Goal: Information Seeking & Learning: Learn about a topic

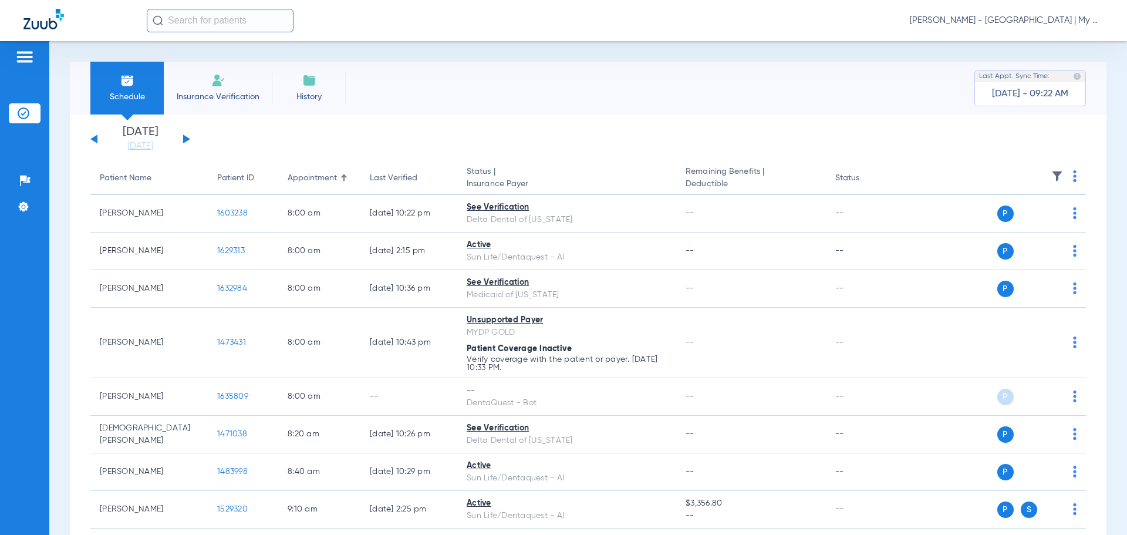
drag, startPoint x: 1021, startPoint y: 19, endPoint x: 1012, endPoint y: 26, distance: 11.6
click at [1021, 19] on span "[PERSON_NAME] - [GEOGRAPHIC_DATA] | My Community Dental Centers" at bounding box center [1007, 21] width 194 height 12
click at [1035, 44] on span "Account Selection" at bounding box center [1059, 42] width 66 height 8
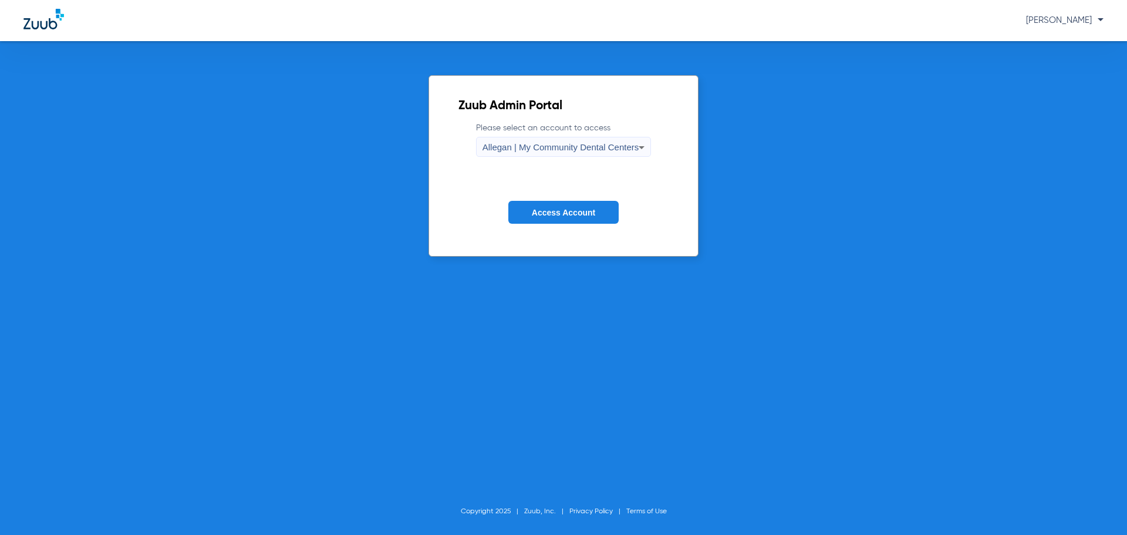
click at [588, 211] on span "Access Account" at bounding box center [563, 212] width 63 height 9
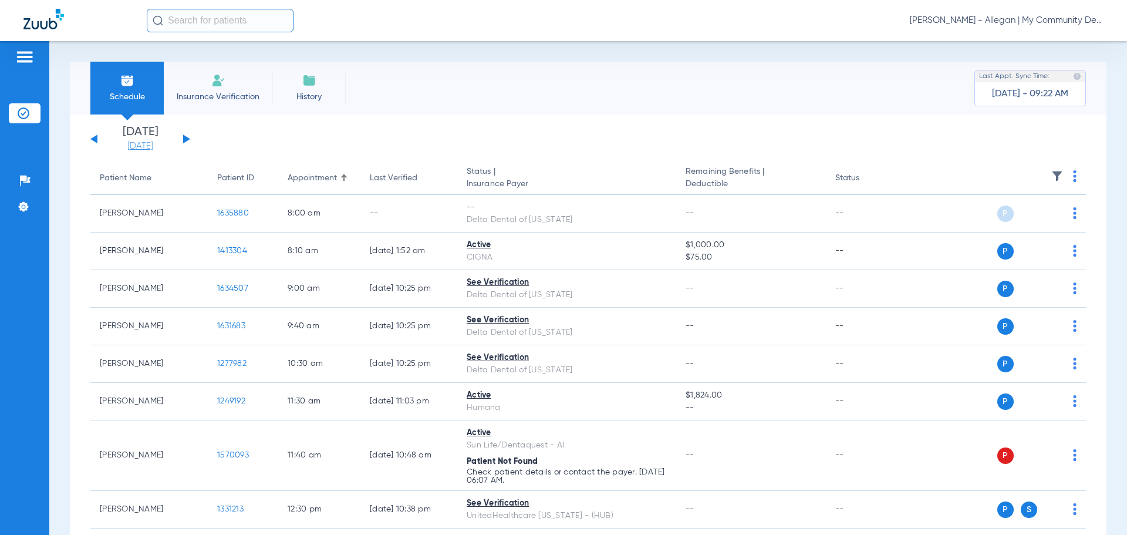
click at [158, 147] on link "[DATE]" at bounding box center [140, 146] width 70 height 12
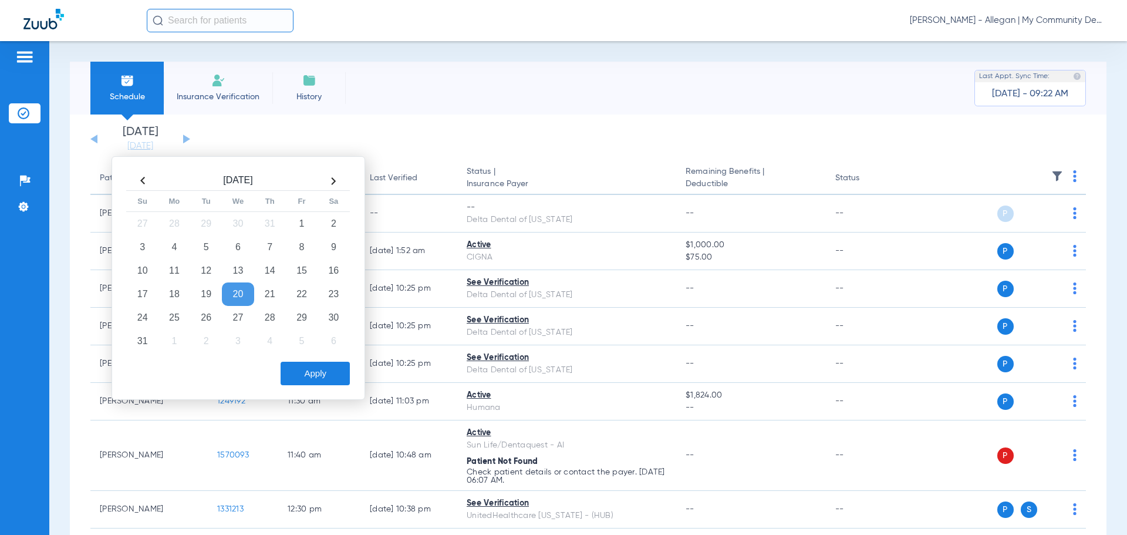
drag, startPoint x: 269, startPoint y: 313, endPoint x: 305, endPoint y: 358, distance: 56.8
click at [269, 314] on td "28" at bounding box center [270, 317] width 32 height 23
click at [319, 381] on button "Apply" at bounding box center [315, 373] width 69 height 23
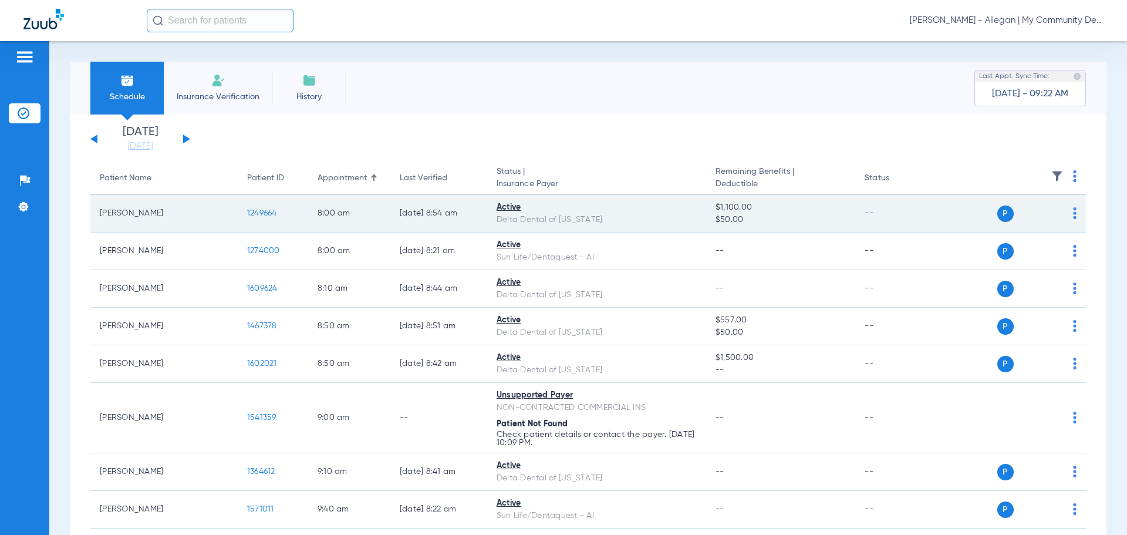
click at [247, 215] on span "1249664" at bounding box center [262, 213] width 30 height 8
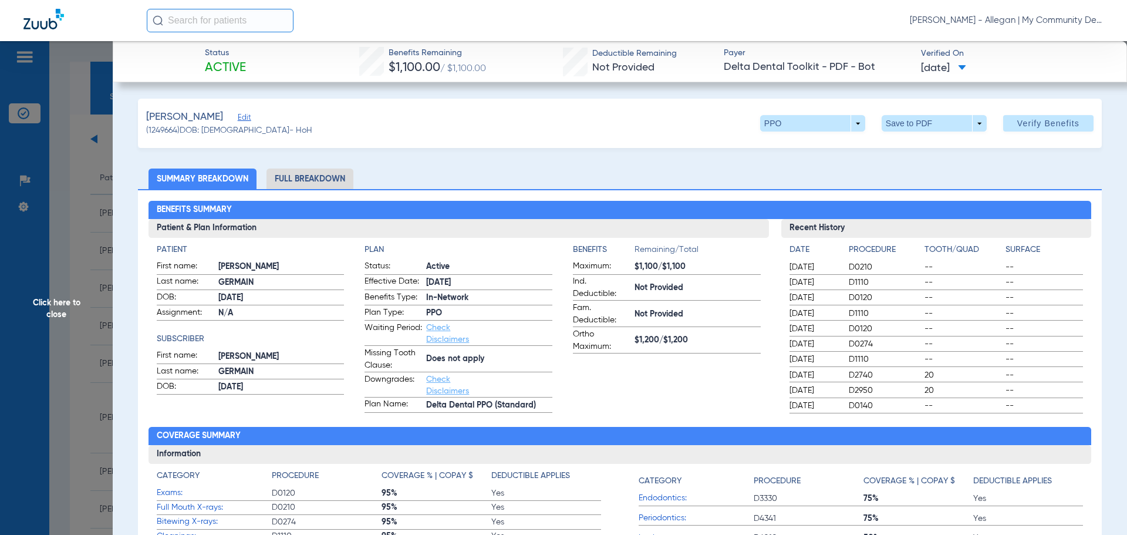
click at [339, 182] on li "Full Breakdown" at bounding box center [309, 178] width 87 height 21
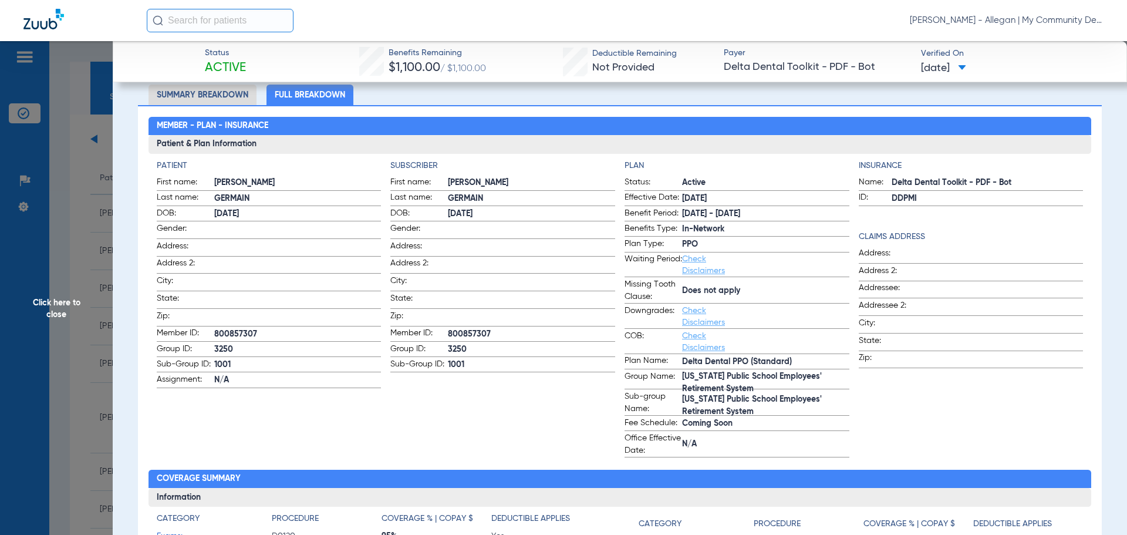
scroll to position [59, 0]
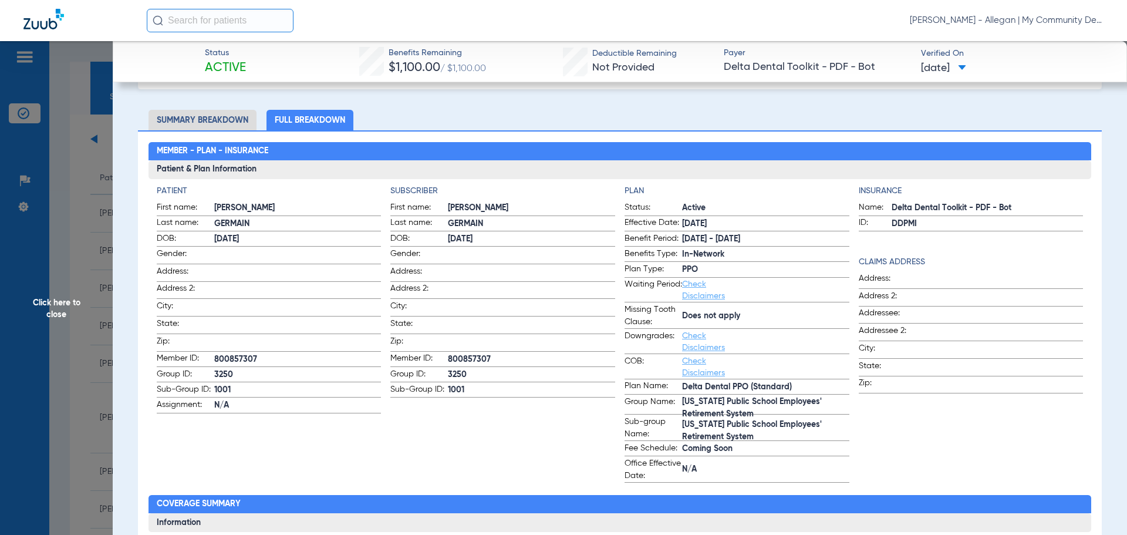
drag, startPoint x: 45, startPoint y: 292, endPoint x: 59, endPoint y: 276, distance: 21.2
click at [46, 291] on span "Click here to close" at bounding box center [56, 308] width 113 height 535
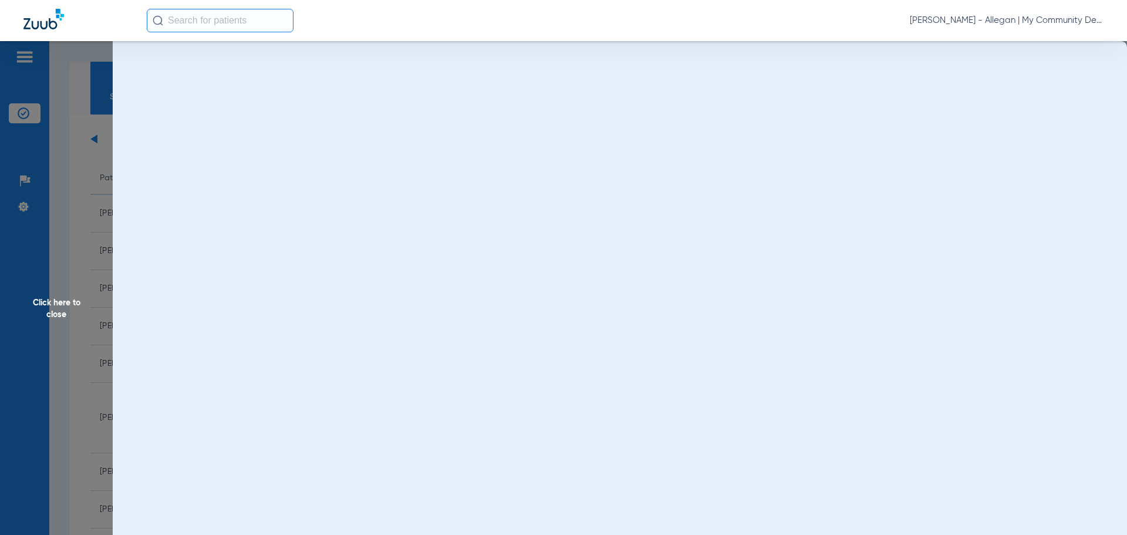
scroll to position [0, 0]
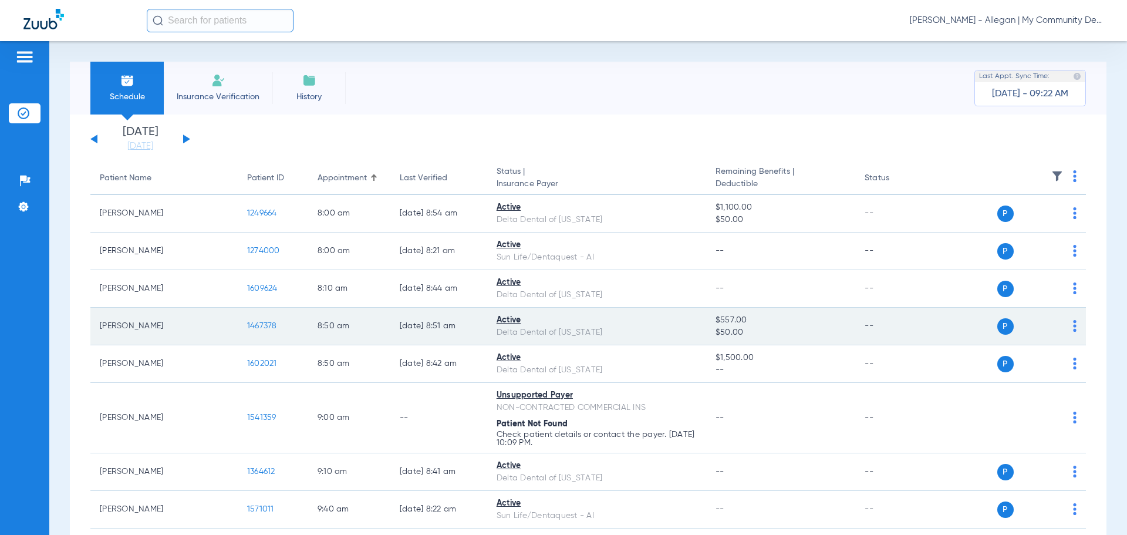
click at [247, 328] on span "1467378" at bounding box center [262, 326] width 30 height 8
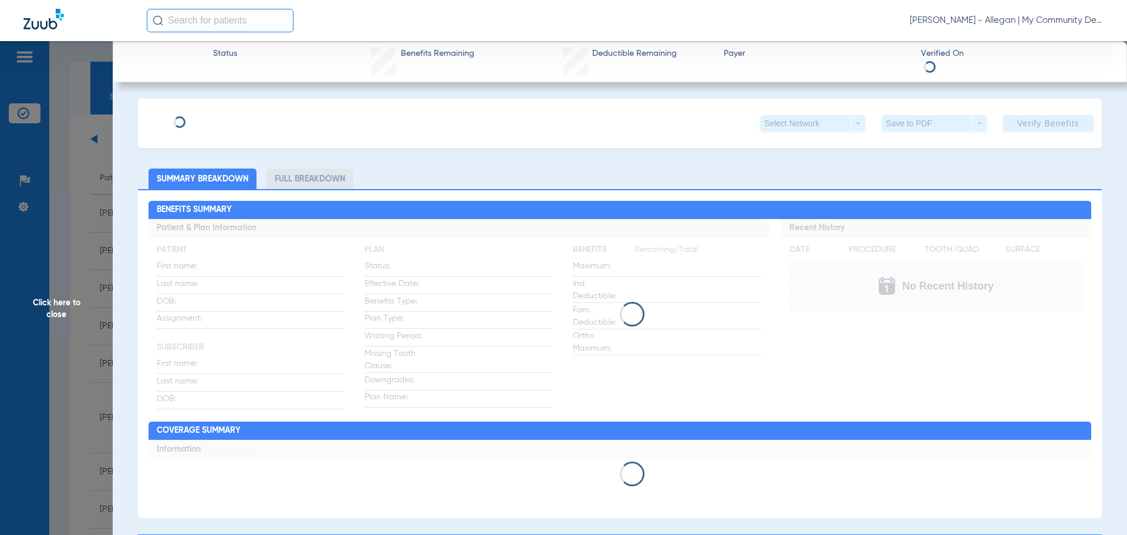
click at [315, 180] on li "Full Breakdown" at bounding box center [309, 178] width 87 height 21
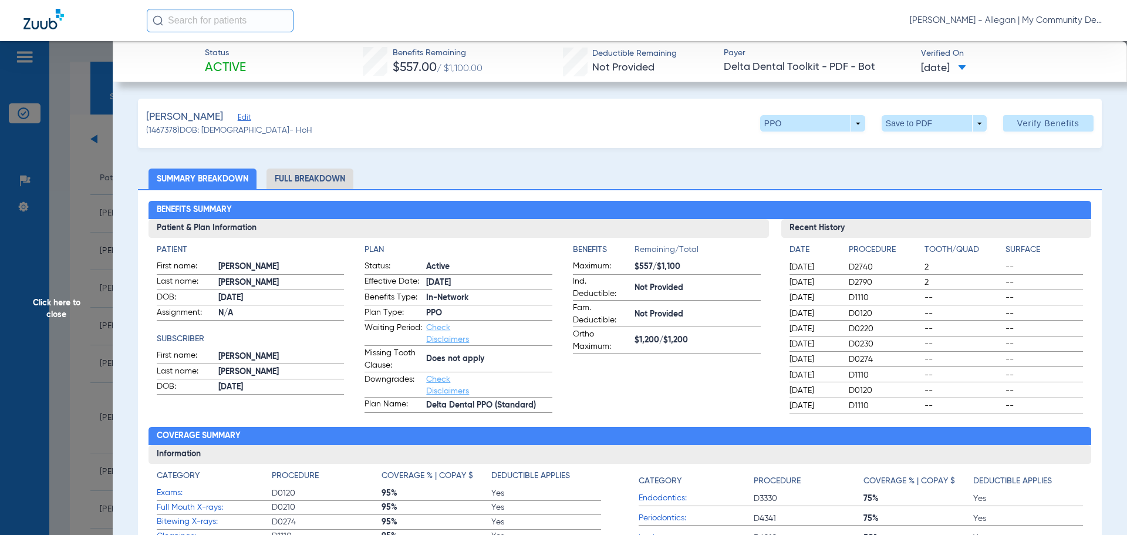
click at [296, 173] on li "Full Breakdown" at bounding box center [309, 178] width 87 height 21
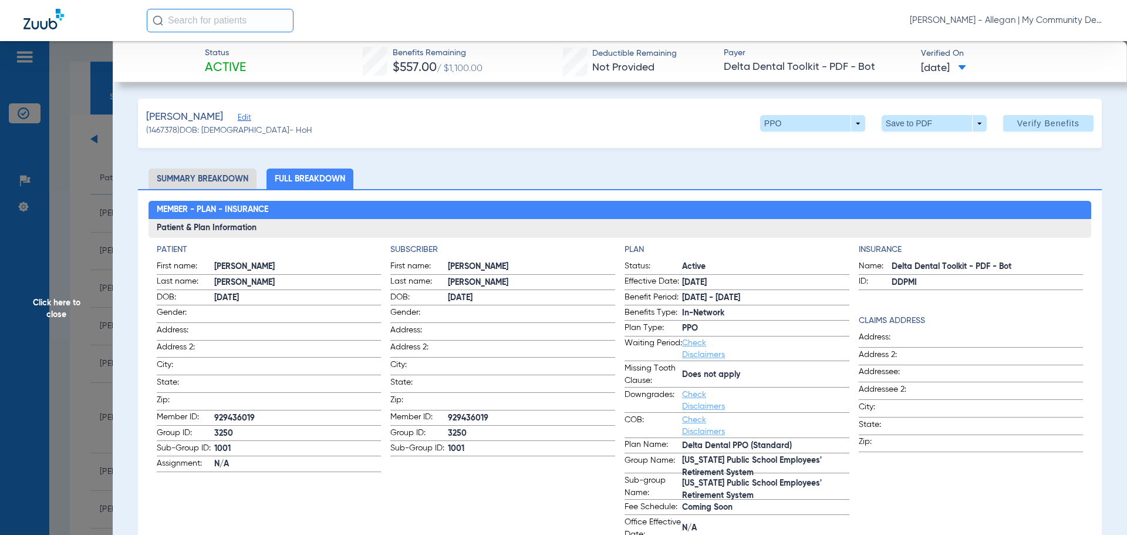
click at [48, 313] on span "Click here to close" at bounding box center [56, 308] width 113 height 535
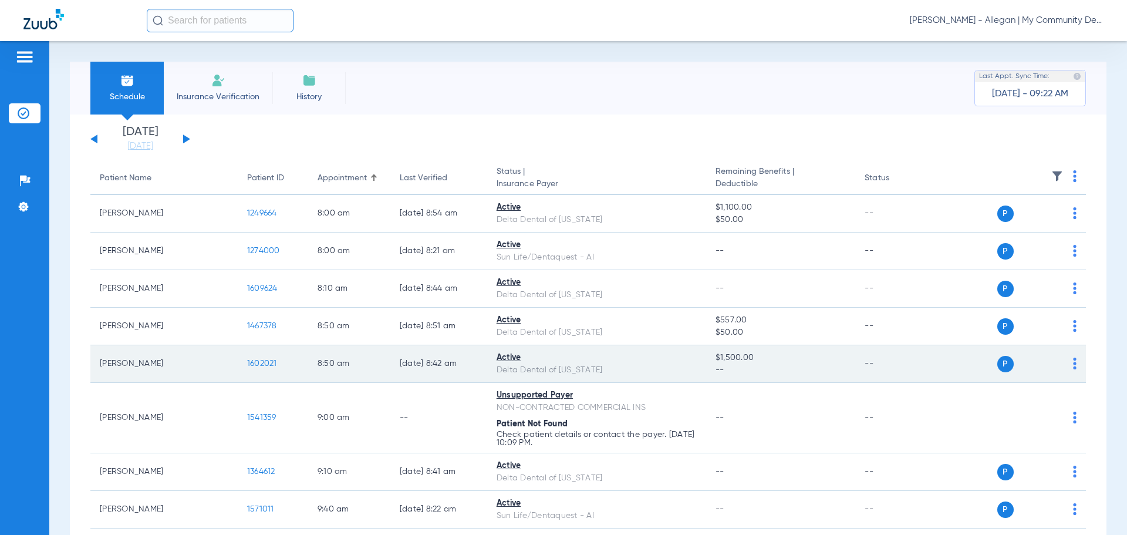
click at [238, 358] on td "1602021" at bounding box center [273, 364] width 70 height 38
click at [247, 363] on span "1602021" at bounding box center [262, 363] width 30 height 8
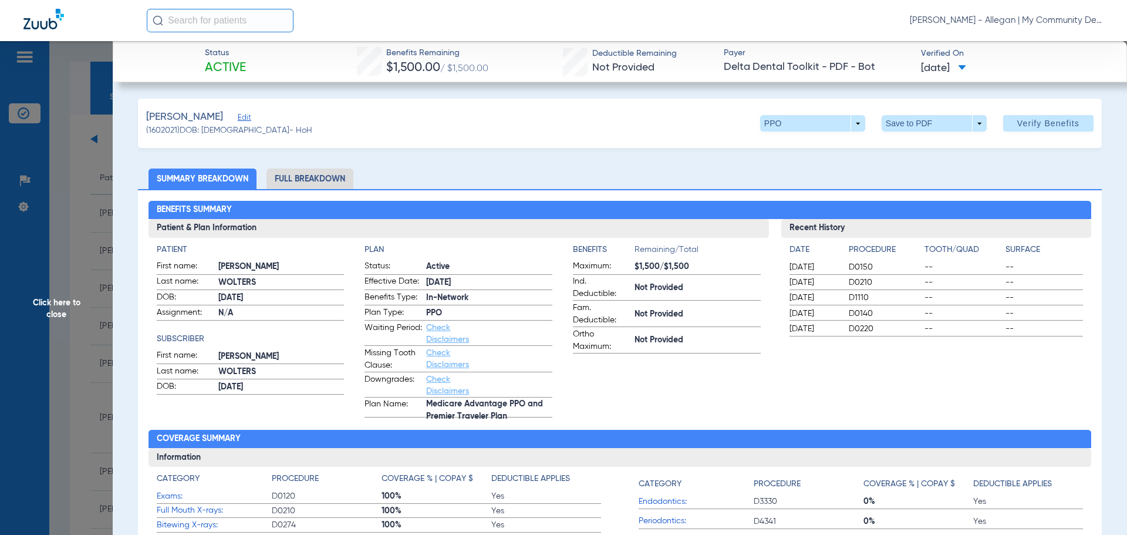
click at [319, 175] on li "Full Breakdown" at bounding box center [309, 178] width 87 height 21
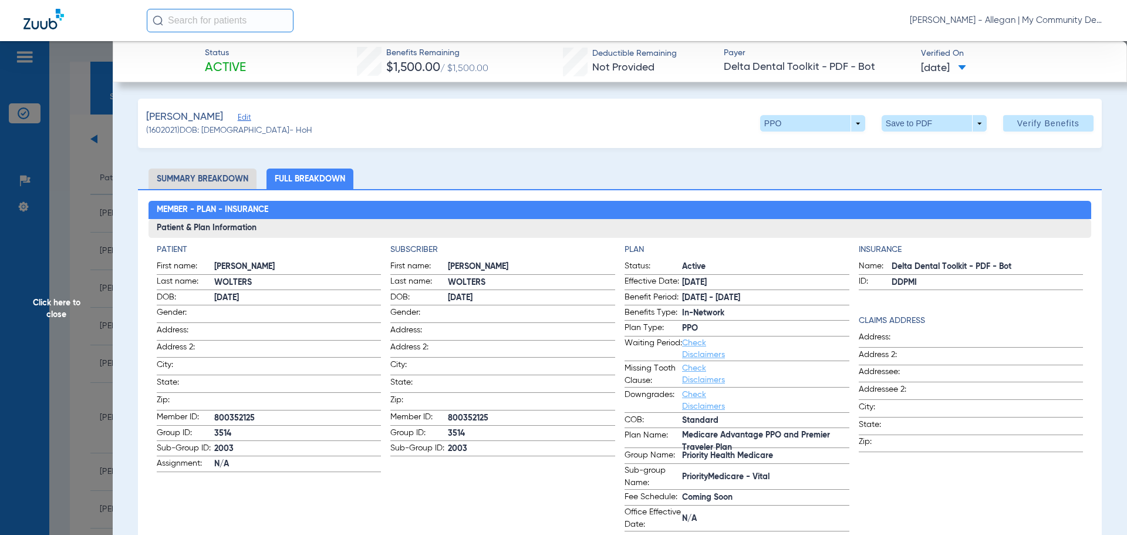
click at [63, 303] on span "Click here to close" at bounding box center [56, 308] width 113 height 535
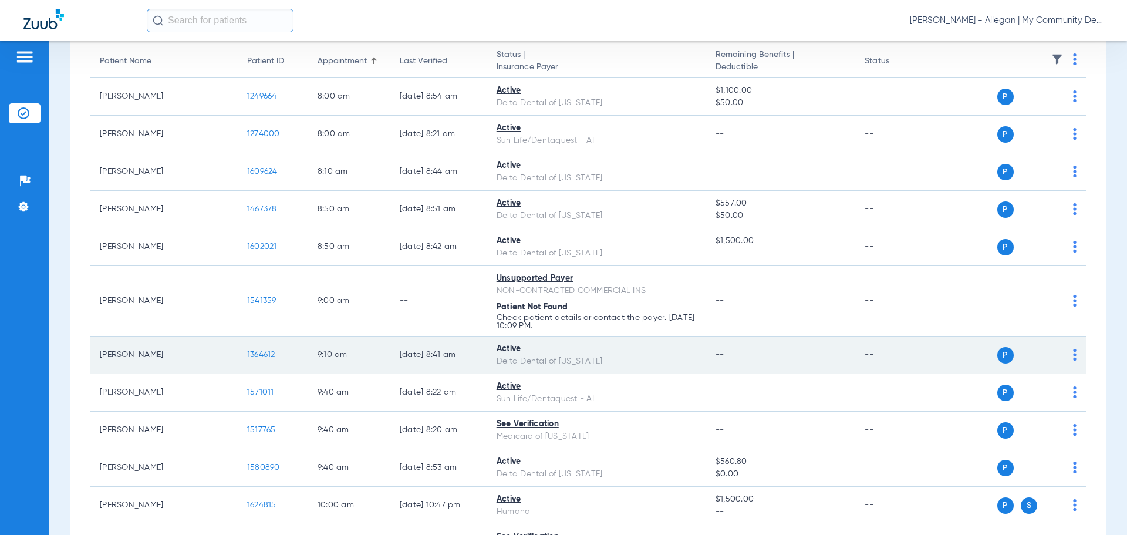
scroll to position [117, 0]
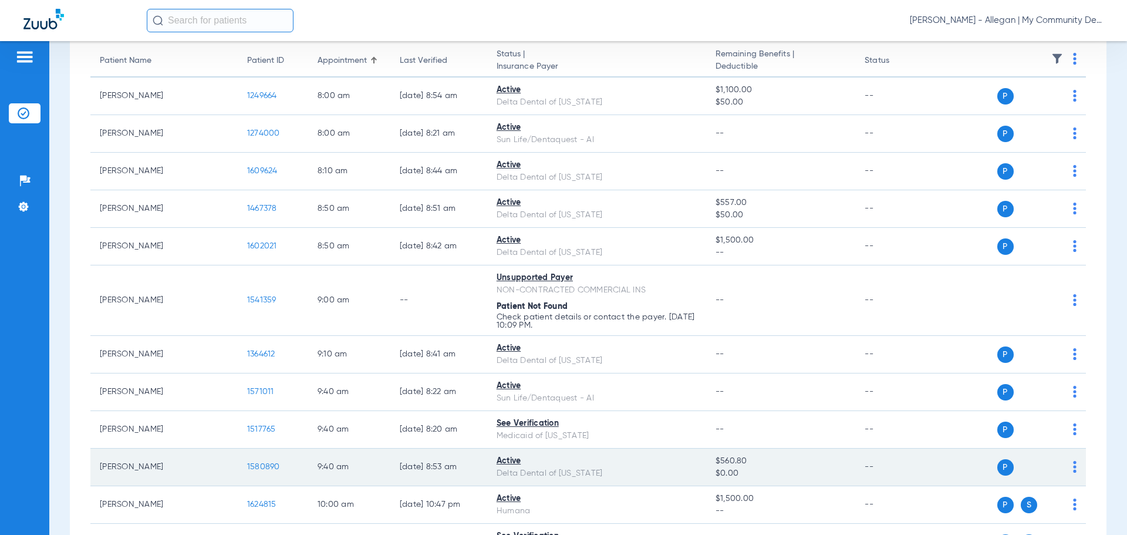
click at [247, 465] on span "1580890" at bounding box center [263, 466] width 33 height 8
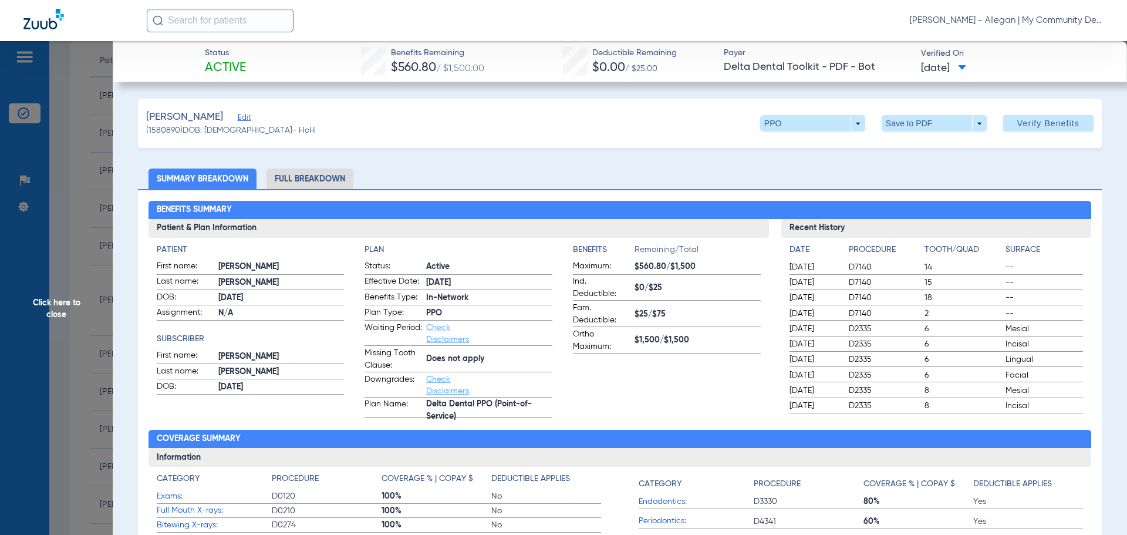
click at [288, 171] on li "Full Breakdown" at bounding box center [309, 178] width 87 height 21
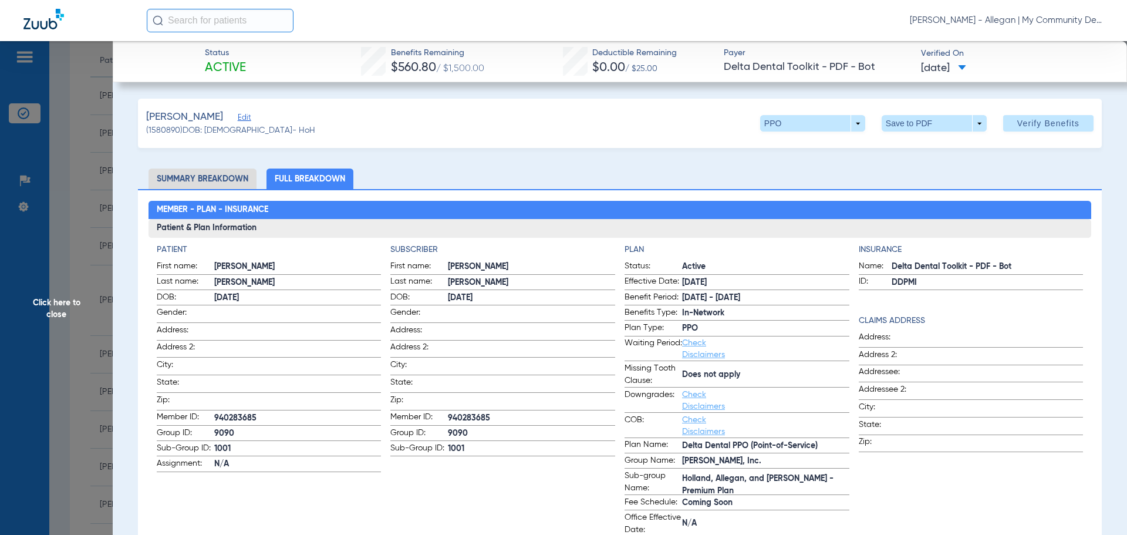
click at [55, 297] on span "Click here to close" at bounding box center [56, 308] width 113 height 535
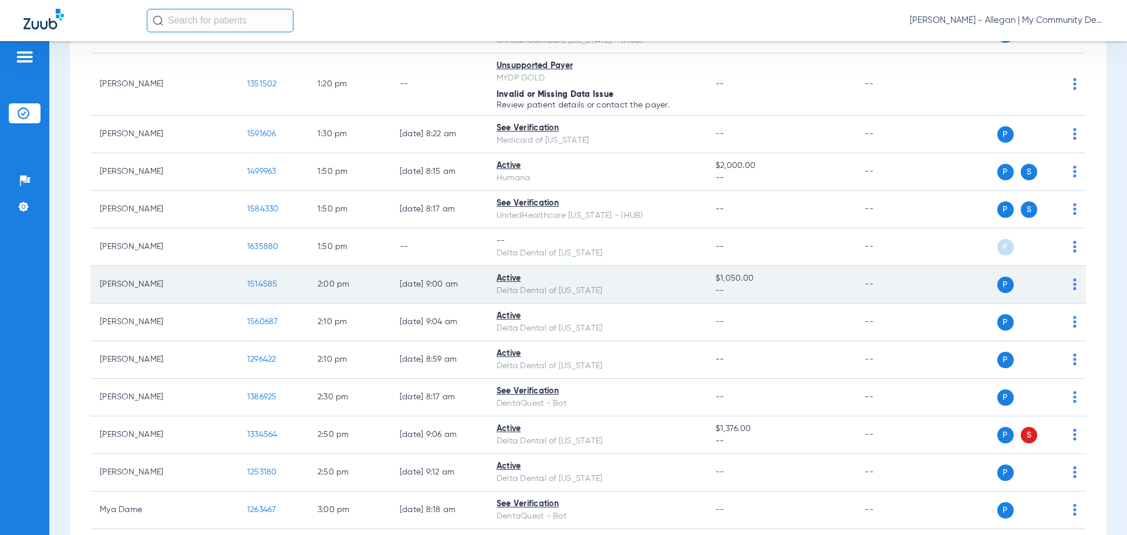
scroll to position [1174, 0]
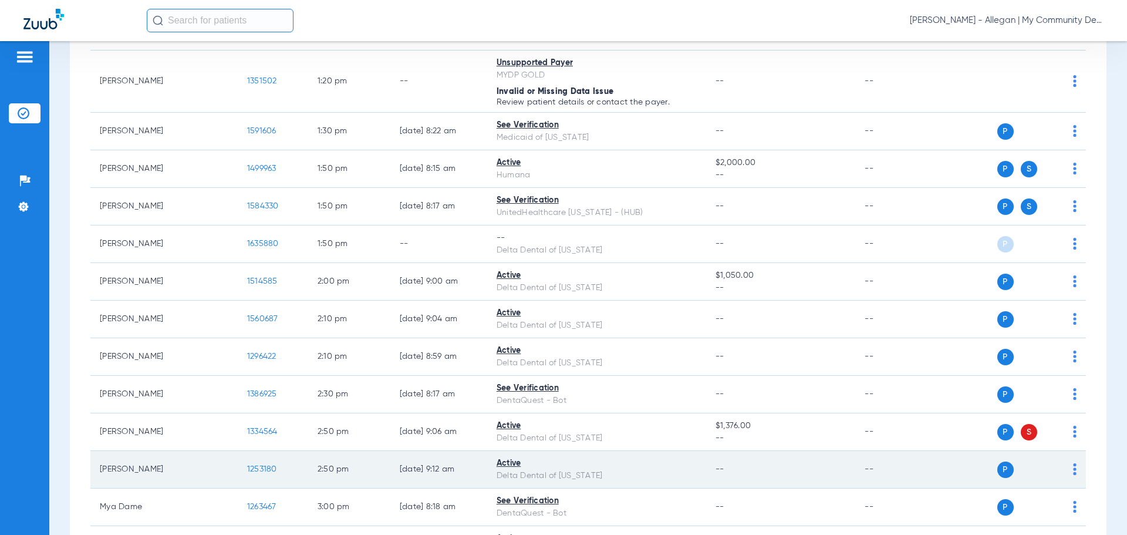
click at [247, 472] on span "1253180" at bounding box center [262, 469] width 30 height 8
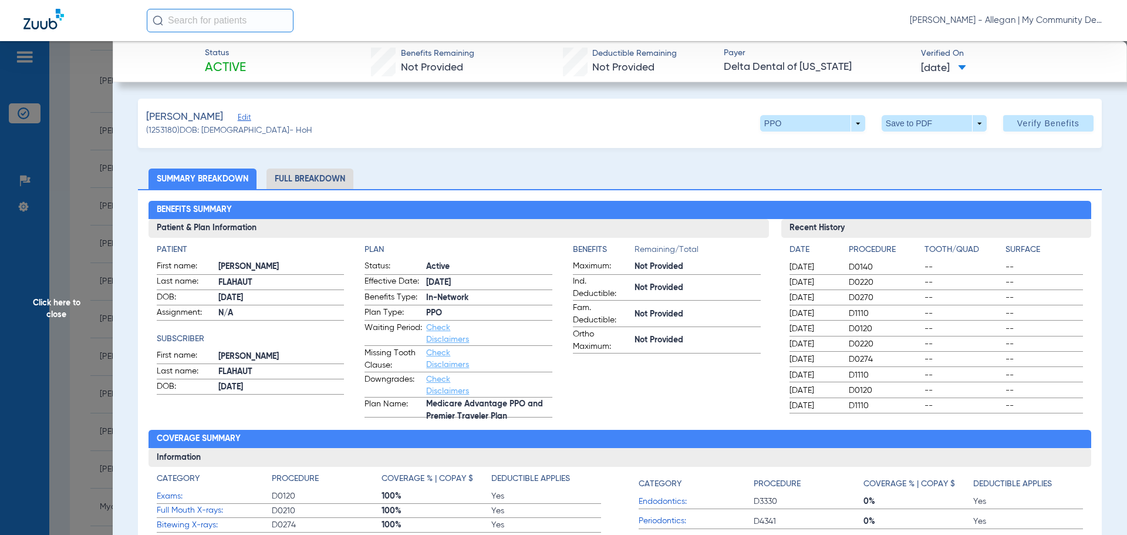
click at [335, 178] on li "Full Breakdown" at bounding box center [309, 178] width 87 height 21
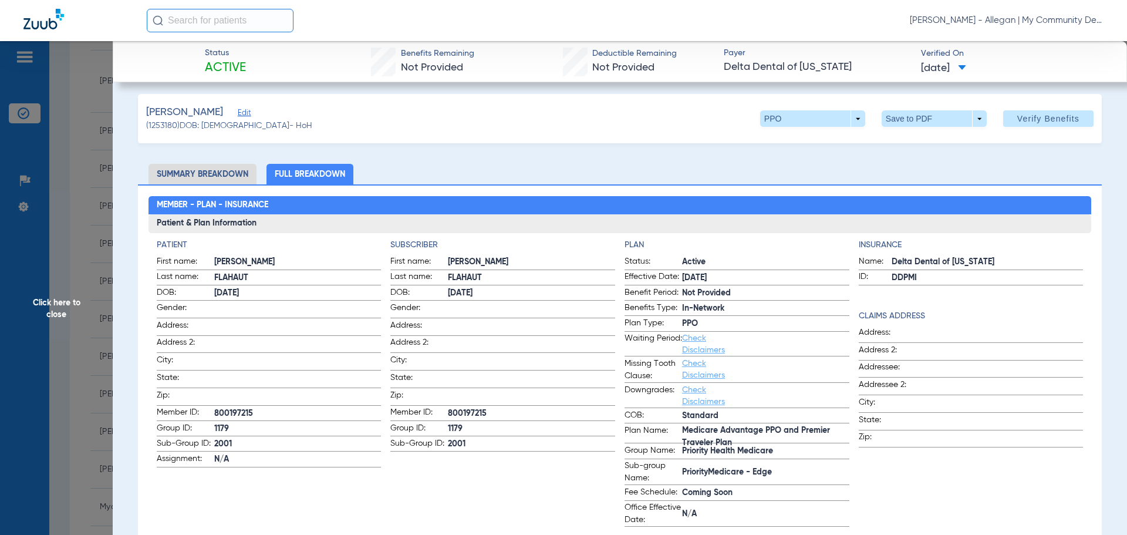
scroll to position [0, 0]
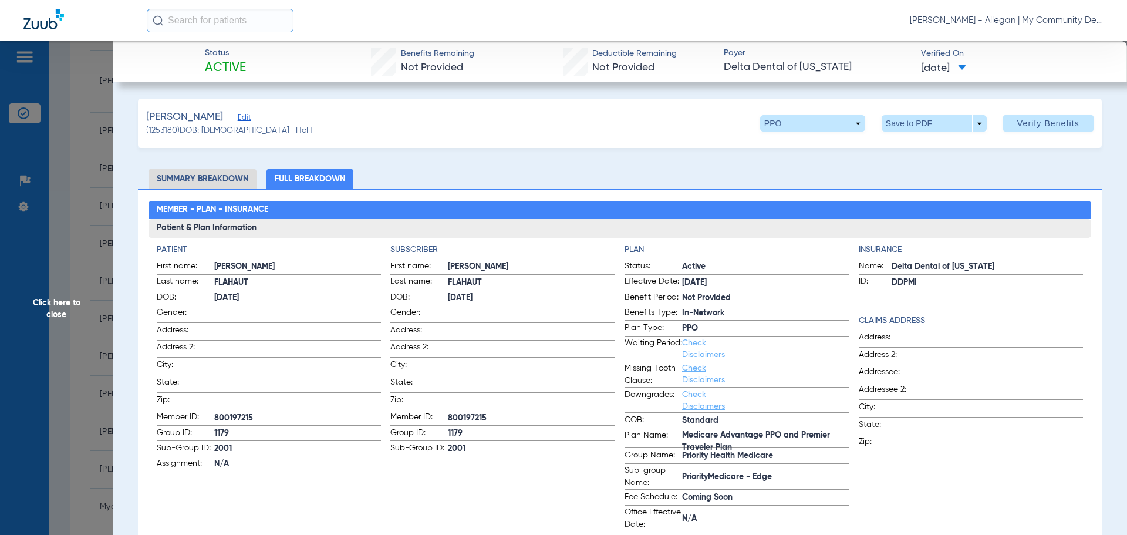
click at [52, 305] on span "Click here to close" at bounding box center [56, 308] width 113 height 535
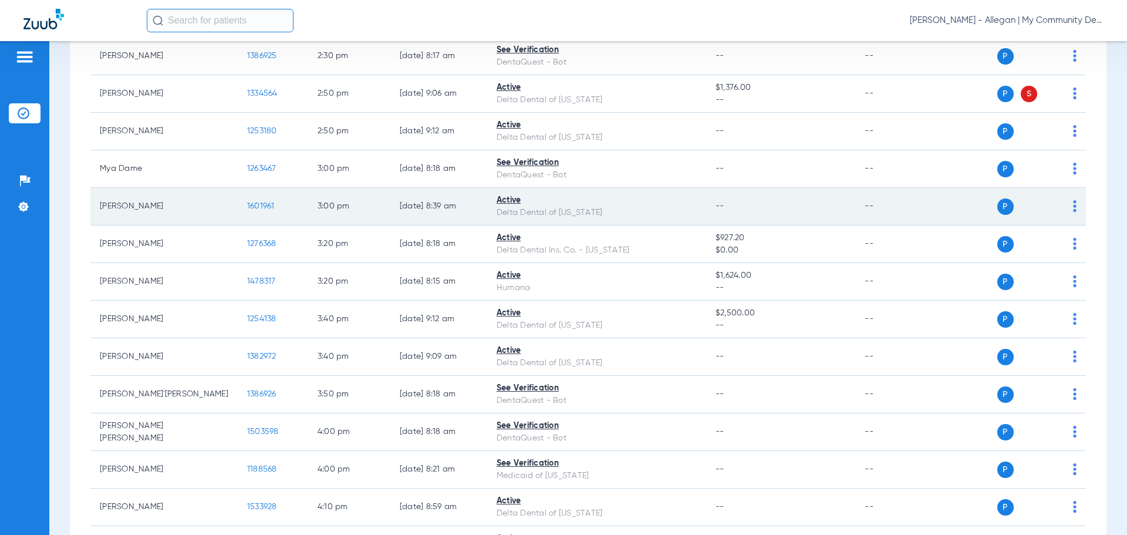
scroll to position [1526, 0]
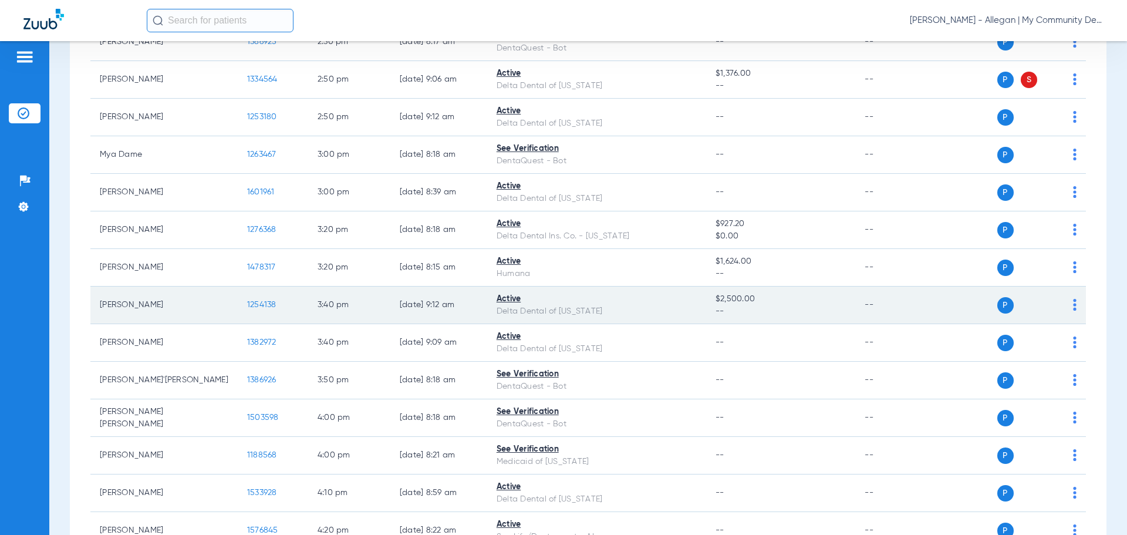
click at [247, 301] on span "1254138" at bounding box center [261, 304] width 29 height 8
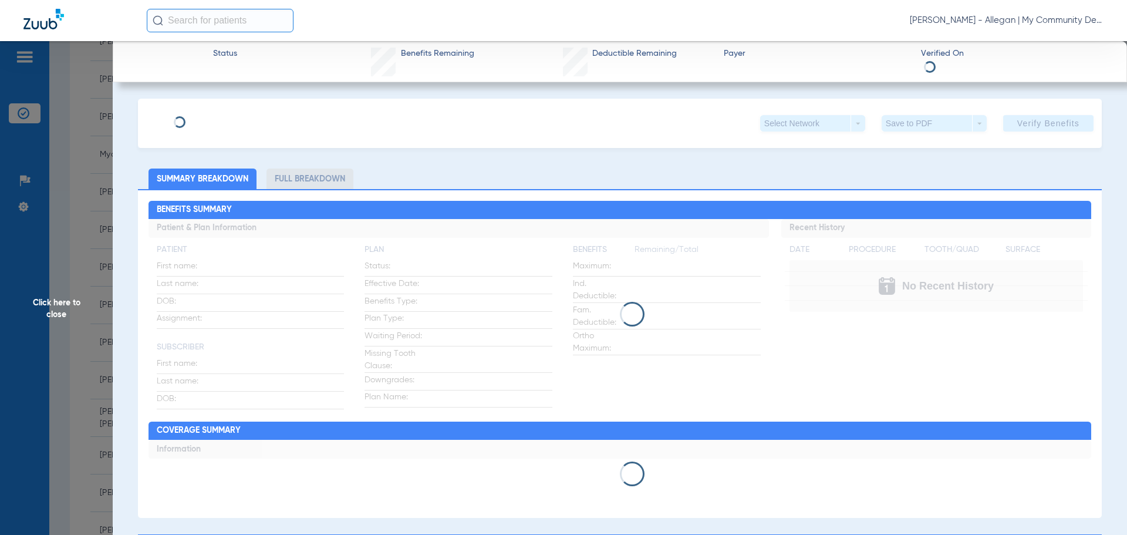
click at [297, 173] on li "Full Breakdown" at bounding box center [309, 178] width 87 height 21
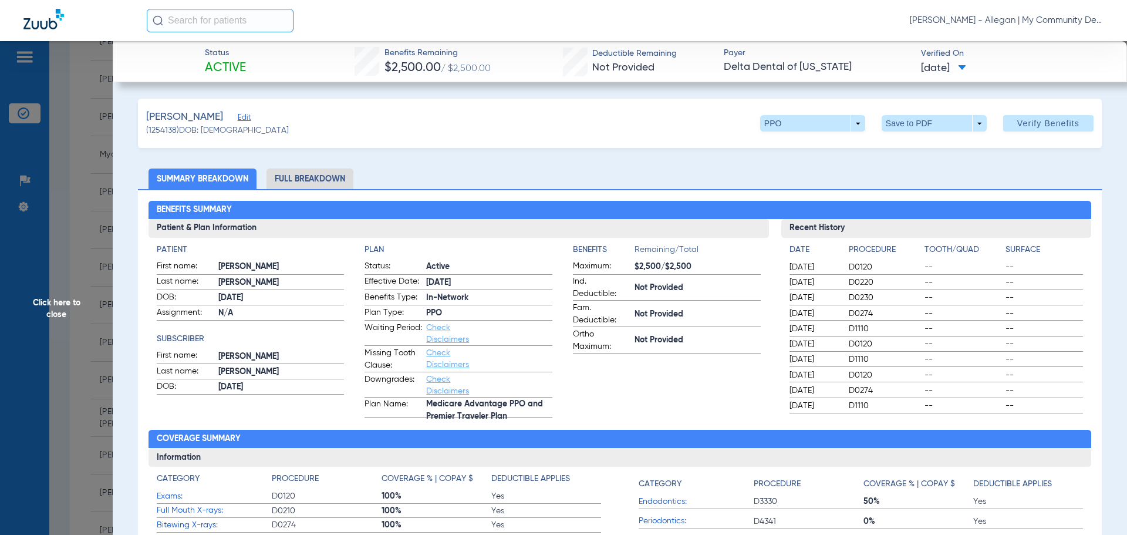
click at [307, 185] on li "Full Breakdown" at bounding box center [309, 178] width 87 height 21
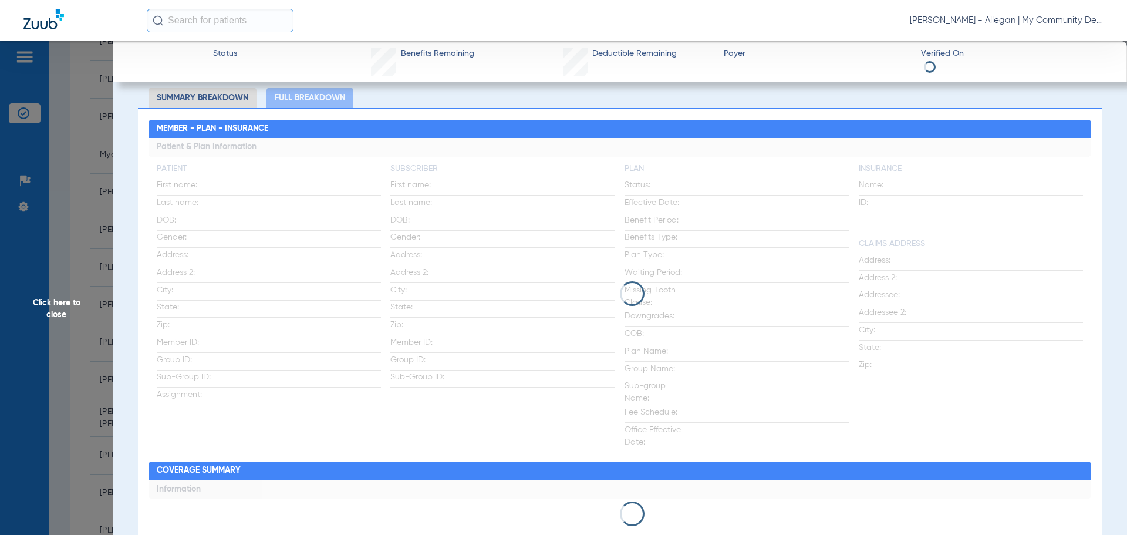
scroll to position [117, 0]
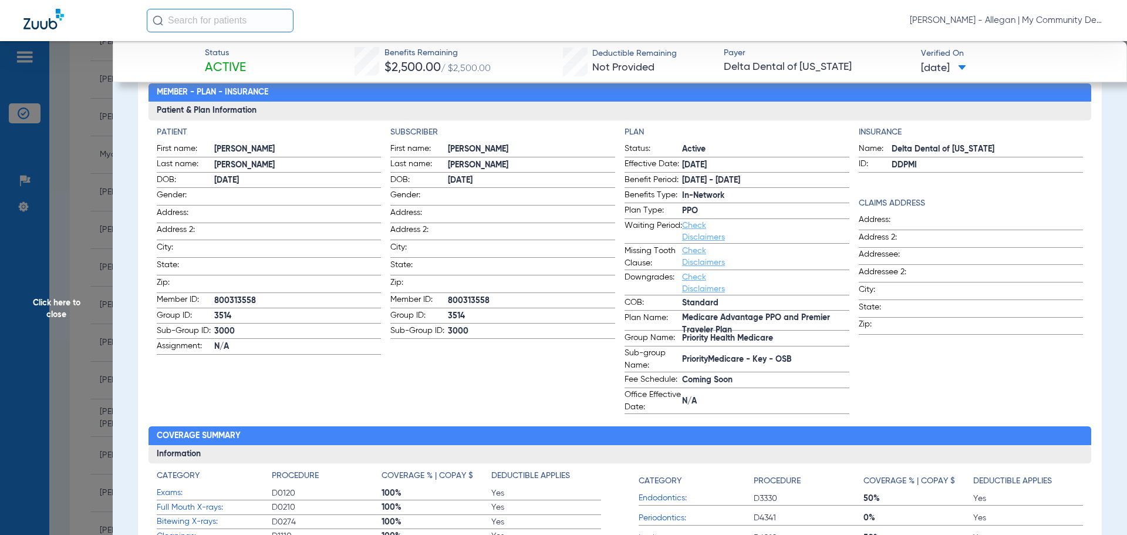
click at [36, 303] on span "Click here to close" at bounding box center [56, 308] width 113 height 535
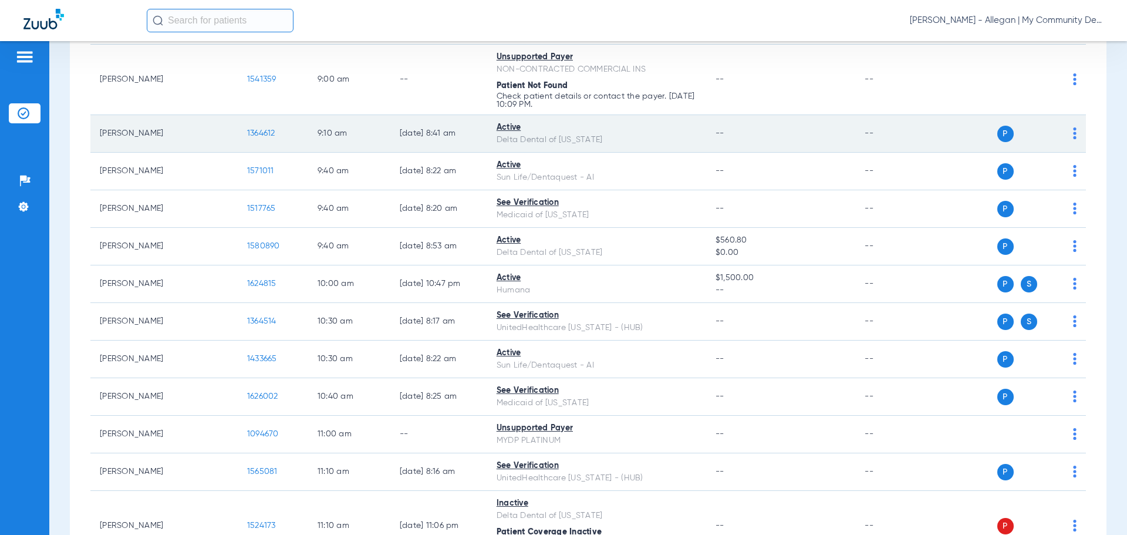
scroll to position [352, 0]
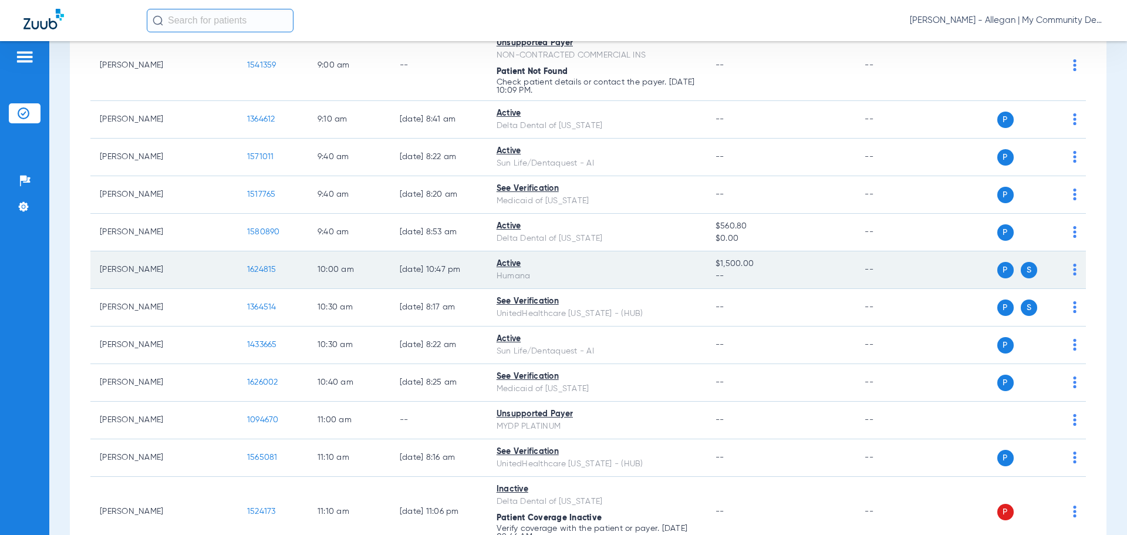
click at [247, 266] on span "1624815" at bounding box center [261, 269] width 29 height 8
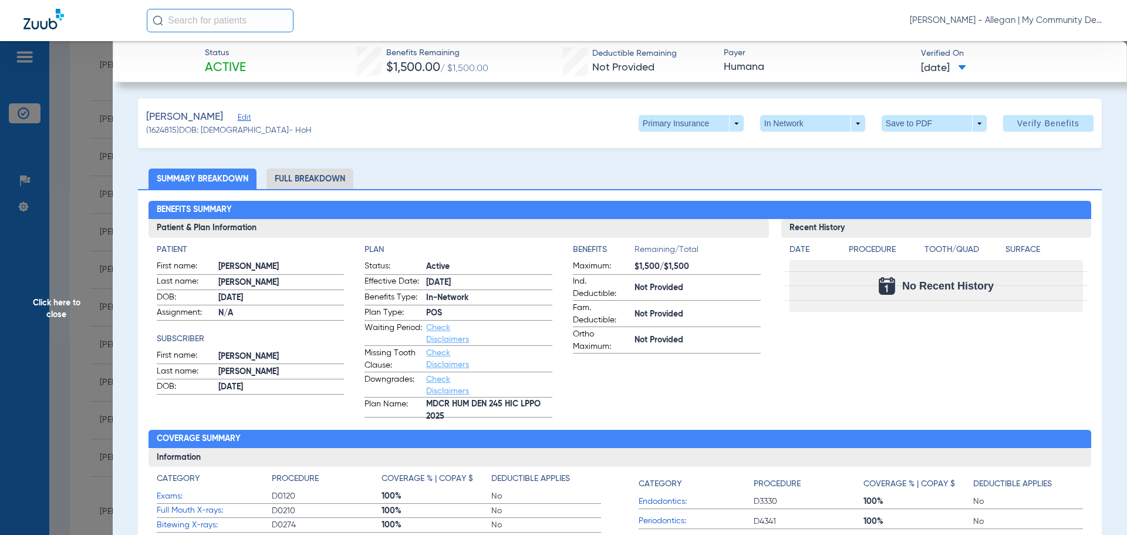
click at [329, 183] on li "Full Breakdown" at bounding box center [309, 178] width 87 height 21
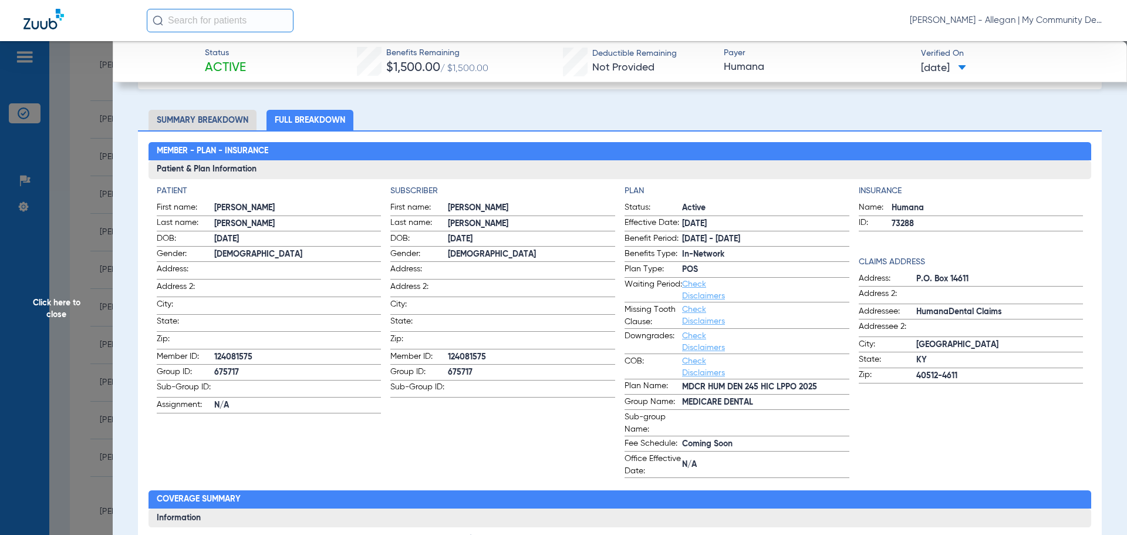
scroll to position [0, 0]
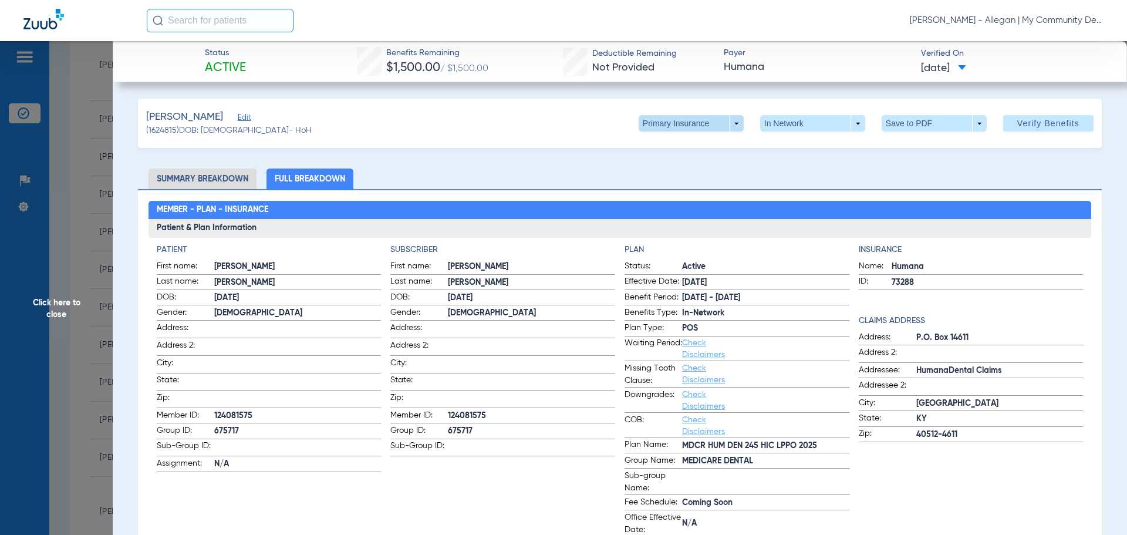
click at [727, 120] on span at bounding box center [691, 123] width 105 height 16
click at [688, 167] on span "Secondary Insurance" at bounding box center [678, 170] width 77 height 8
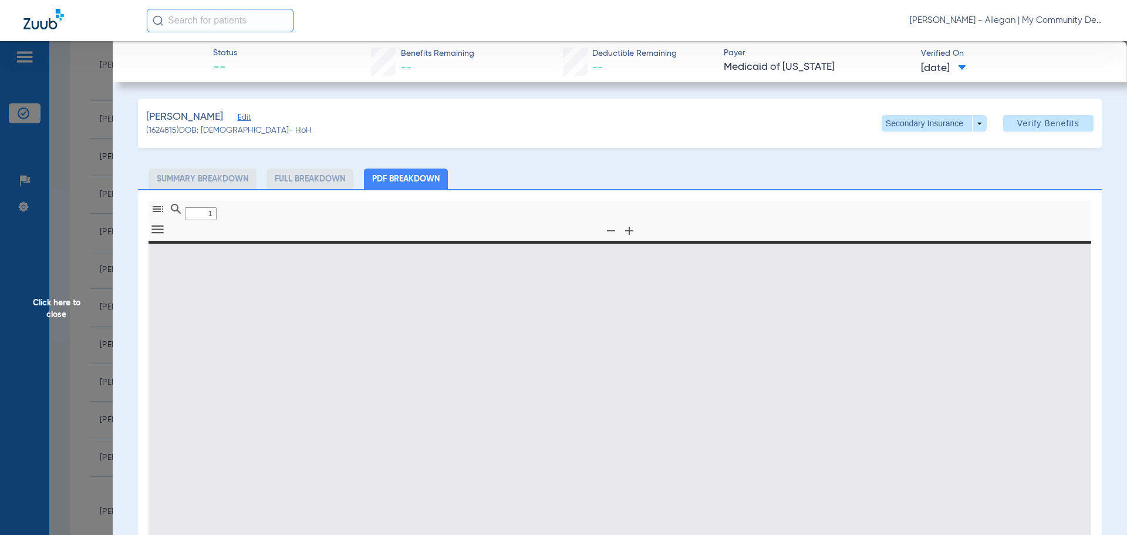
type input "0"
select select "page-width"
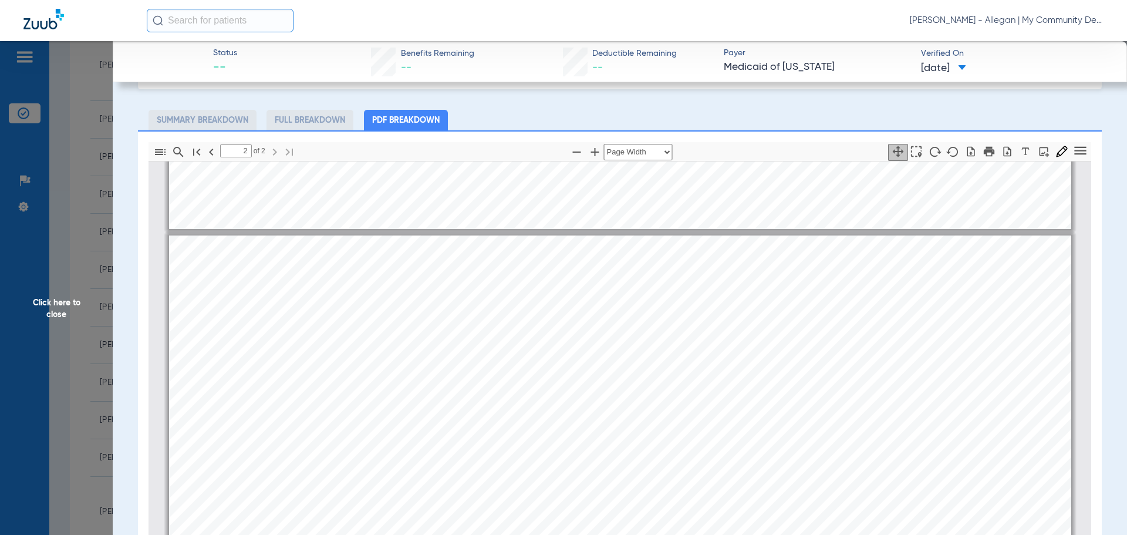
scroll to position [1180, 0]
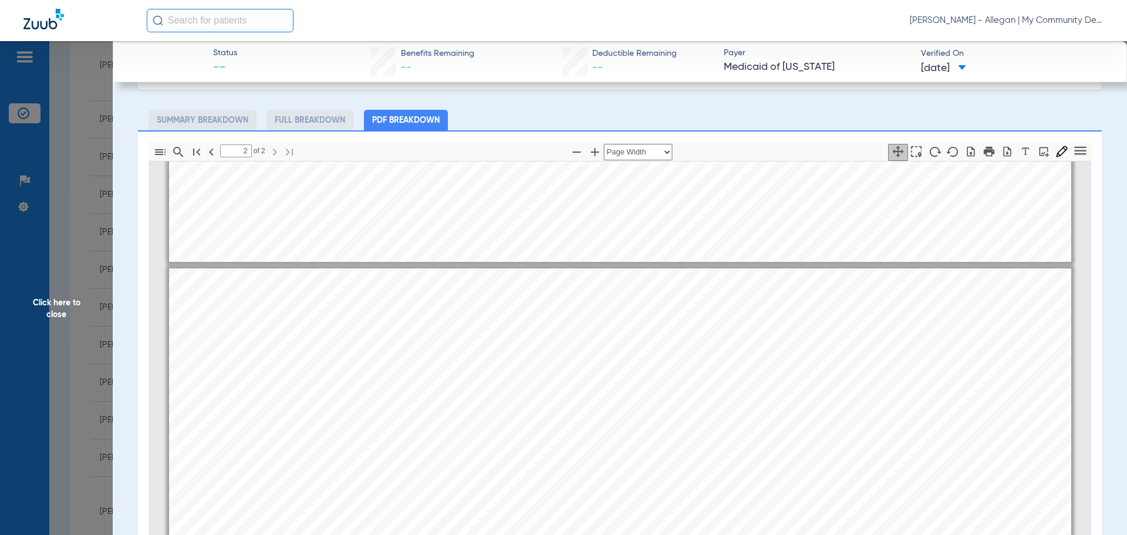
type input "1"
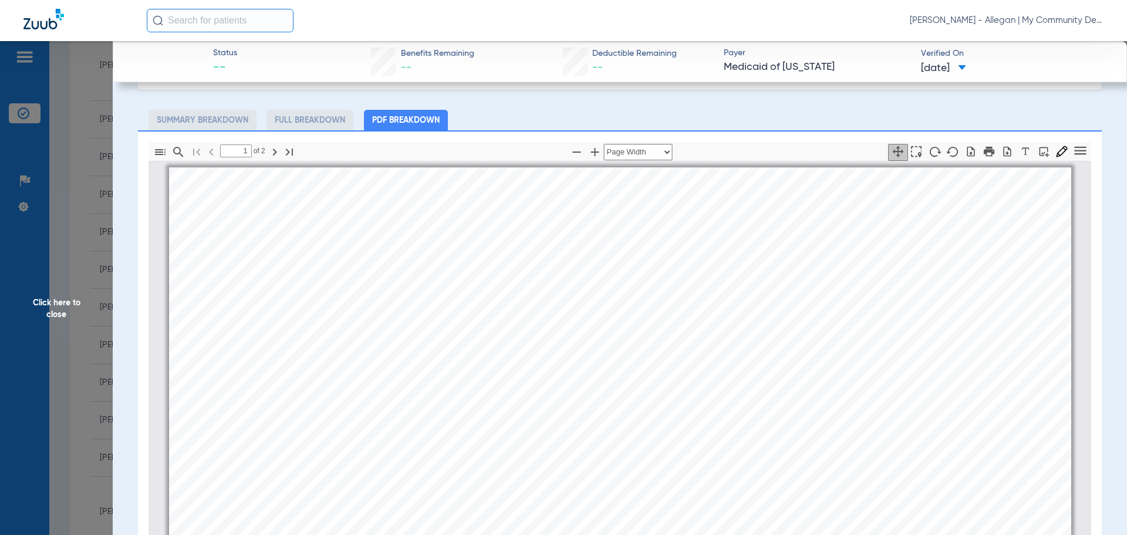
scroll to position [0, 0]
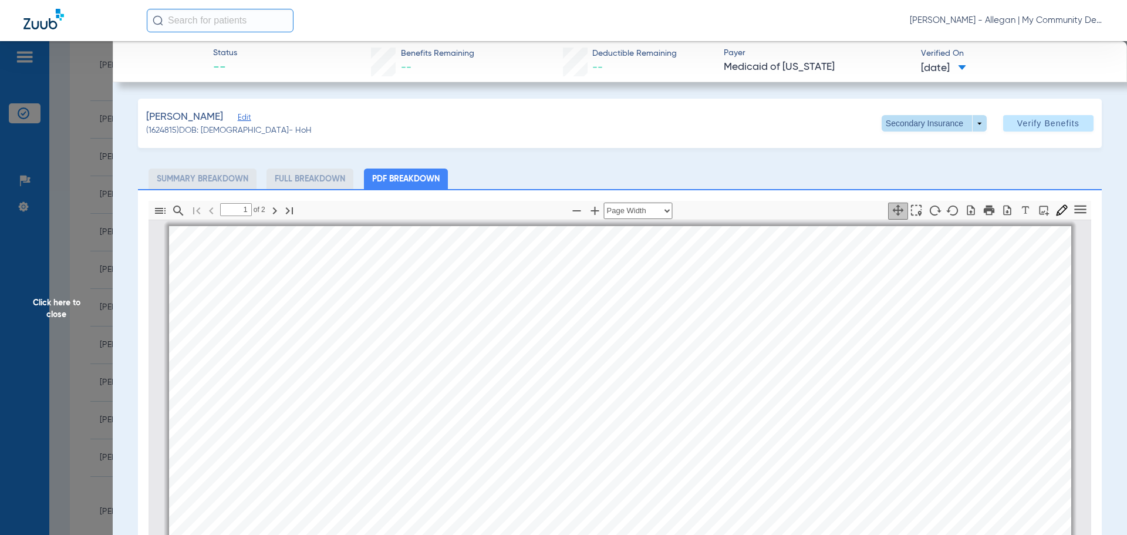
click at [970, 123] on span at bounding box center [933, 123] width 105 height 16
click at [910, 150] on span "Primary Insurance" at bounding box center [921, 147] width 77 height 8
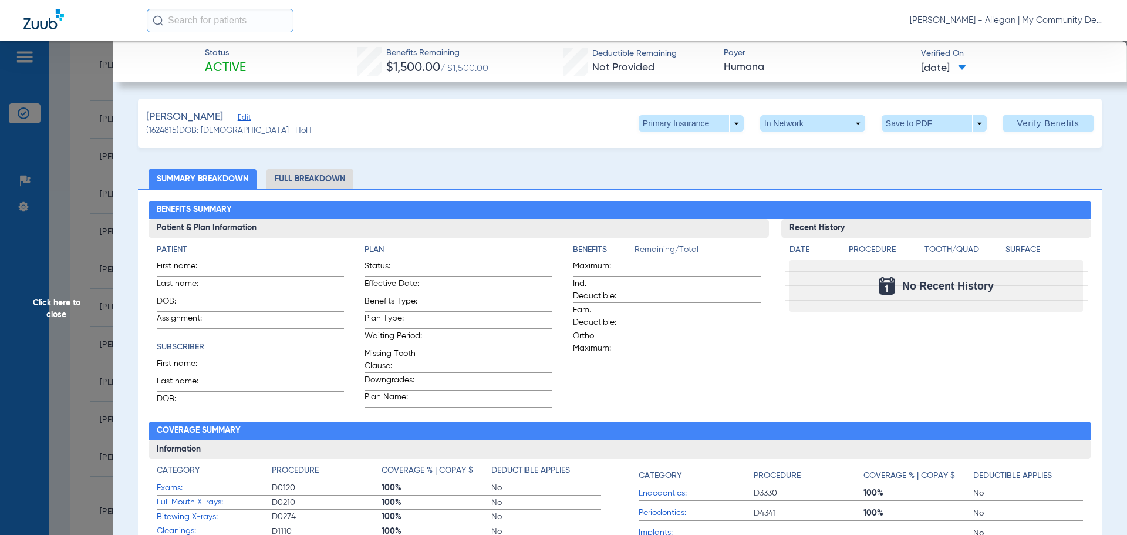
drag, startPoint x: 494, startPoint y: 169, endPoint x: 355, endPoint y: 197, distance: 141.3
click at [494, 170] on ul "Summary Breakdown Full Breakdown" at bounding box center [620, 178] width 964 height 21
click at [325, 173] on li "Full Breakdown" at bounding box center [309, 178] width 87 height 21
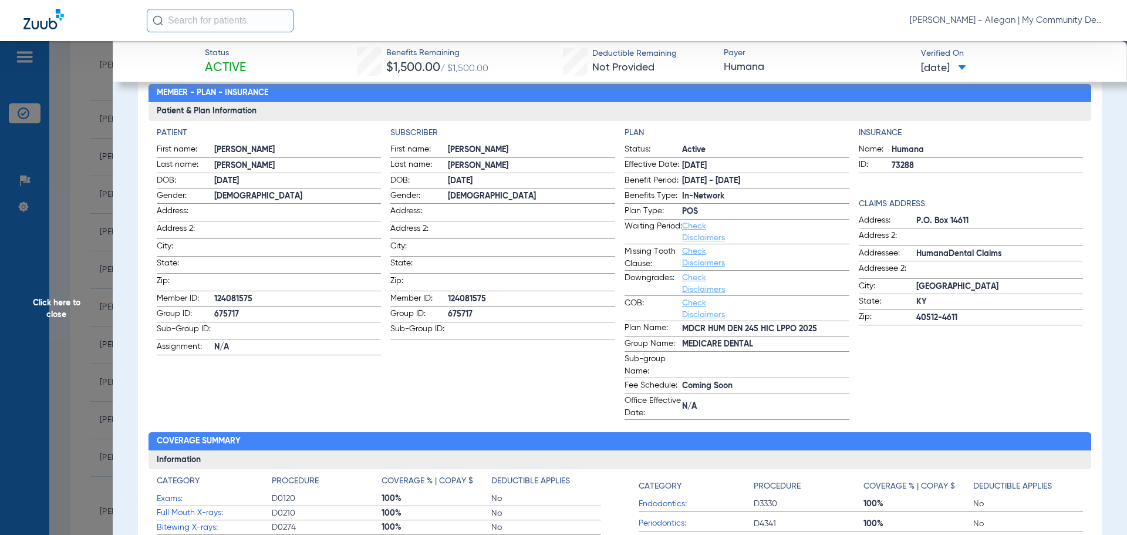
scroll to position [117, 0]
click at [48, 308] on span "Click here to close" at bounding box center [56, 308] width 113 height 535
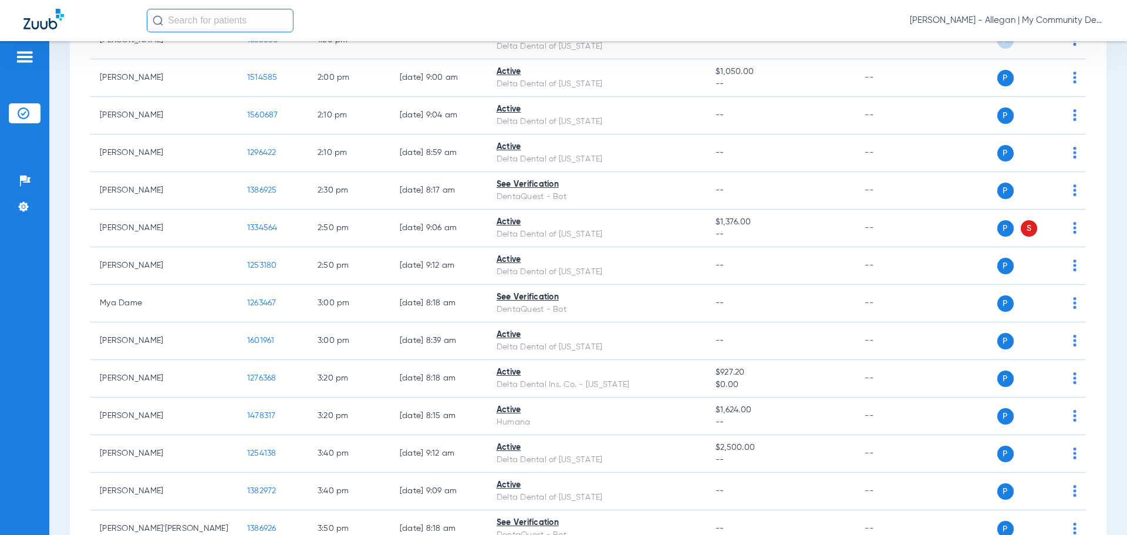
scroll to position [1409, 0]
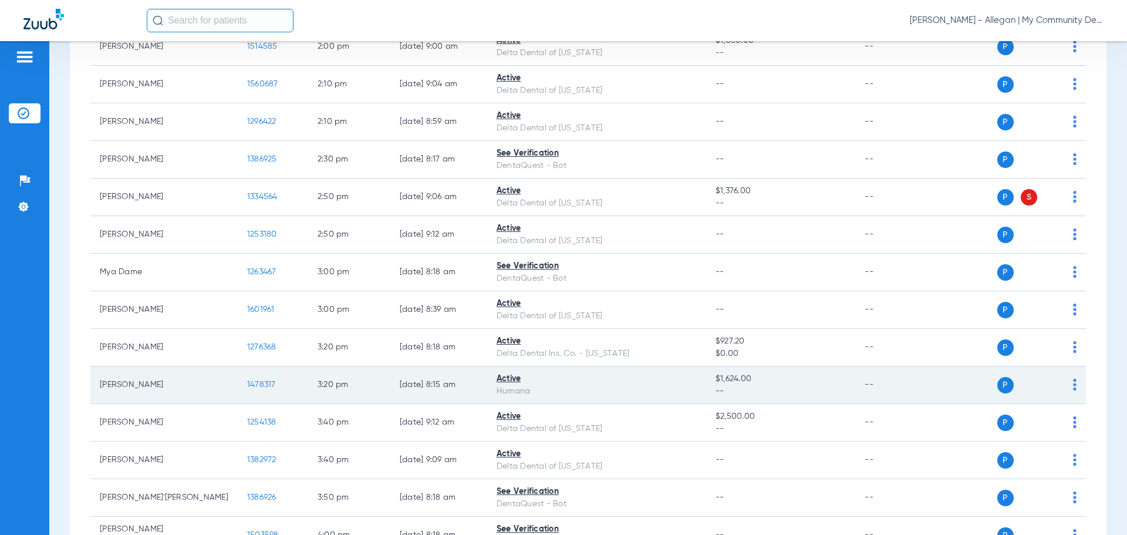
click at [247, 381] on span "1478317" at bounding box center [261, 384] width 29 height 8
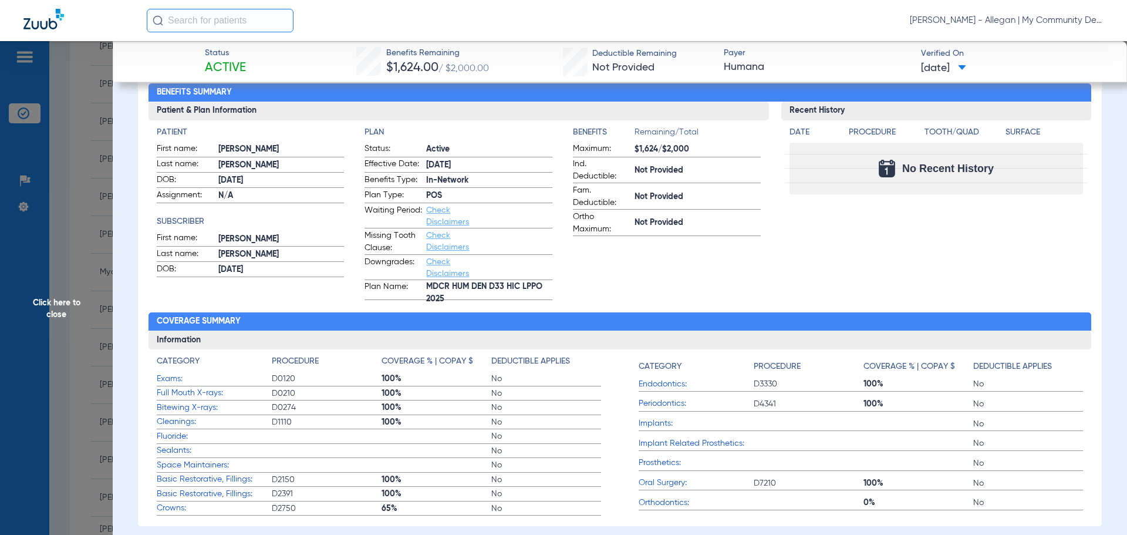
scroll to position [0, 0]
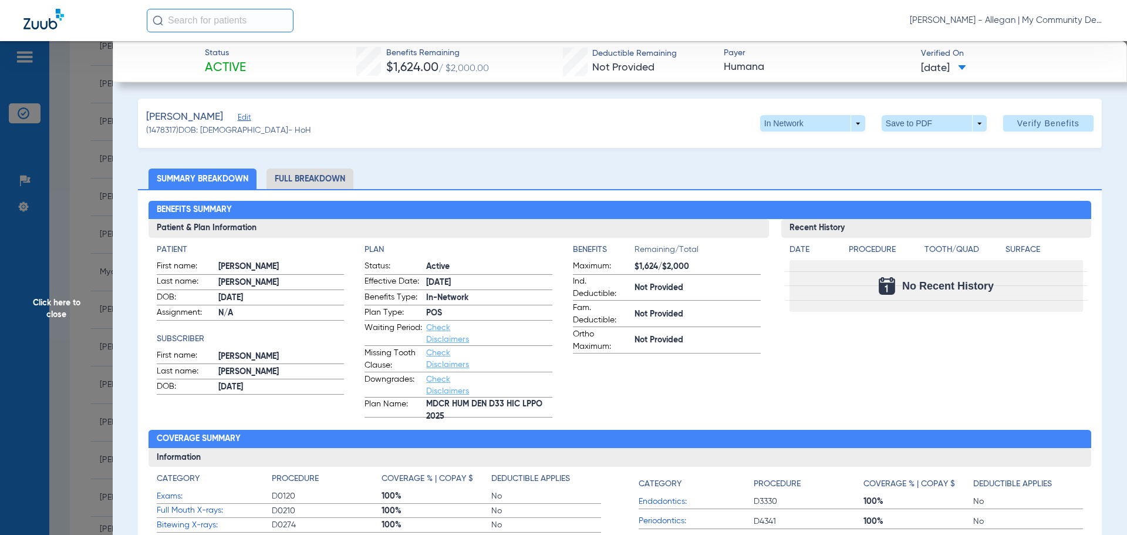
click at [58, 303] on span "Click here to close" at bounding box center [56, 308] width 113 height 535
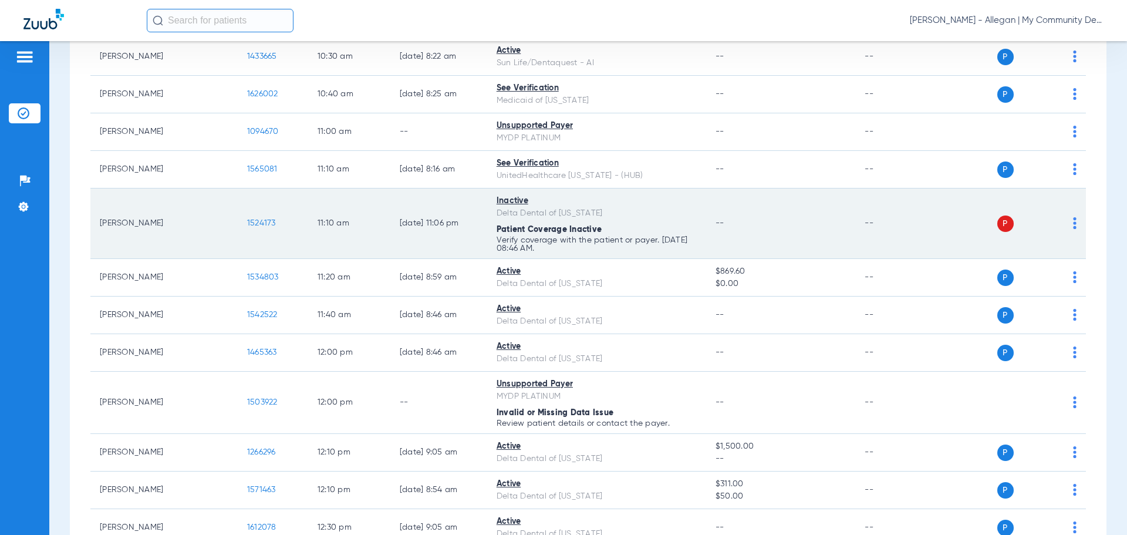
scroll to position [470, 0]
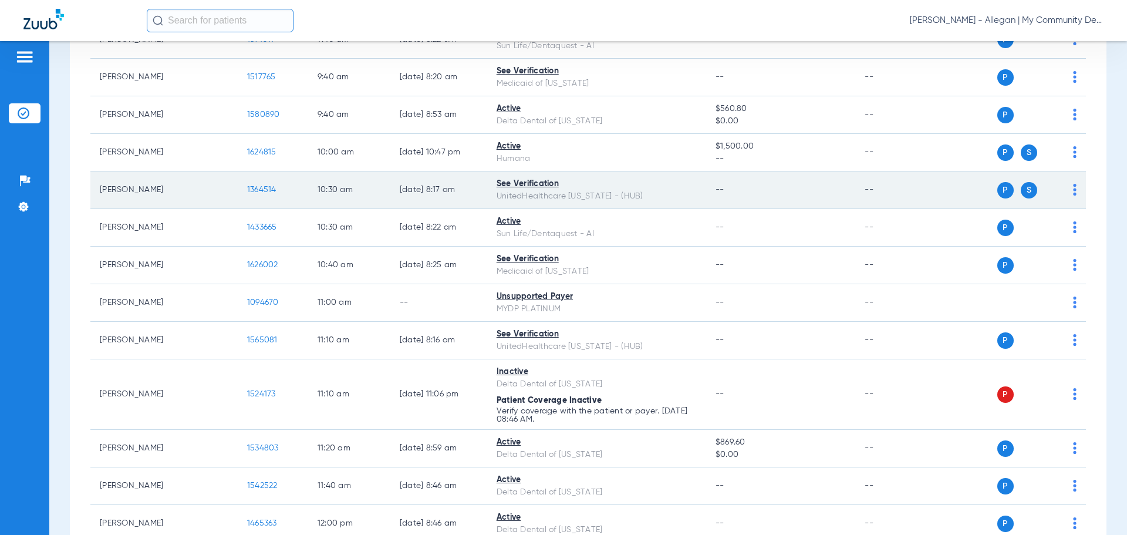
click at [247, 185] on span "1364514" at bounding box center [261, 189] width 29 height 8
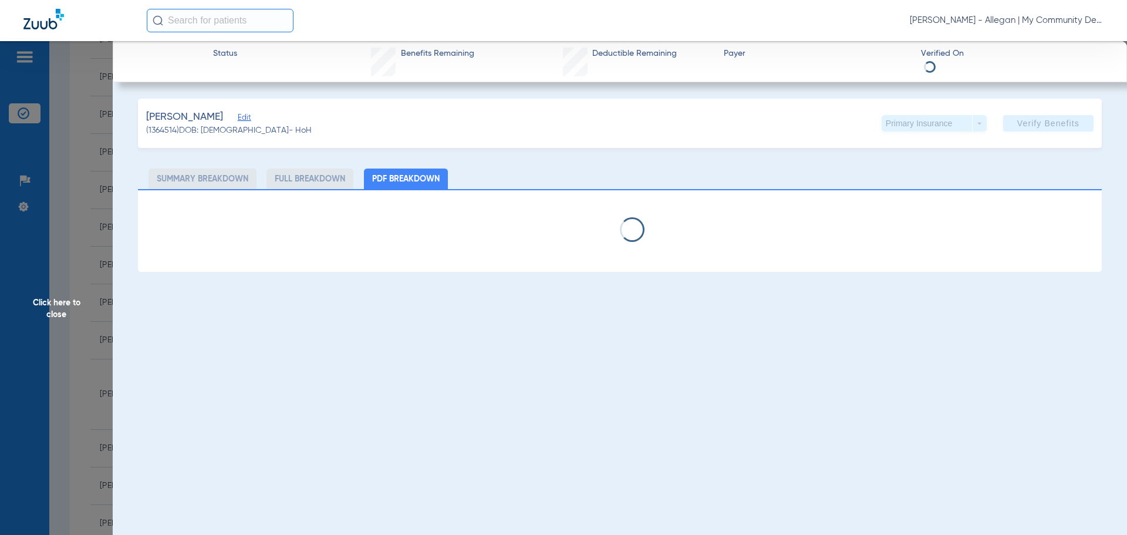
select select "page-width"
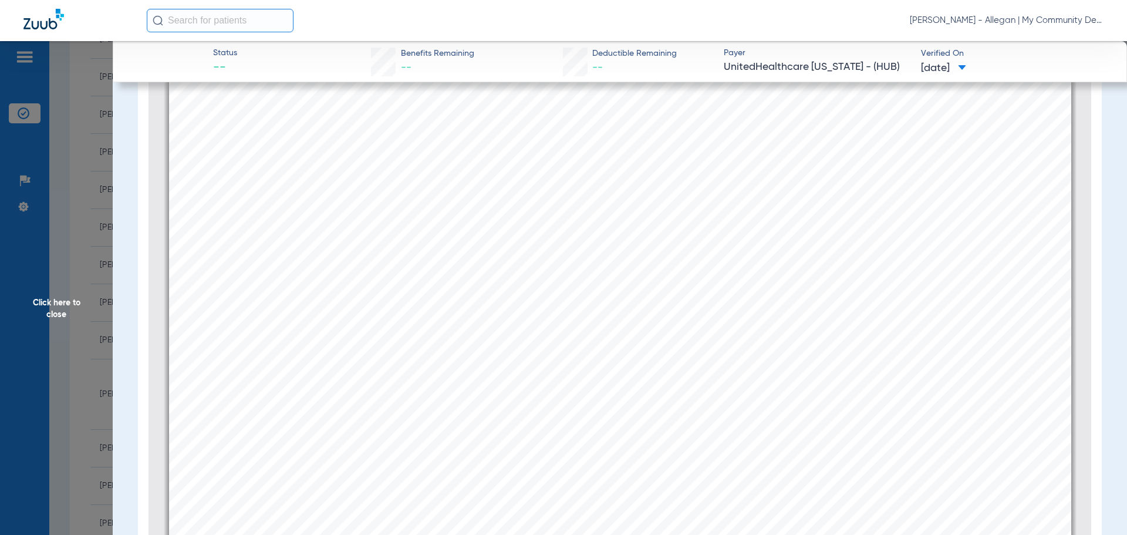
scroll to position [1649, 0]
type input "1"
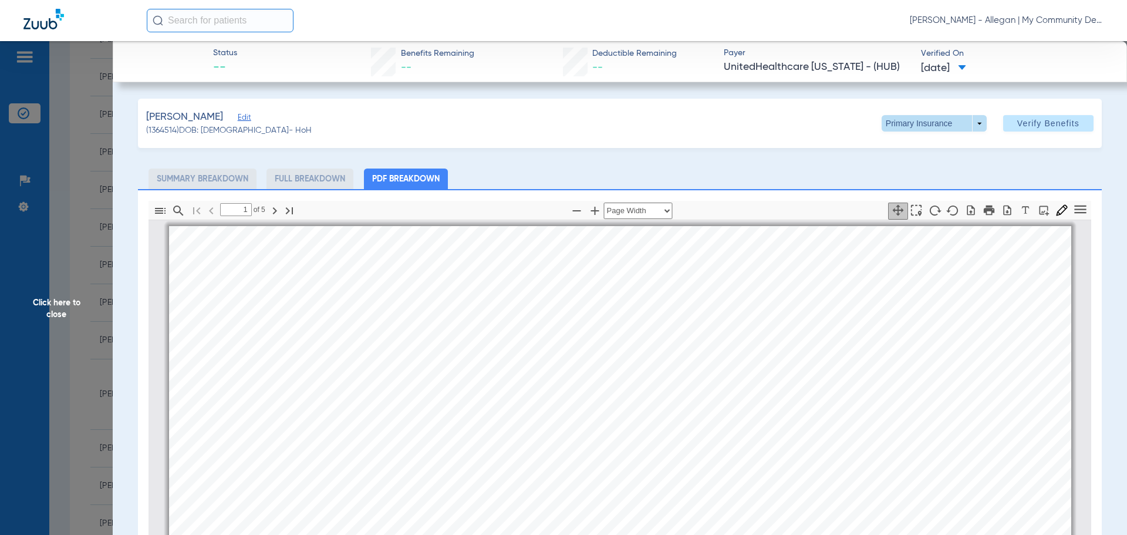
click at [970, 123] on span at bounding box center [933, 123] width 105 height 16
click at [911, 173] on span "Secondary Insurance" at bounding box center [921, 170] width 77 height 8
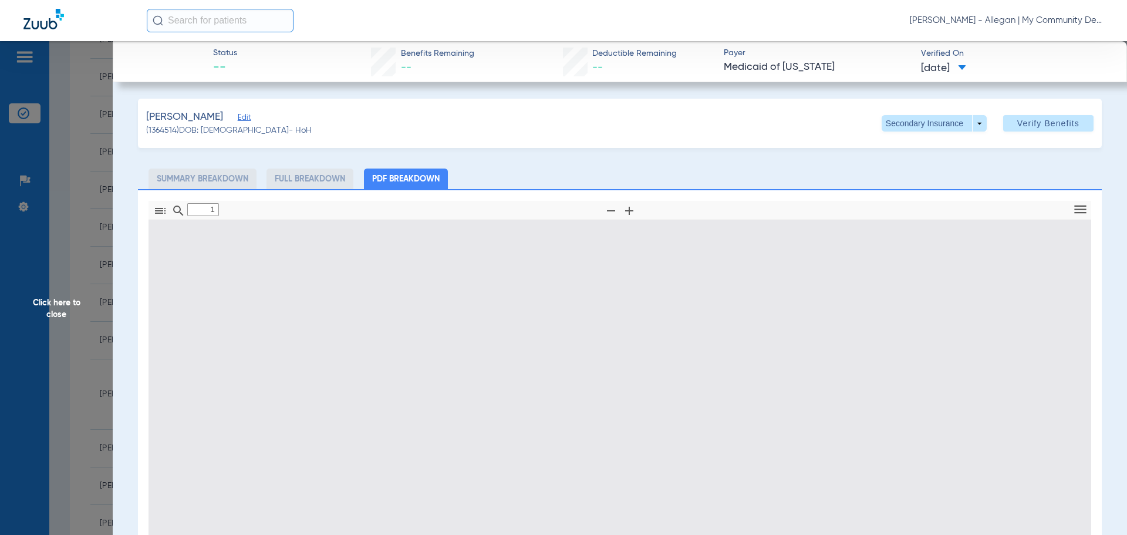
type input "0"
select select "page-width"
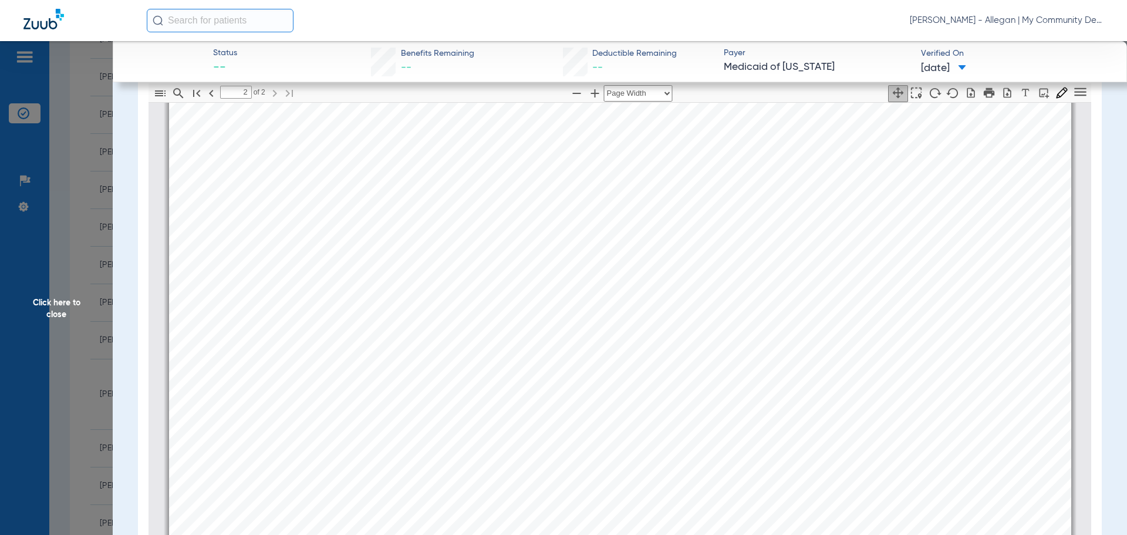
scroll to position [1356, 0]
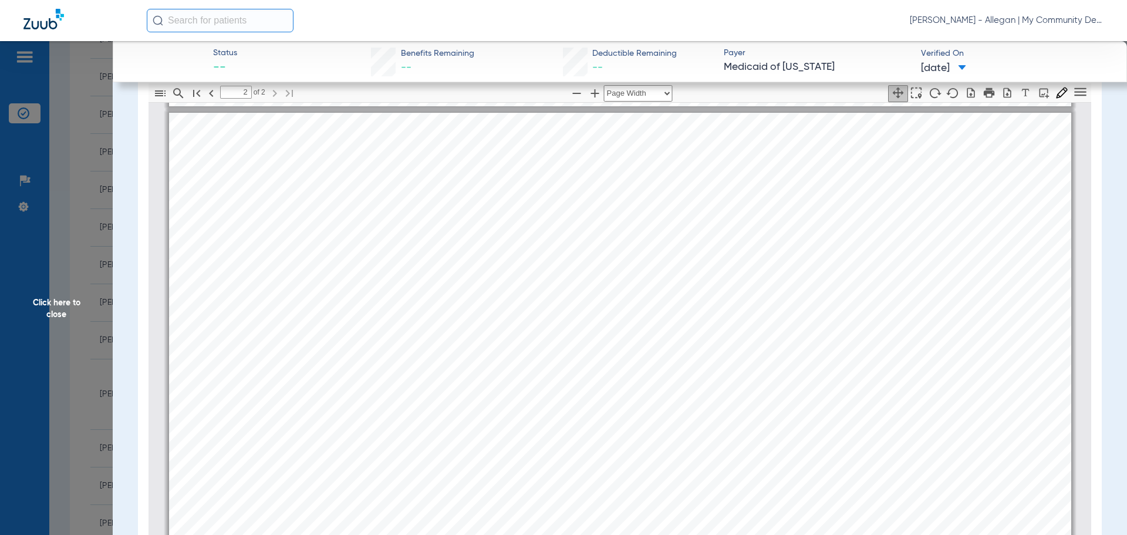
type input "1"
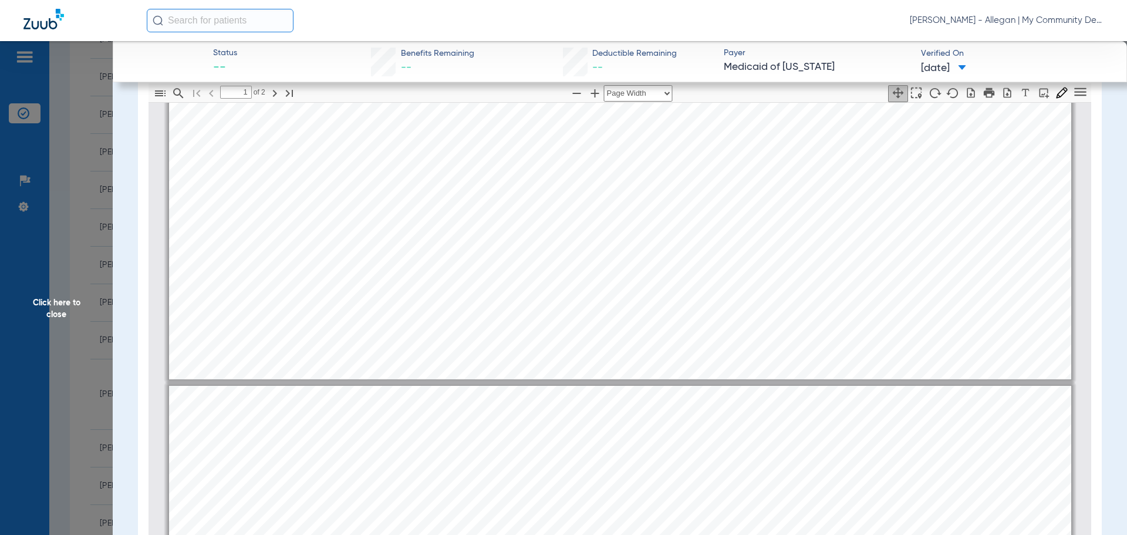
drag, startPoint x: 42, startPoint y: 310, endPoint x: 485, endPoint y: 531, distance: 494.5
click at [42, 310] on span "Click here to close" at bounding box center [56, 308] width 113 height 535
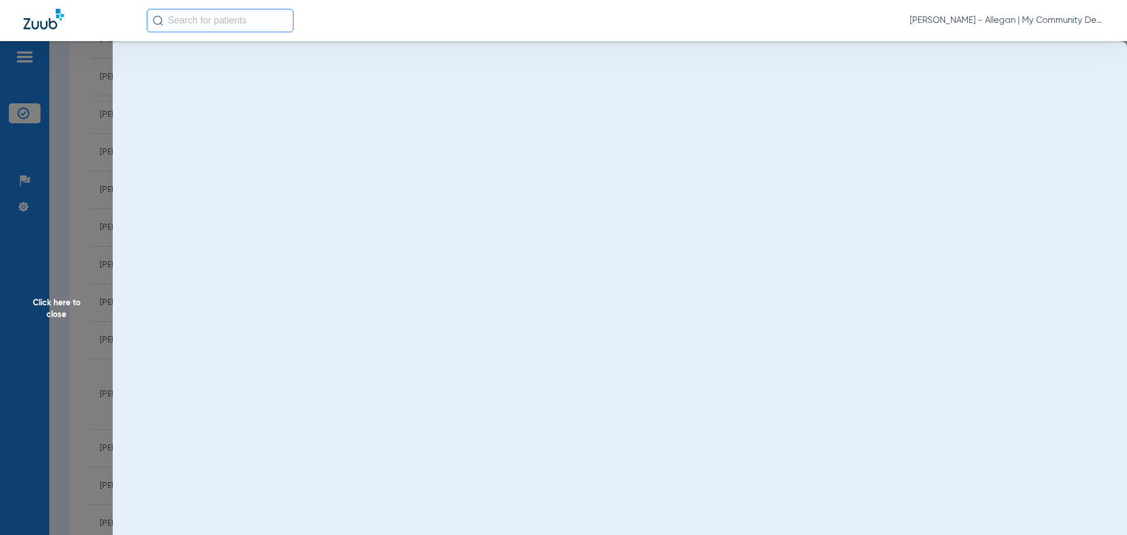
scroll to position [0, 0]
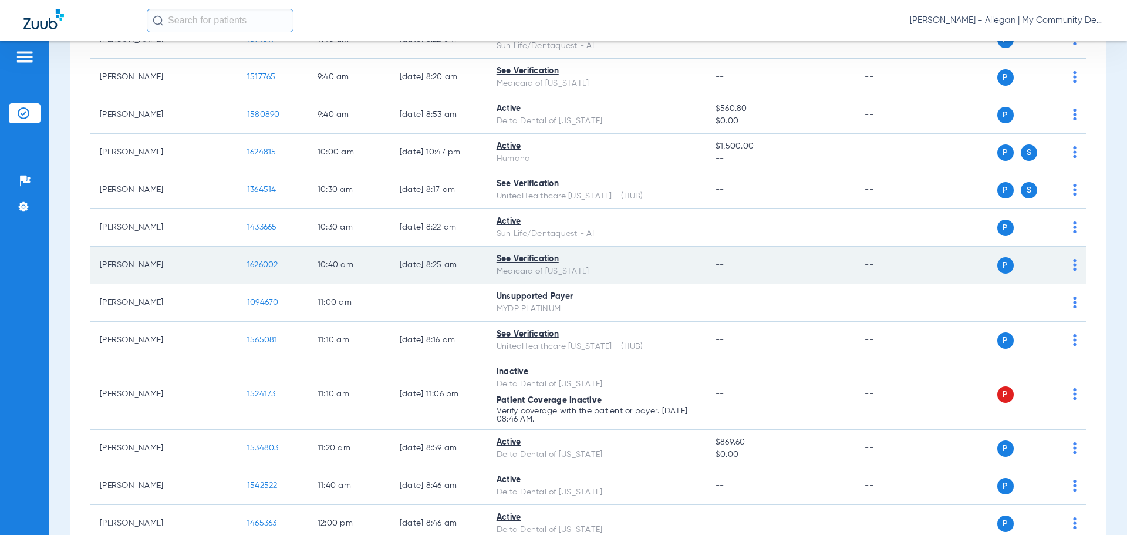
click at [247, 264] on span "1626002" at bounding box center [262, 265] width 31 height 8
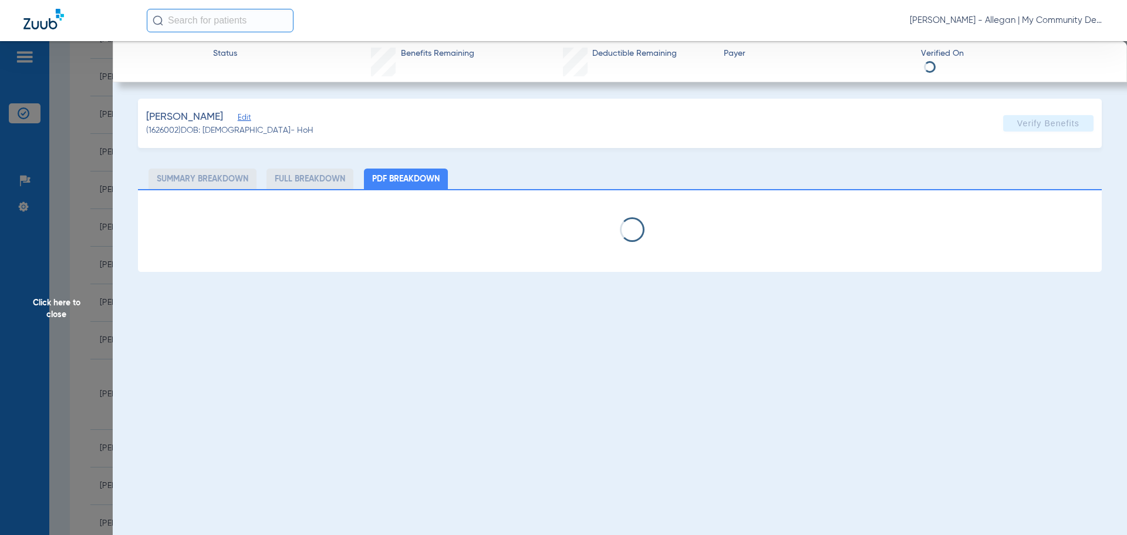
select select "page-width"
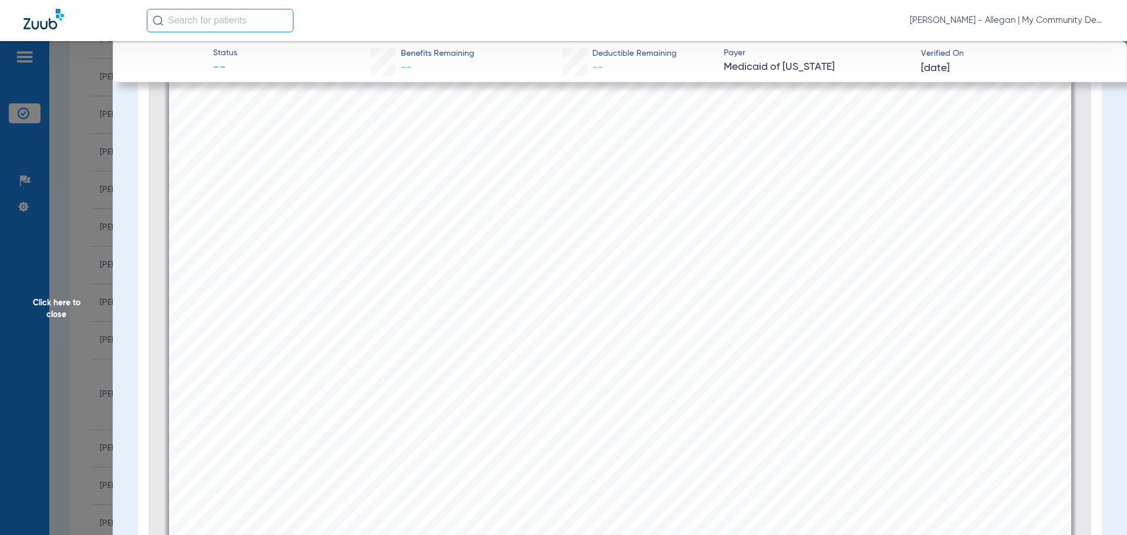
scroll to position [710, 0]
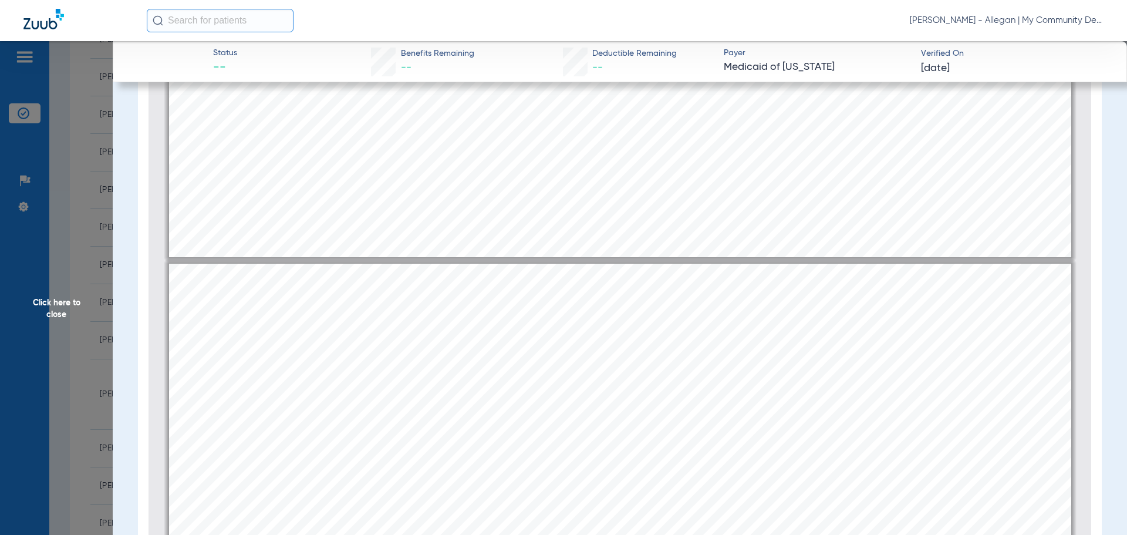
type input "1"
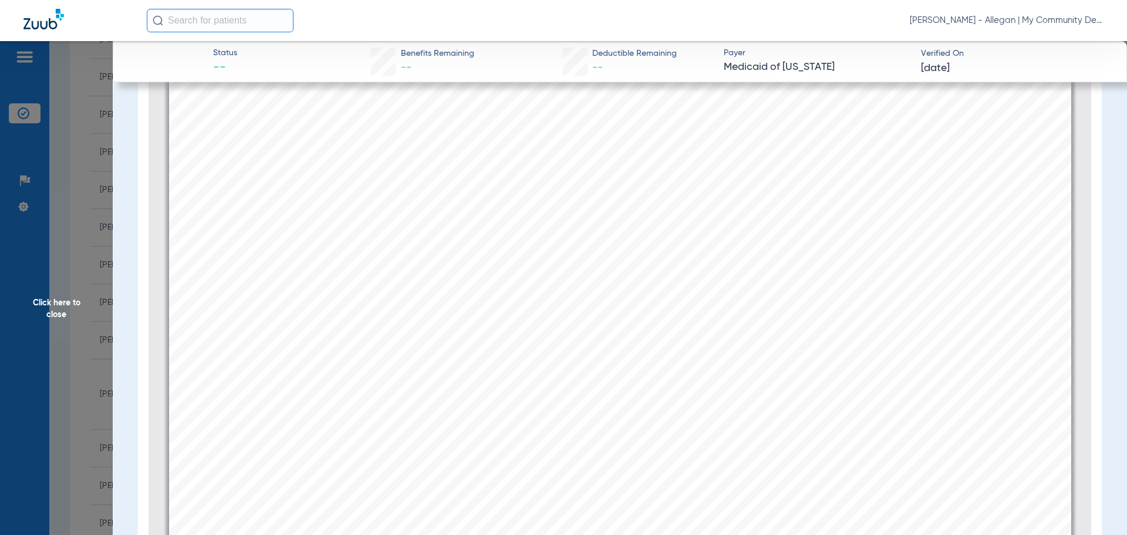
drag, startPoint x: 35, startPoint y: 302, endPoint x: 1056, endPoint y: 288, distance: 1021.3
click at [38, 301] on span "Click here to close" at bounding box center [56, 308] width 113 height 535
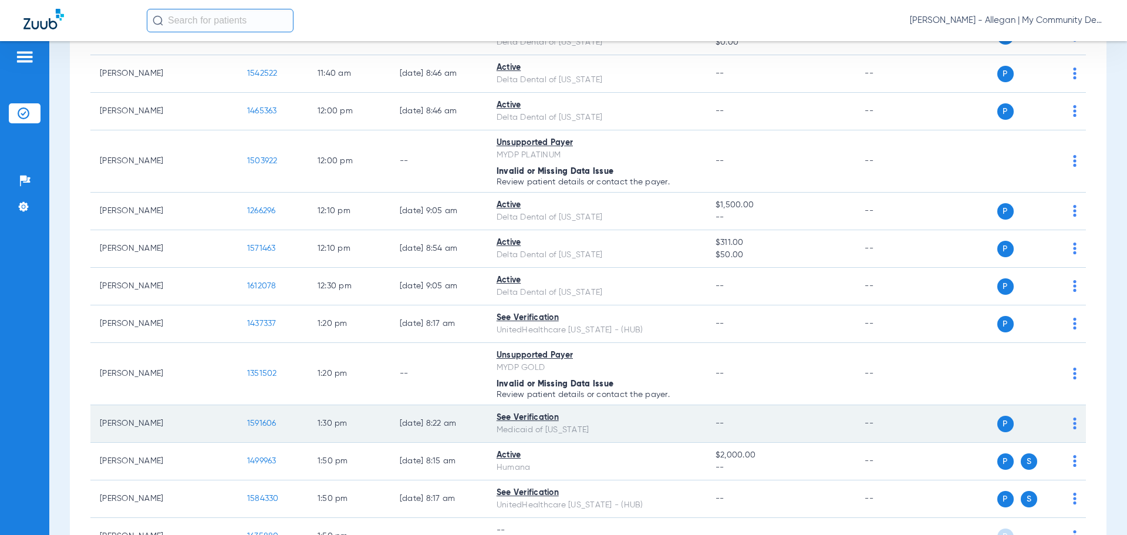
scroll to position [939, 0]
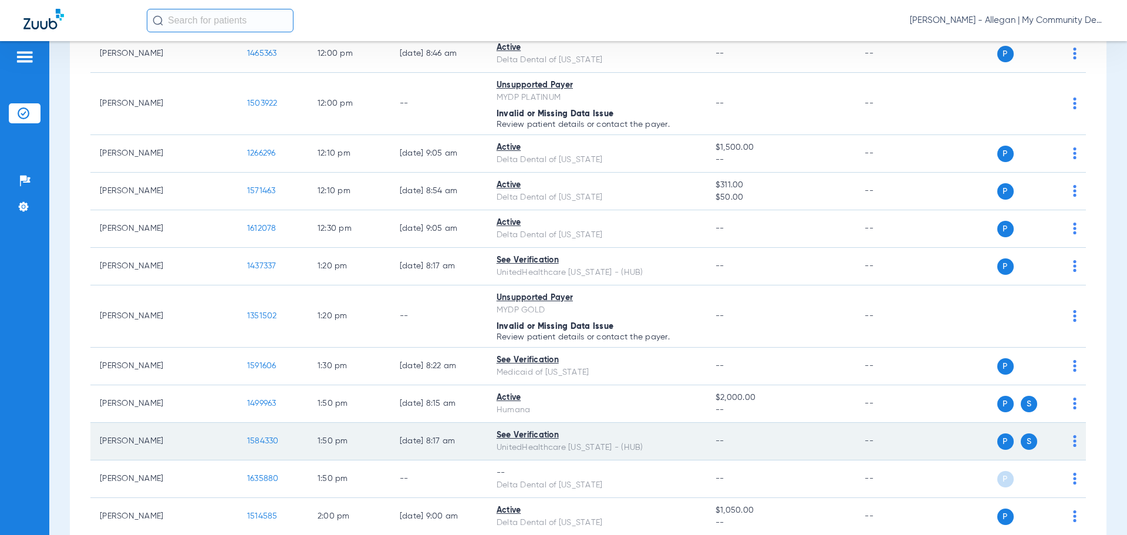
click at [247, 437] on span "1584330" at bounding box center [263, 441] width 32 height 8
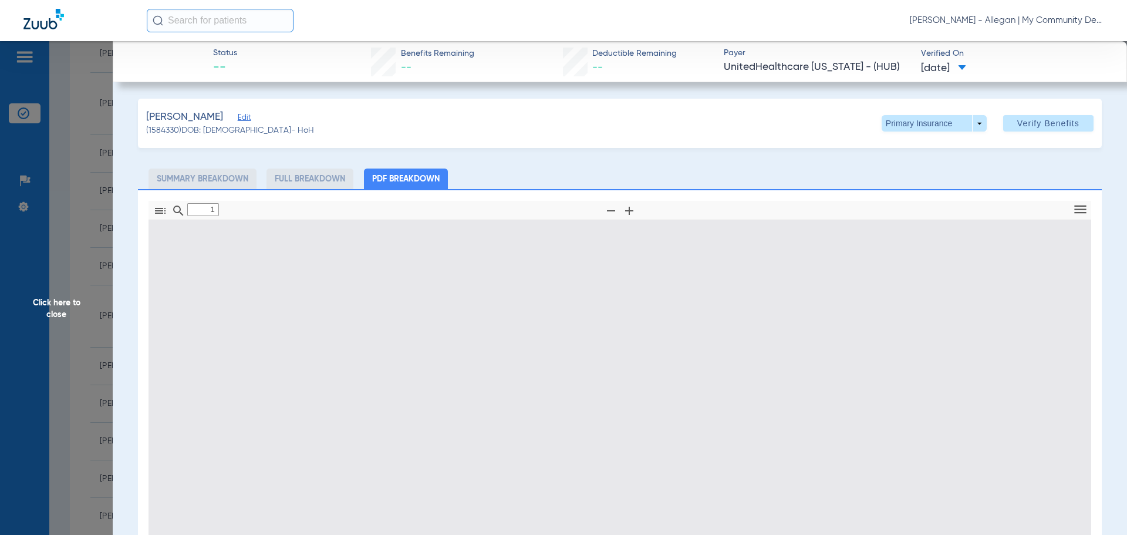
type input "0"
select select "page-width"
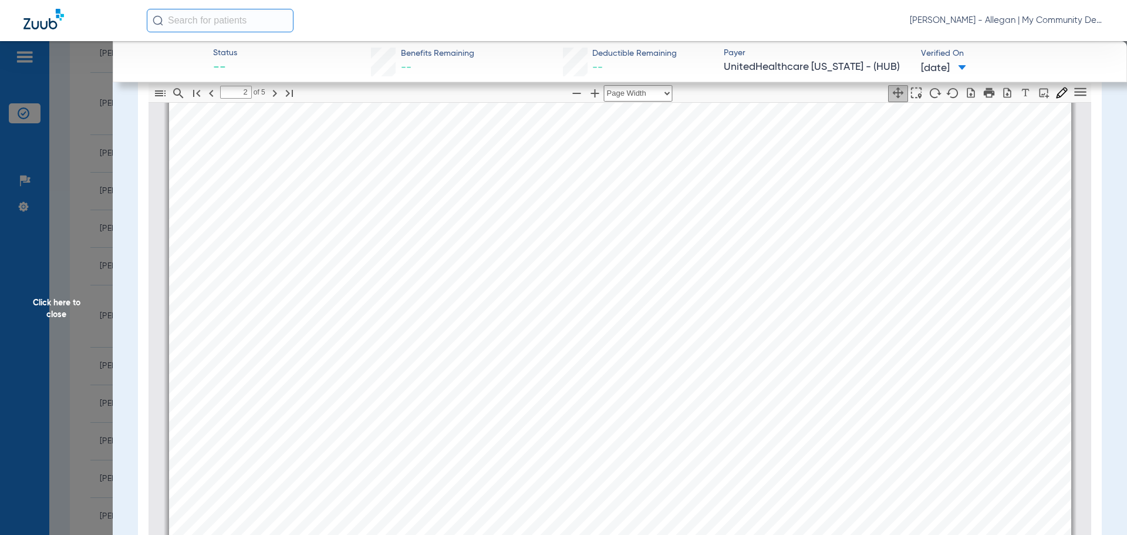
scroll to position [1414, 0]
type input "1"
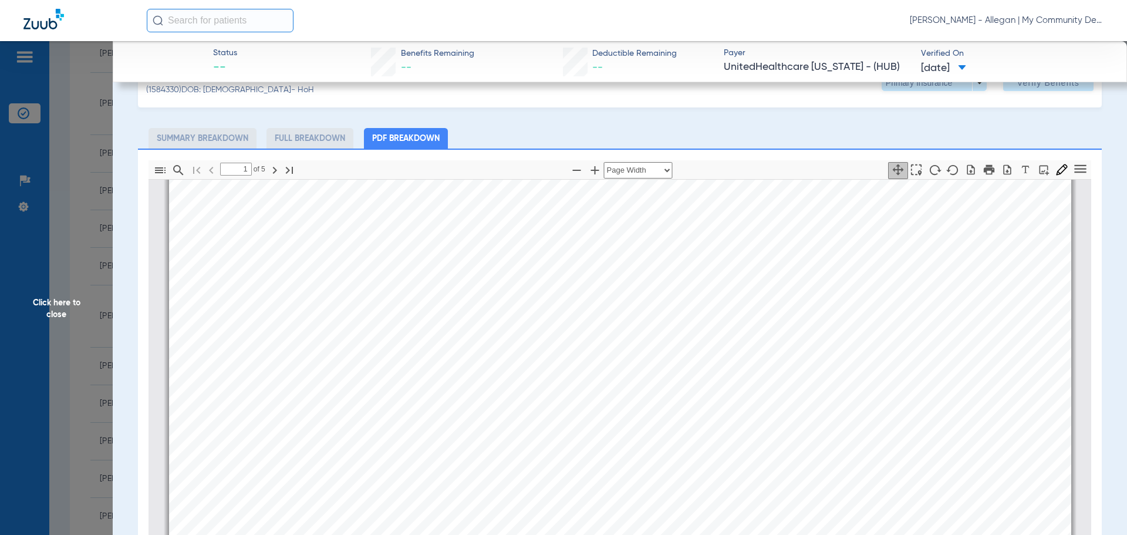
scroll to position [0, 0]
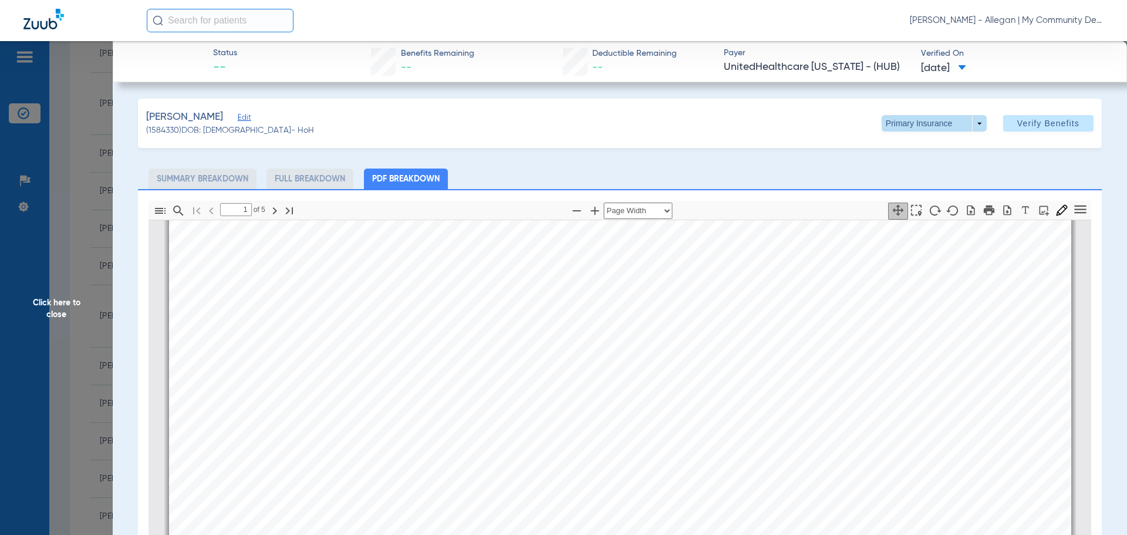
click at [968, 120] on span at bounding box center [933, 123] width 105 height 16
drag, startPoint x: 897, startPoint y: 170, endPoint x: 575, endPoint y: 144, distance: 322.6
click at [894, 170] on span "Secondary Insurance" at bounding box center [921, 170] width 77 height 8
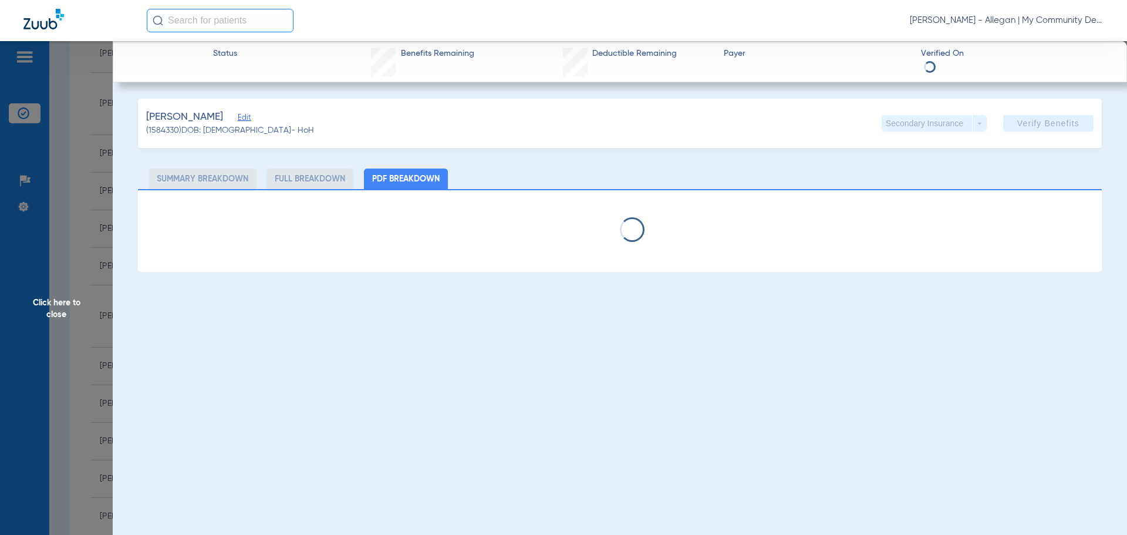
select select "page-width"
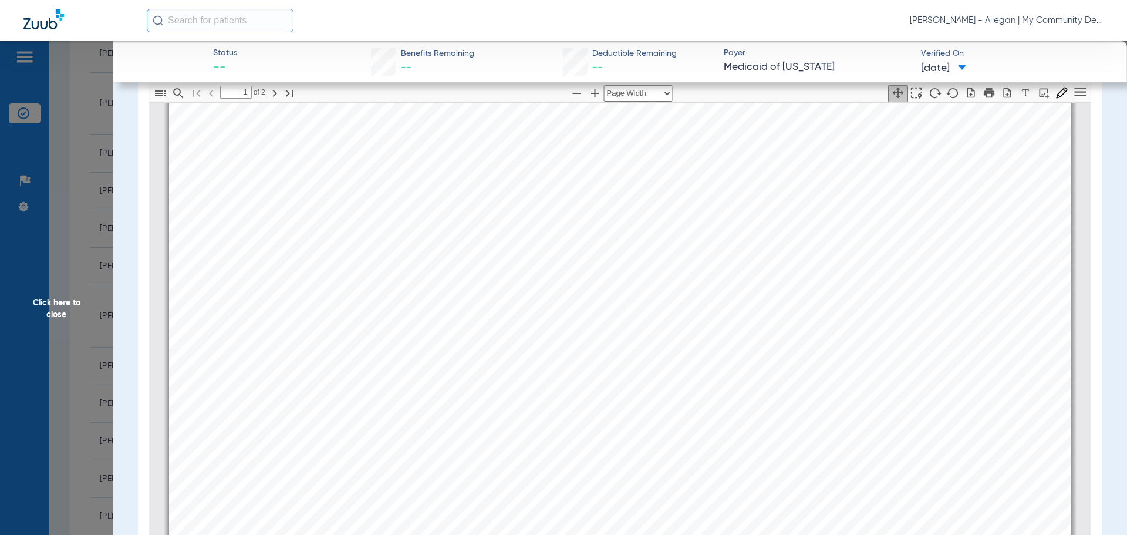
scroll to position [534, 0]
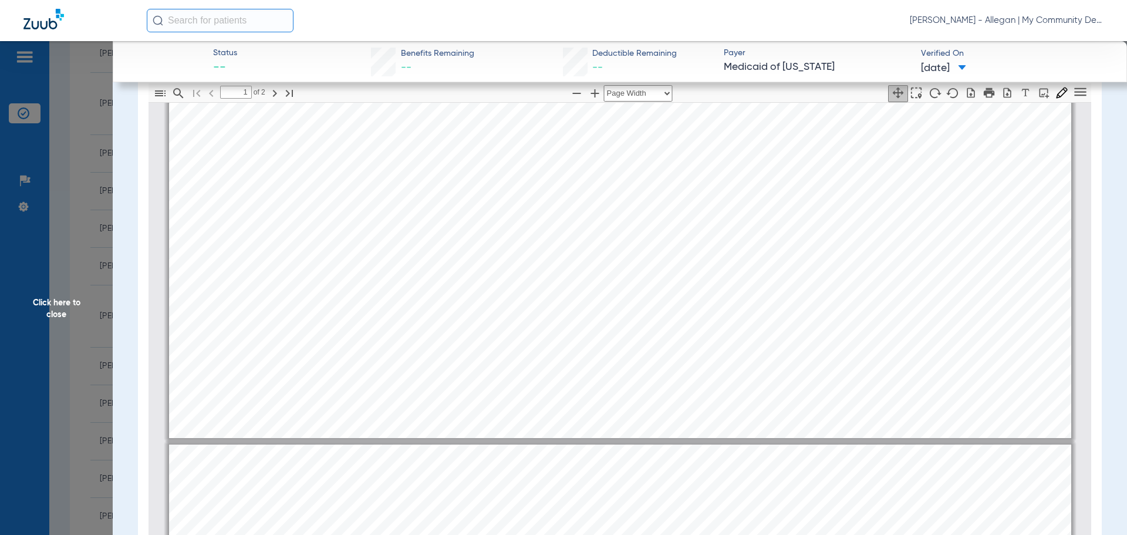
type input "2"
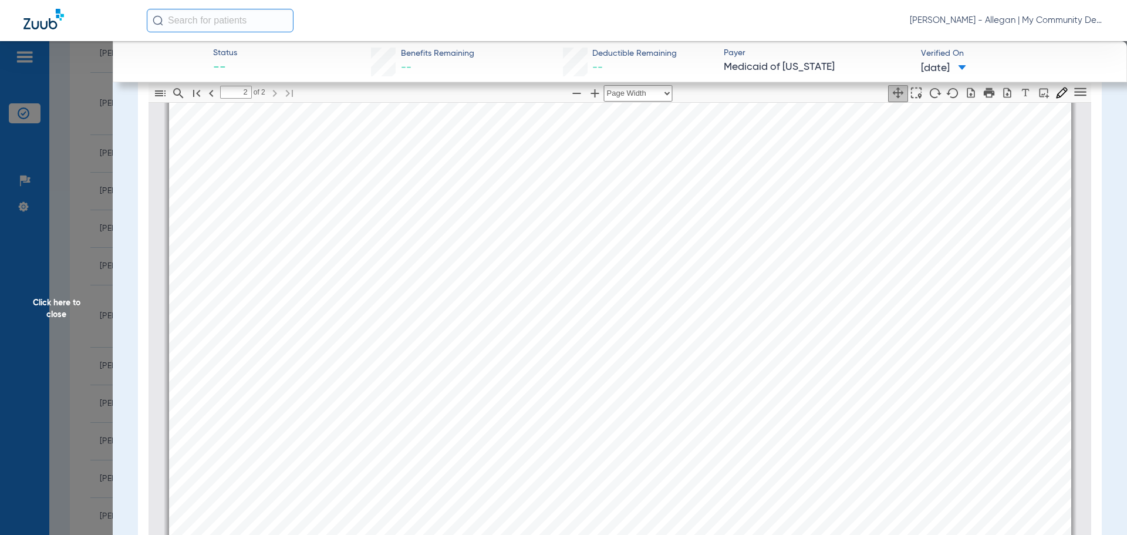
scroll to position [1825, 0]
drag, startPoint x: 26, startPoint y: 285, endPoint x: 611, endPoint y: 526, distance: 632.3
click at [33, 290] on span "Click here to close" at bounding box center [56, 308] width 113 height 535
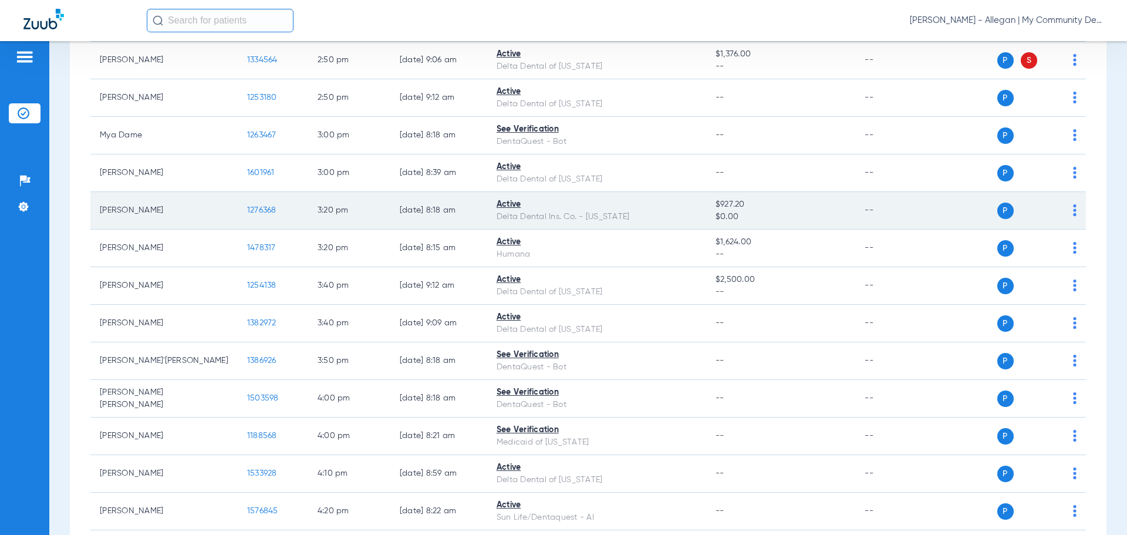
scroll to position [1616, 0]
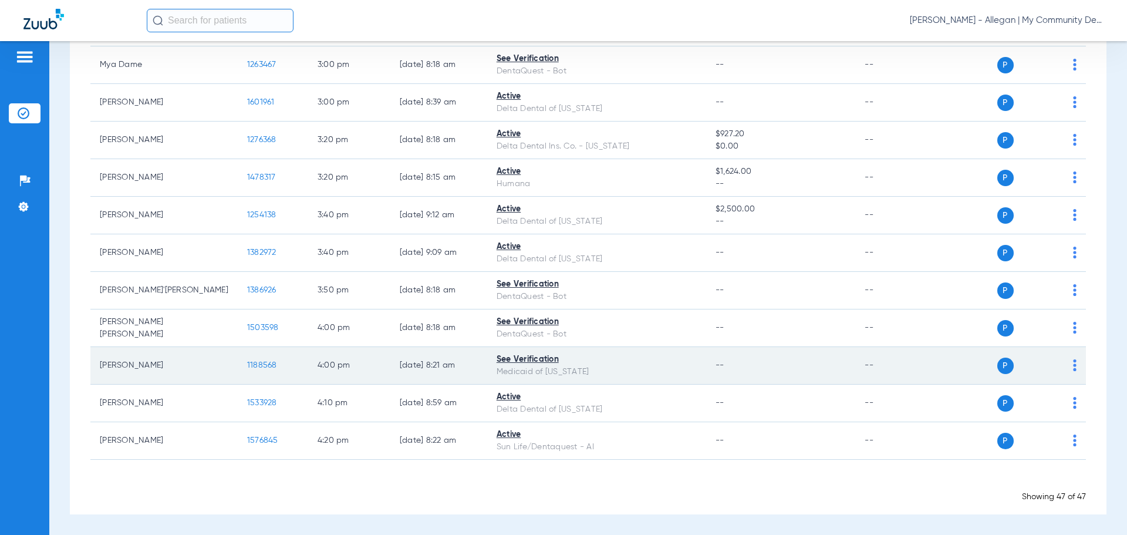
click at [247, 362] on span "1188568" at bounding box center [262, 365] width 30 height 8
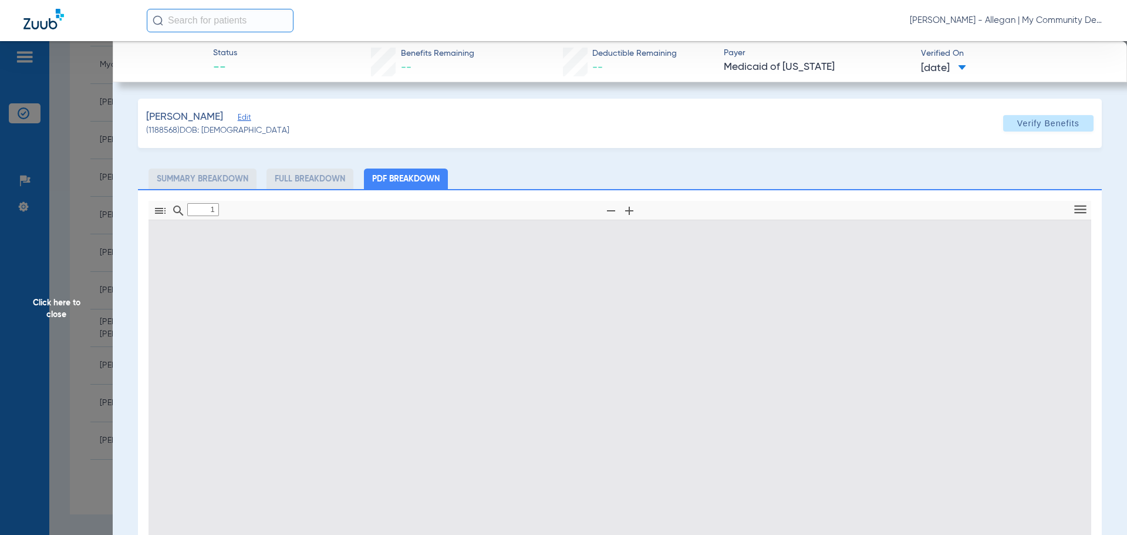
type input "0"
select select "page-width"
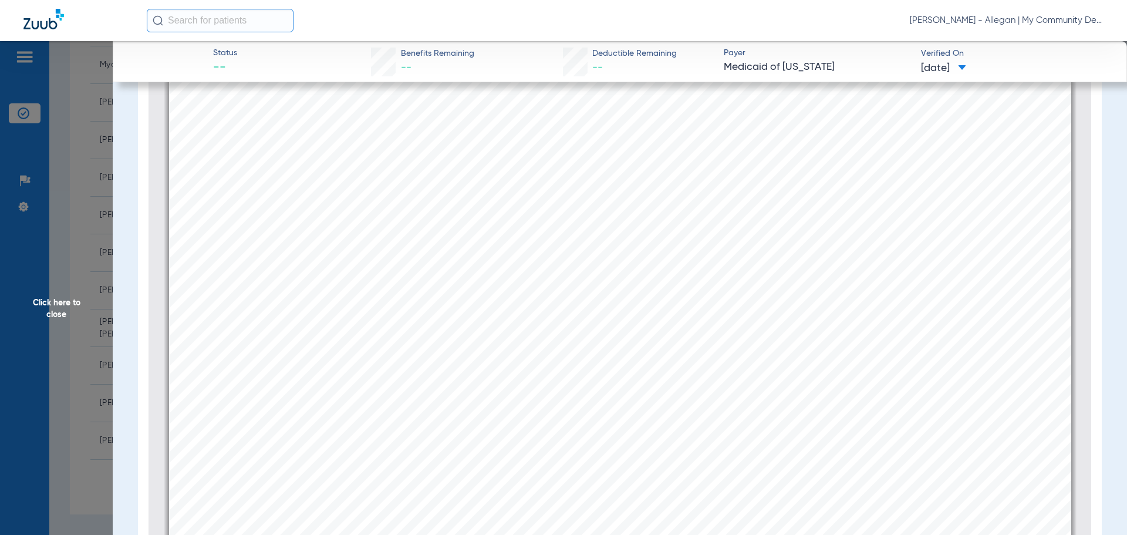
scroll to position [0, 0]
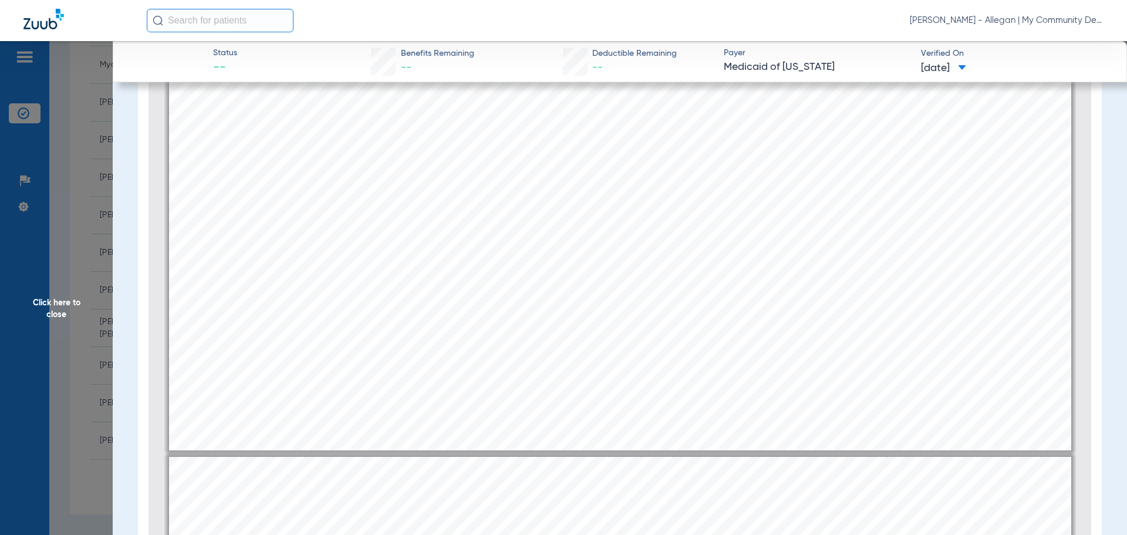
type input "2"
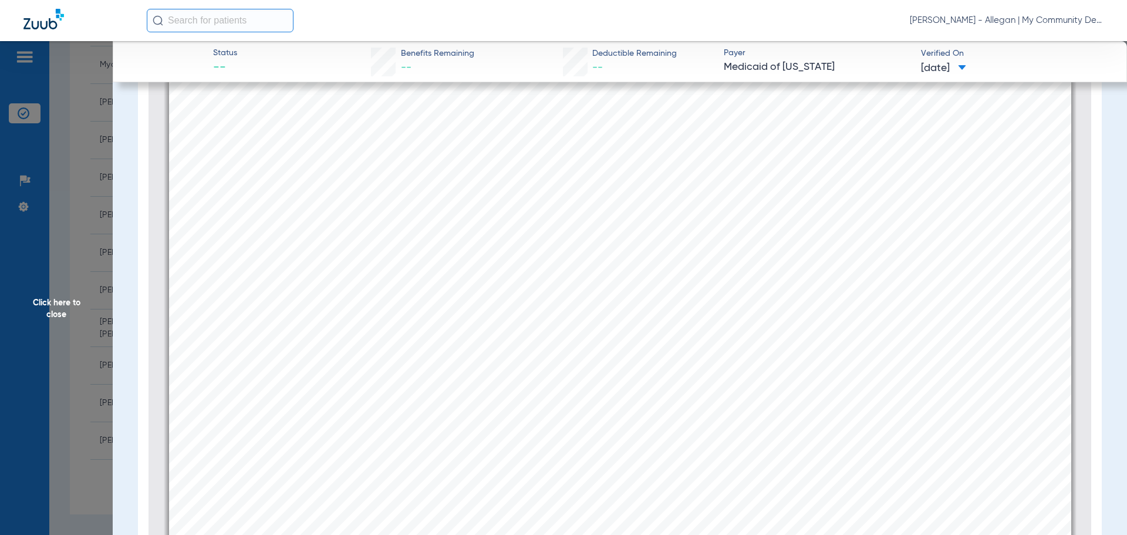
scroll to position [1409, 0]
drag, startPoint x: 56, startPoint y: 279, endPoint x: 74, endPoint y: 283, distance: 18.8
click at [55, 279] on span "Click here to close" at bounding box center [56, 308] width 113 height 535
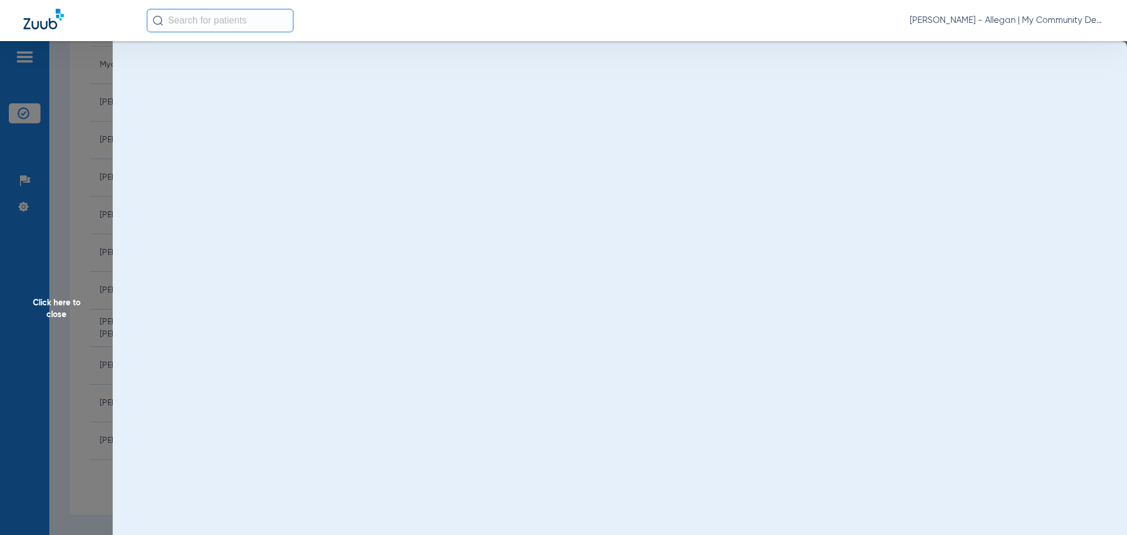
scroll to position [0, 0]
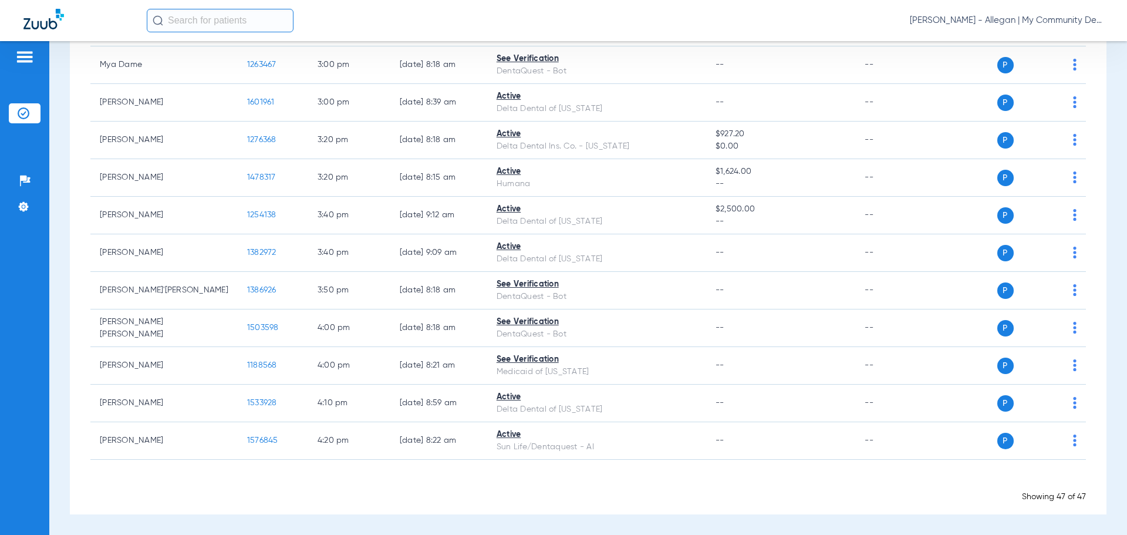
click at [953, 21] on span "Kayla Robles - Allegan | My Community Dental Centers" at bounding box center [1007, 21] width 194 height 12
click at [1051, 41] on span "Account Selection" at bounding box center [1059, 42] width 66 height 8
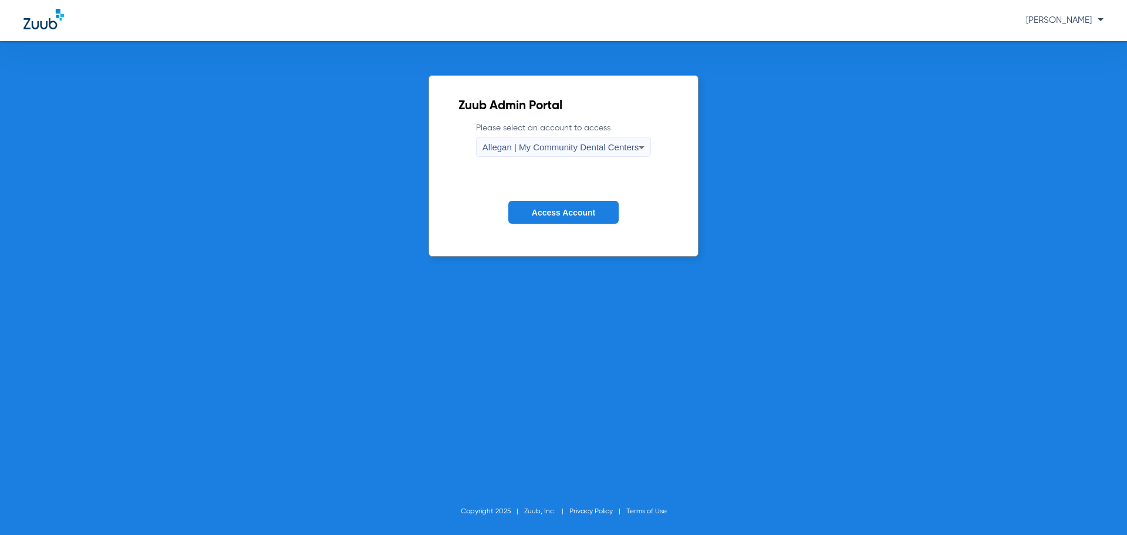
click at [535, 151] on span "Allegan | My Community Dental Centers" at bounding box center [560, 147] width 157 height 10
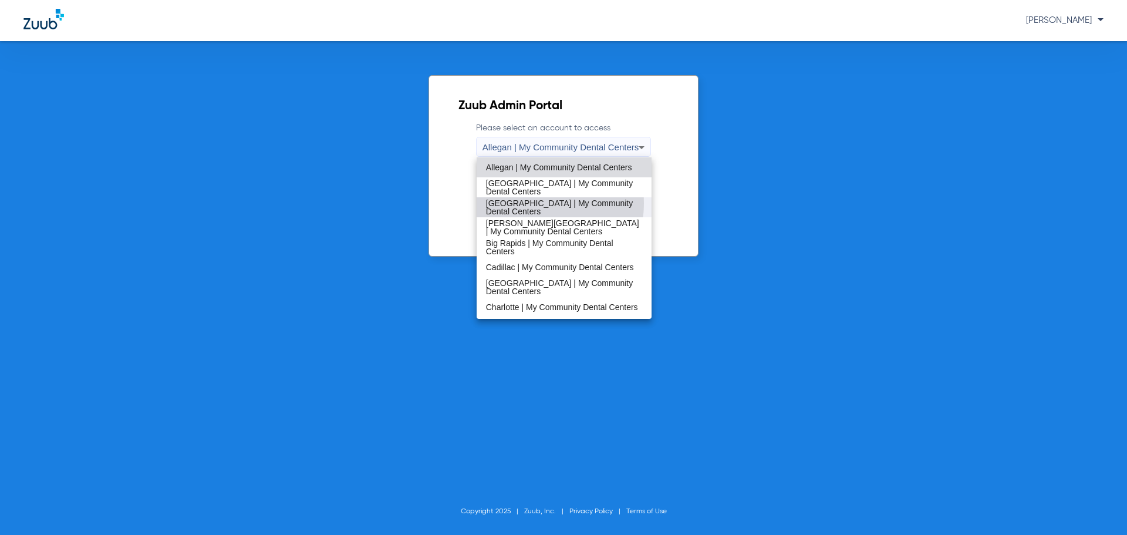
click at [532, 203] on span "Bay City | My Community Dental Centers" at bounding box center [564, 207] width 157 height 16
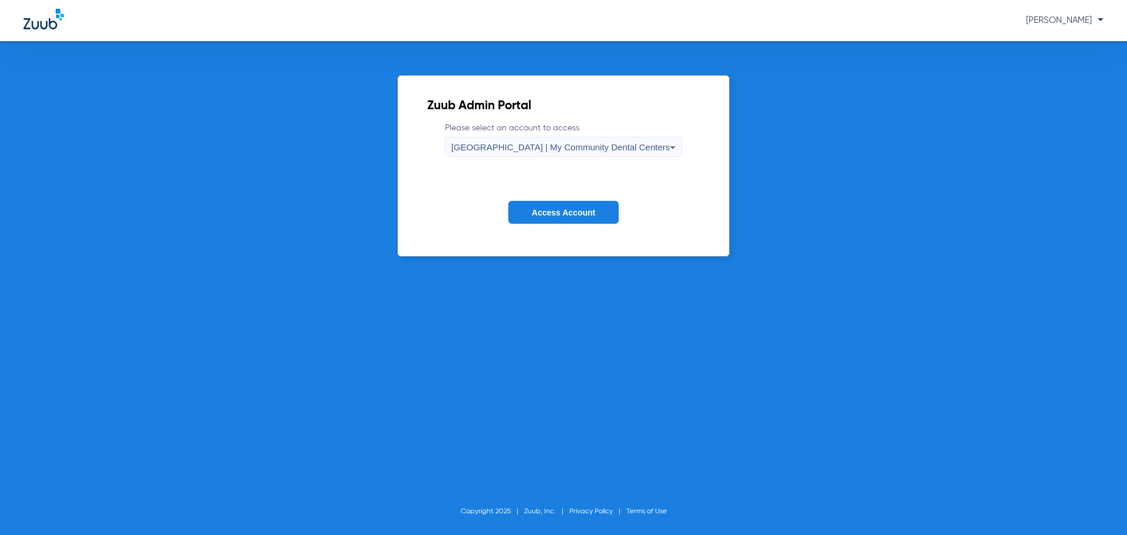
drag, startPoint x: 539, startPoint y: 212, endPoint x: 532, endPoint y: 213, distance: 7.1
click at [539, 212] on span "Access Account" at bounding box center [563, 212] width 63 height 9
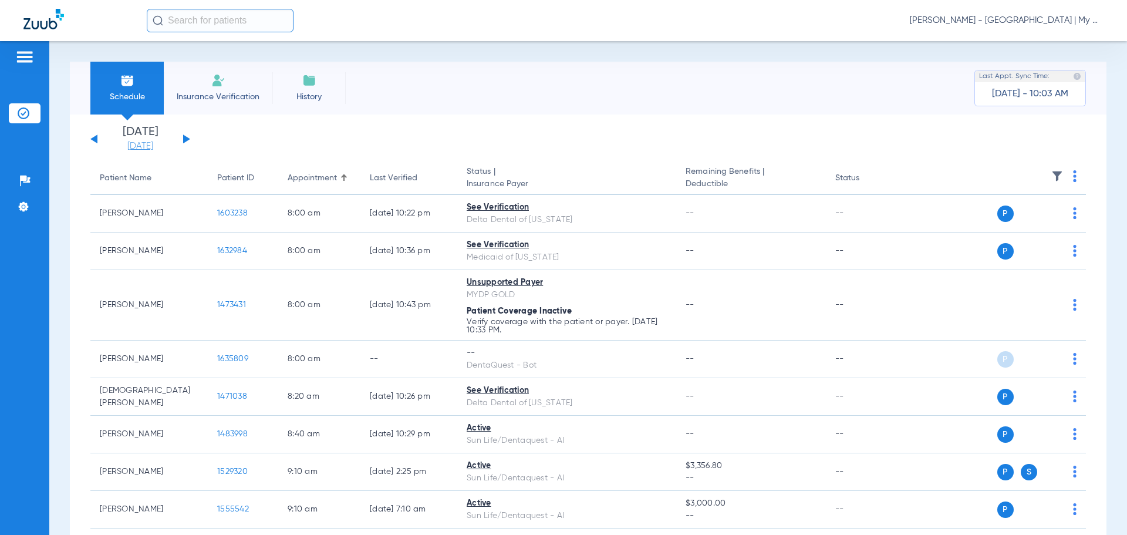
click at [145, 141] on link "[DATE]" at bounding box center [140, 146] width 70 height 12
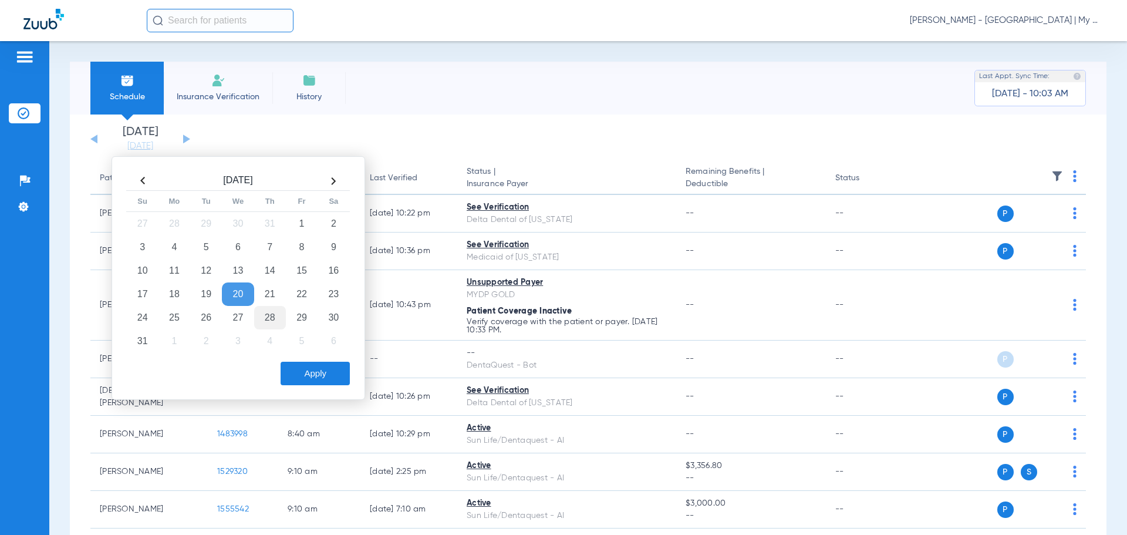
drag, startPoint x: 267, startPoint y: 313, endPoint x: 272, endPoint y: 322, distance: 9.8
click at [267, 314] on td "28" at bounding box center [270, 317] width 32 height 23
click at [301, 374] on button "Apply" at bounding box center [315, 373] width 69 height 23
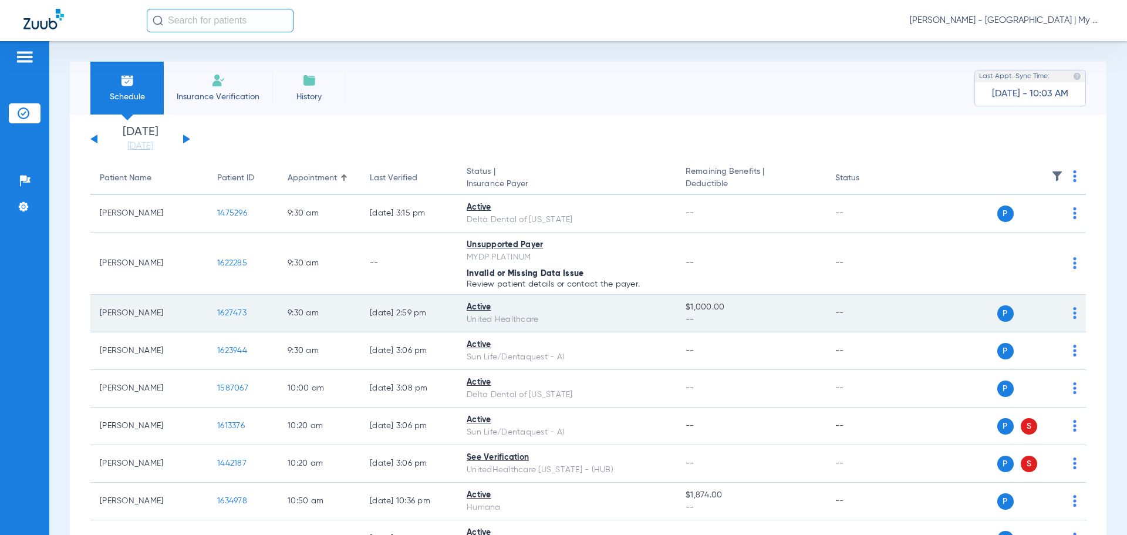
click at [229, 309] on span "1627473" at bounding box center [231, 313] width 29 height 8
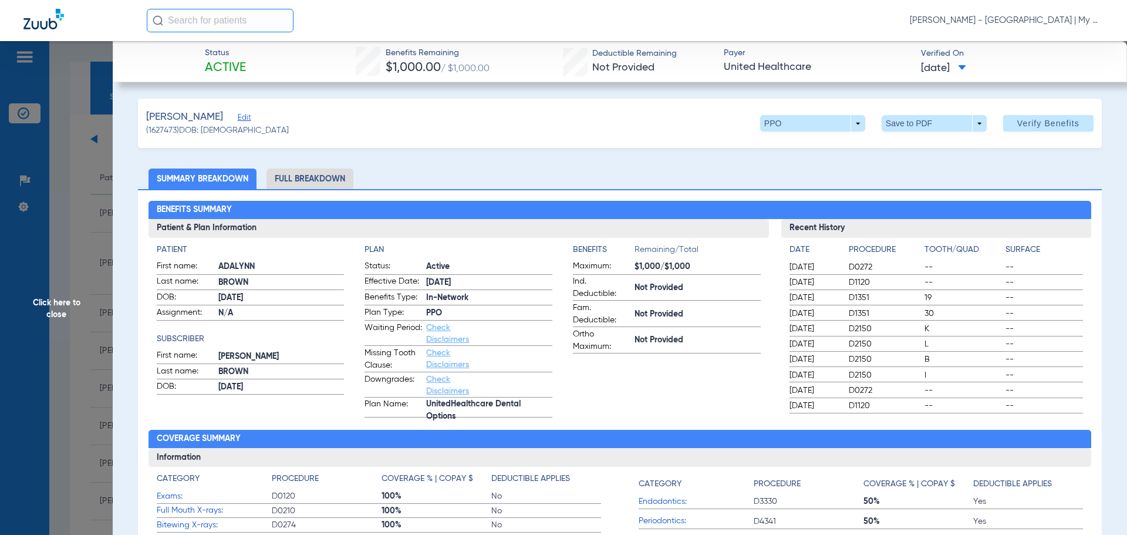
click at [337, 175] on li "Full Breakdown" at bounding box center [309, 178] width 87 height 21
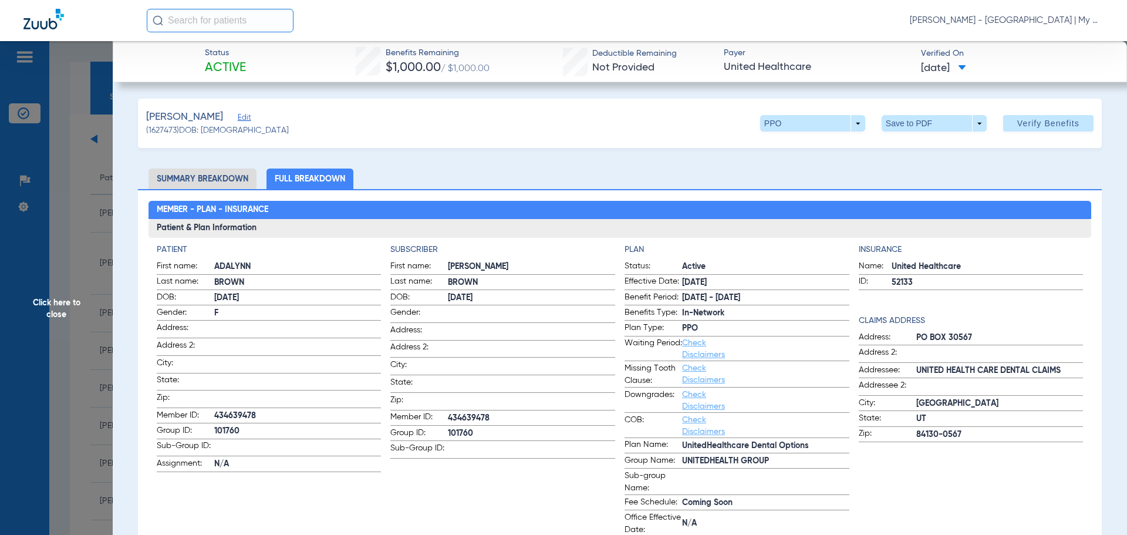
click at [68, 300] on span "Click here to close" at bounding box center [56, 308] width 113 height 535
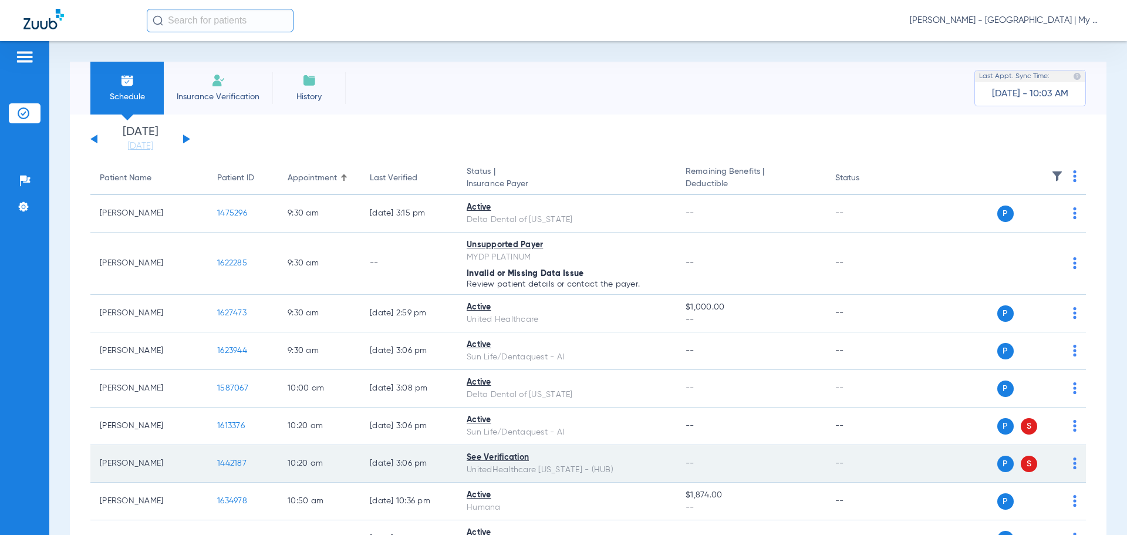
click at [231, 461] on span "1442187" at bounding box center [231, 463] width 29 height 8
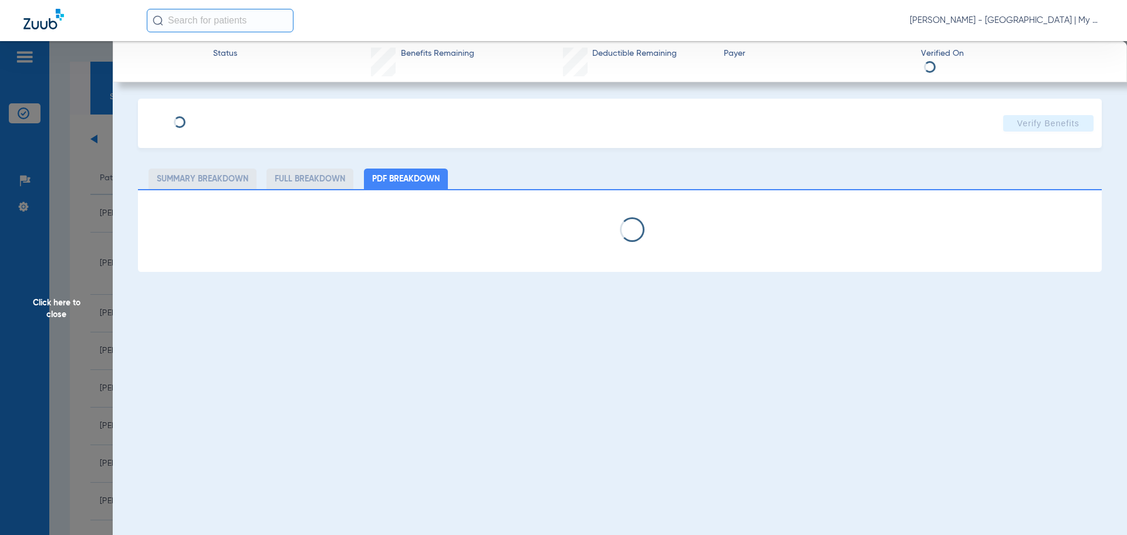
select select "page-width"
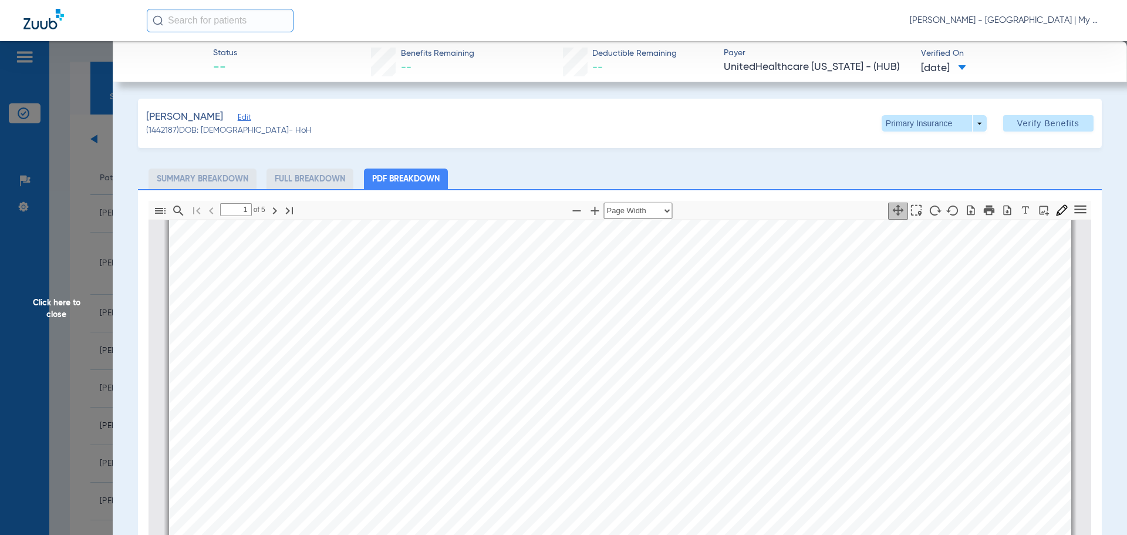
scroll to position [241, 0]
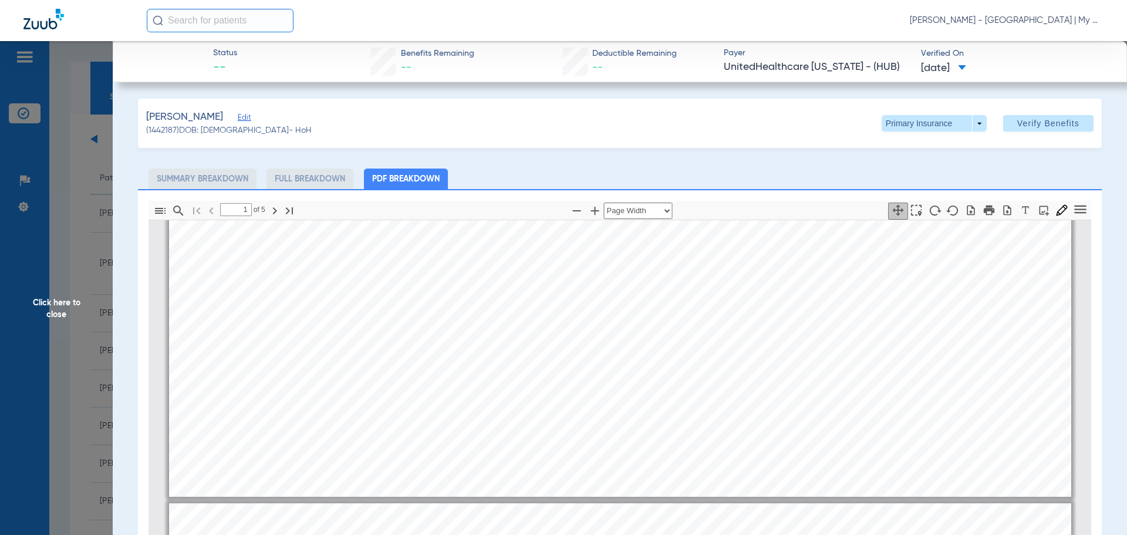
type input "2"
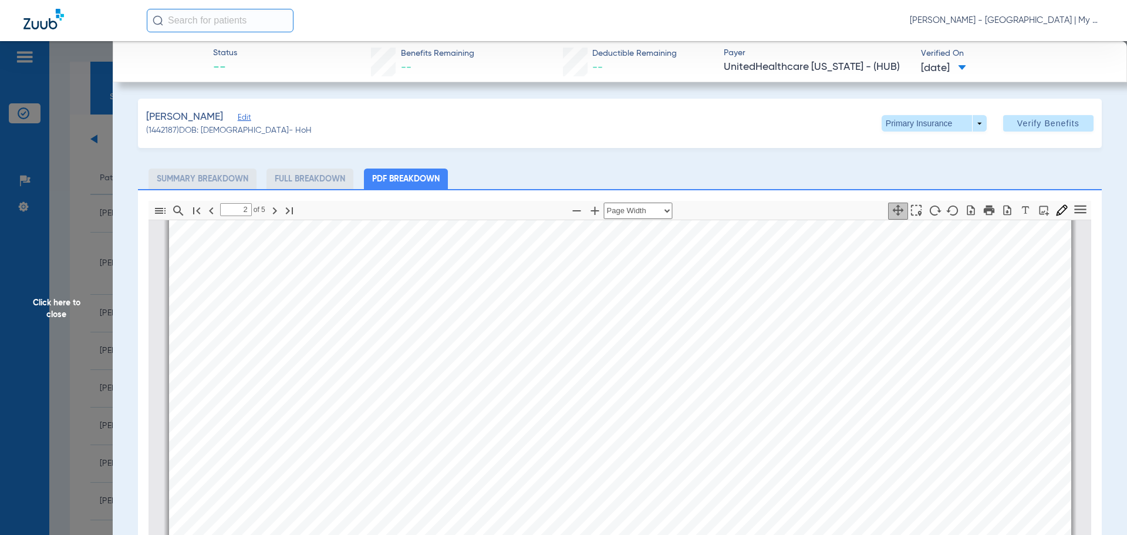
scroll to position [1414, 0]
click at [42, 307] on span "Click here to close" at bounding box center [56, 308] width 113 height 535
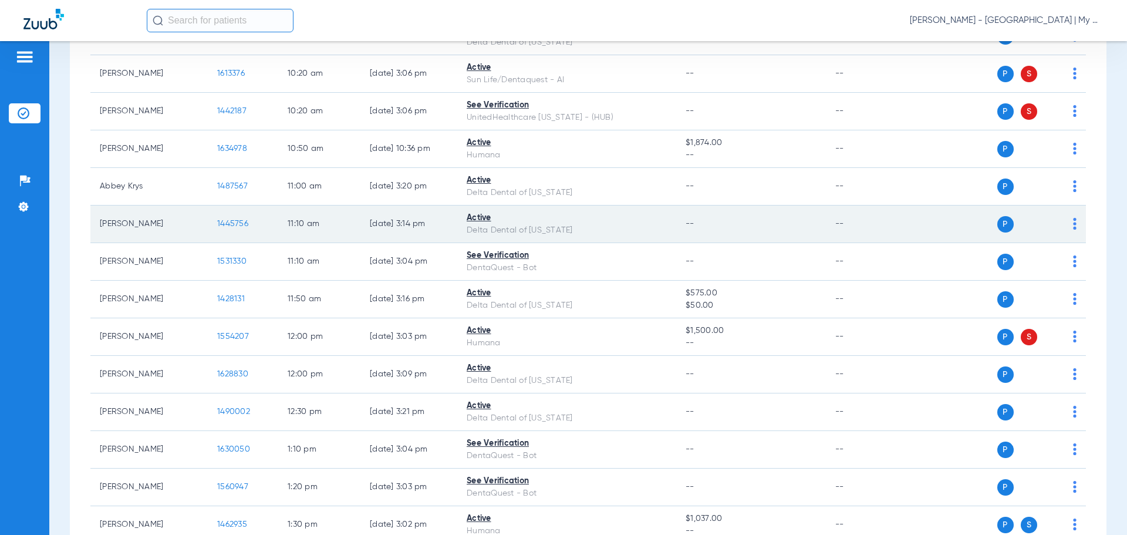
scroll to position [704, 0]
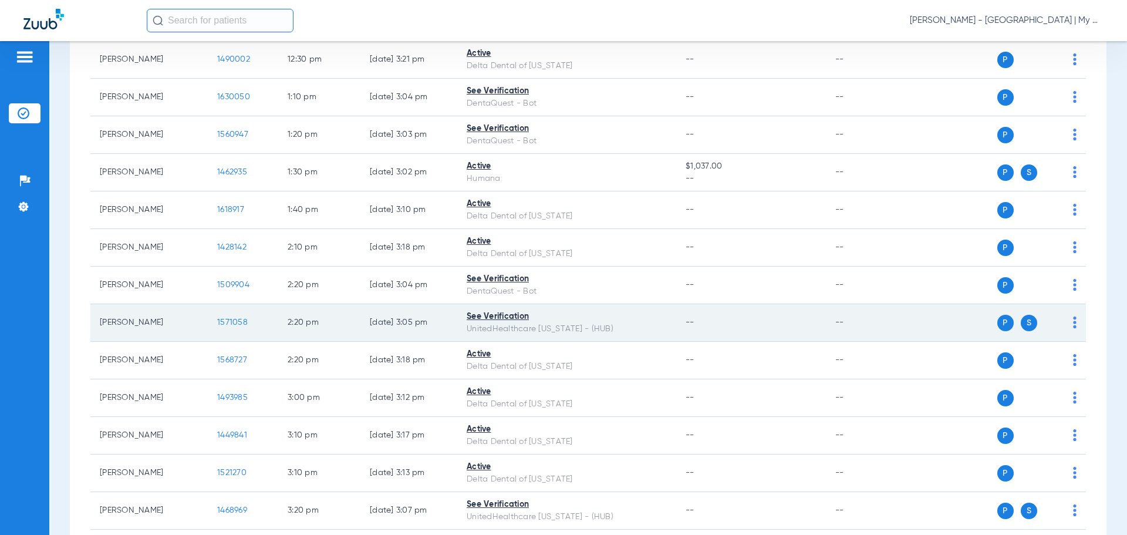
click at [226, 322] on span "1571058" at bounding box center [232, 322] width 31 height 8
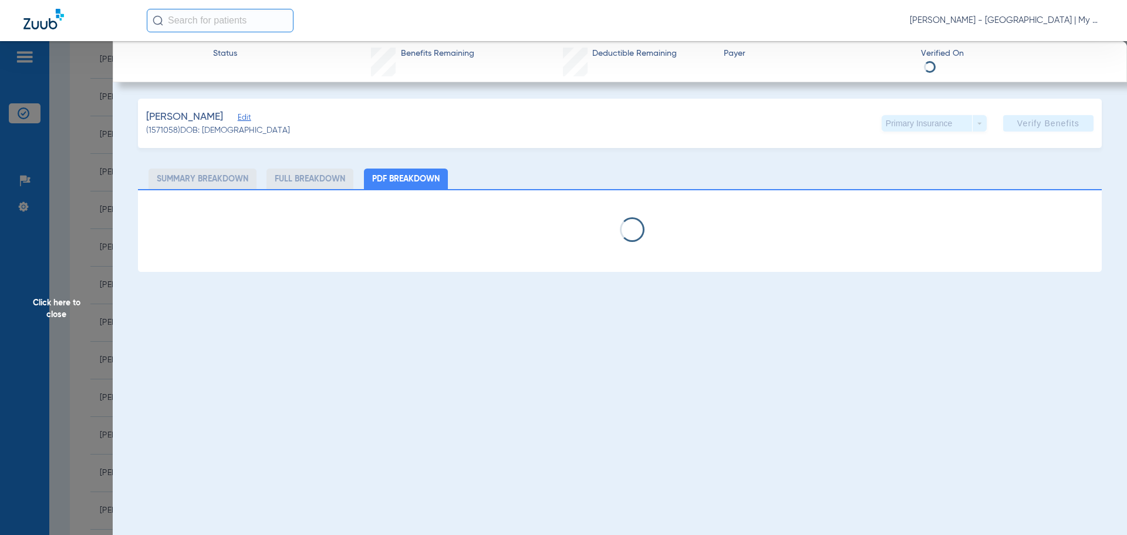
select select "page-width"
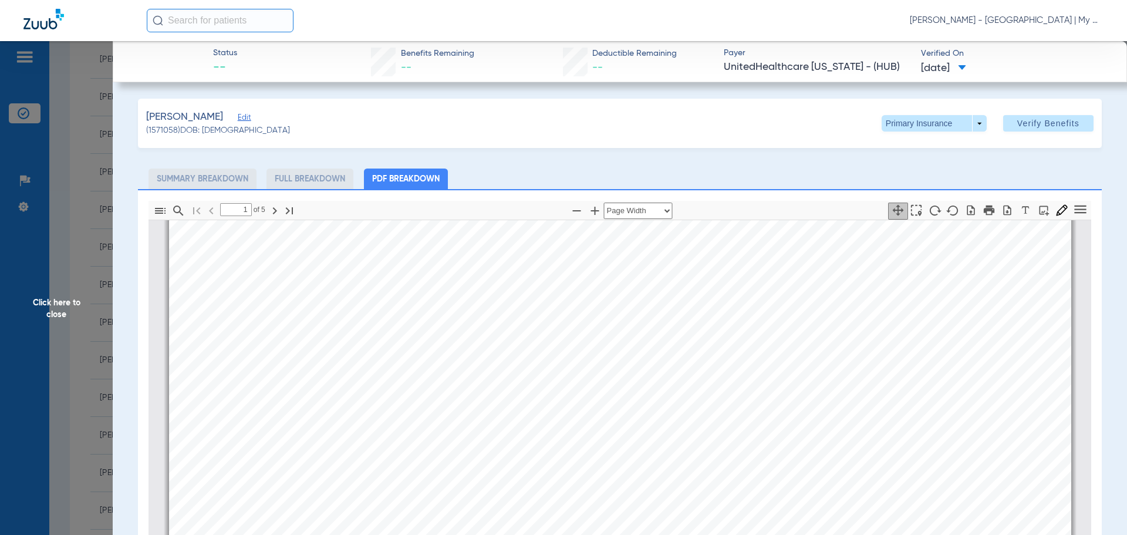
scroll to position [299, 0]
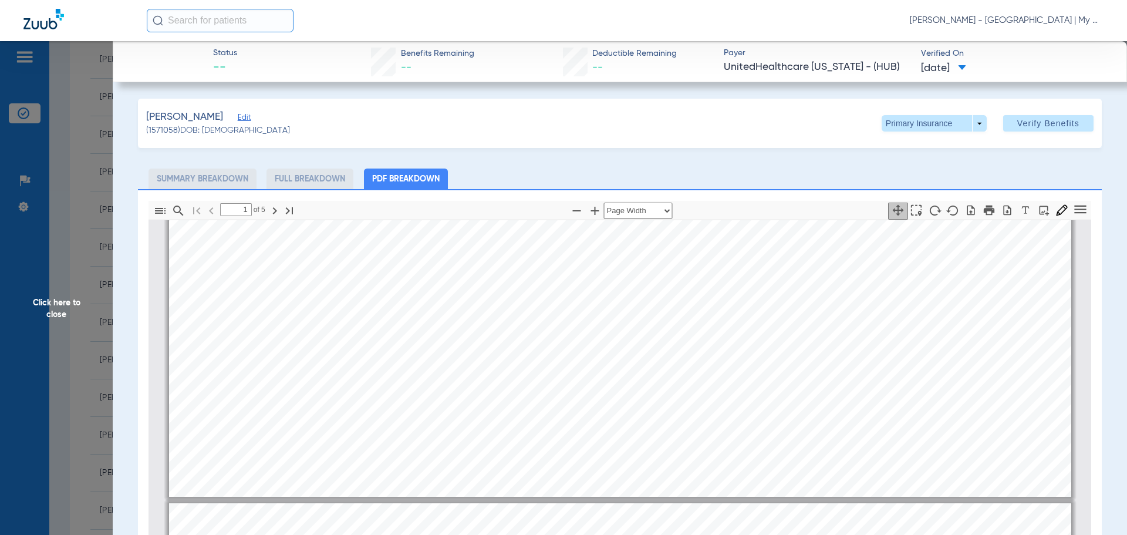
type input "2"
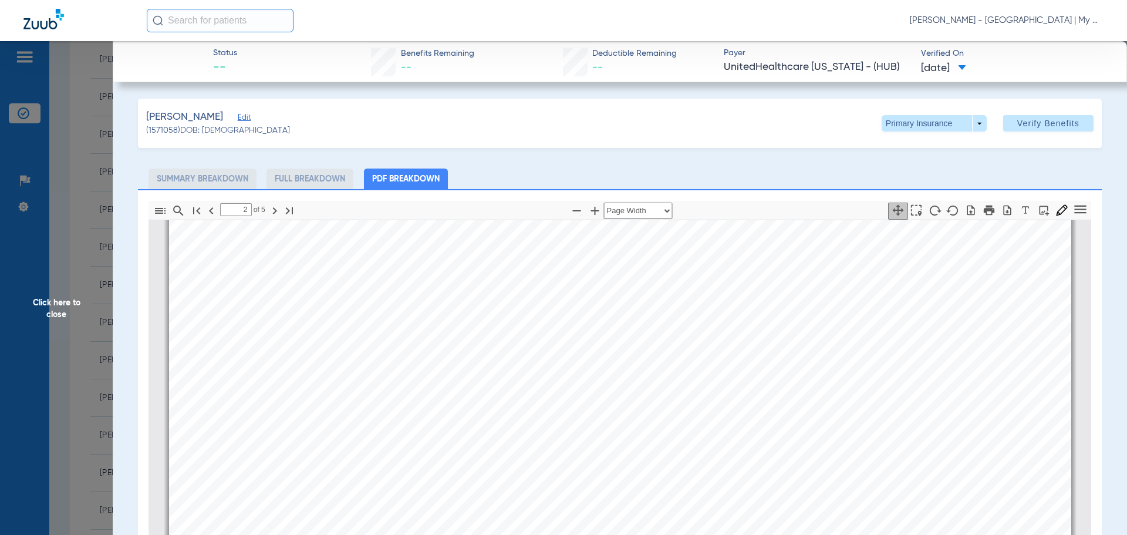
scroll to position [1825, 0]
click at [971, 123] on span at bounding box center [933, 123] width 105 height 16
click at [904, 169] on span "Secondary Insurance" at bounding box center [921, 170] width 77 height 8
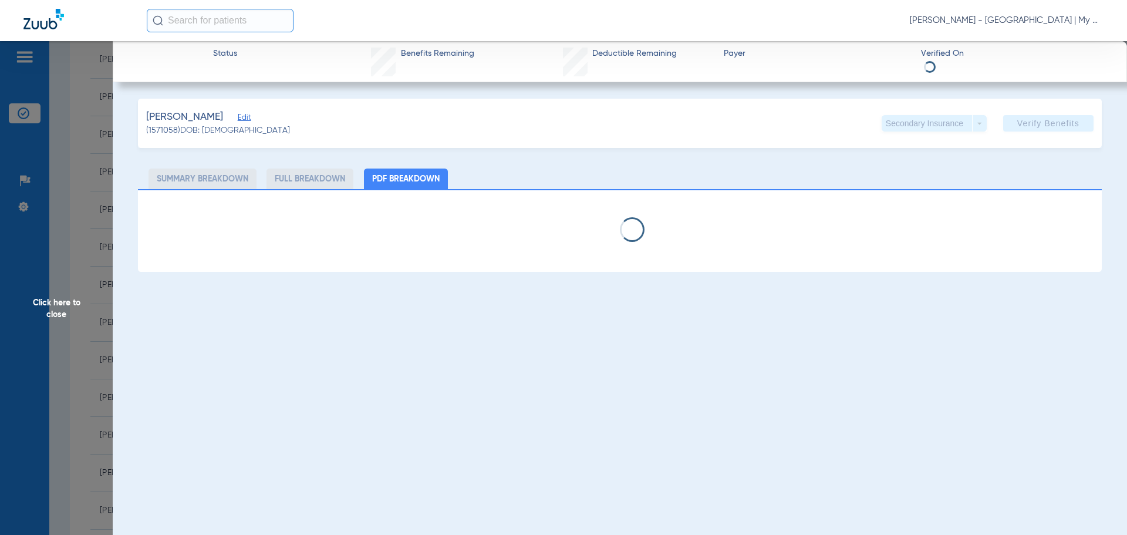
select select "page-width"
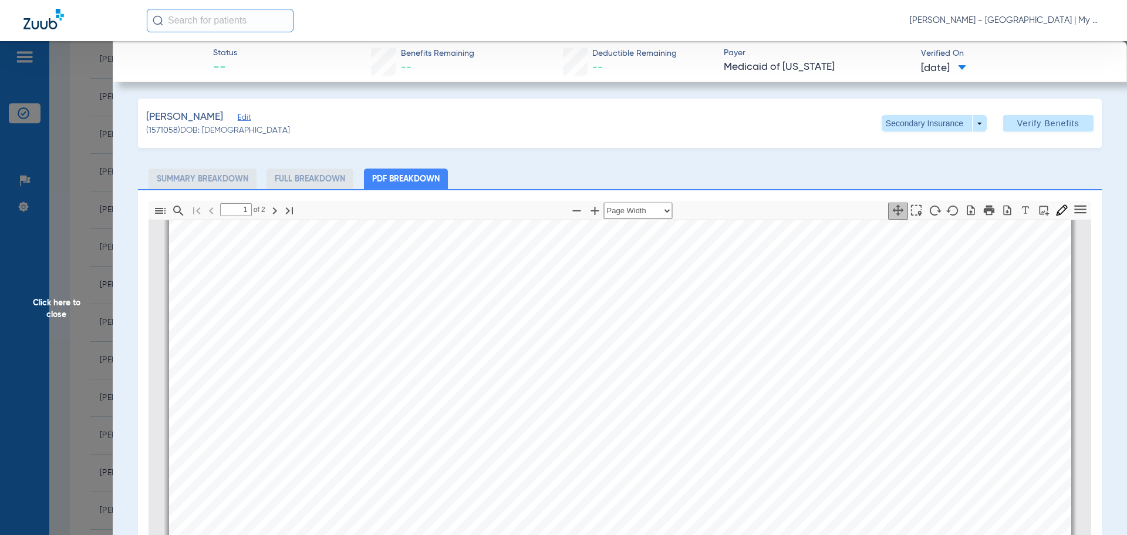
scroll to position [475, 0]
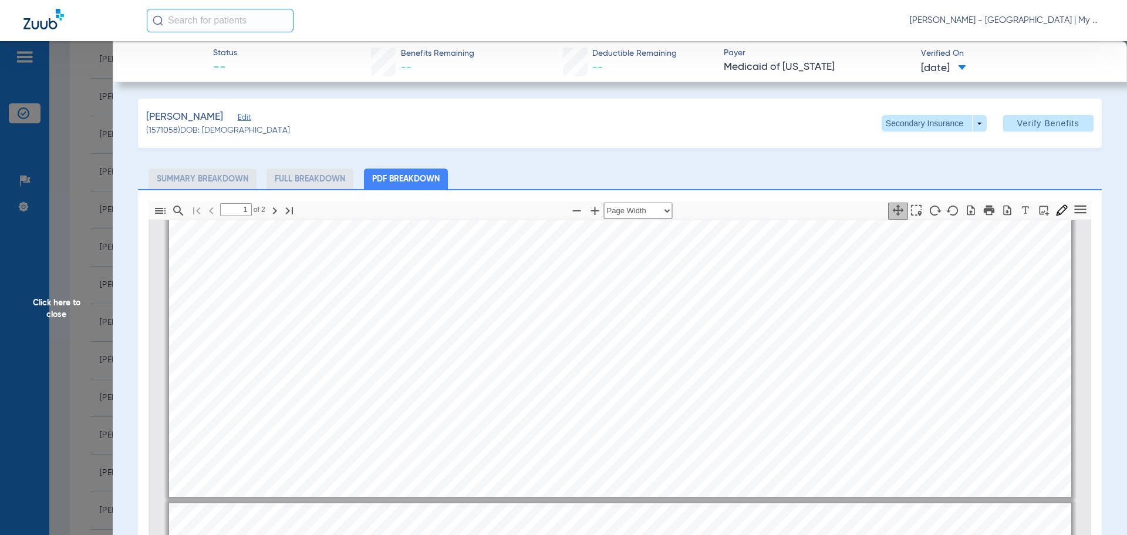
type input "2"
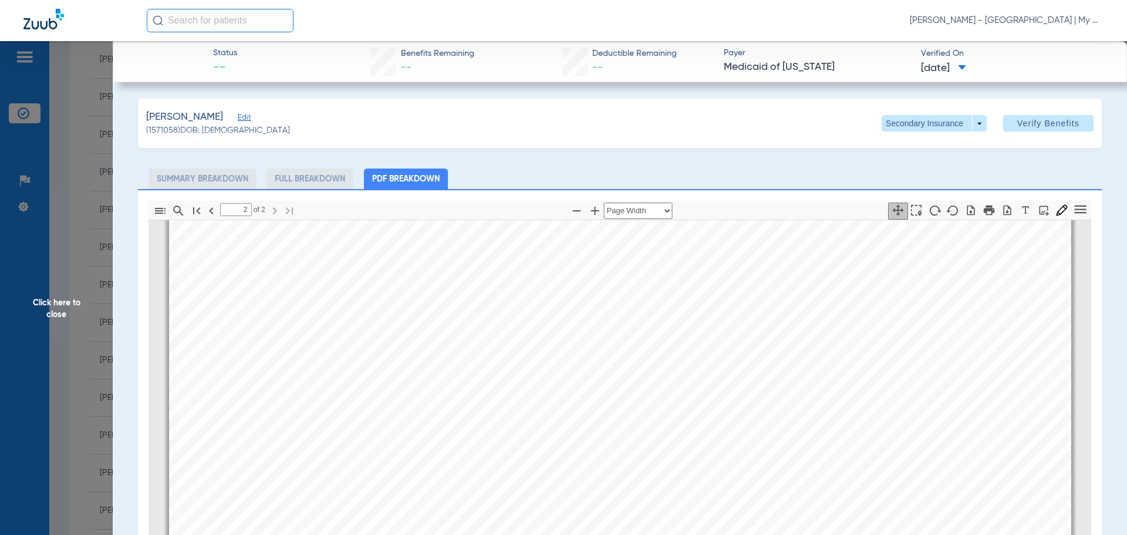
scroll to position [1884, 0]
click at [60, 302] on span "Click here to close" at bounding box center [56, 308] width 113 height 535
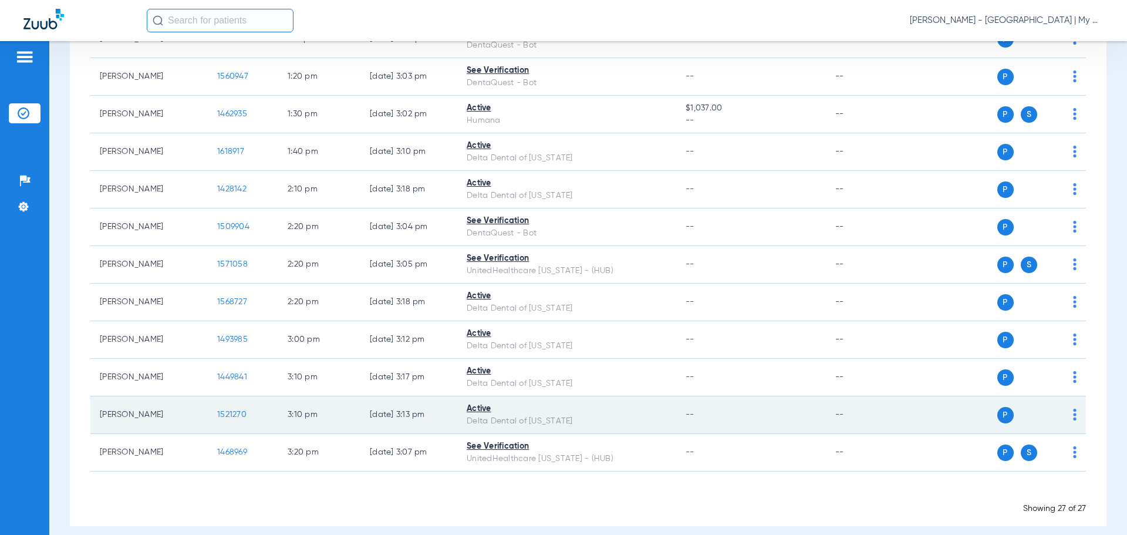
scroll to position [763, 0]
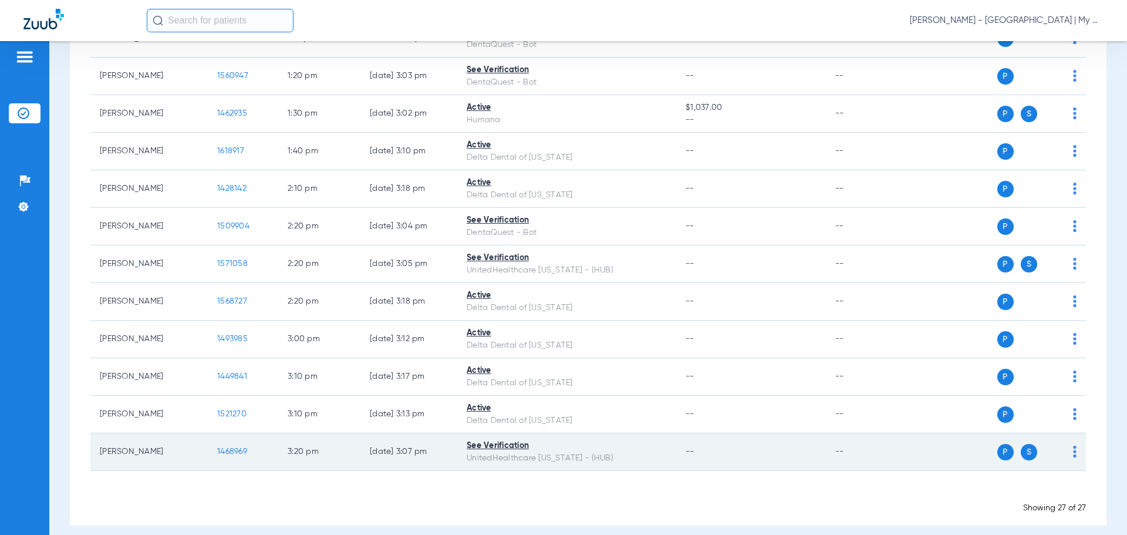
click at [230, 450] on span "1468969" at bounding box center [232, 451] width 30 height 8
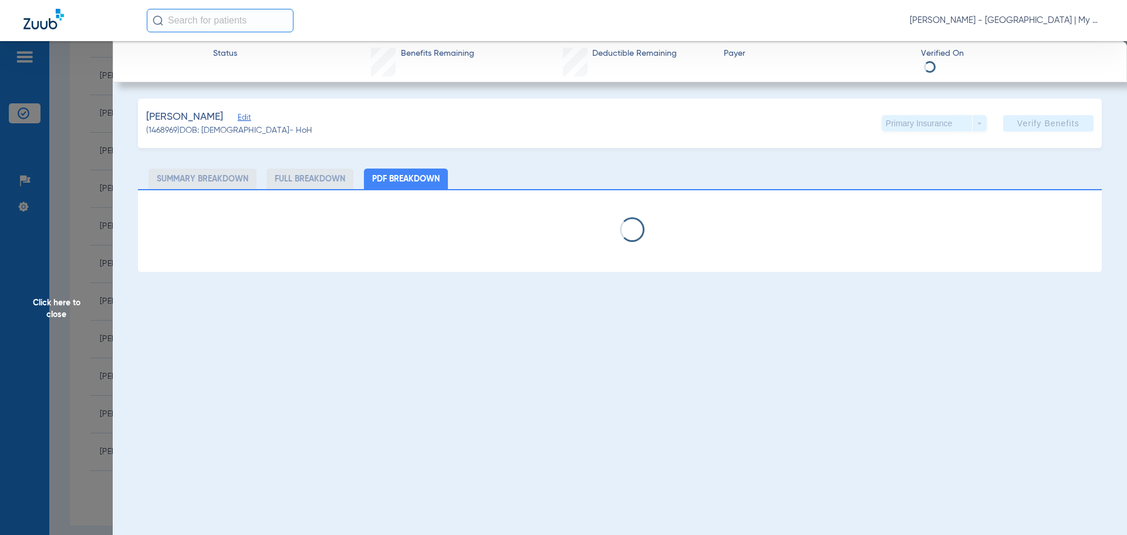
select select "page-width"
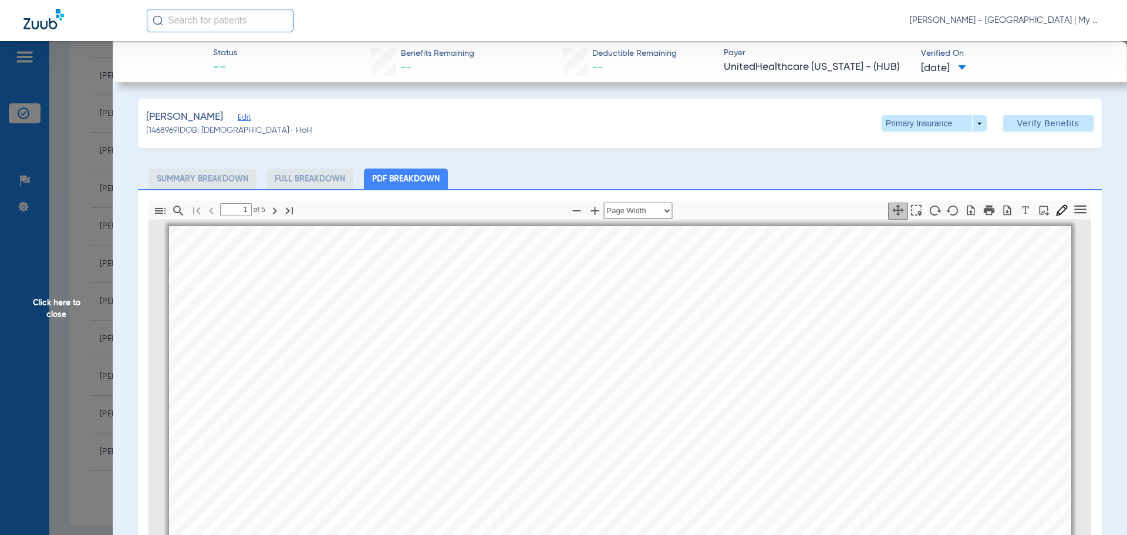
scroll to position [59, 0]
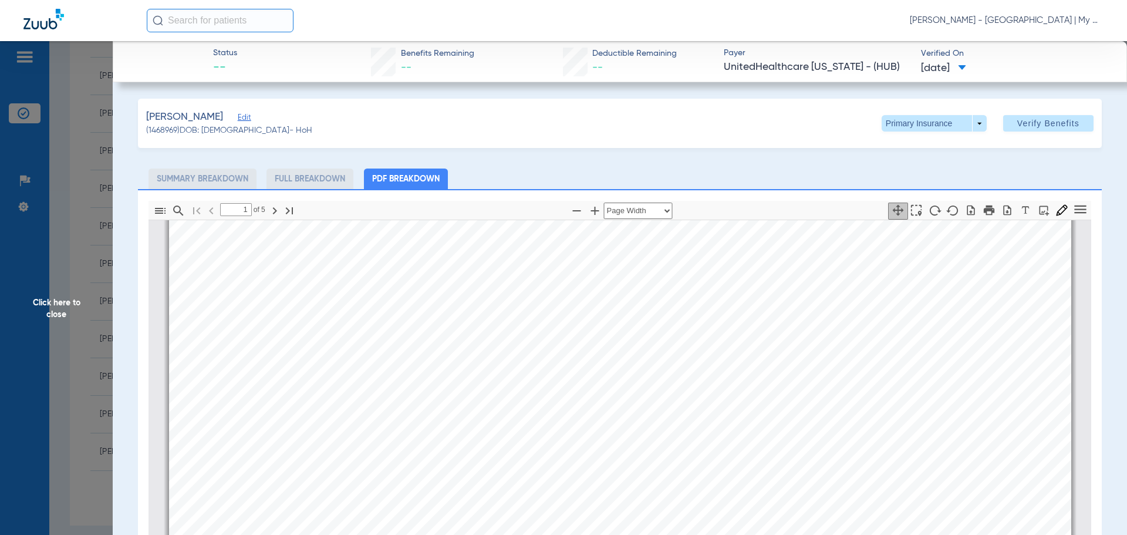
type input "2"
click at [963, 120] on span at bounding box center [933, 123] width 105 height 16
drag, startPoint x: 909, startPoint y: 168, endPoint x: 679, endPoint y: 116, distance: 236.0
click at [908, 168] on span "Secondary Insurance" at bounding box center [921, 170] width 77 height 8
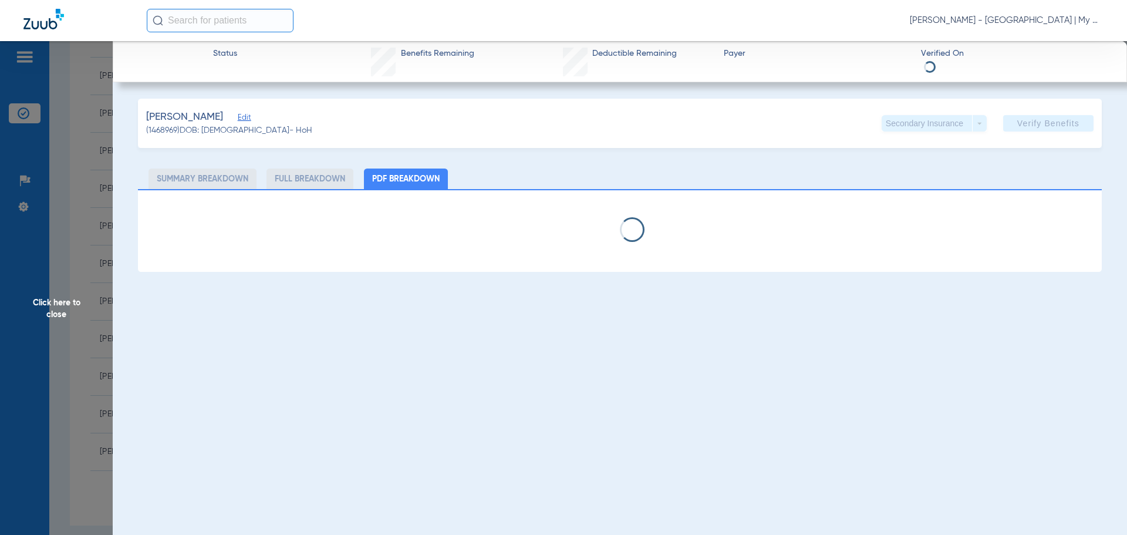
select select "page-width"
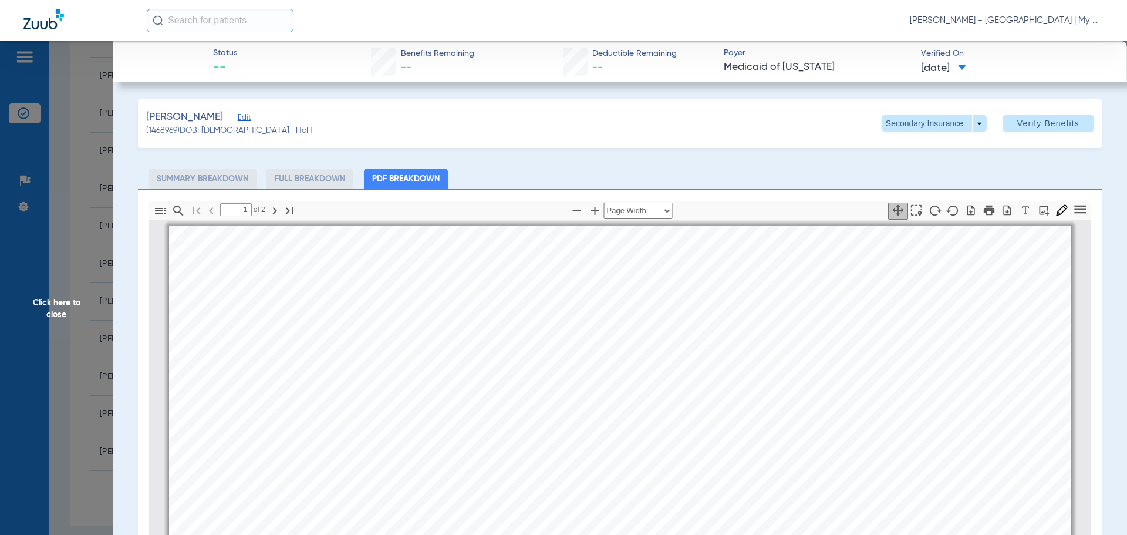
scroll to position [6, 0]
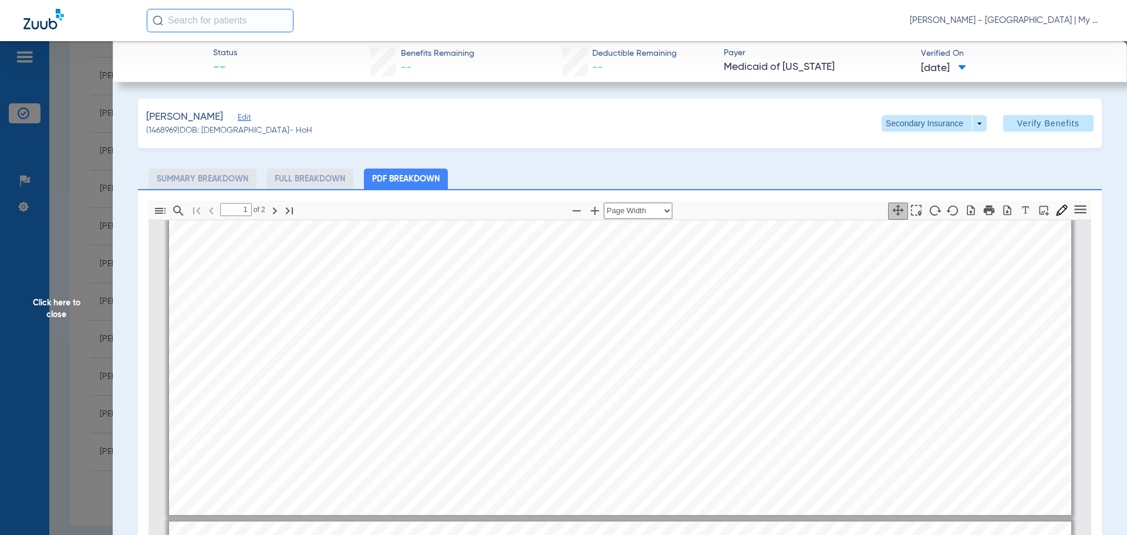
type input "2"
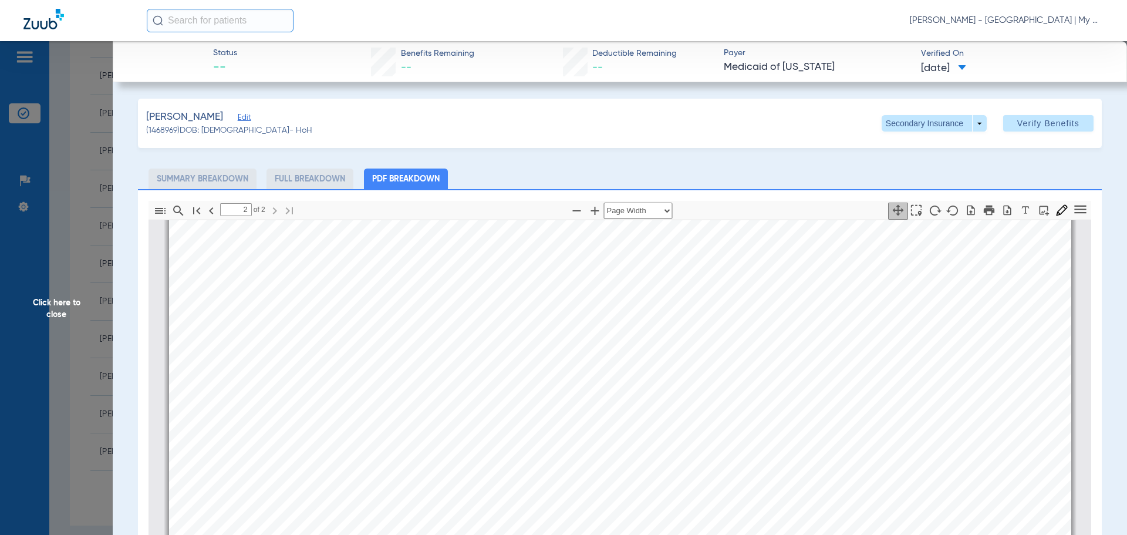
scroll to position [1473, 0]
click at [59, 306] on span "Click here to close" at bounding box center [56, 308] width 113 height 535
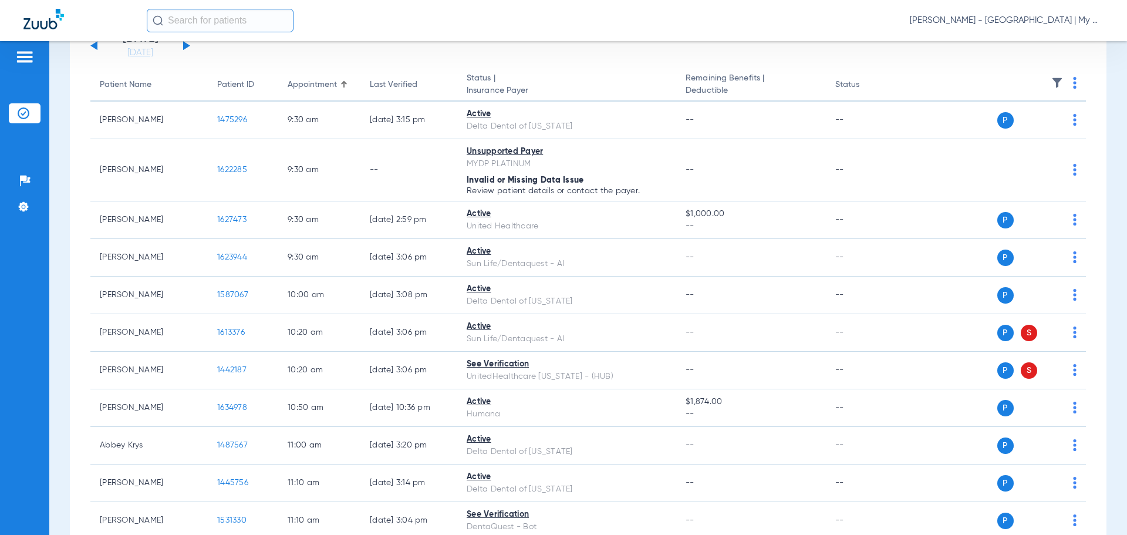
scroll to position [293, 0]
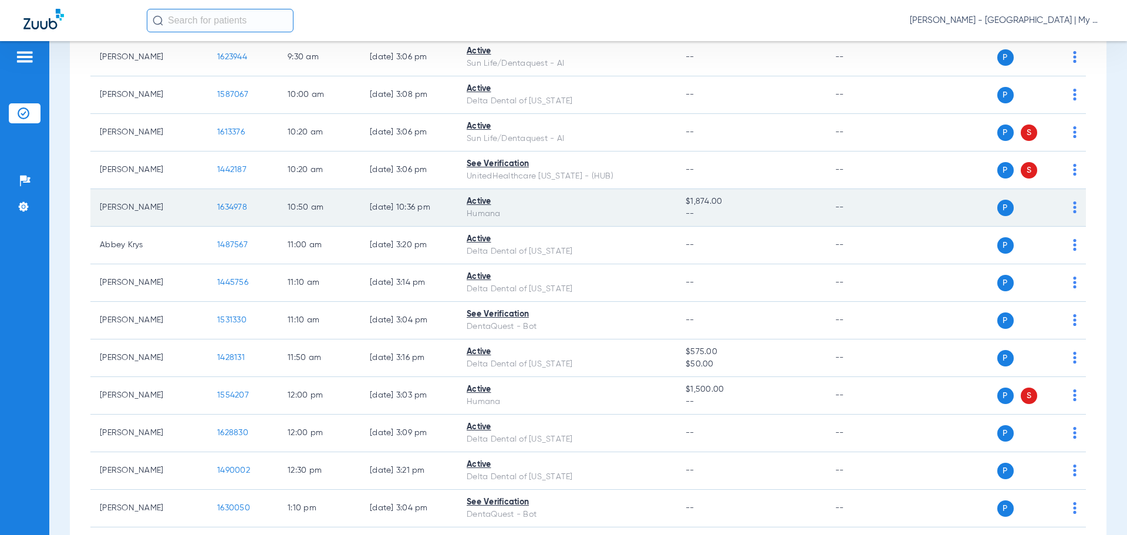
click at [235, 200] on td "1634978" at bounding box center [243, 208] width 70 height 38
click at [231, 207] on span "1634978" at bounding box center [232, 207] width 30 height 8
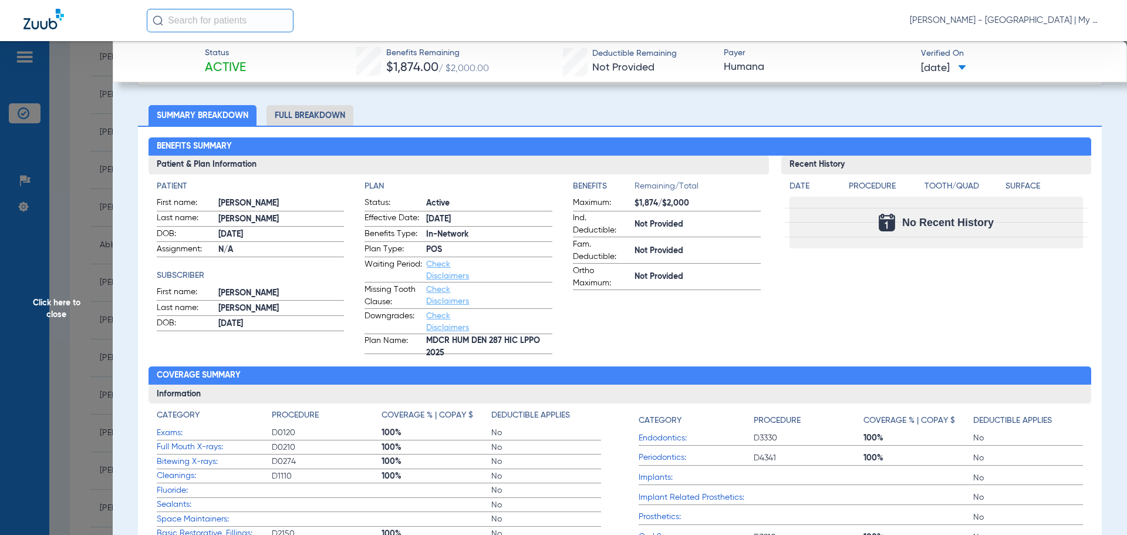
scroll to position [59, 0]
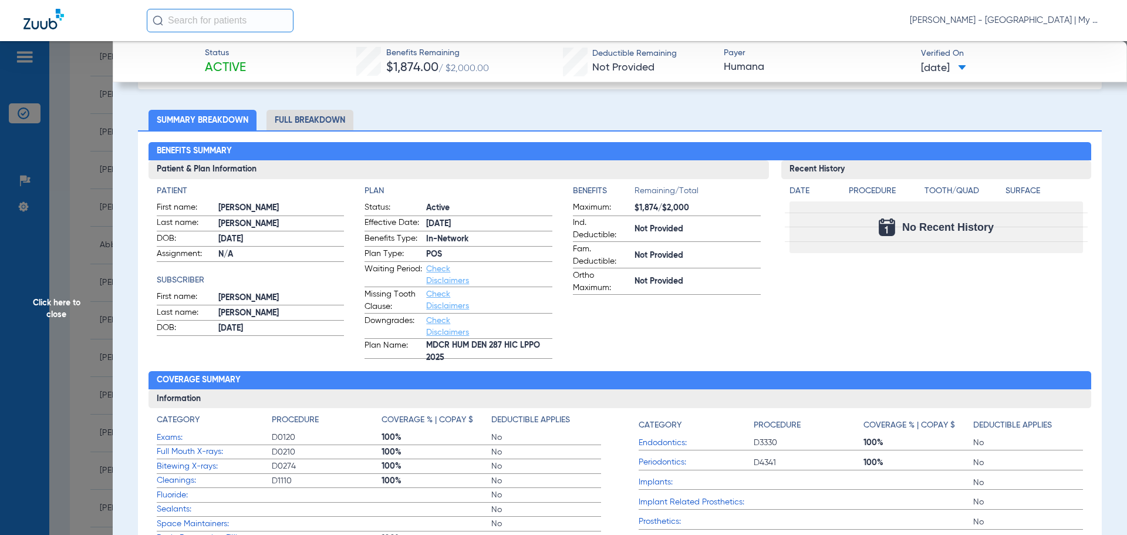
drag, startPoint x: 70, startPoint y: 299, endPoint x: 69, endPoint y: 291, distance: 8.3
click at [70, 298] on span "Click here to close" at bounding box center [56, 308] width 113 height 535
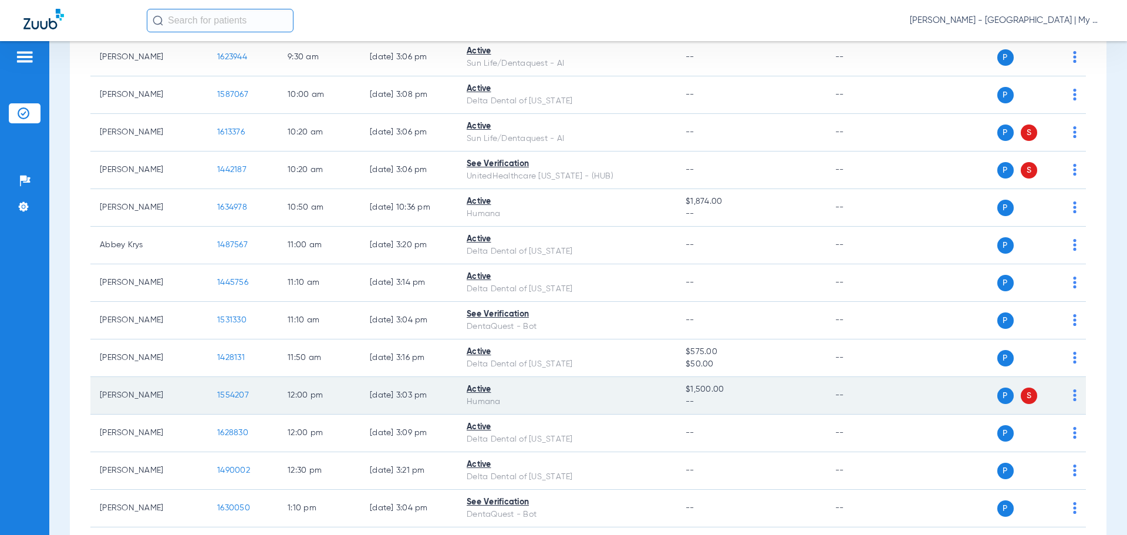
click at [235, 396] on span "1554207" at bounding box center [233, 395] width 32 height 8
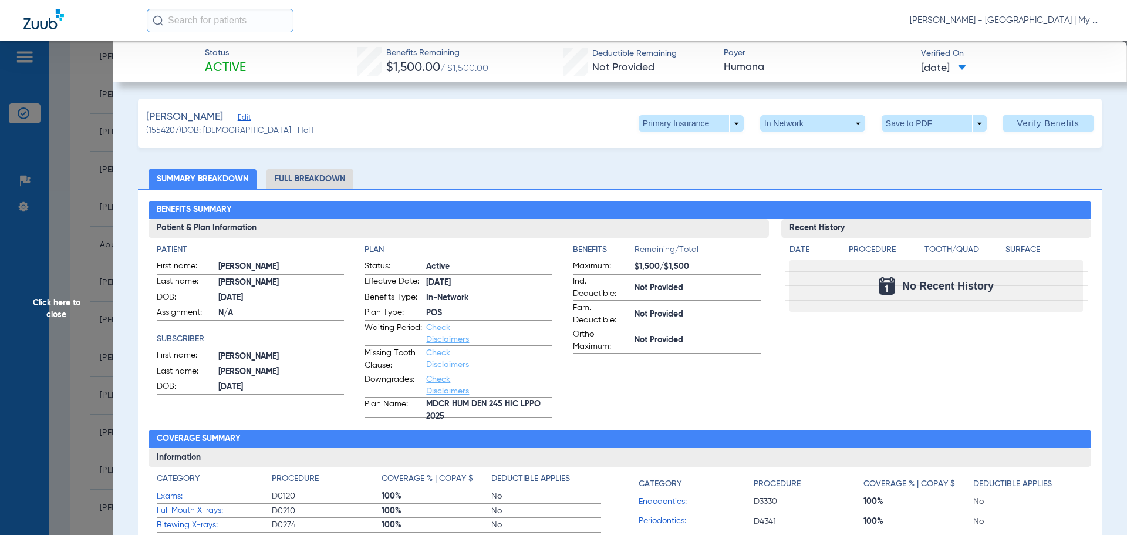
click at [294, 178] on li "Full Breakdown" at bounding box center [309, 178] width 87 height 21
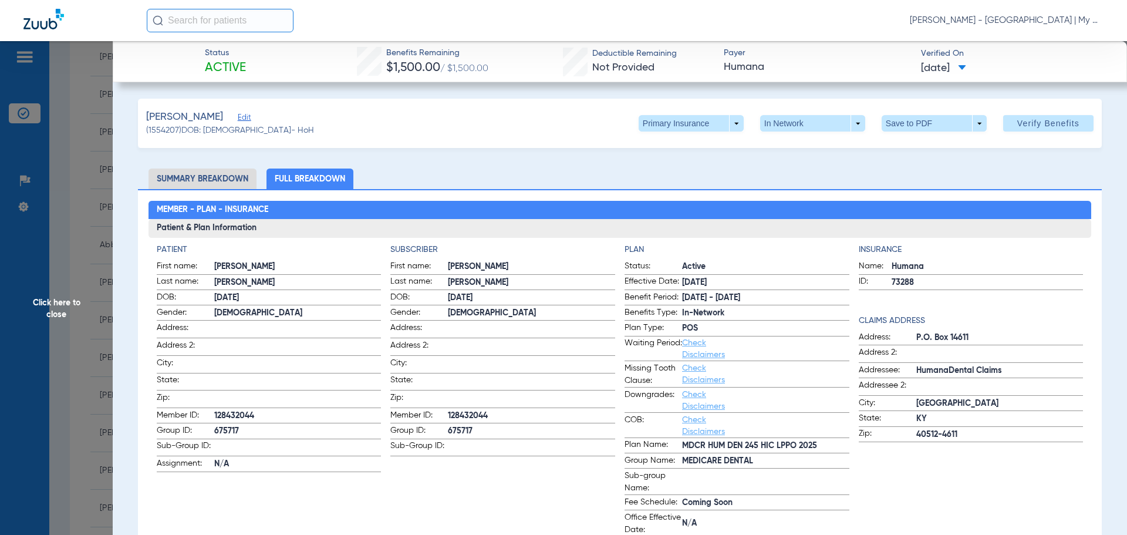
drag, startPoint x: 76, startPoint y: 312, endPoint x: 81, endPoint y: 306, distance: 7.5
click at [76, 311] on span "Click here to close" at bounding box center [56, 308] width 113 height 535
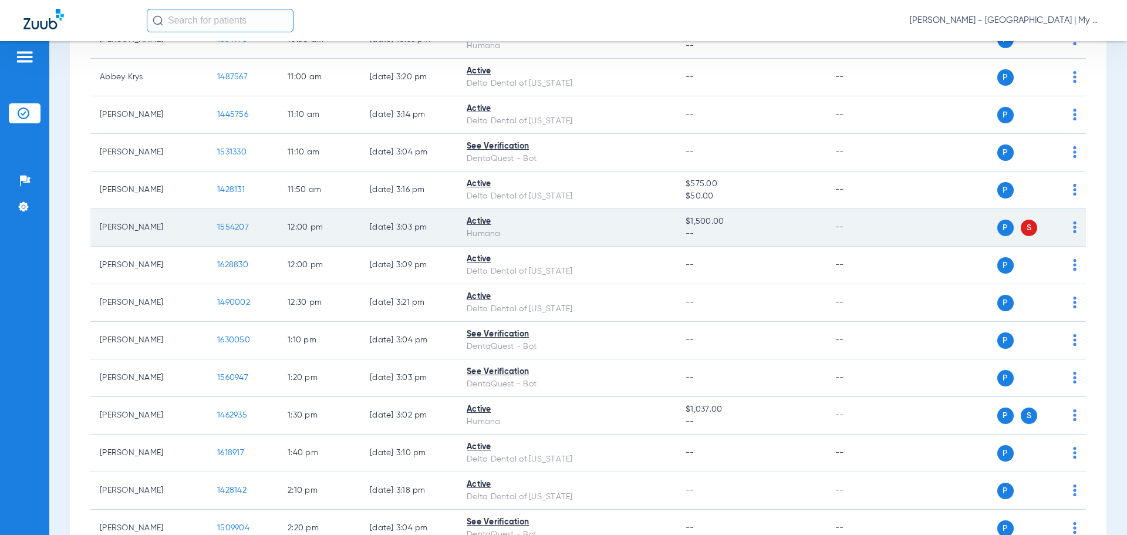
scroll to position [587, 0]
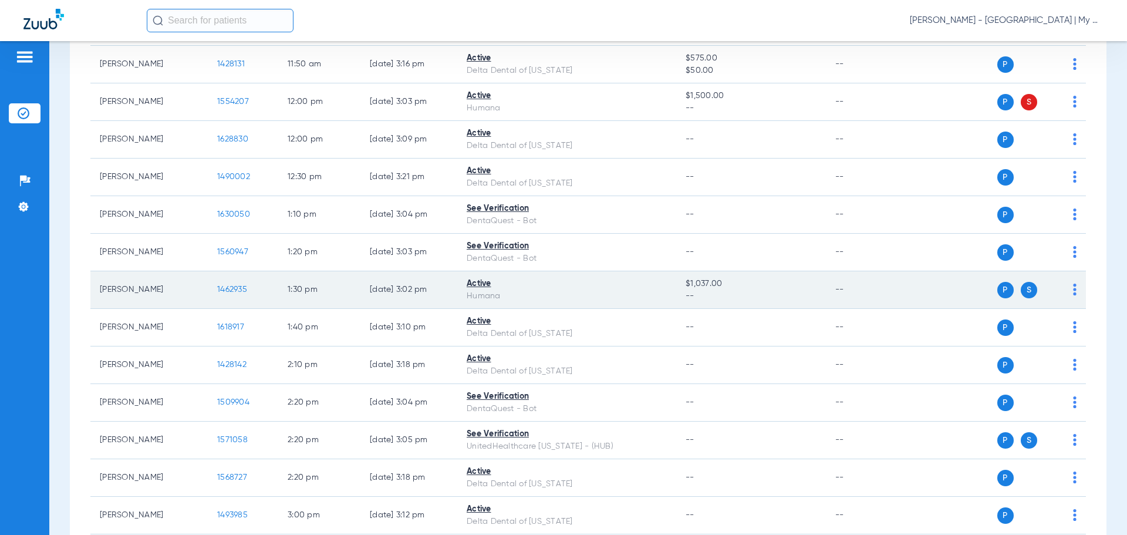
click at [231, 286] on span "1462935" at bounding box center [232, 289] width 30 height 8
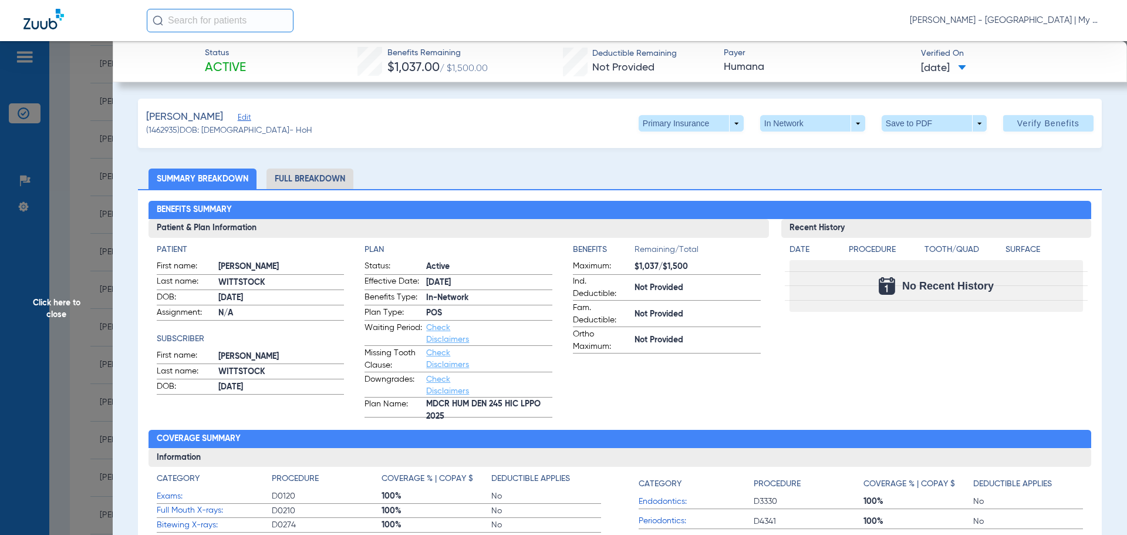
click at [323, 179] on li "Full Breakdown" at bounding box center [309, 178] width 87 height 21
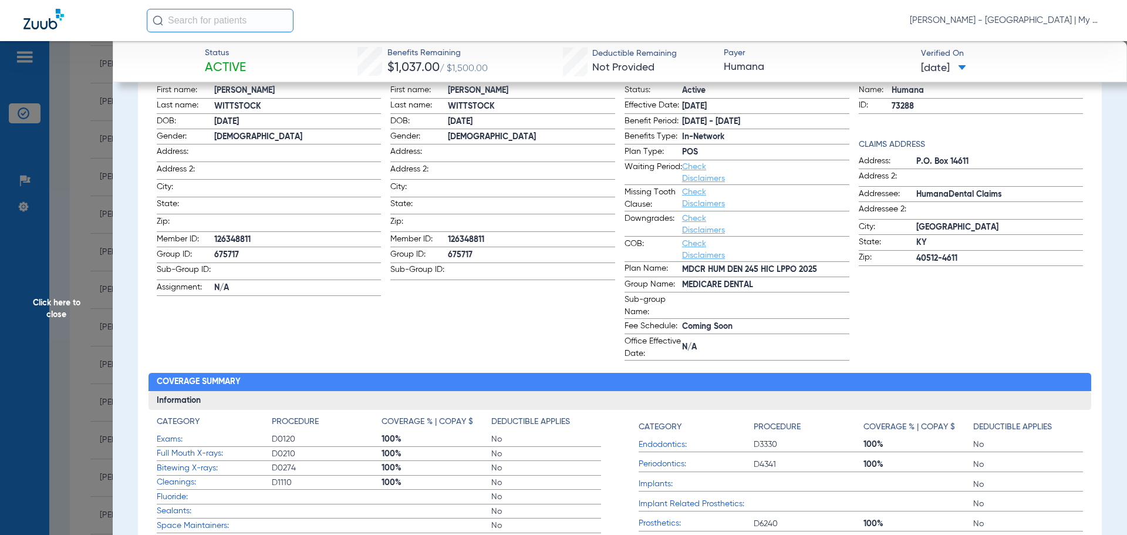
scroll to position [0, 0]
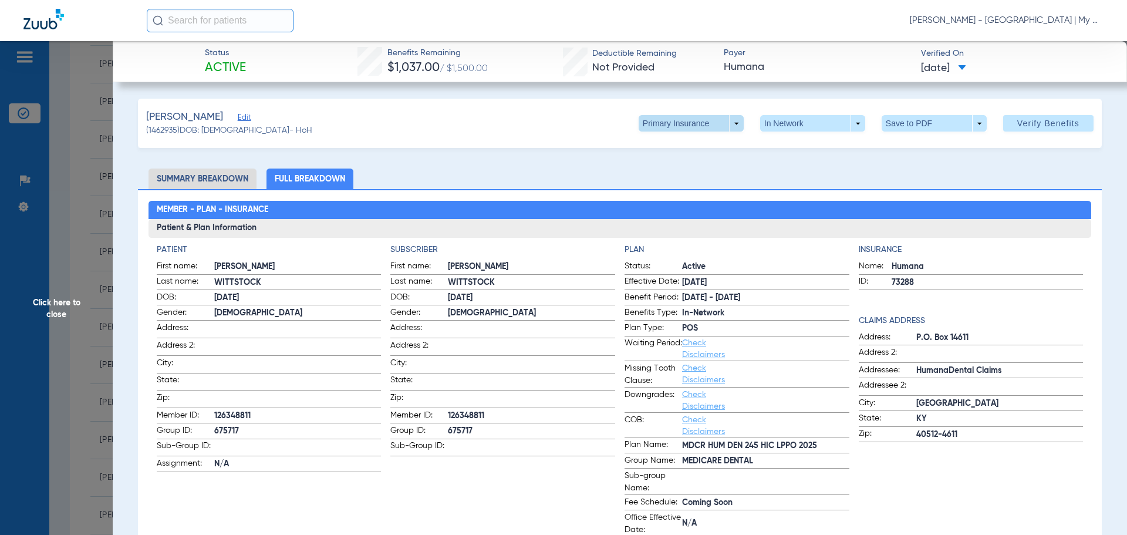
click at [723, 126] on span at bounding box center [691, 123] width 105 height 16
click at [677, 172] on span "Secondary Insurance" at bounding box center [678, 170] width 77 height 8
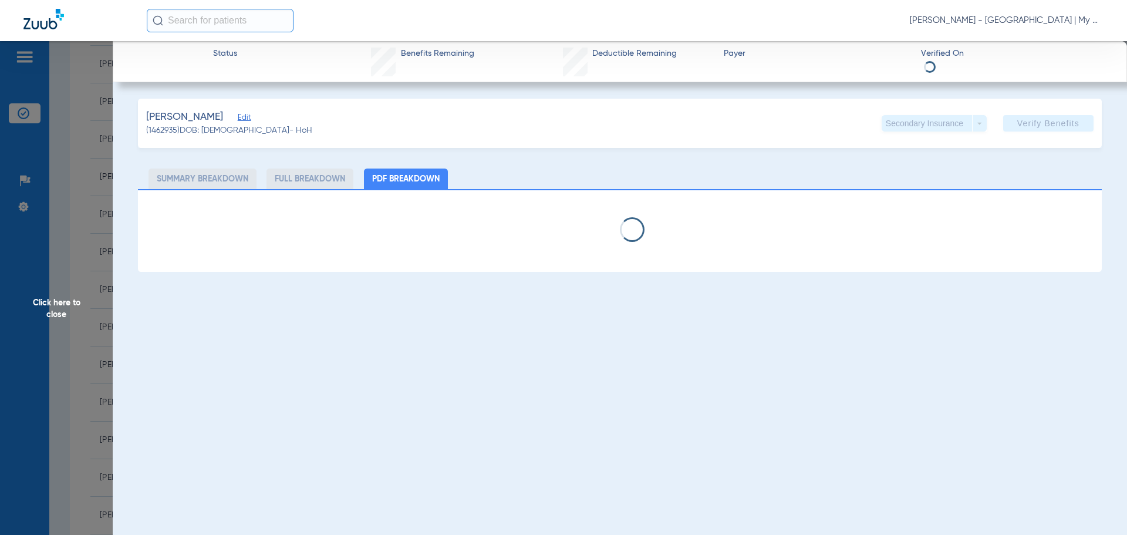
select select "page-width"
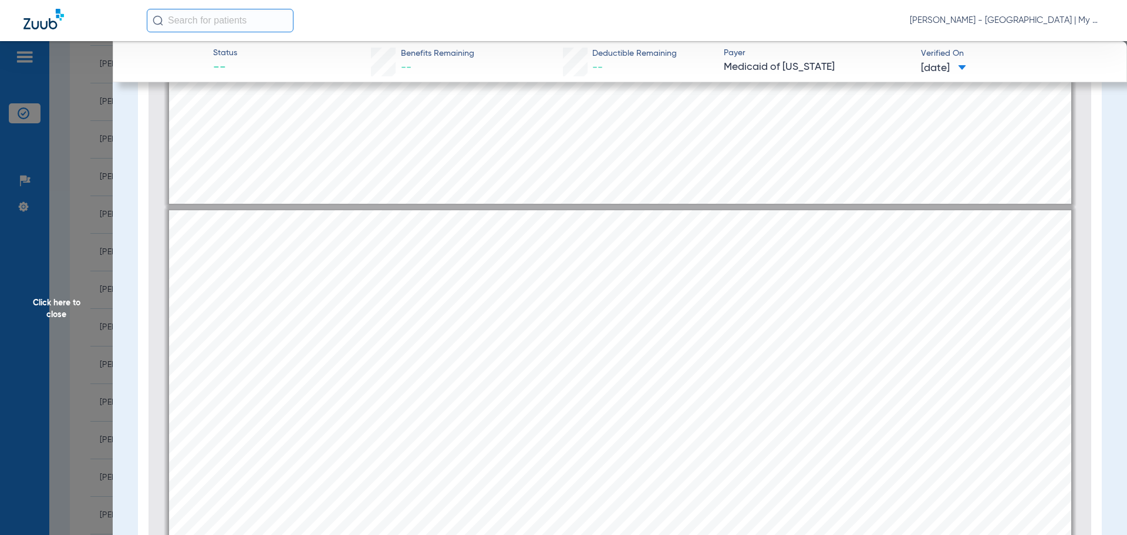
scroll to position [1121, 0]
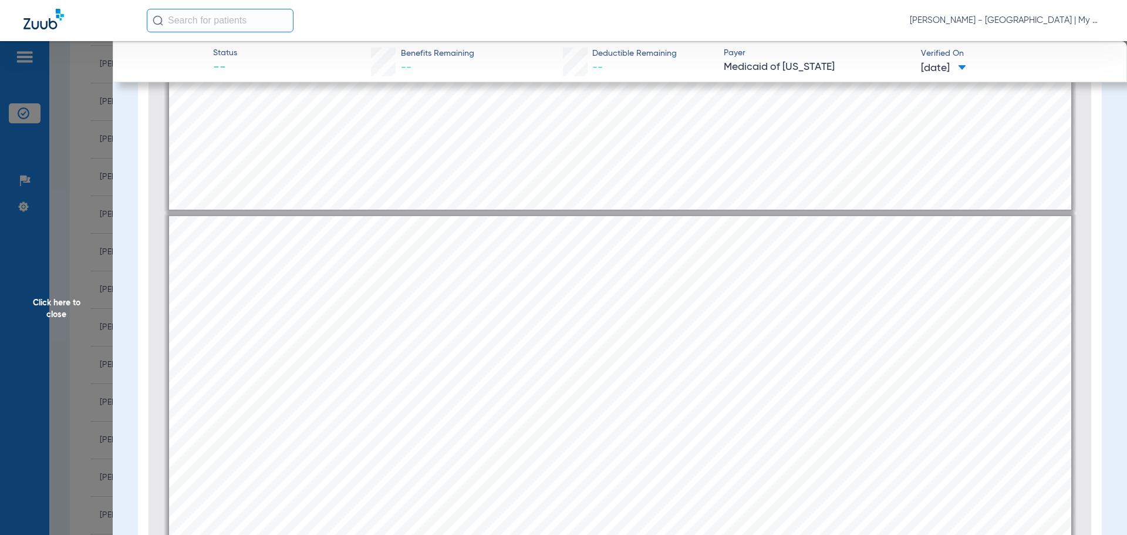
type input "1"
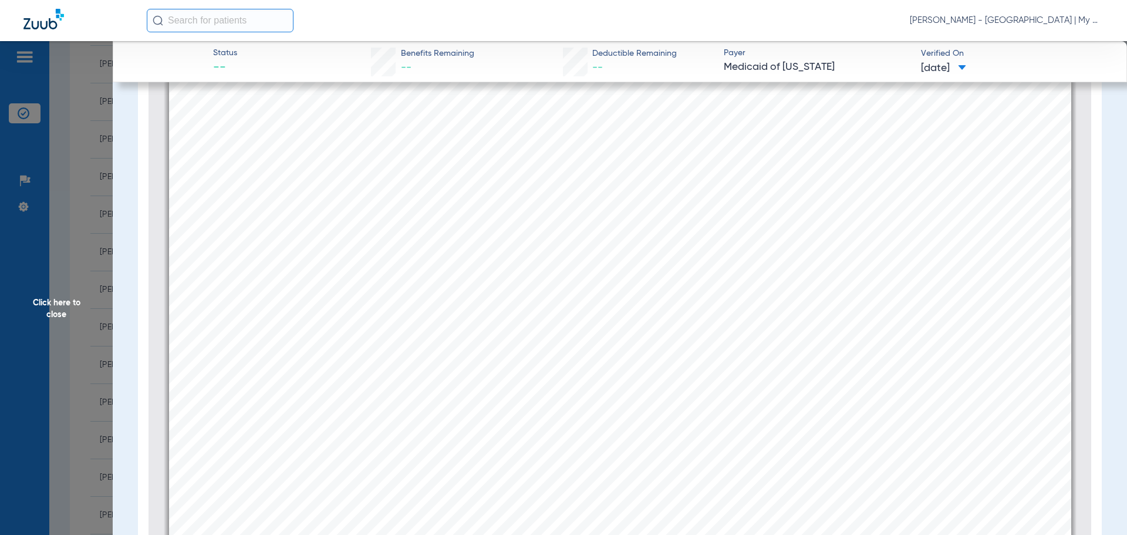
scroll to position [299, 0]
drag, startPoint x: 76, startPoint y: 298, endPoint x: 95, endPoint y: 270, distance: 33.9
click at [82, 293] on span "Click here to close" at bounding box center [56, 308] width 113 height 535
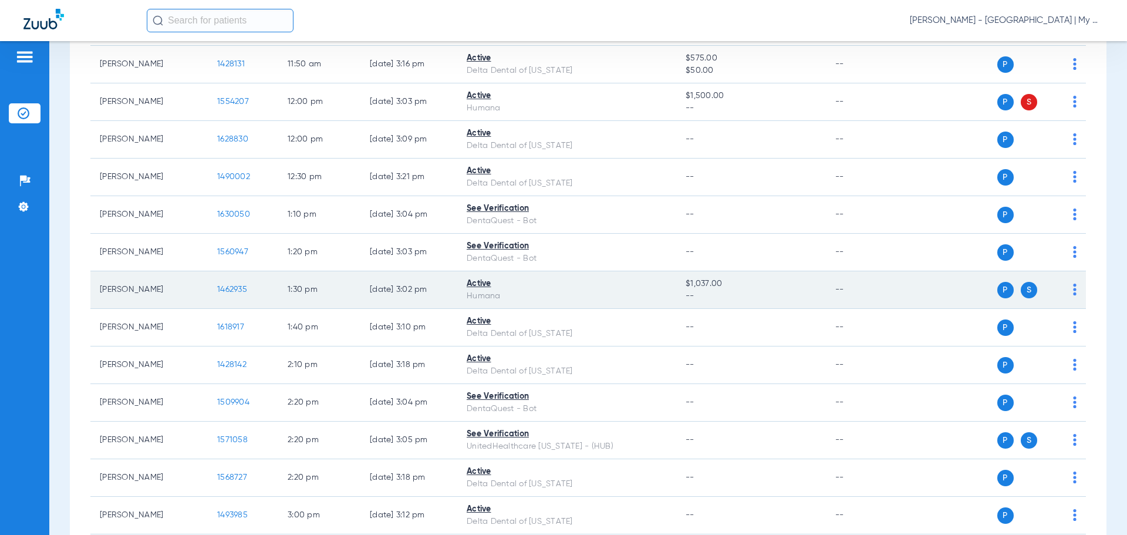
scroll to position [352, 0]
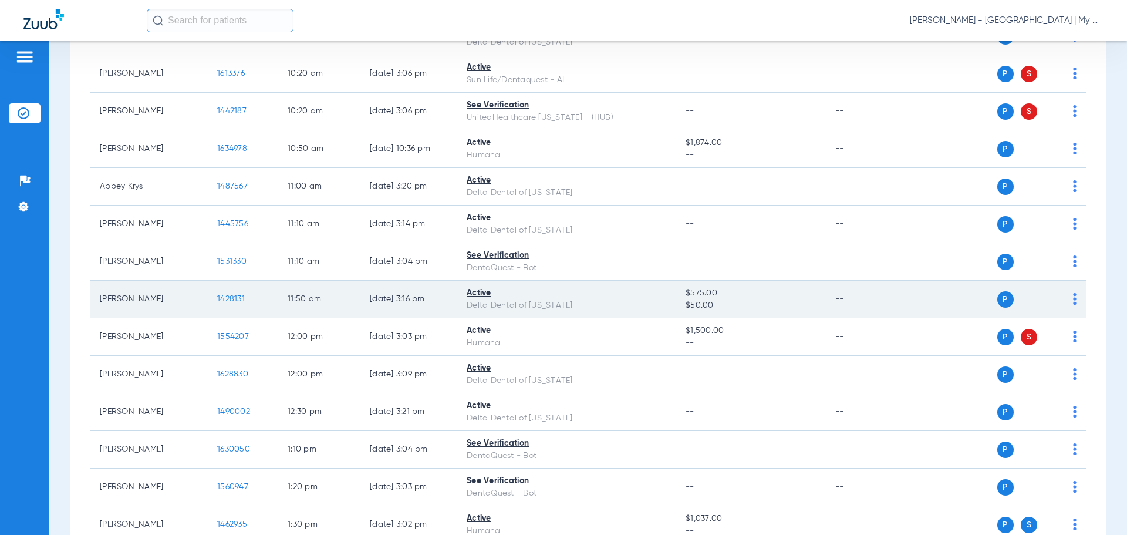
click at [225, 296] on span "1428131" at bounding box center [231, 299] width 28 height 8
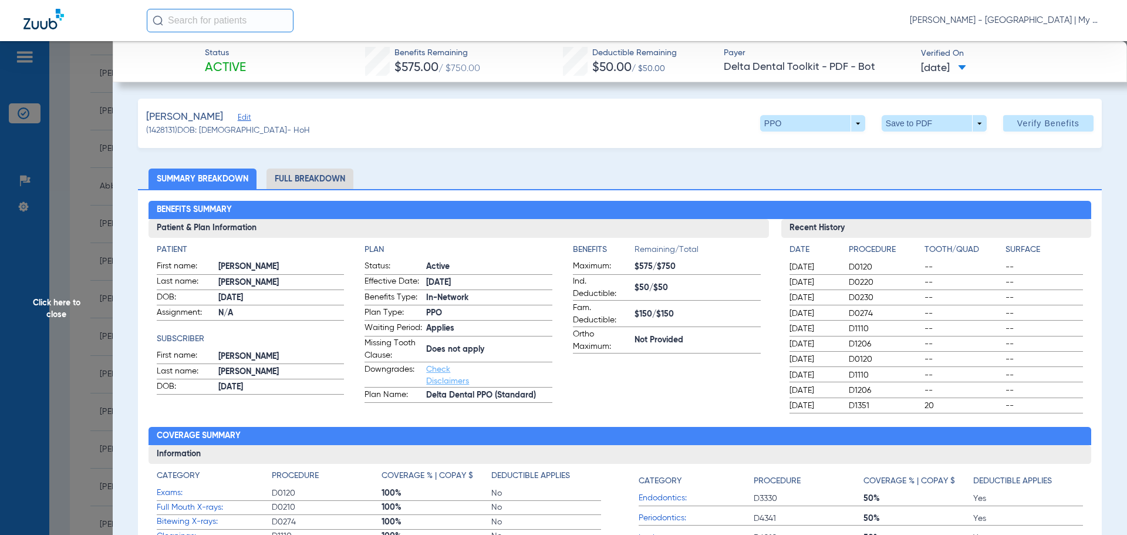
click at [316, 178] on li "Full Breakdown" at bounding box center [309, 178] width 87 height 21
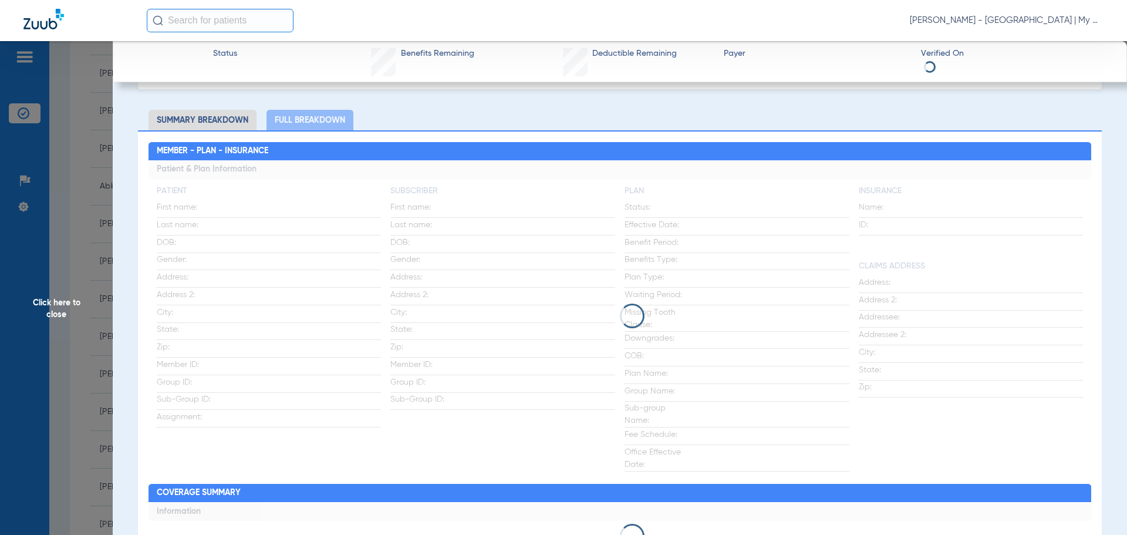
scroll to position [0, 0]
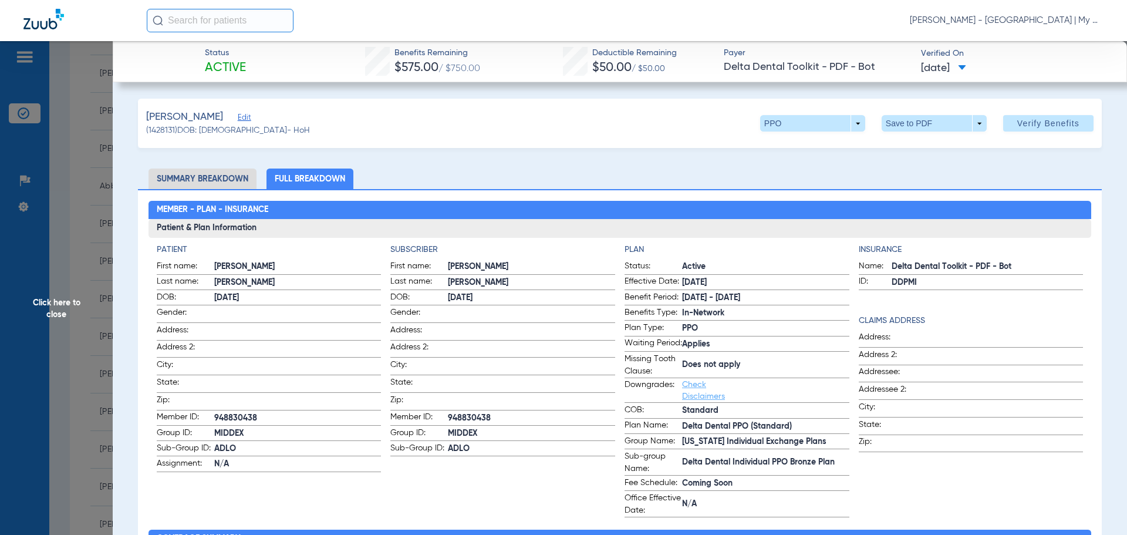
click at [71, 316] on span "Click here to close" at bounding box center [56, 308] width 113 height 535
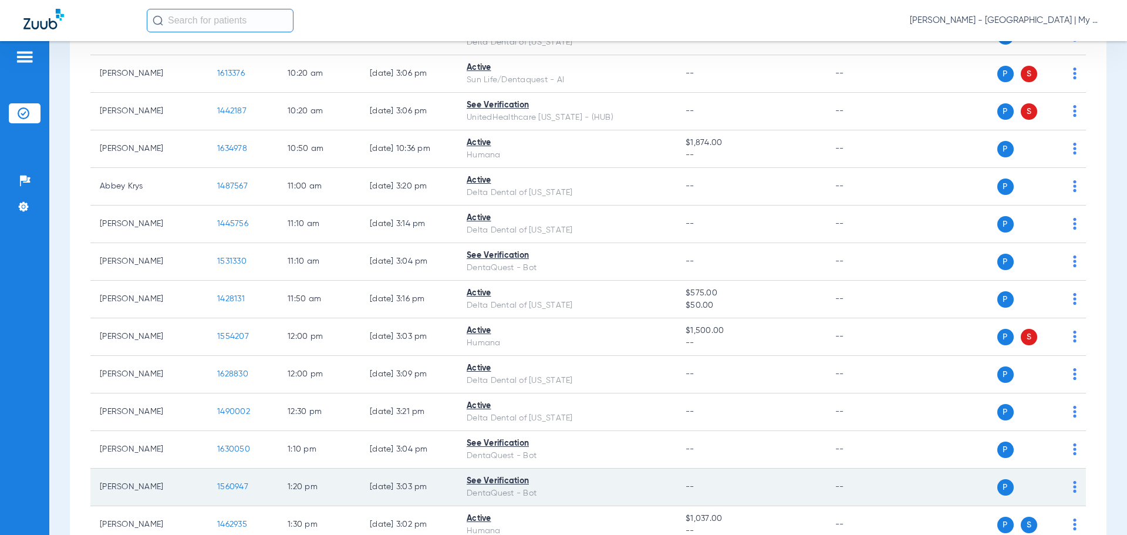
click at [224, 487] on span "1560947" at bounding box center [232, 486] width 31 height 8
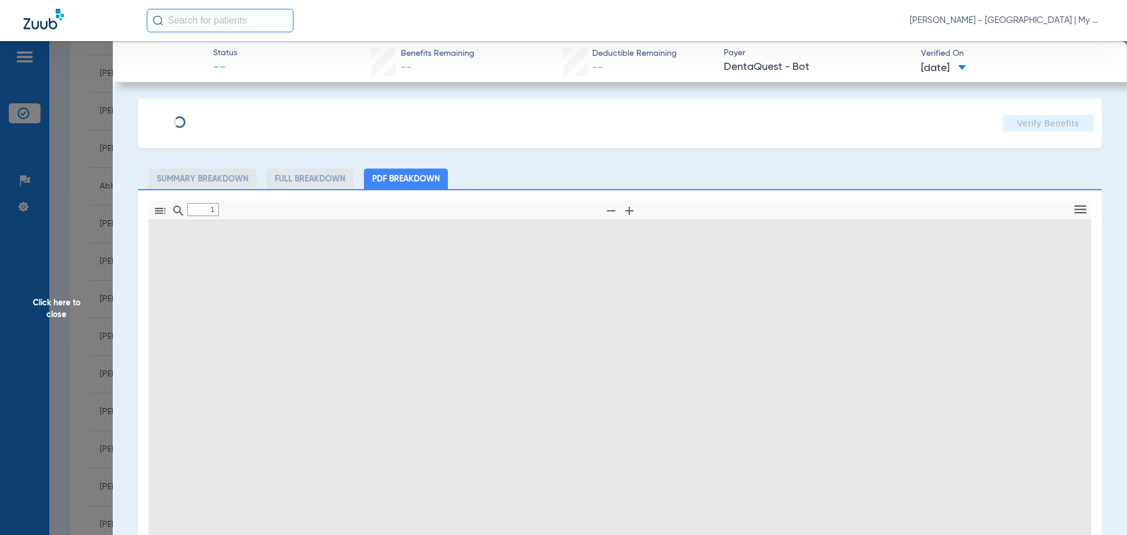
type input "0"
select select "page-width"
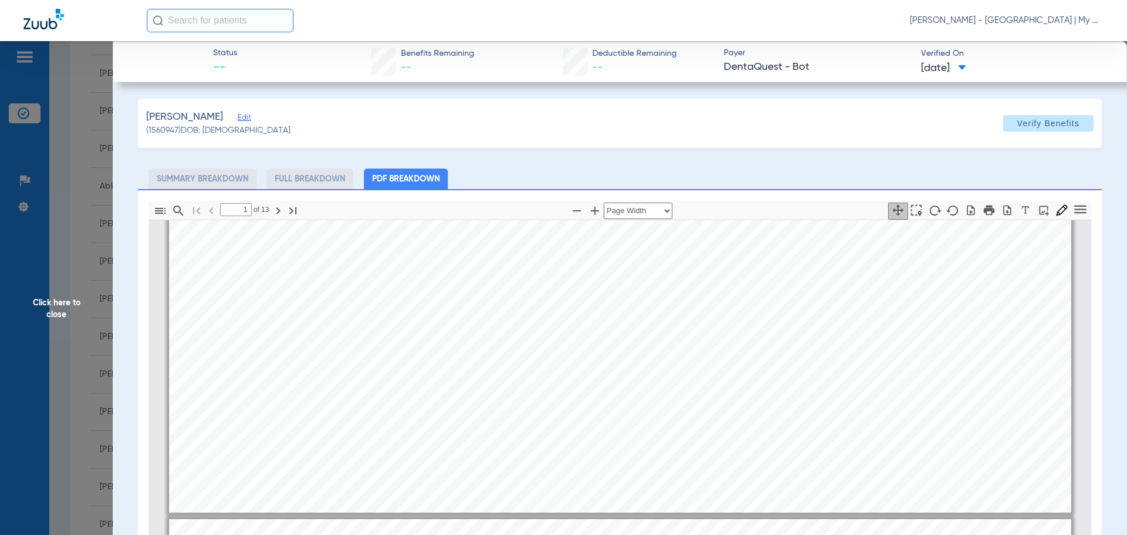
type input "2"
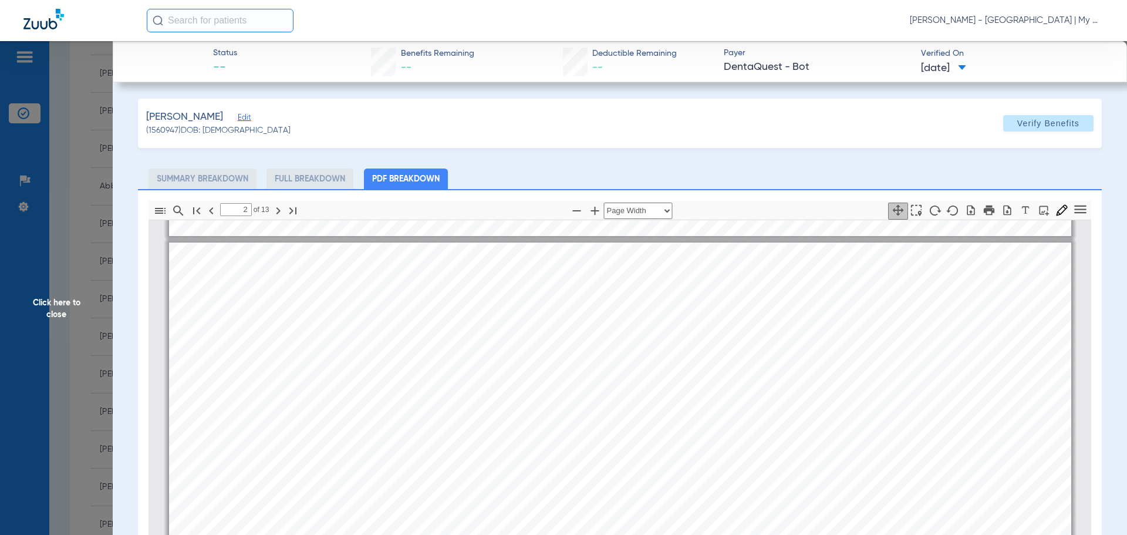
scroll to position [704, 0]
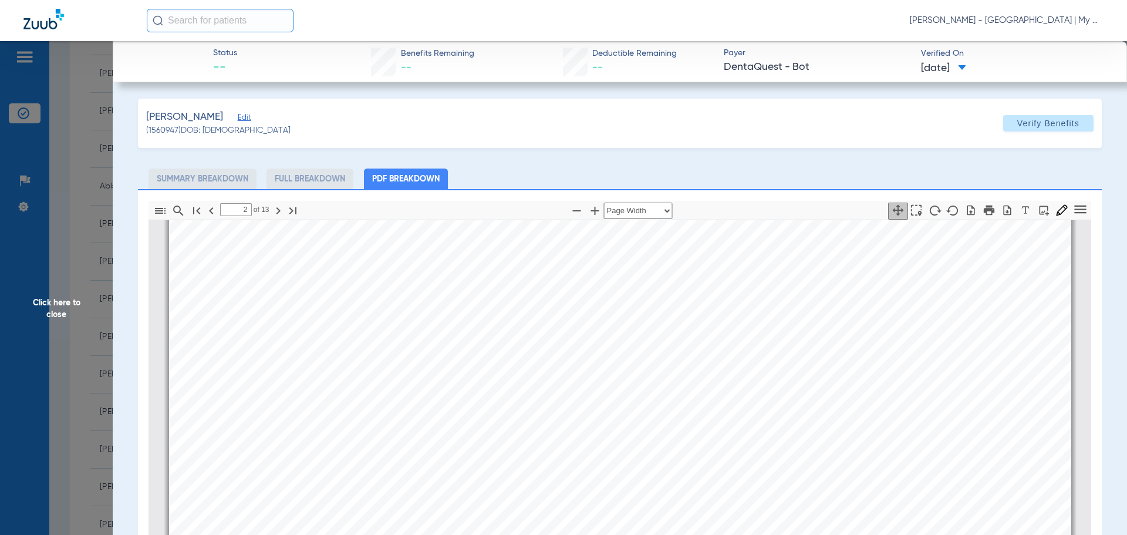
click at [795, 184] on ul "Summary Breakdown Full Breakdown PDF Breakdown" at bounding box center [620, 178] width 964 height 21
click at [69, 295] on span "Click here to close" at bounding box center [56, 308] width 113 height 535
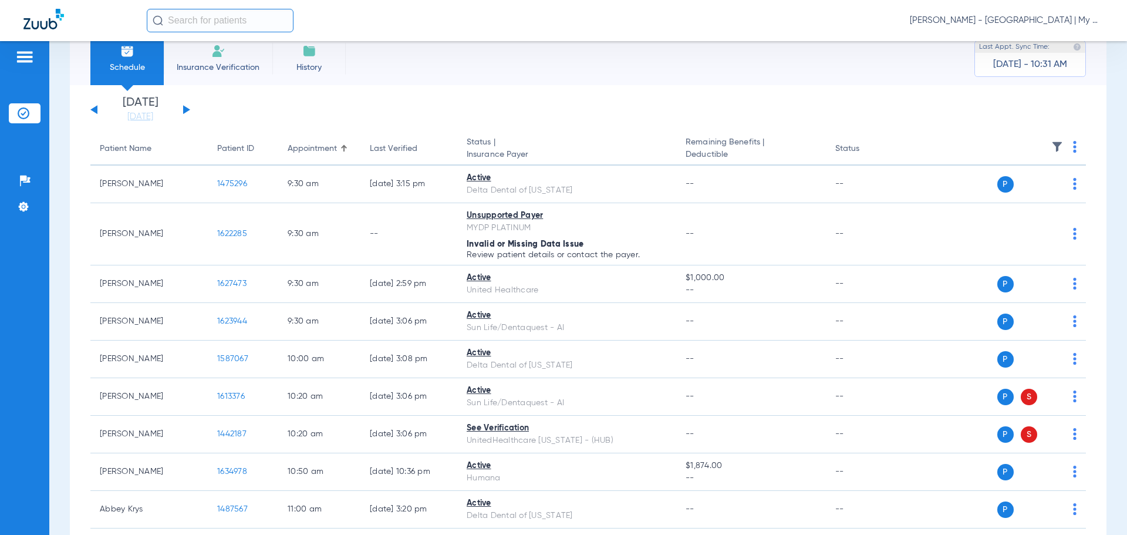
scroll to position [0, 0]
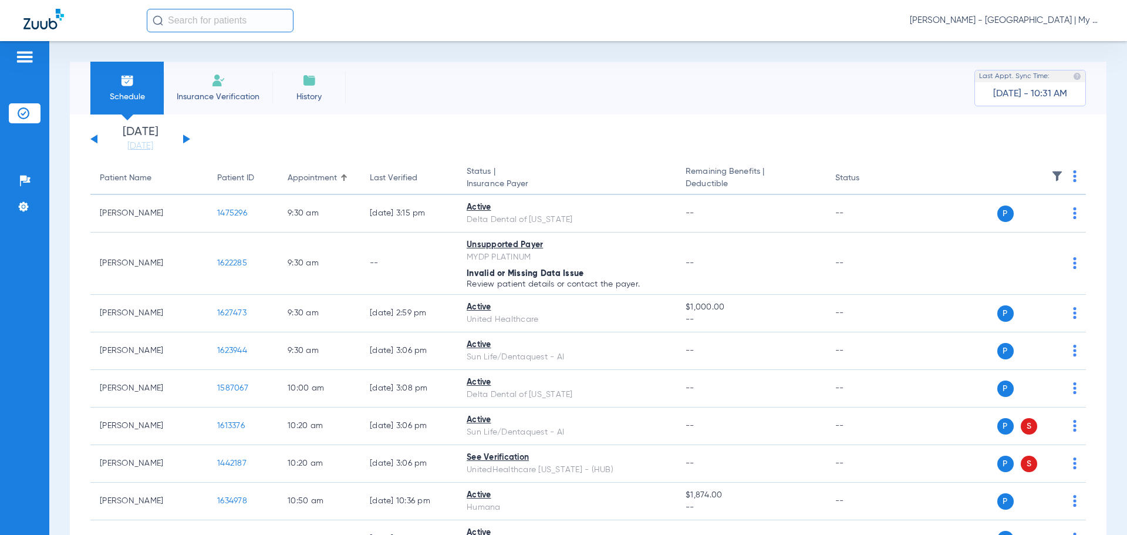
click at [998, 17] on span "Kayla Robles - Bay City | My Community Dental Centers" at bounding box center [1007, 21] width 194 height 12
click at [1051, 44] on span "Account Selection" at bounding box center [1059, 42] width 66 height 8
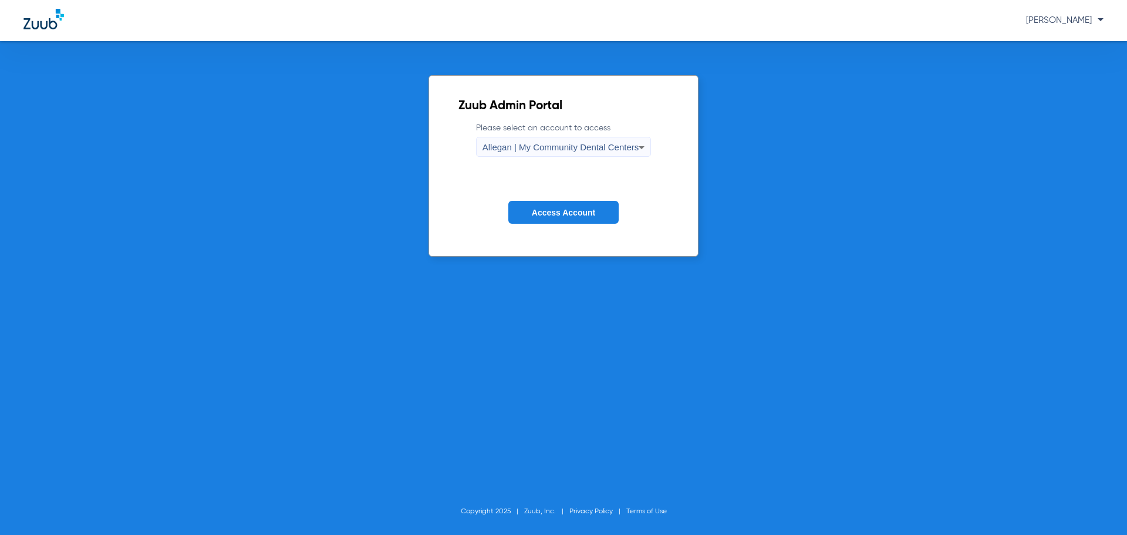
click at [557, 148] on span "Allegan | My Community Dental Centers" at bounding box center [560, 147] width 157 height 10
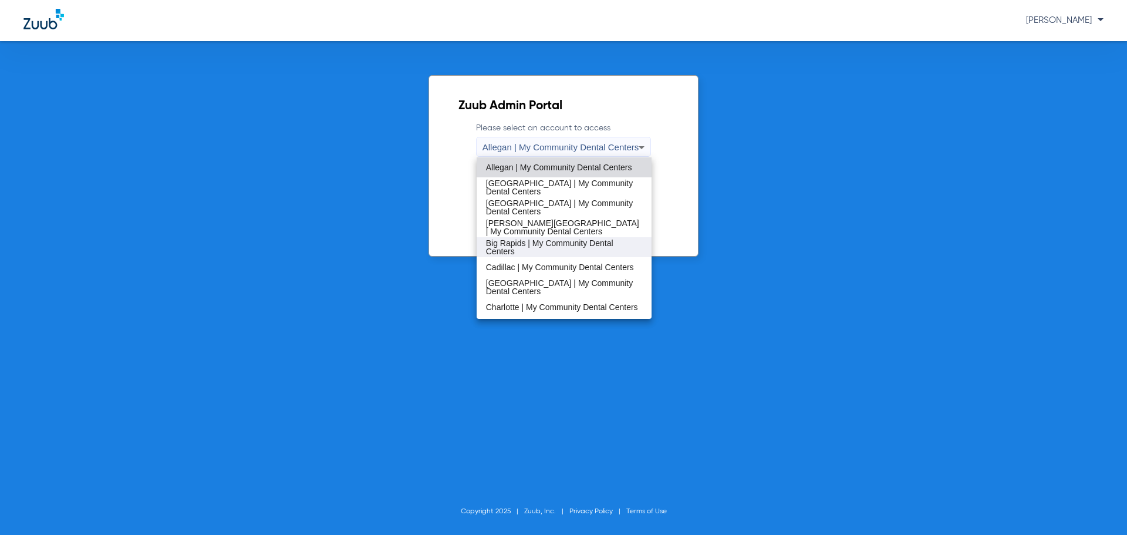
click at [523, 250] on span "Big Rapids | My Community Dental Centers" at bounding box center [564, 247] width 157 height 16
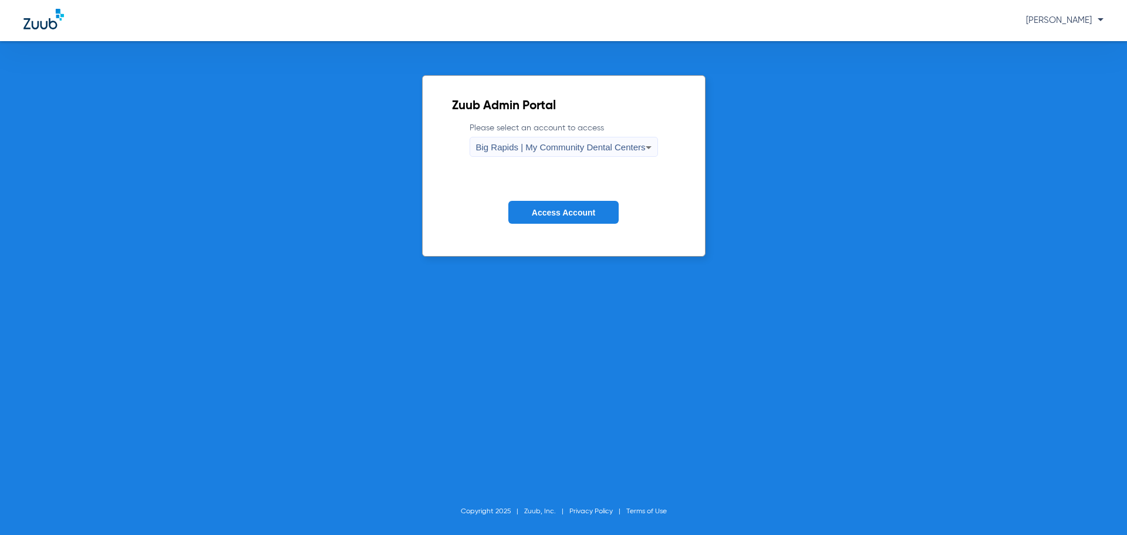
click at [565, 208] on span "Access Account" at bounding box center [563, 212] width 63 height 9
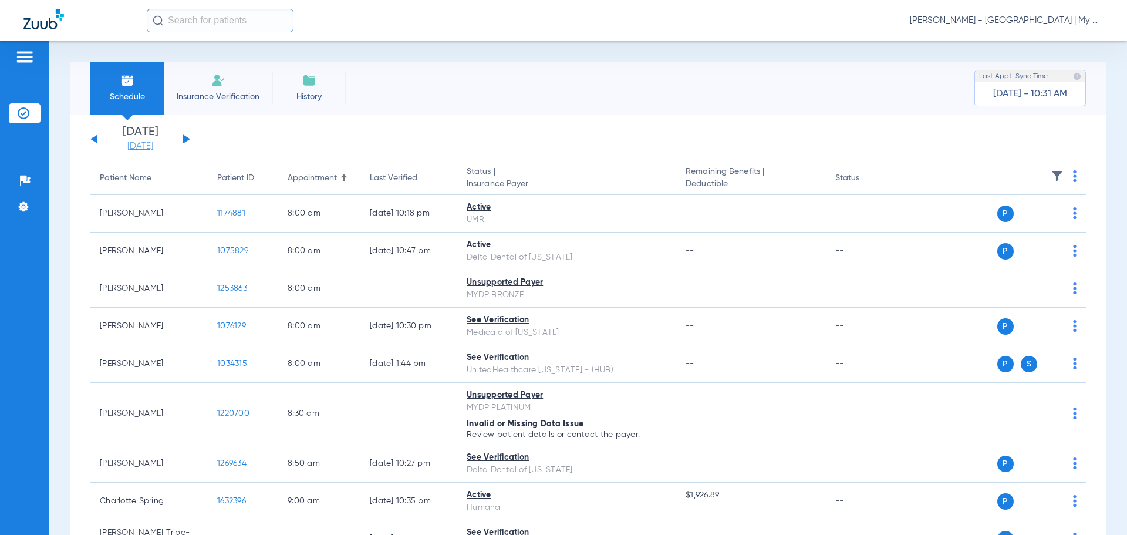
click at [141, 147] on link "[DATE]" at bounding box center [140, 146] width 70 height 12
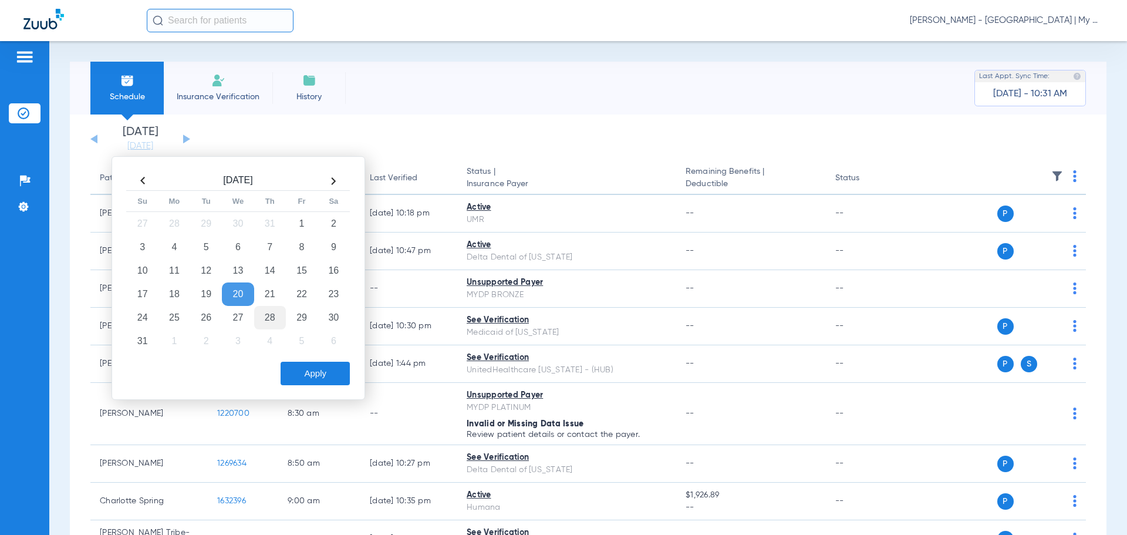
drag, startPoint x: 268, startPoint y: 316, endPoint x: 274, endPoint y: 326, distance: 11.4
click at [268, 317] on td "28" at bounding box center [270, 317] width 32 height 23
click at [314, 373] on button "Apply" at bounding box center [315, 373] width 69 height 23
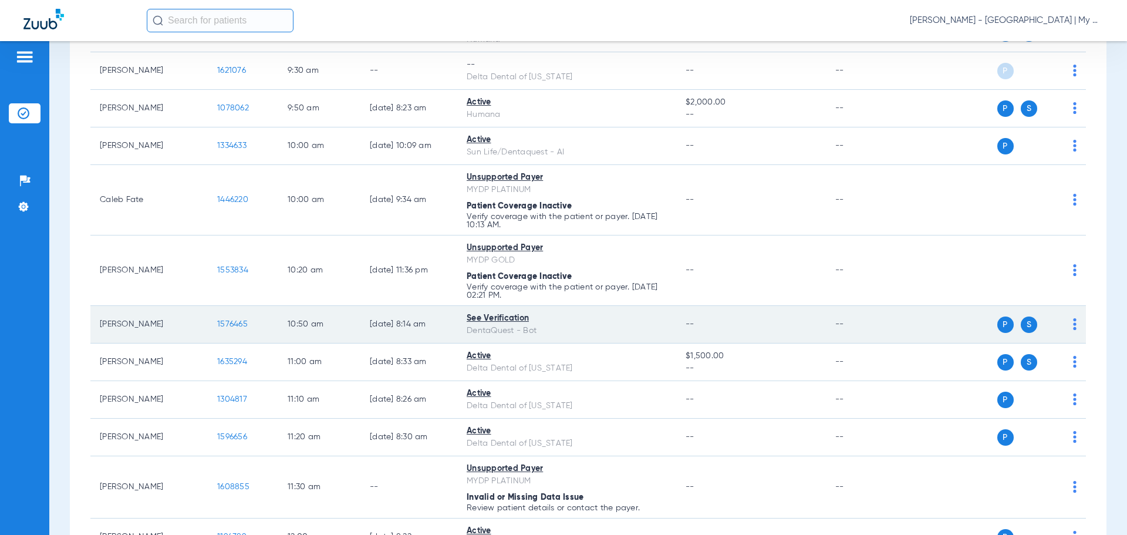
scroll to position [411, 0]
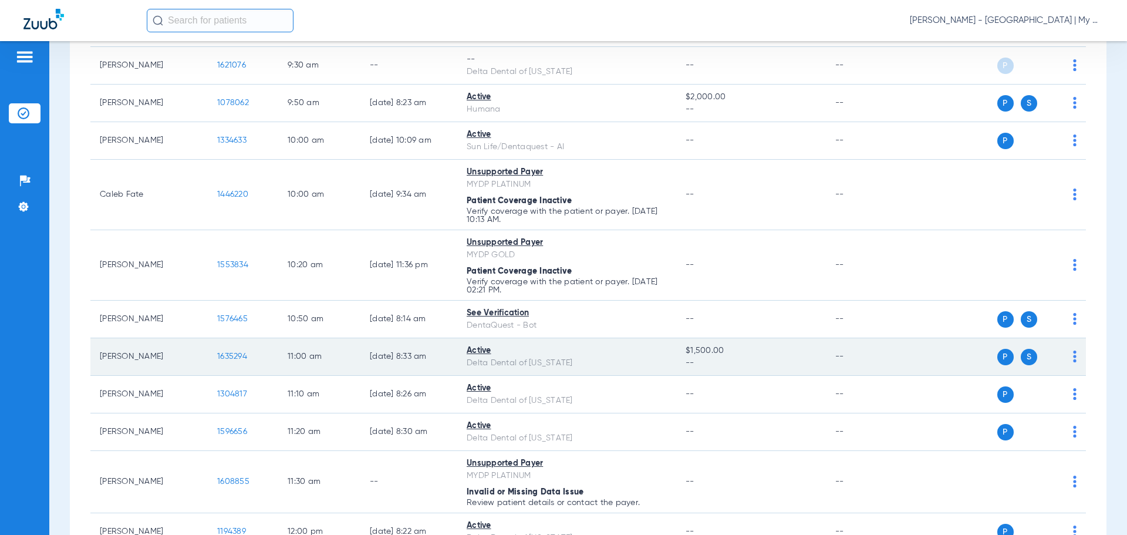
click at [225, 354] on span "1635294" at bounding box center [232, 356] width 30 height 8
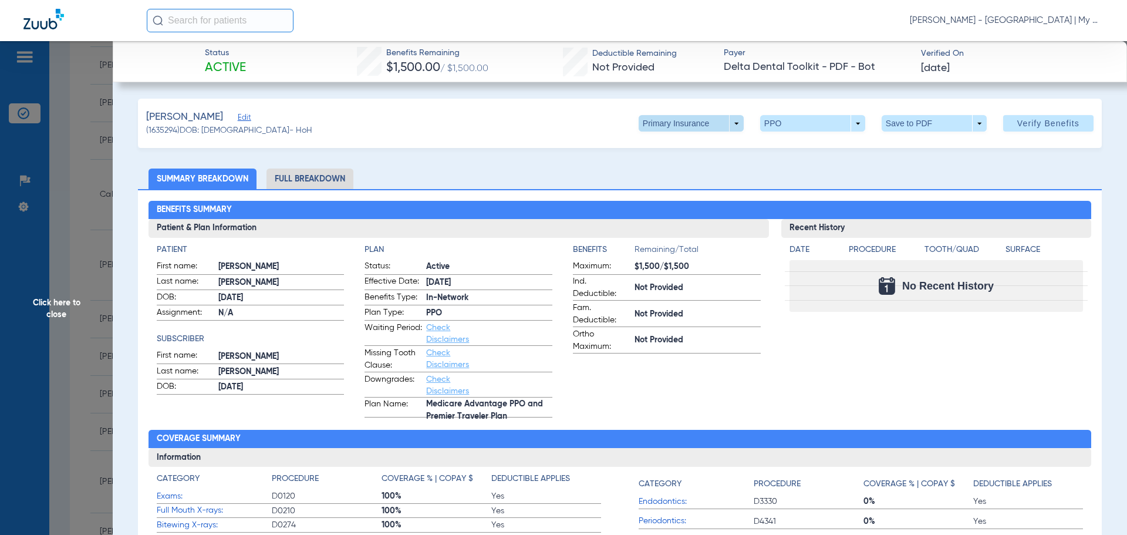
click at [728, 121] on span at bounding box center [691, 123] width 105 height 16
click at [728, 121] on div at bounding box center [563, 267] width 1127 height 535
click at [296, 180] on li "Full Breakdown" at bounding box center [309, 178] width 87 height 21
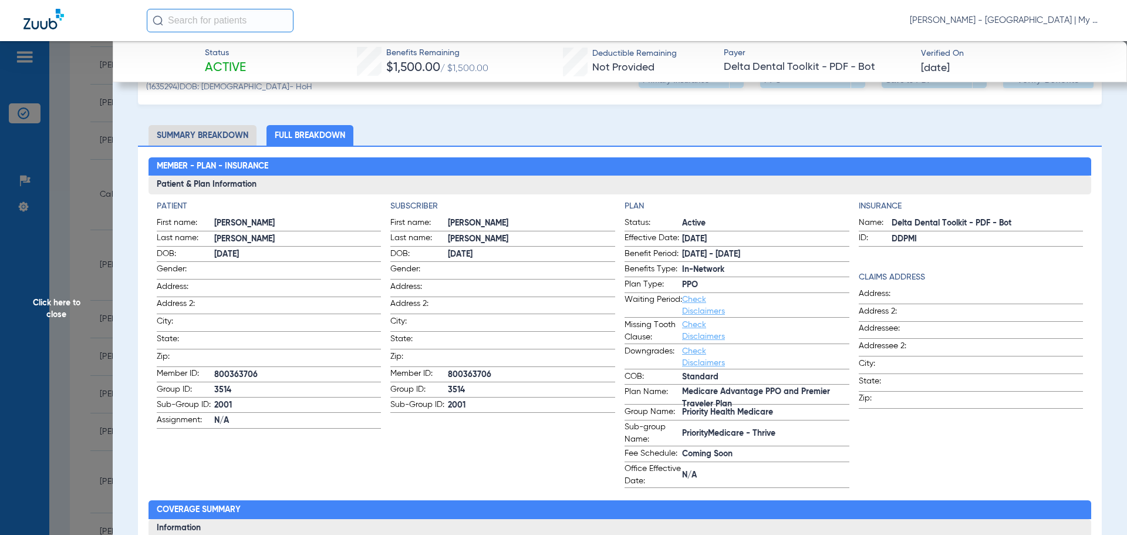
scroll to position [0, 0]
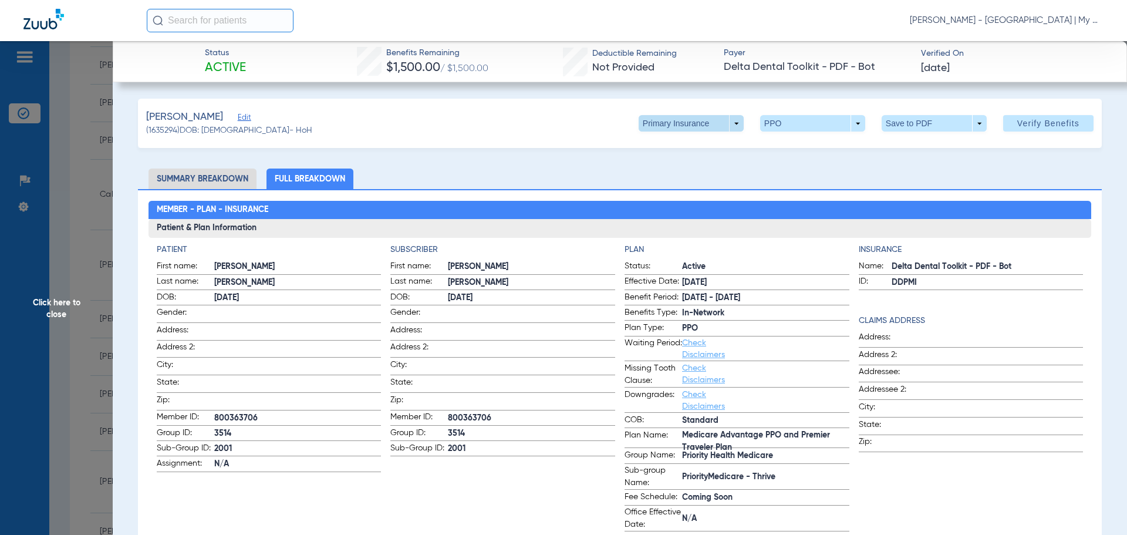
click at [732, 125] on span at bounding box center [691, 123] width 105 height 16
click at [690, 167] on span "Secondary Insurance" at bounding box center [678, 170] width 77 height 8
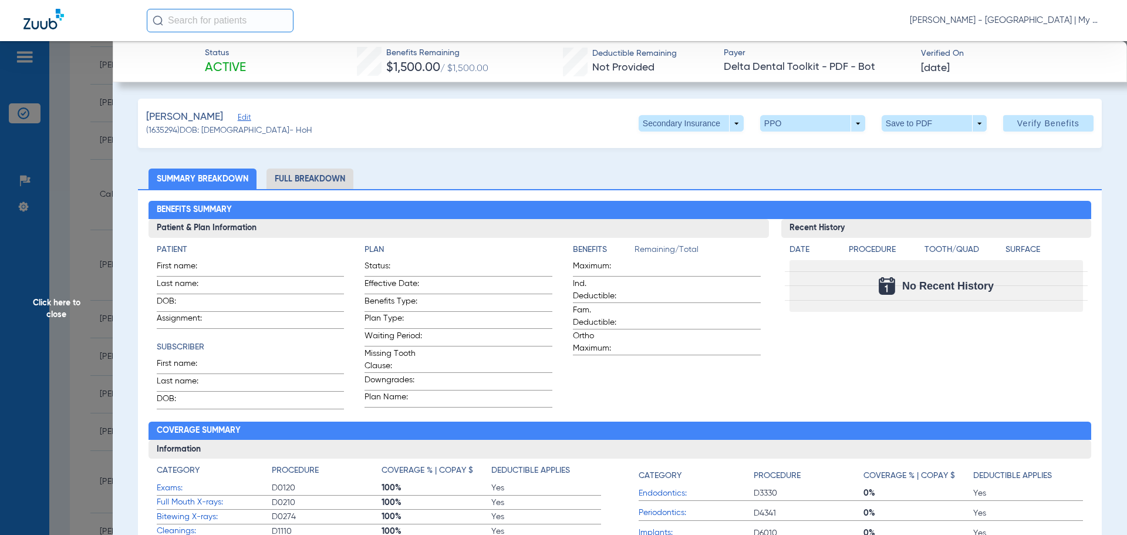
click at [309, 179] on li "Full Breakdown" at bounding box center [309, 178] width 87 height 21
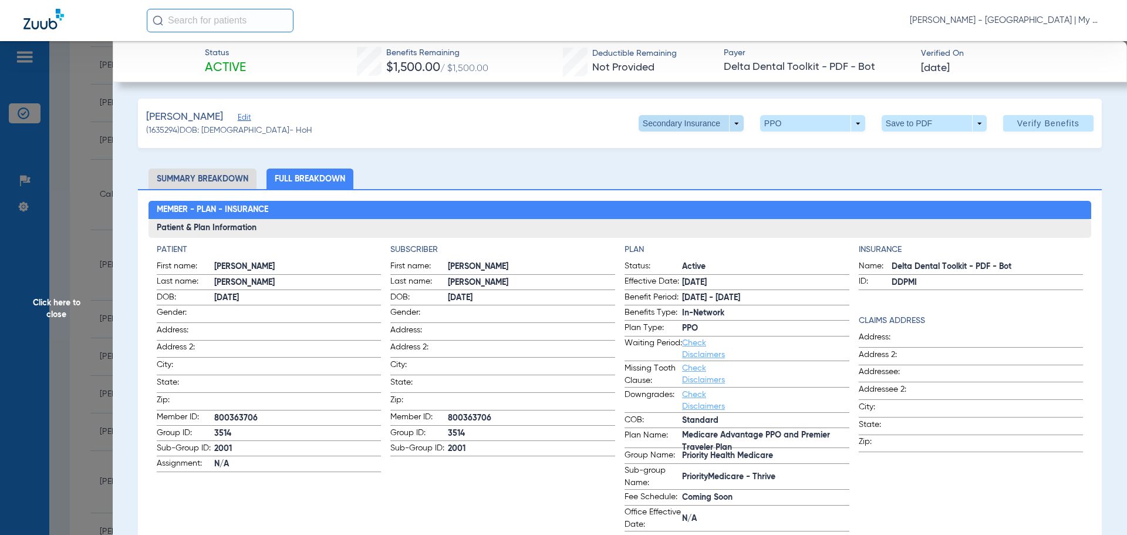
click at [723, 122] on span at bounding box center [691, 123] width 105 height 16
click at [697, 148] on span "Primary Insurance" at bounding box center [678, 147] width 77 height 8
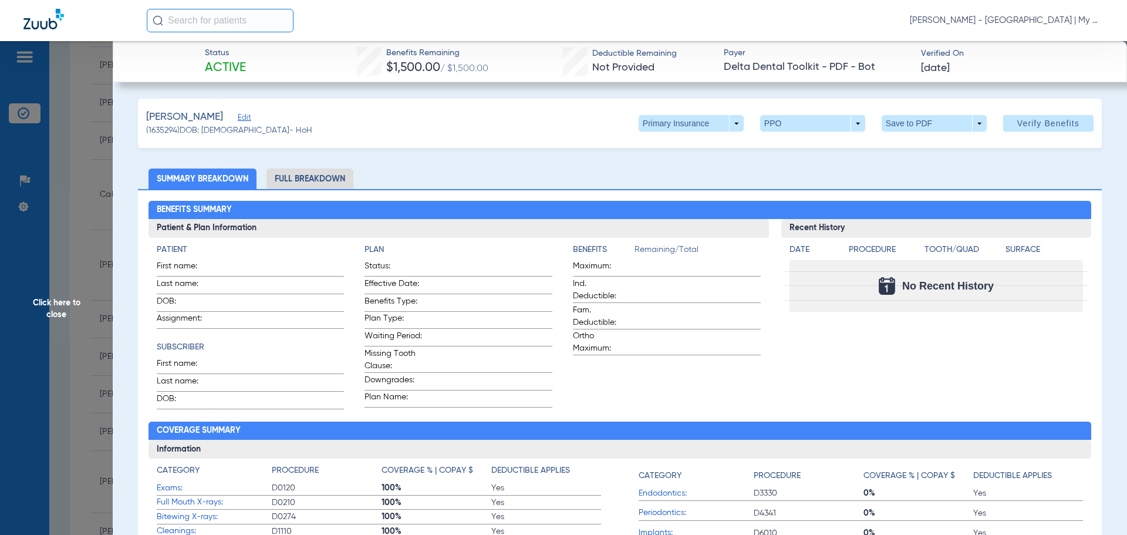
click at [296, 180] on li "Full Breakdown" at bounding box center [309, 178] width 87 height 21
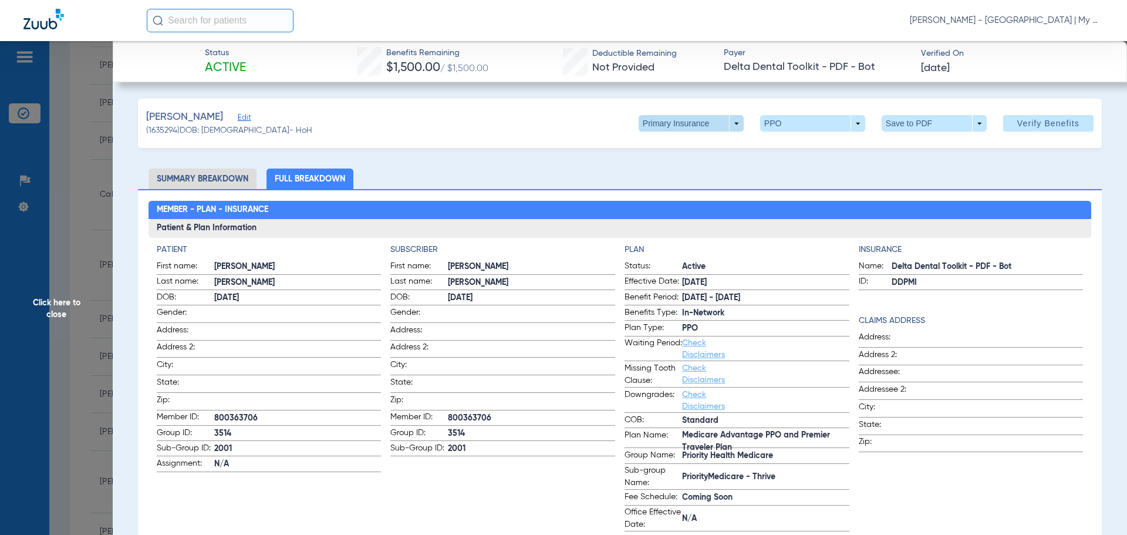
click at [722, 124] on span at bounding box center [691, 123] width 105 height 16
click at [681, 161] on button "Secondary Insurance" at bounding box center [678, 169] width 96 height 23
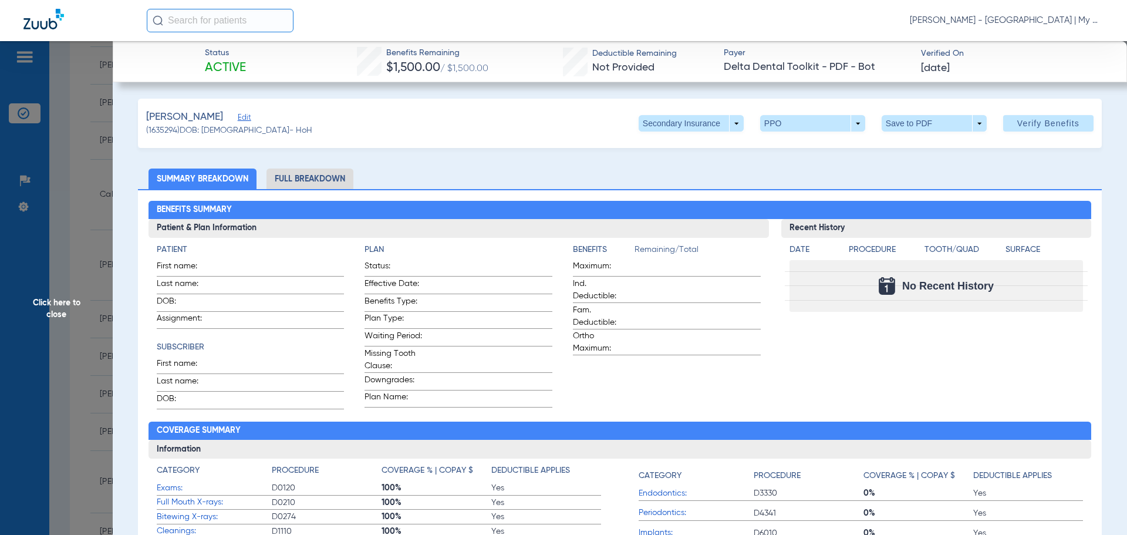
click at [320, 180] on li "Full Breakdown" at bounding box center [309, 178] width 87 height 21
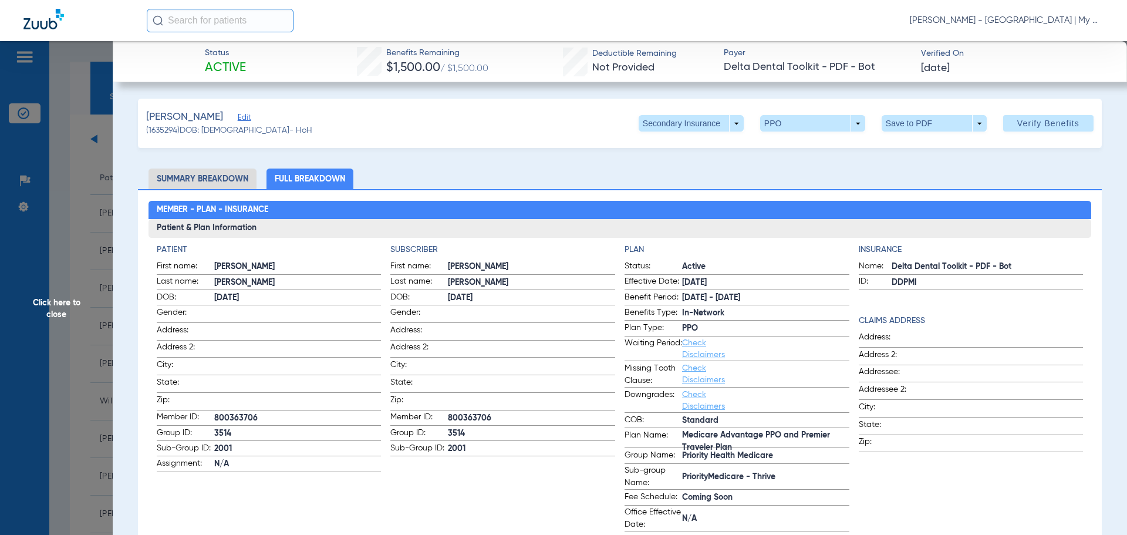
scroll to position [411, 0]
click at [50, 305] on span "Click here to close" at bounding box center [56, 308] width 113 height 535
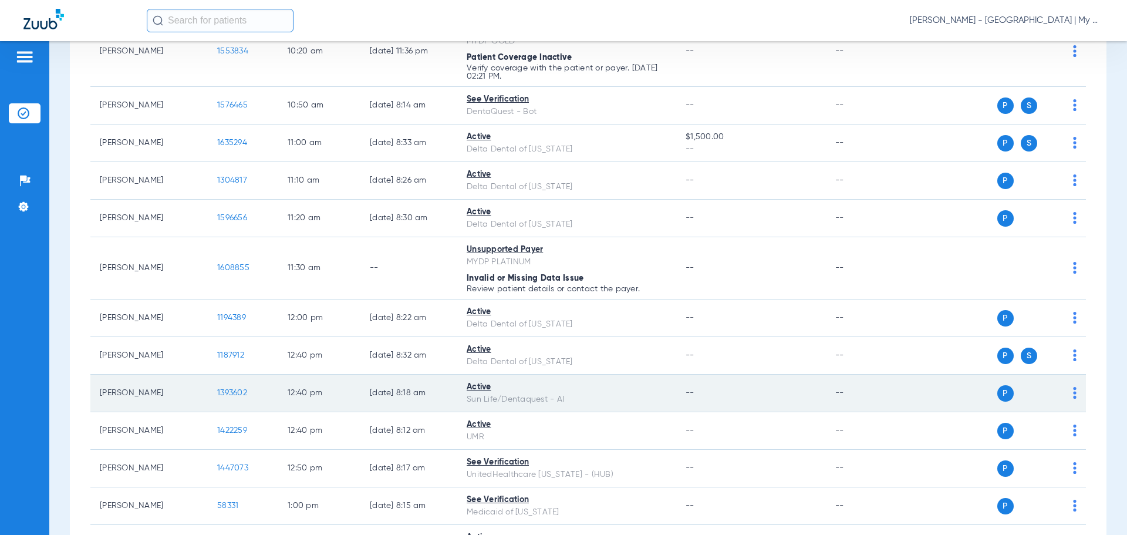
scroll to position [646, 0]
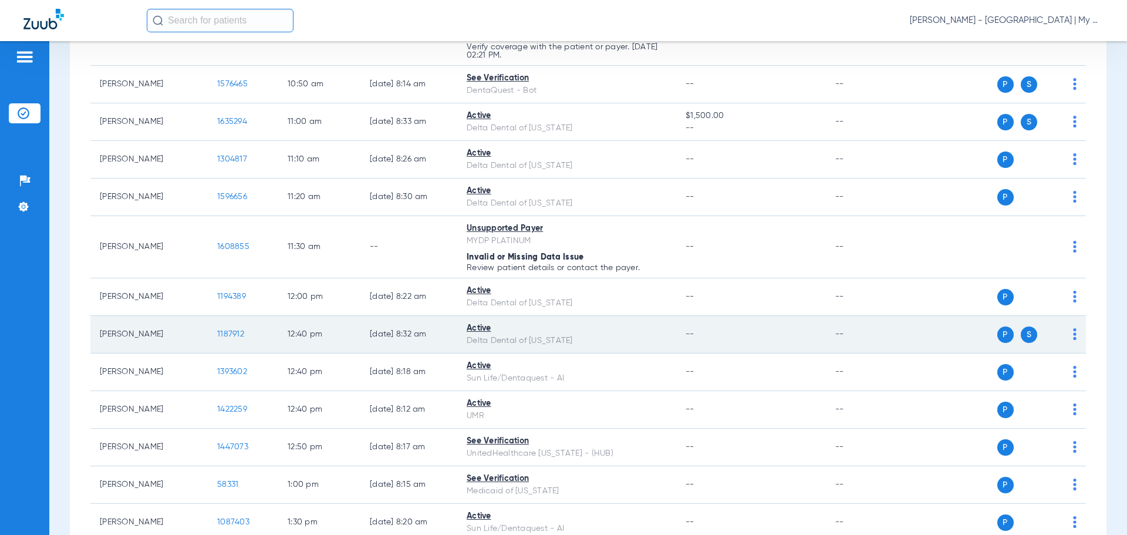
click at [232, 332] on span "1187912" at bounding box center [230, 334] width 27 height 8
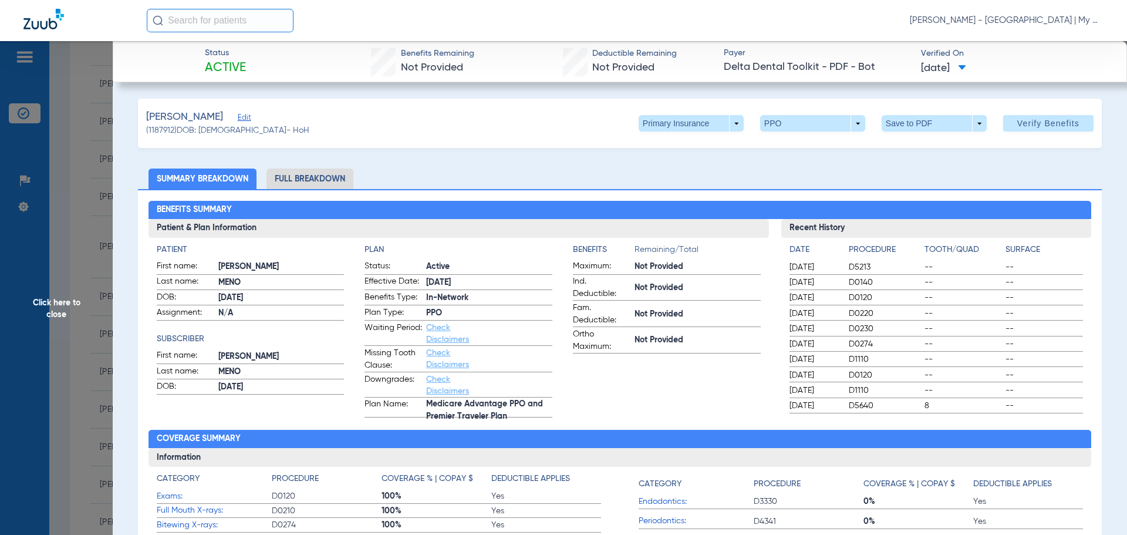
click at [315, 178] on li "Full Breakdown" at bounding box center [309, 178] width 87 height 21
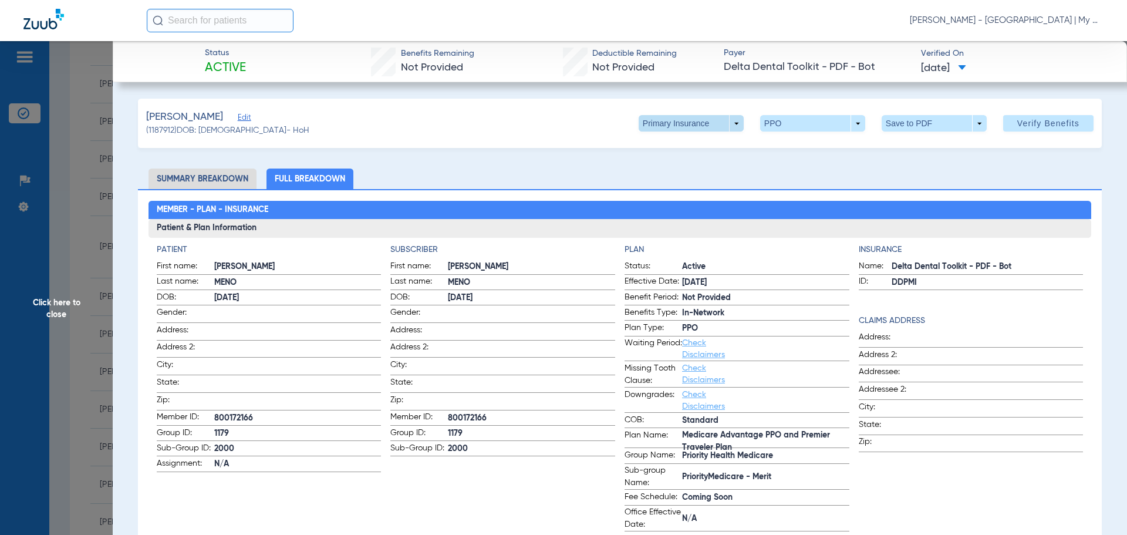
click at [729, 122] on span at bounding box center [691, 123] width 105 height 16
click at [694, 166] on span "Secondary Insurance" at bounding box center [678, 170] width 77 height 8
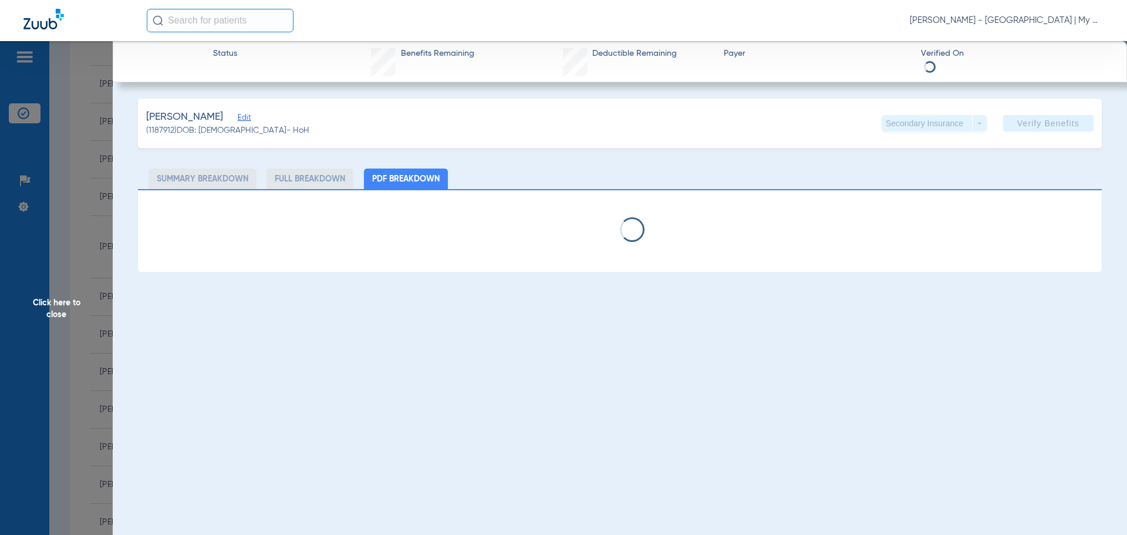
select select "page-width"
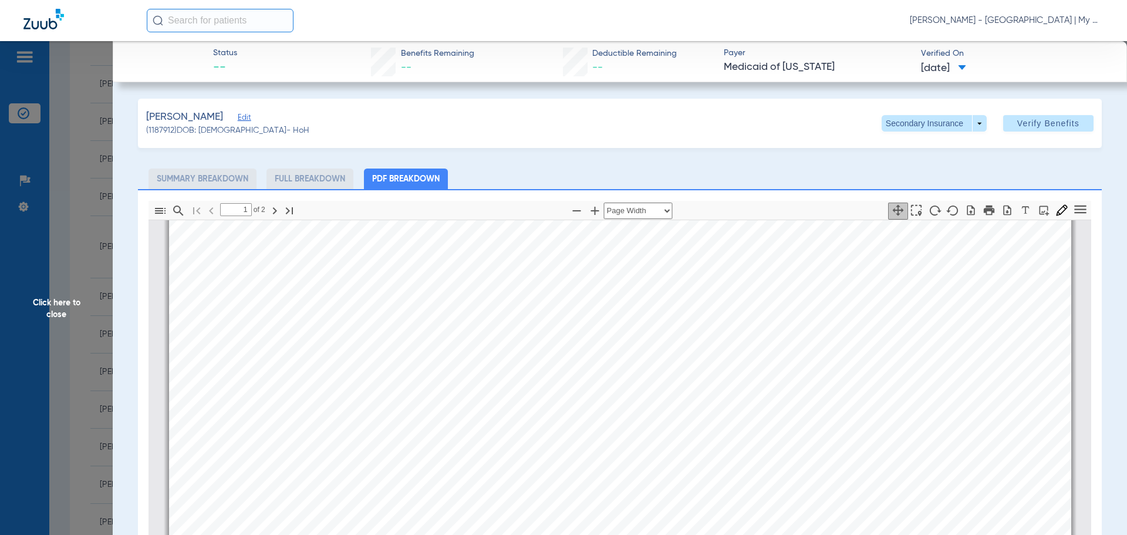
scroll to position [534, 0]
type input "2"
click at [62, 299] on span "Click here to close" at bounding box center [56, 308] width 113 height 535
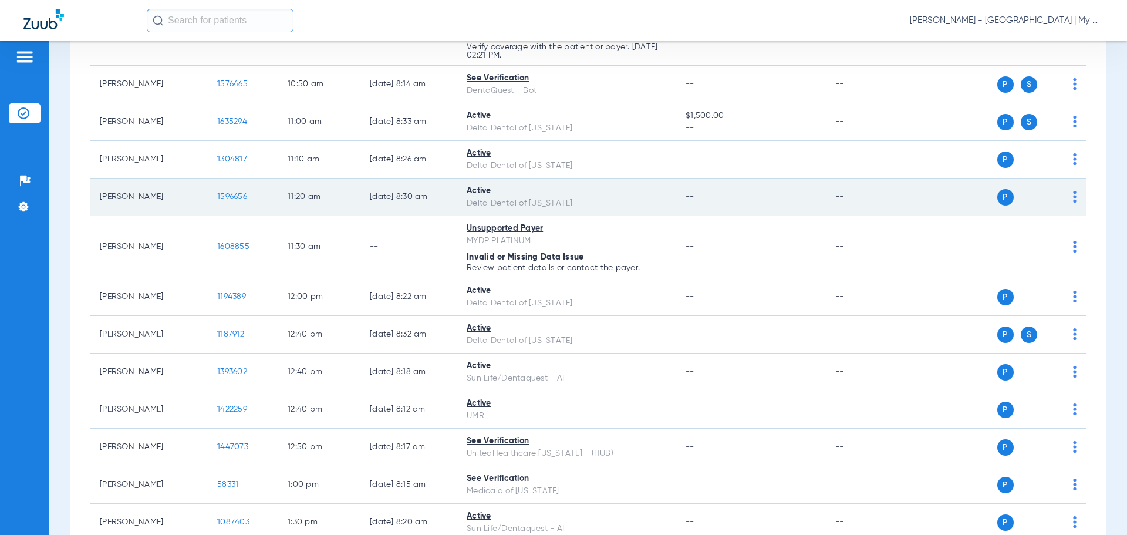
click at [211, 197] on div "Click here to close" at bounding box center [563, 308] width 1127 height 535
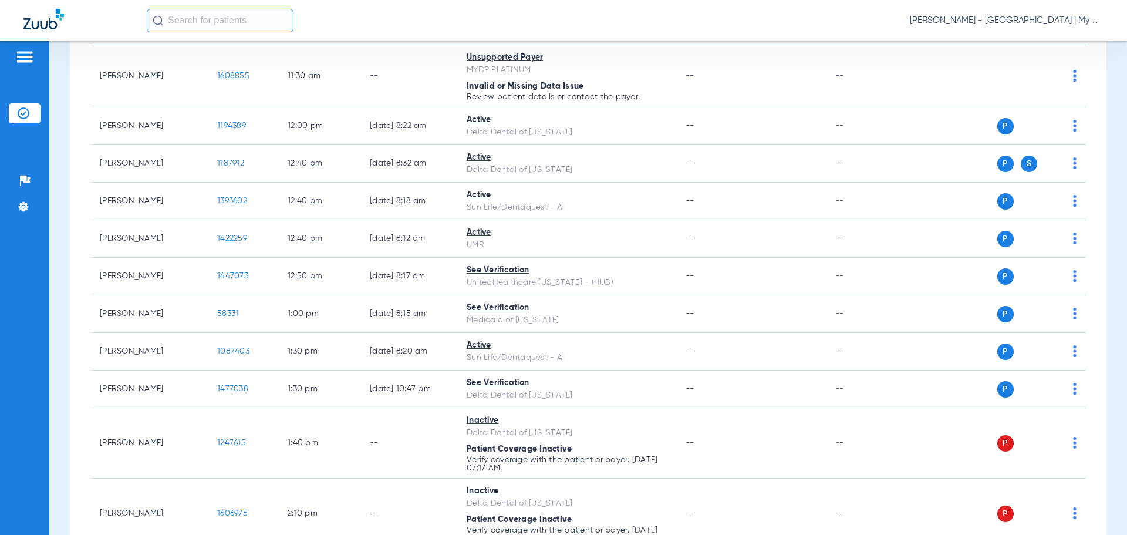
scroll to position [727, 0]
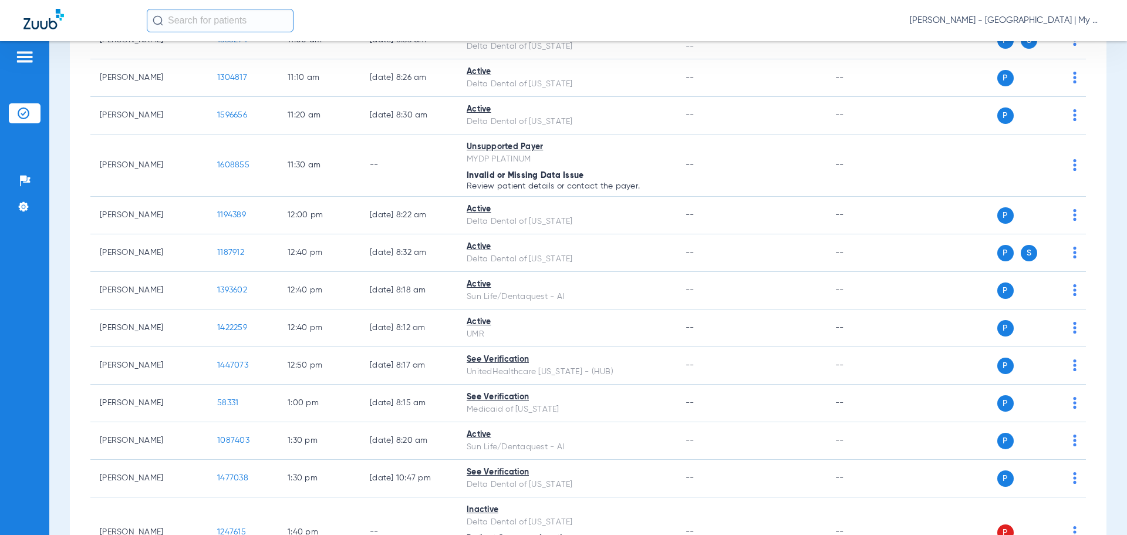
click at [237, 18] on input "text" at bounding box center [220, 20] width 147 height 23
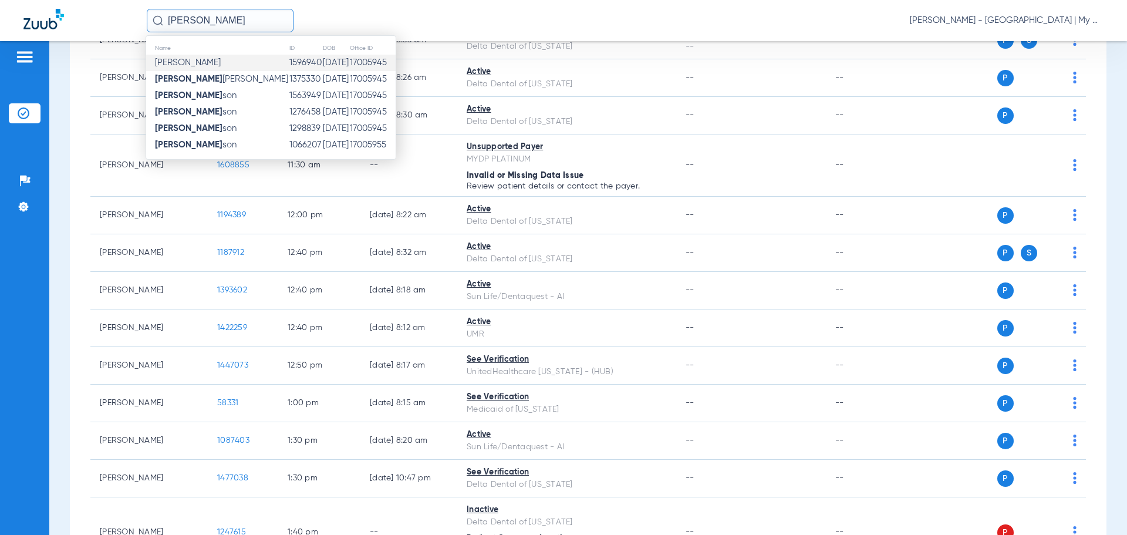
type input "ruth john"
click at [289, 59] on td "1596940" at bounding box center [305, 63] width 33 height 16
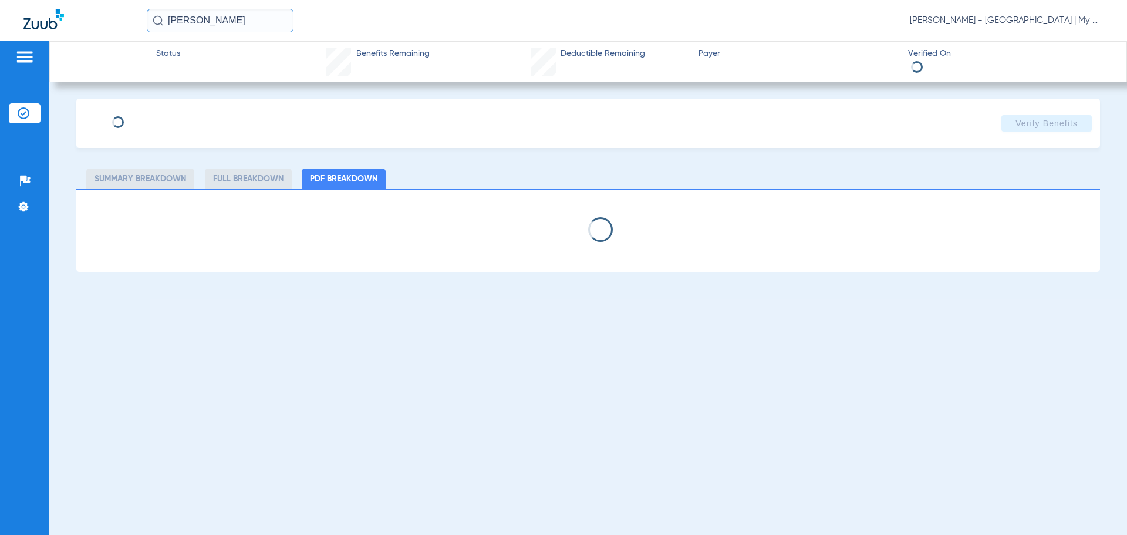
select select "page-width"
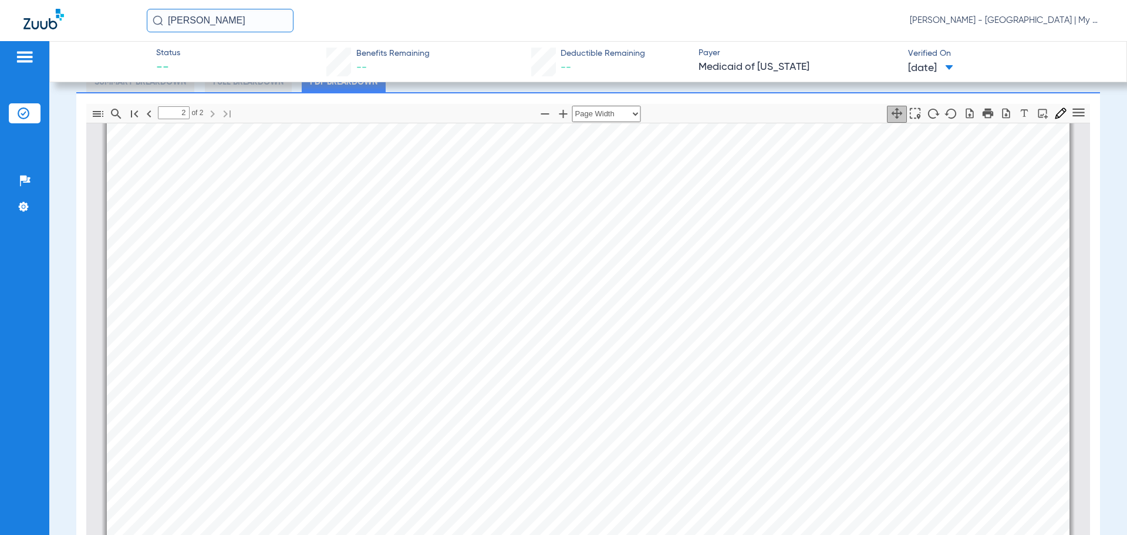
scroll to position [211, 0]
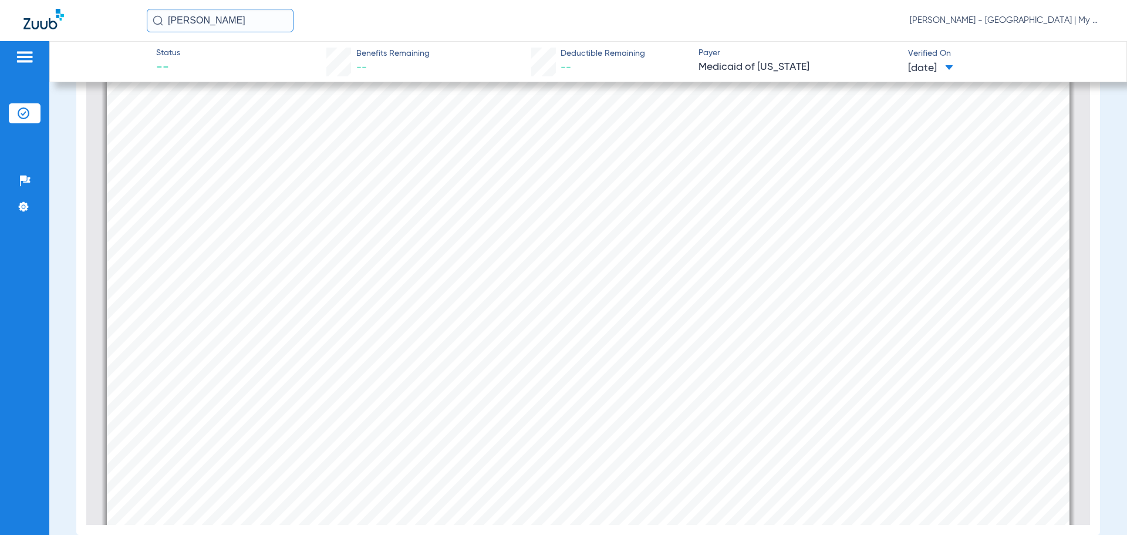
type input "1"
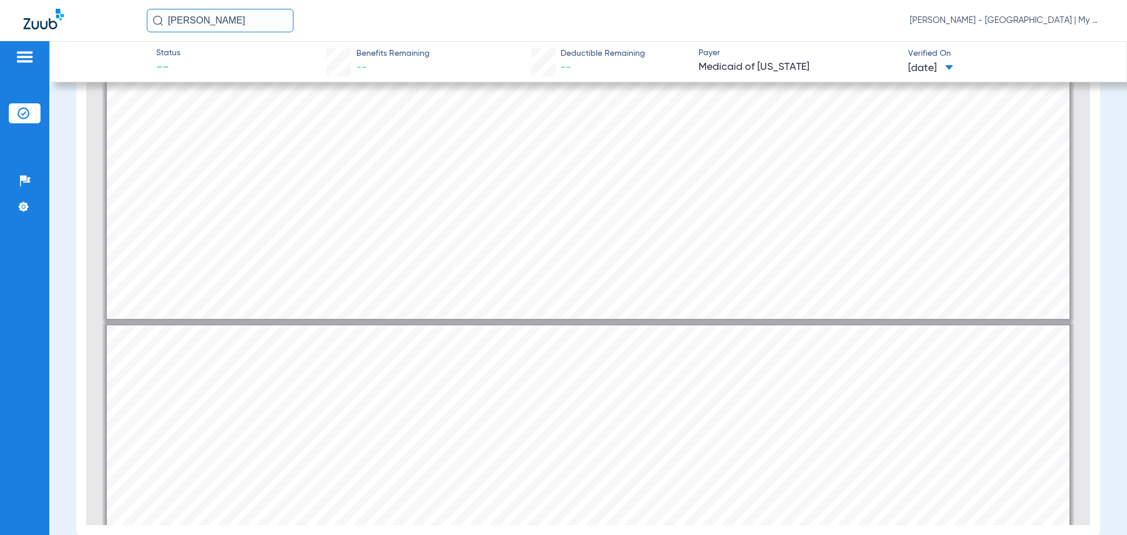
drag, startPoint x: 225, startPoint y: 28, endPoint x: 143, endPoint y: 32, distance: 82.3
click at [143, 32] on div "ruth john Kayla Robles - Big Rapids | My Community Dental Centers" at bounding box center [563, 20] width 1127 height 41
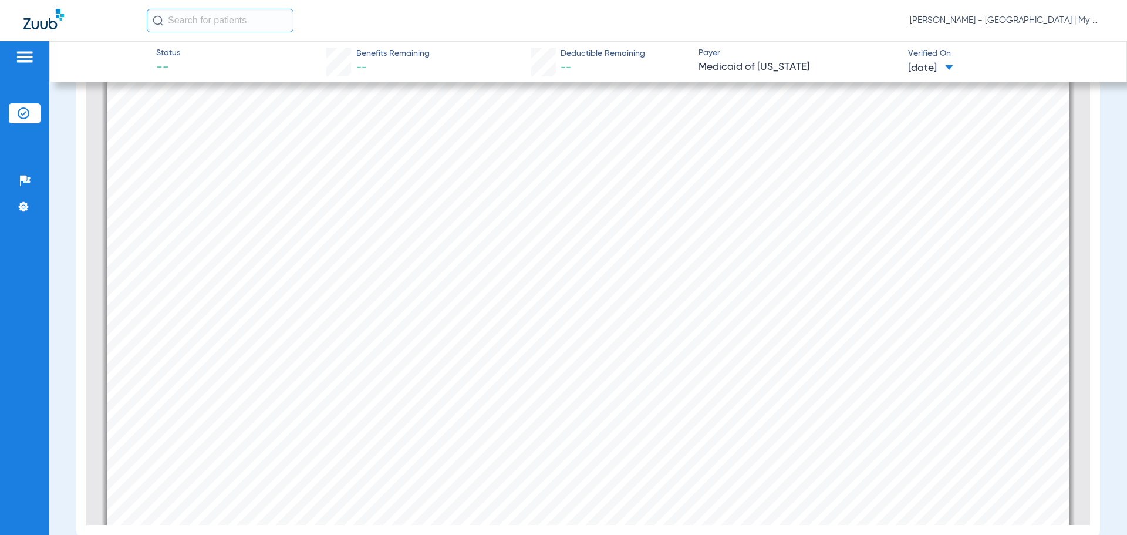
scroll to position [0, 0]
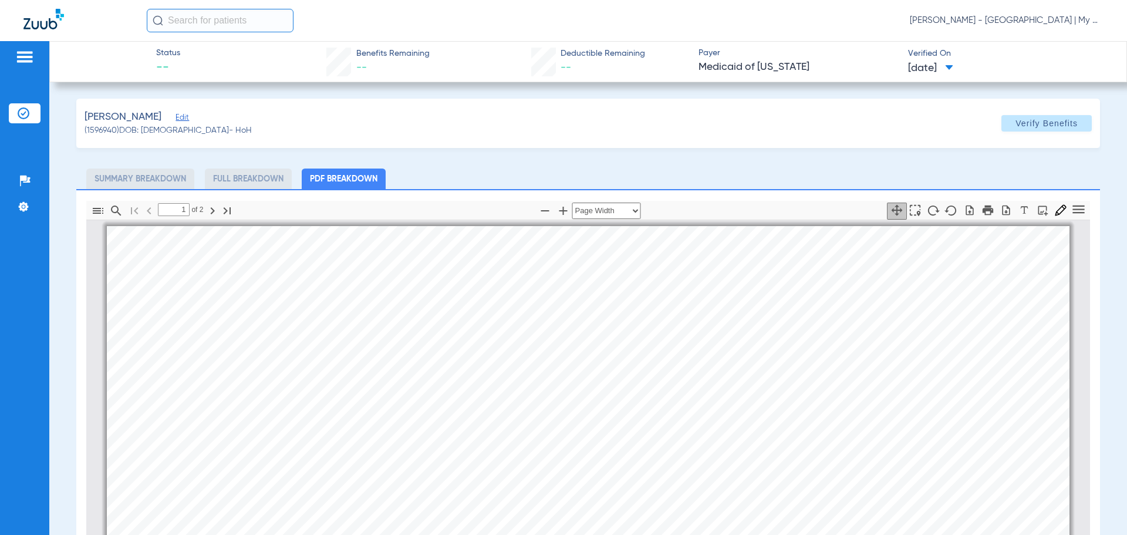
drag, startPoint x: 36, startPoint y: 114, endPoint x: 60, endPoint y: 115, distance: 24.1
click at [35, 114] on li "Insurance Verification" at bounding box center [25, 113] width 32 height 20
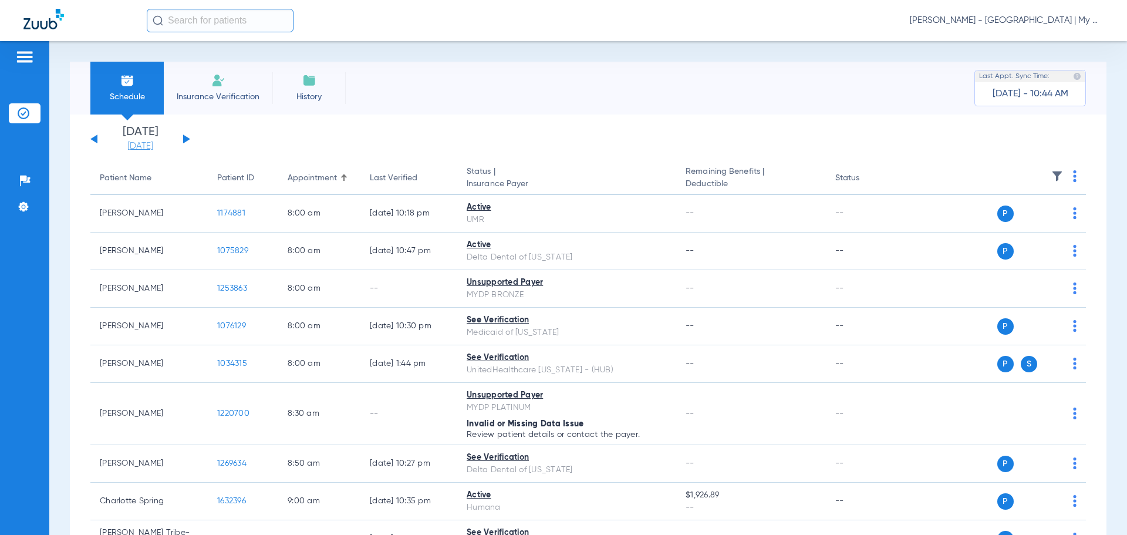
click at [148, 144] on link "[DATE]" at bounding box center [140, 146] width 70 height 12
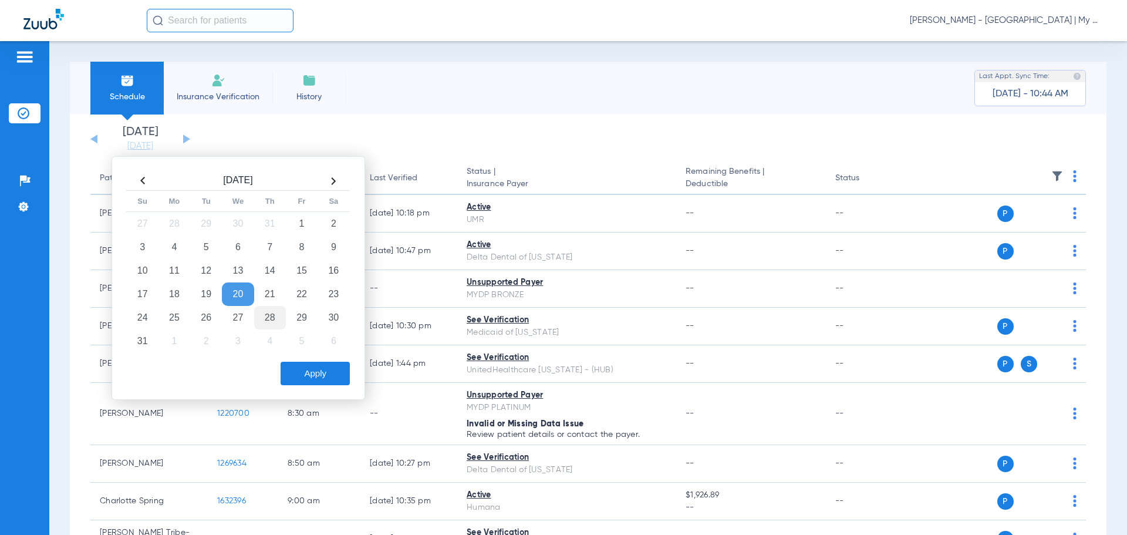
click at [273, 314] on td "28" at bounding box center [270, 317] width 32 height 23
click at [308, 373] on button "Apply" at bounding box center [315, 373] width 69 height 23
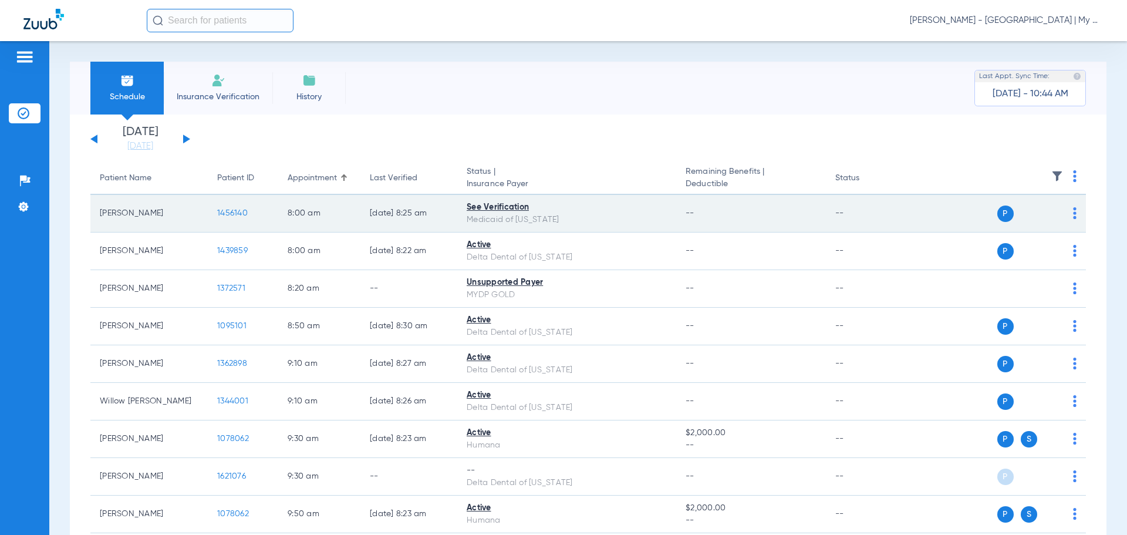
click at [233, 211] on span "1456140" at bounding box center [232, 213] width 31 height 8
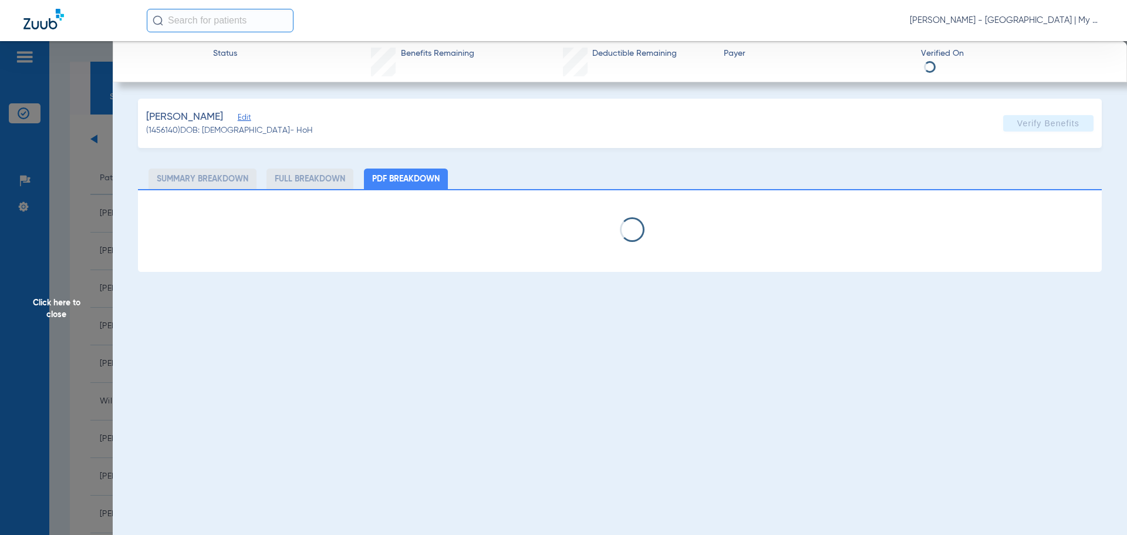
select select "page-width"
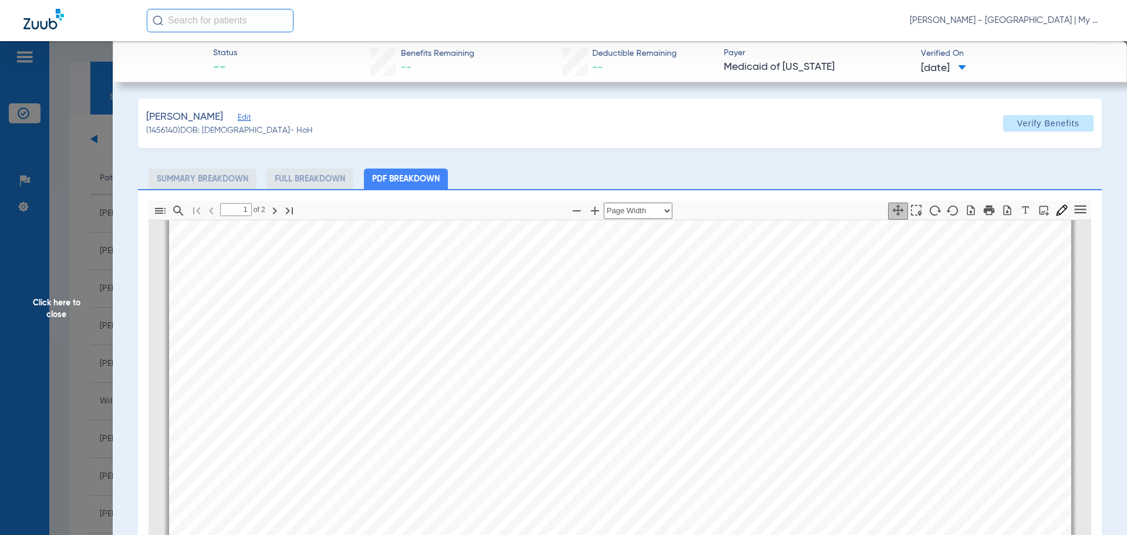
scroll to position [65, 0]
drag, startPoint x: 788, startPoint y: 352, endPoint x: 794, endPoint y: 348, distance: 7.7
type input "2"
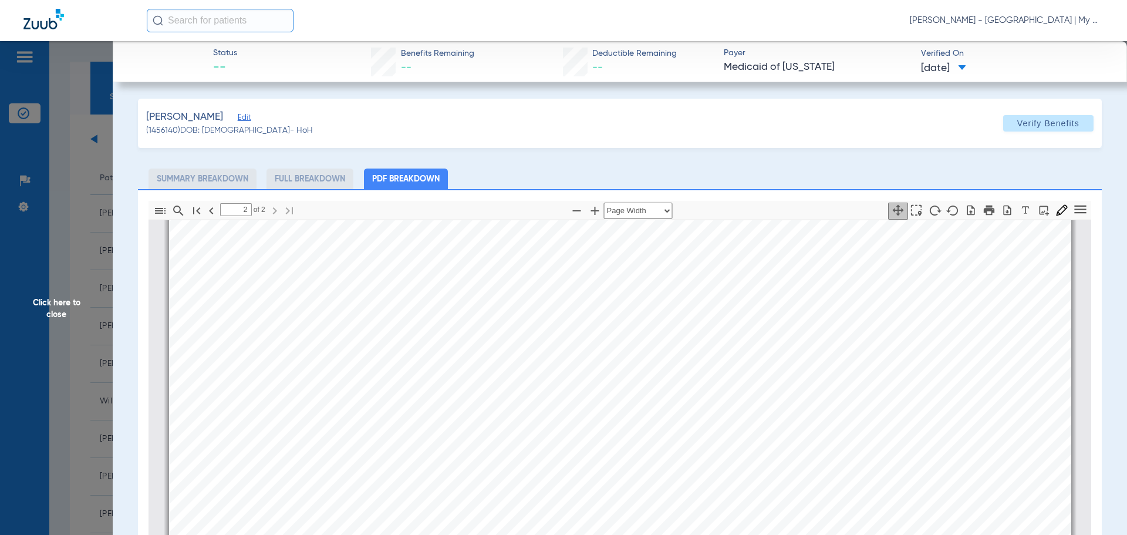
scroll to position [1460, 0]
click at [31, 289] on span "Click here to close" at bounding box center [56, 308] width 113 height 535
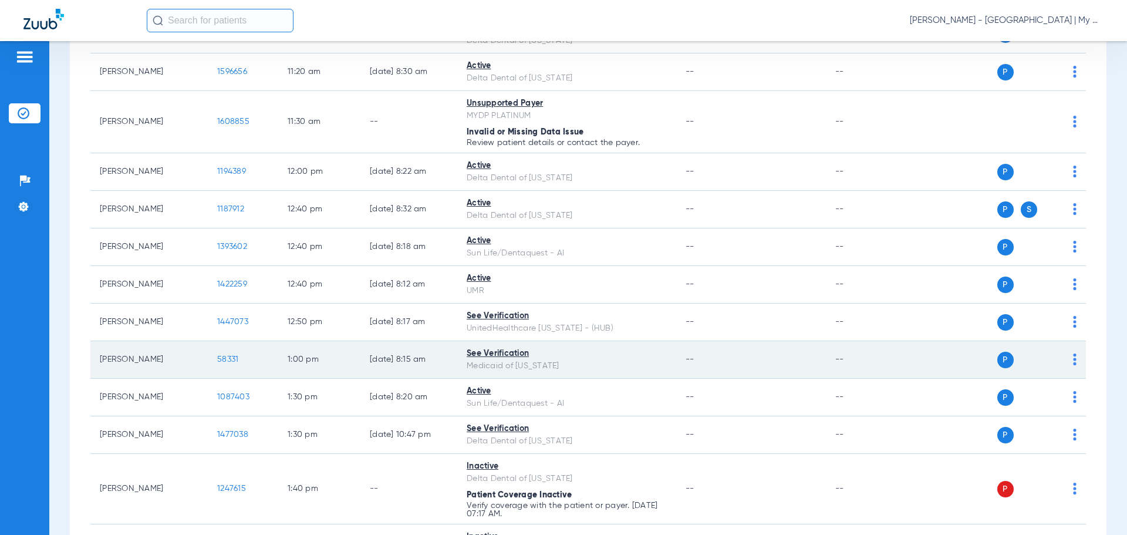
scroll to position [763, 0]
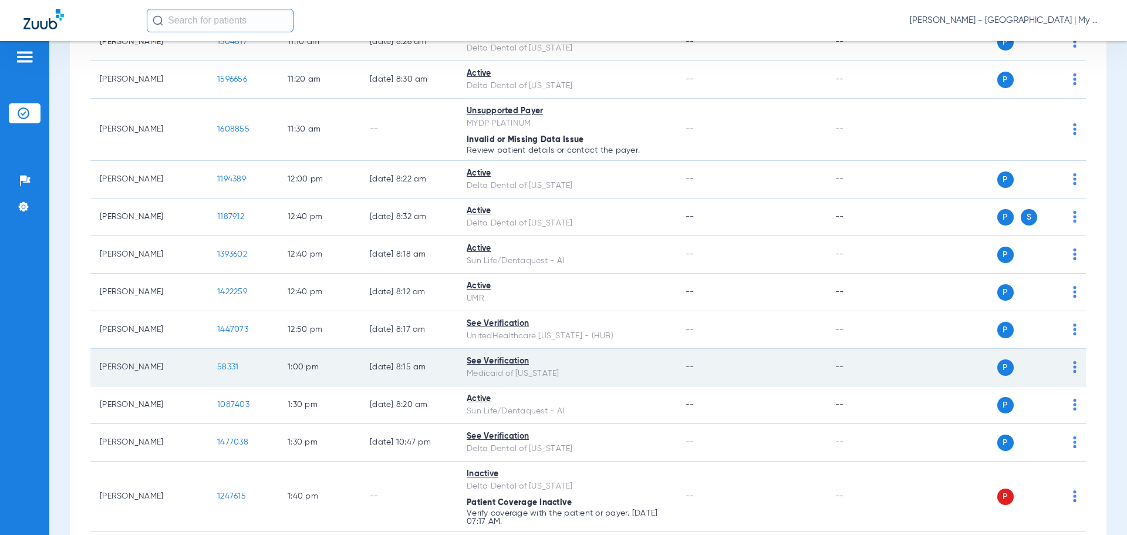
click at [229, 366] on span "58331" at bounding box center [227, 367] width 21 height 8
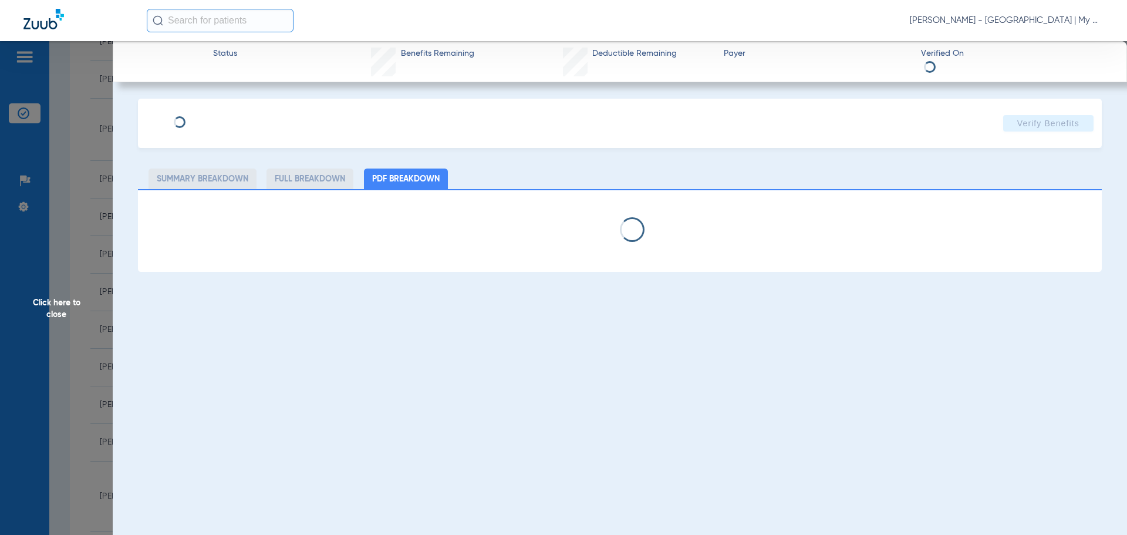
select select "page-width"
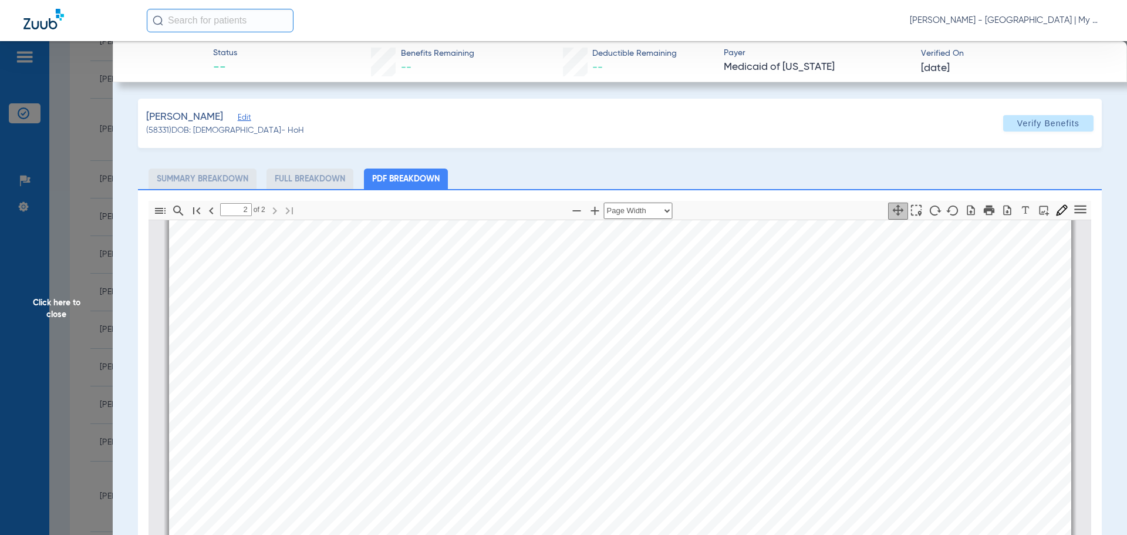
scroll to position [1356, 0]
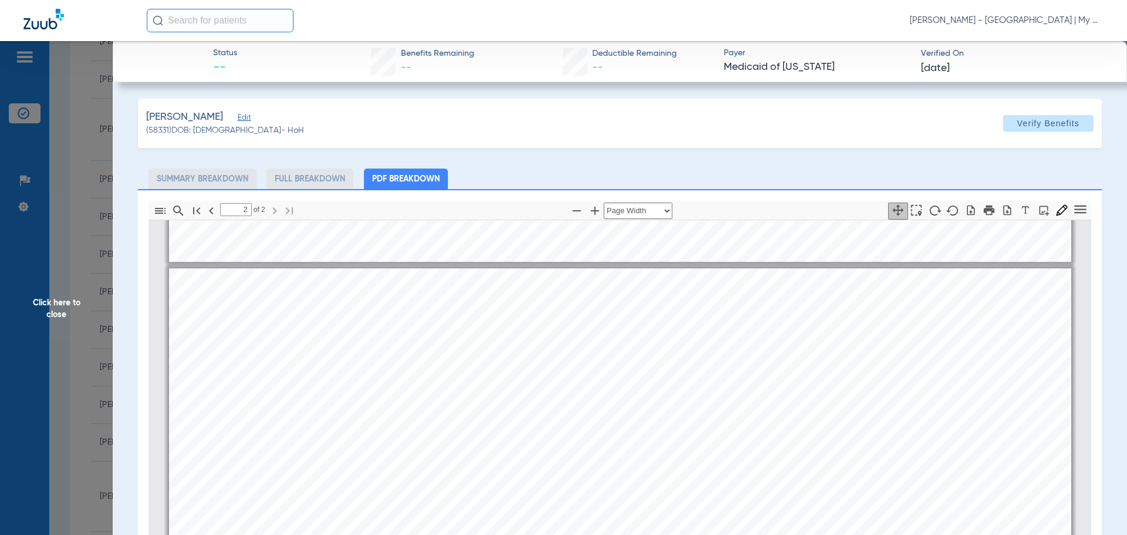
type input "1"
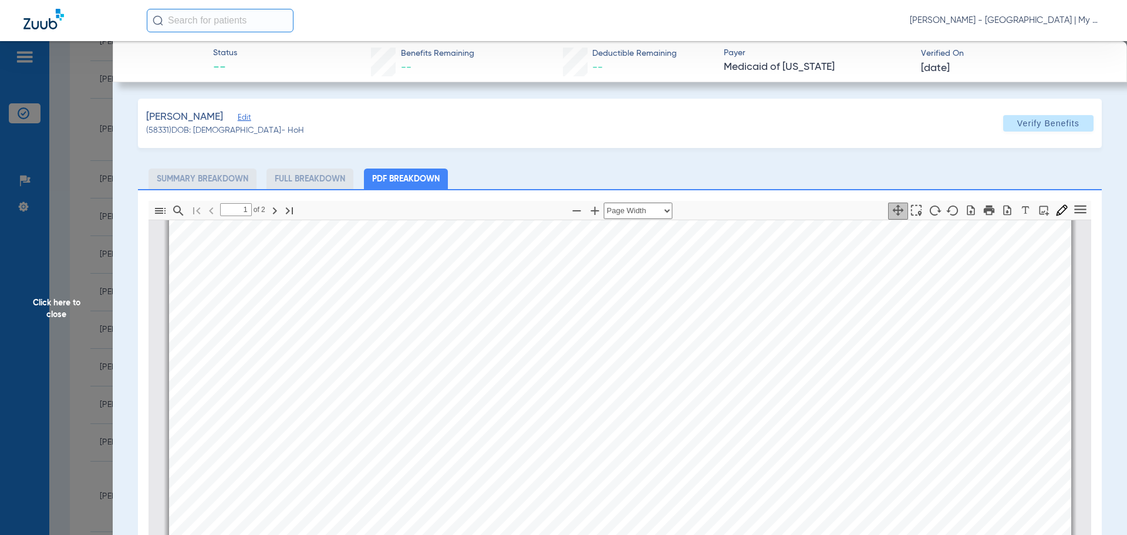
scroll to position [475, 0]
click at [22, 313] on span "Click here to close" at bounding box center [56, 308] width 113 height 535
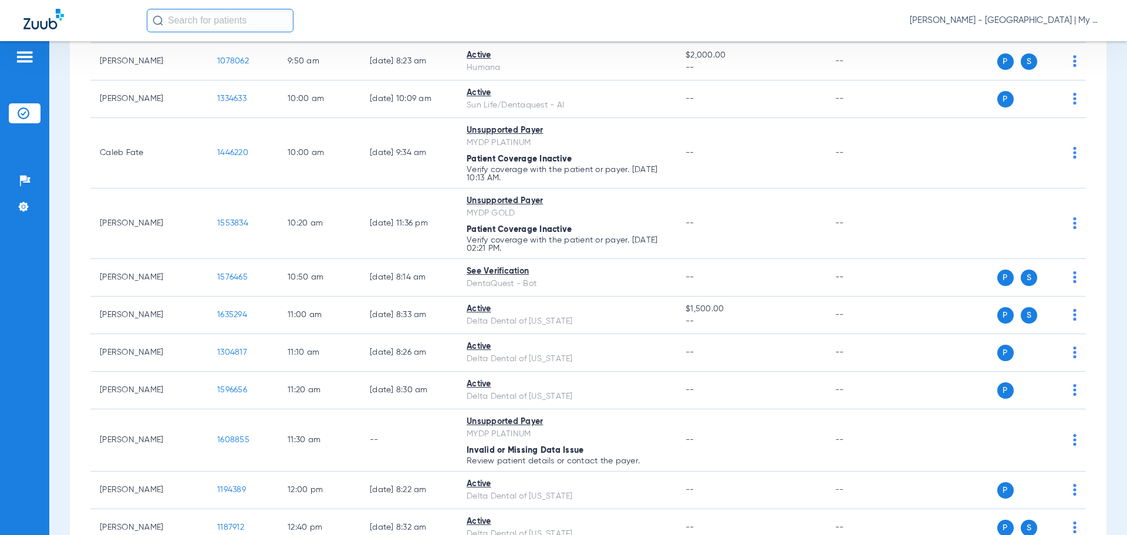
scroll to position [293, 0]
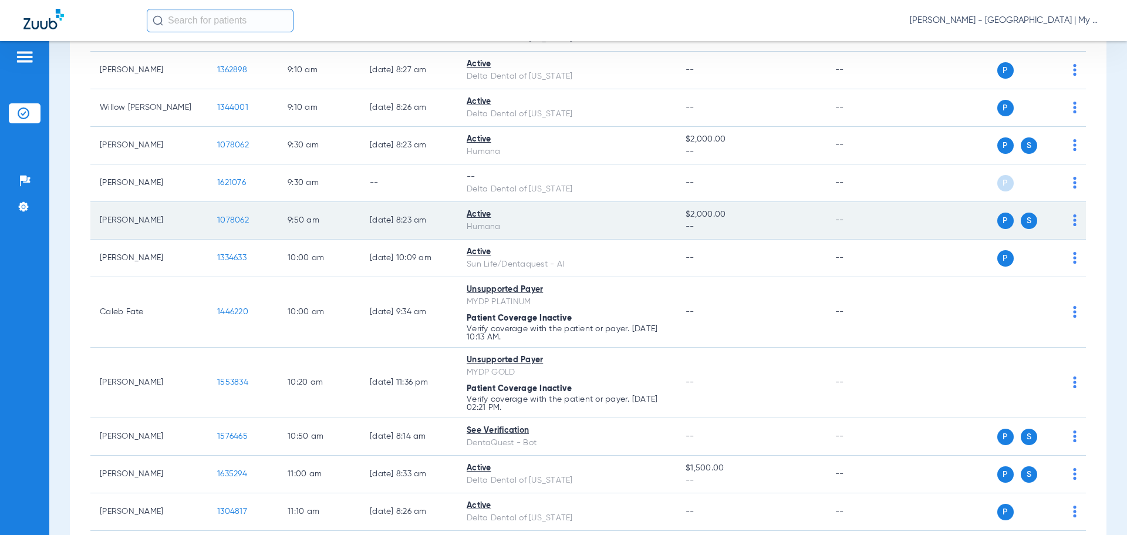
click at [229, 216] on span "1078062" at bounding box center [233, 220] width 32 height 8
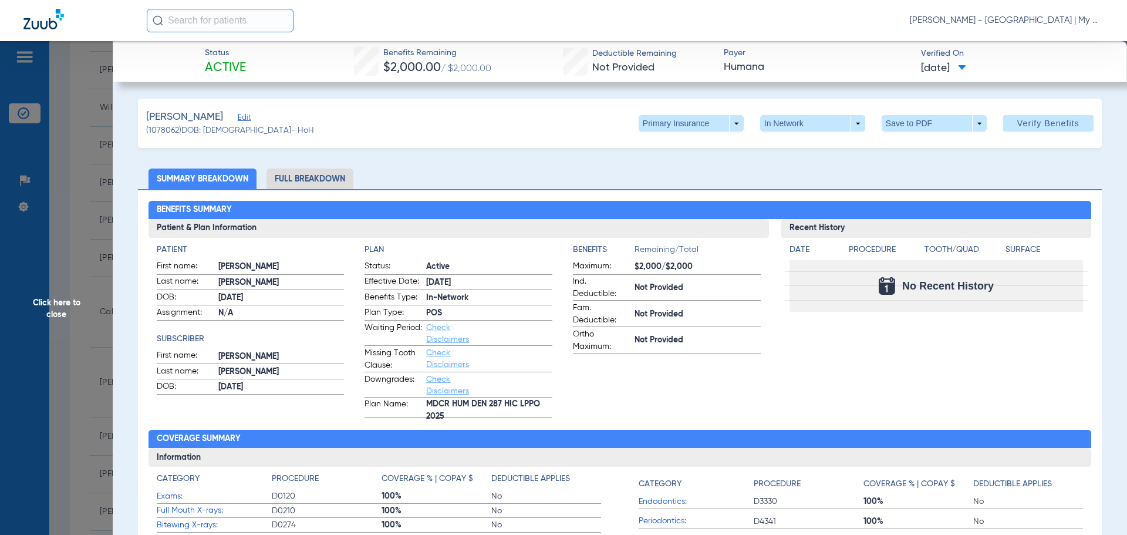
click at [322, 184] on li "Full Breakdown" at bounding box center [309, 178] width 87 height 21
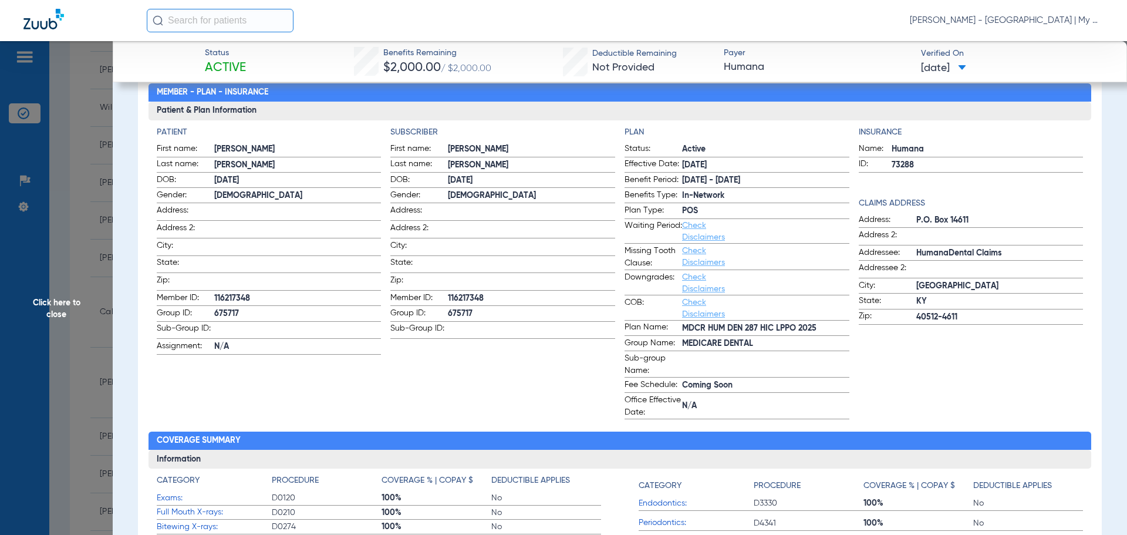
scroll to position [0, 0]
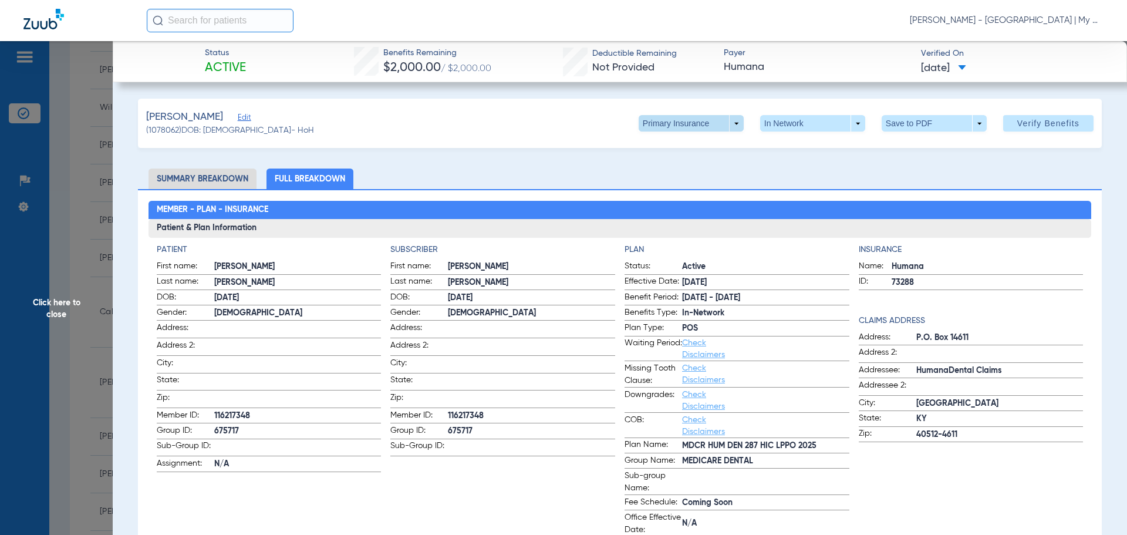
click at [723, 123] on span at bounding box center [691, 123] width 105 height 16
click at [675, 163] on button "Secondary Insurance" at bounding box center [678, 169] width 96 height 23
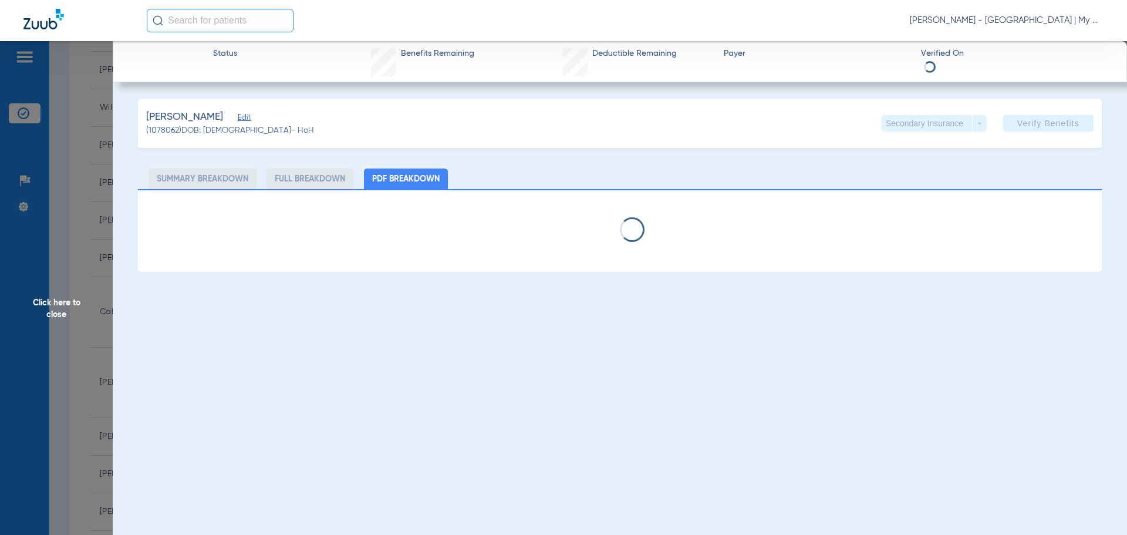
select select "page-width"
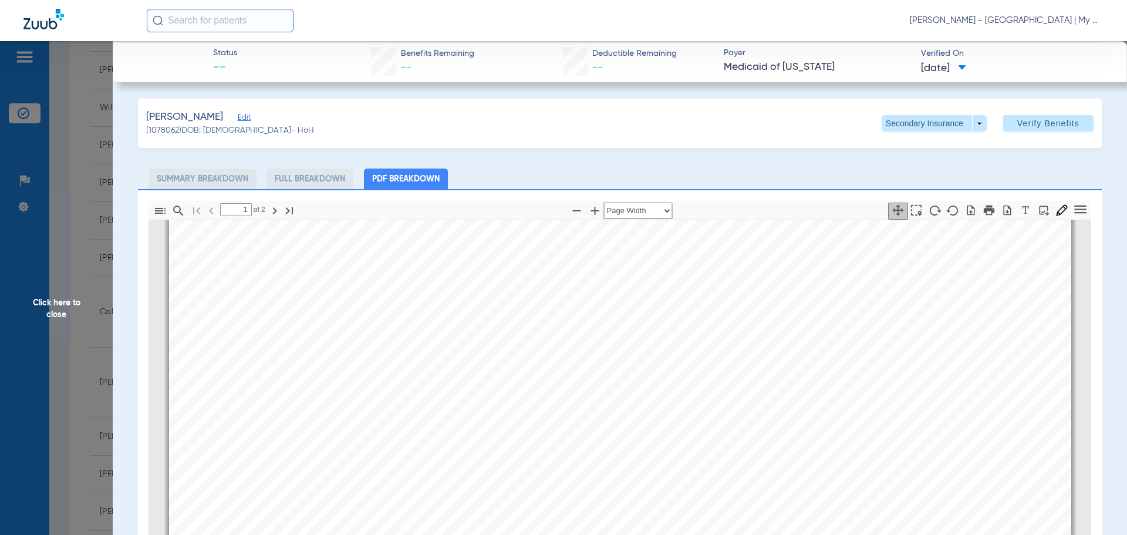
scroll to position [528, 0]
type input "2"
click at [77, 286] on span "Click here to close" at bounding box center [56, 308] width 113 height 535
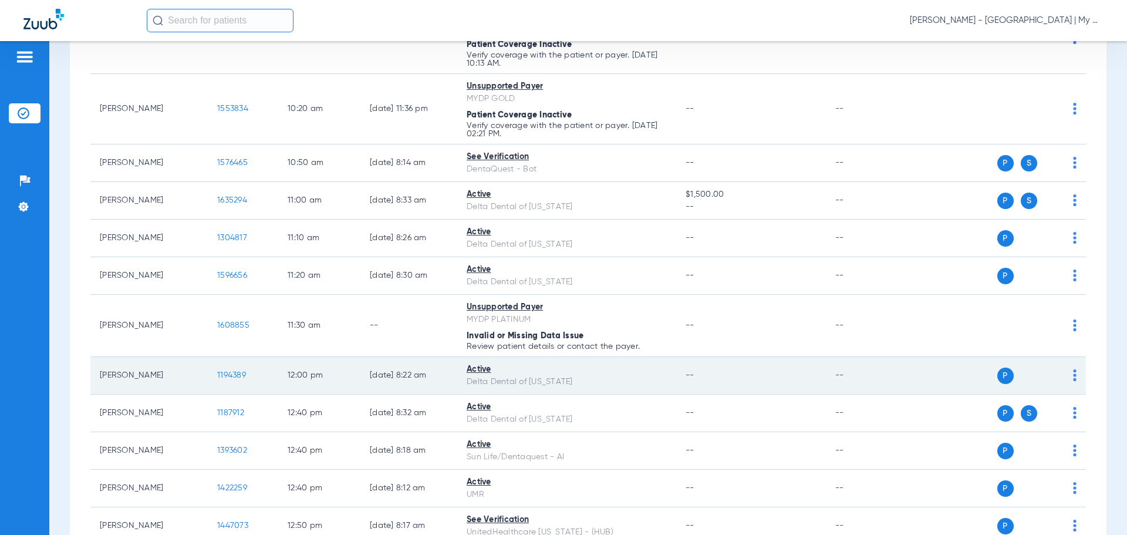
scroll to position [587, 0]
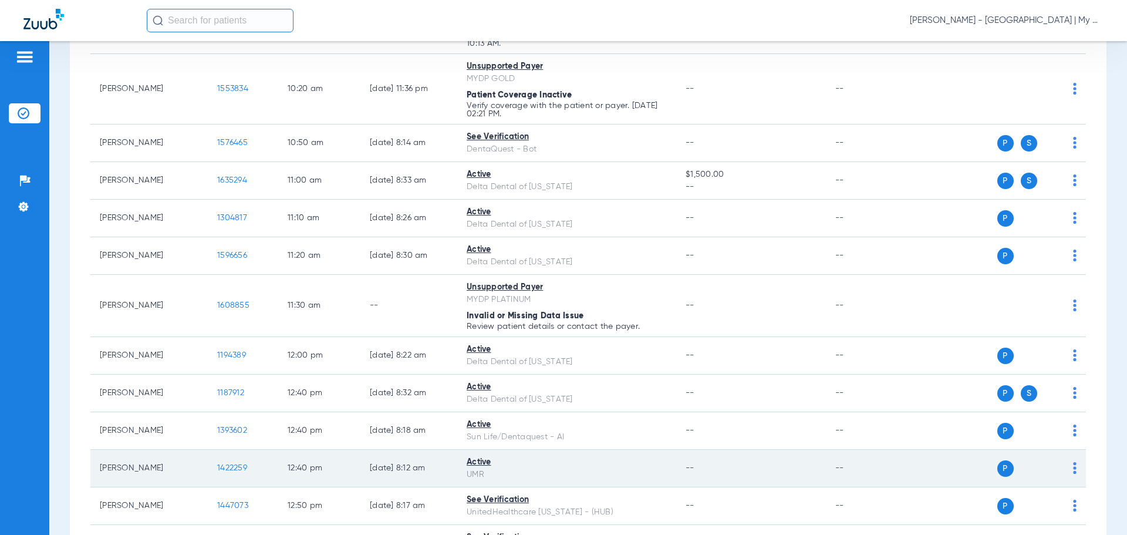
click at [222, 468] on span "1422259" at bounding box center [232, 468] width 30 height 8
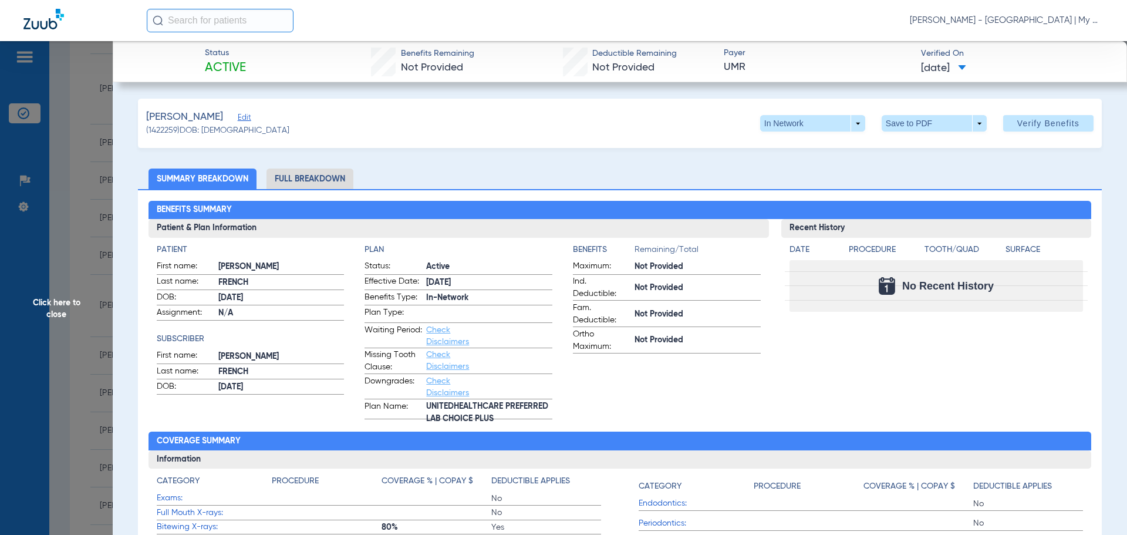
click at [322, 174] on li "Full Breakdown" at bounding box center [309, 178] width 87 height 21
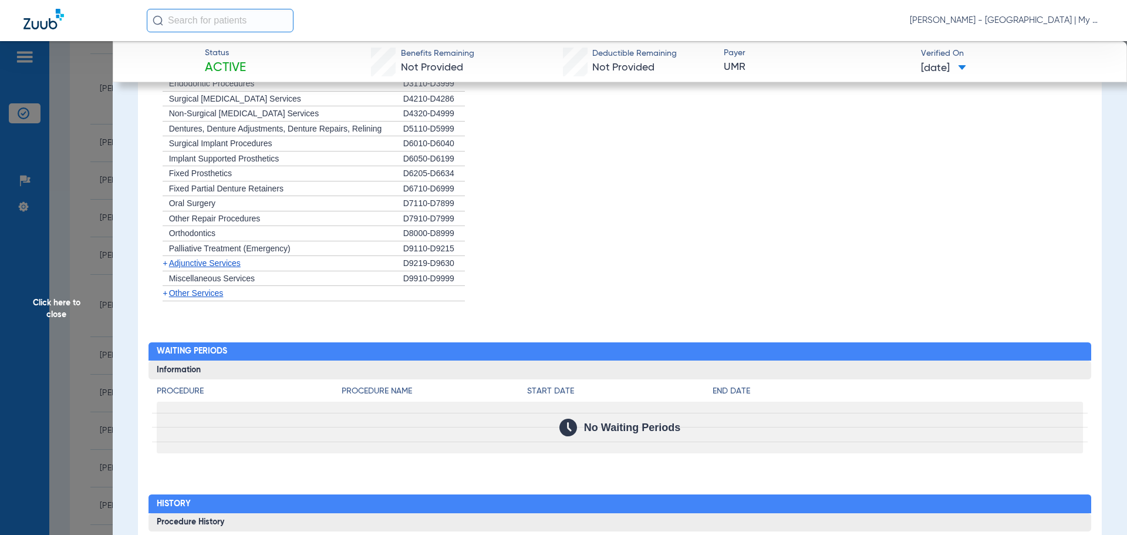
scroll to position [1243, 0]
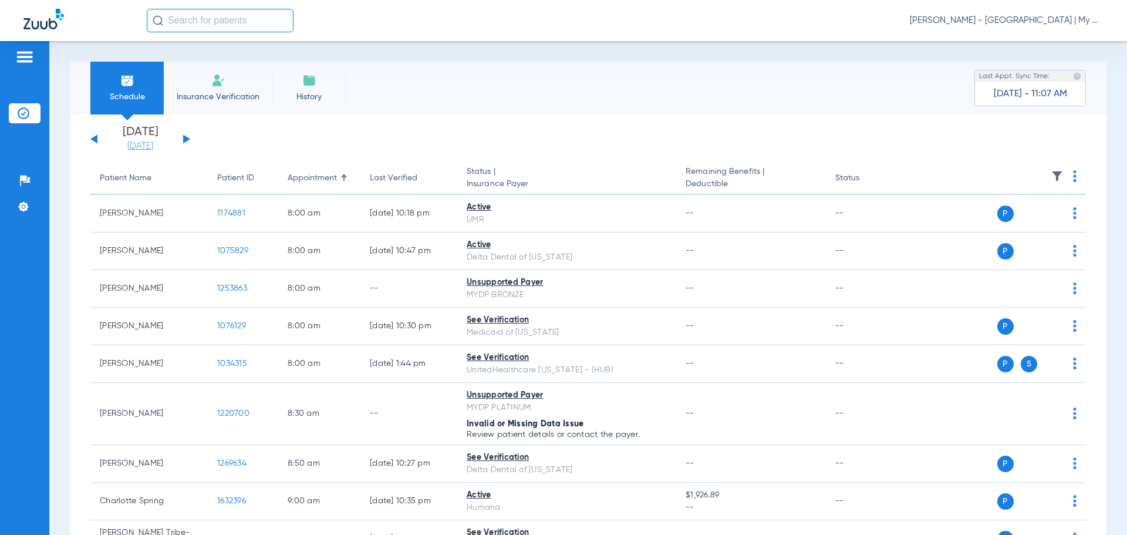
click at [153, 147] on link "[DATE]" at bounding box center [140, 146] width 70 height 12
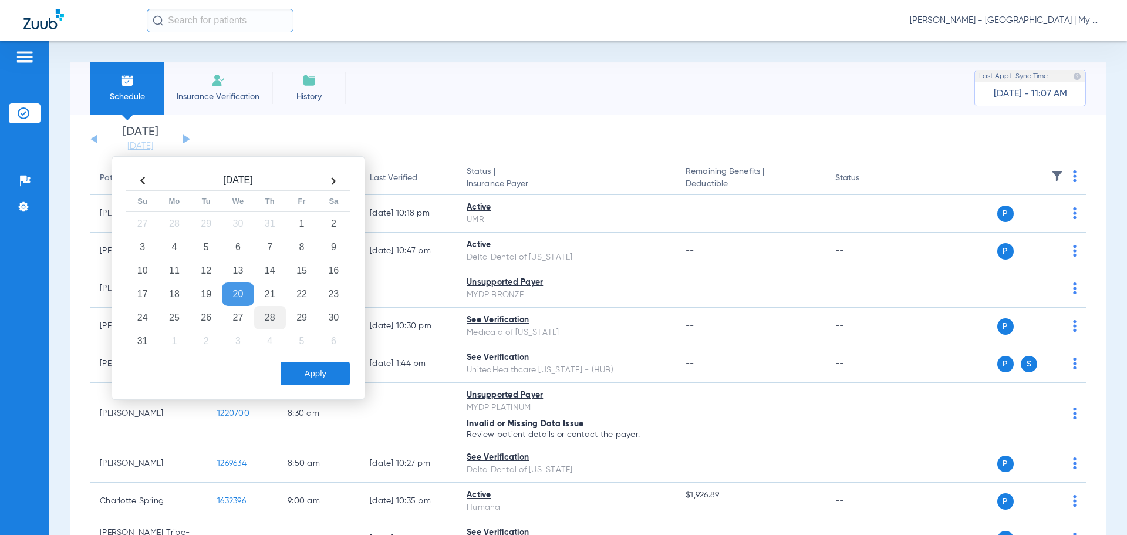
click at [271, 310] on td "28" at bounding box center [270, 317] width 32 height 23
click at [311, 377] on button "Apply" at bounding box center [315, 373] width 69 height 23
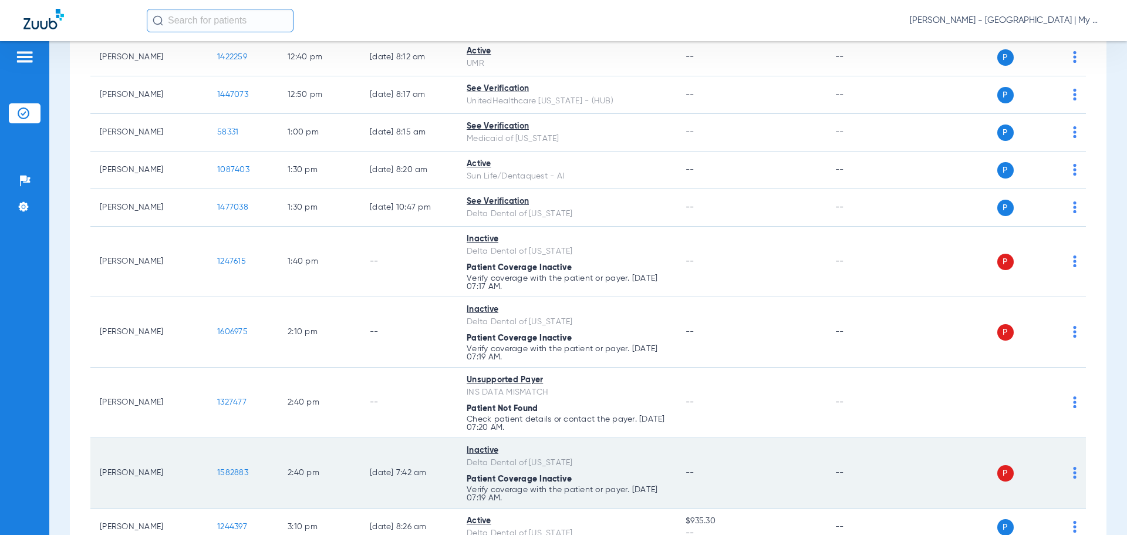
scroll to position [1197, 0]
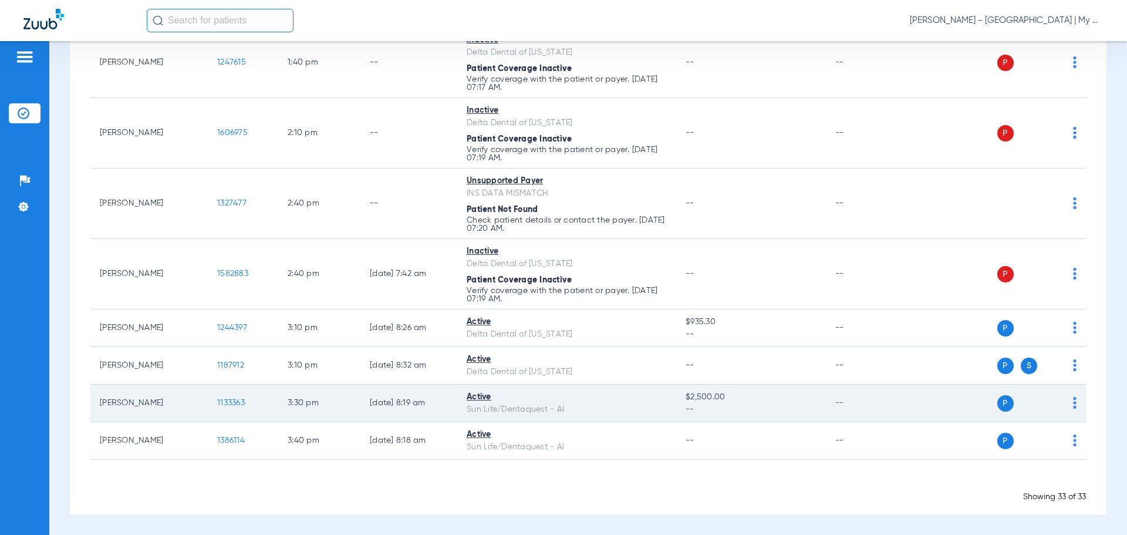
click at [225, 401] on span "1133363" at bounding box center [231, 402] width 28 height 8
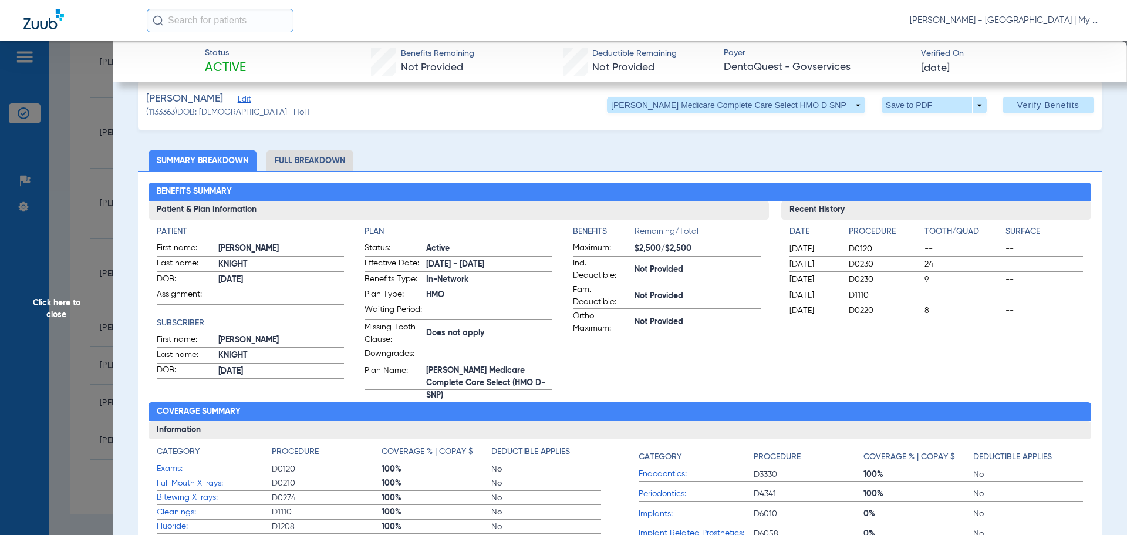
scroll to position [0, 0]
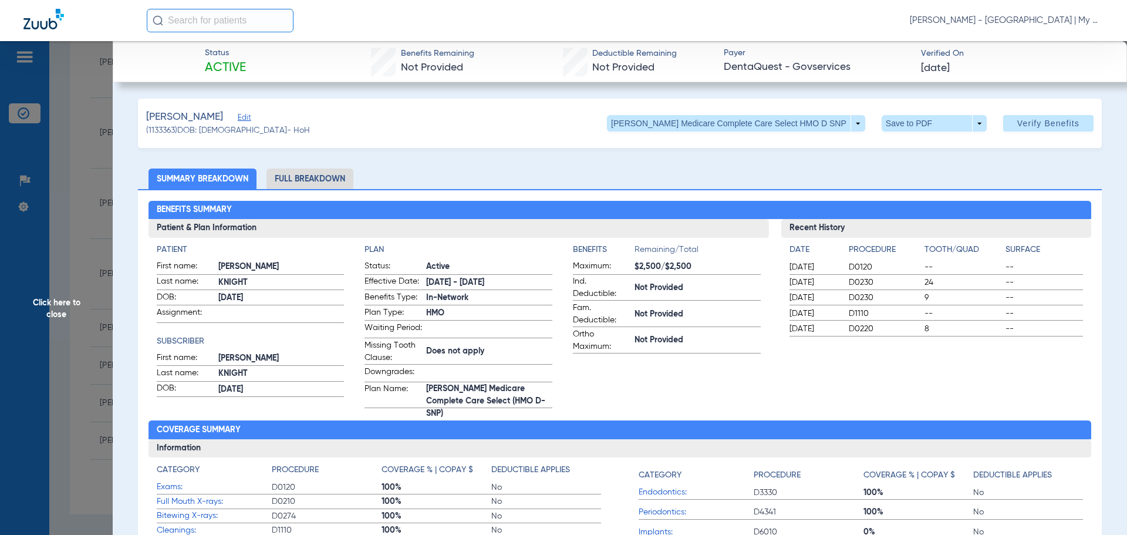
drag, startPoint x: 355, startPoint y: 173, endPoint x: 338, endPoint y: 172, distance: 17.1
click at [343, 172] on ul "Summary Breakdown Full Breakdown" at bounding box center [620, 178] width 964 height 21
click at [339, 172] on li "Full Breakdown" at bounding box center [309, 178] width 87 height 21
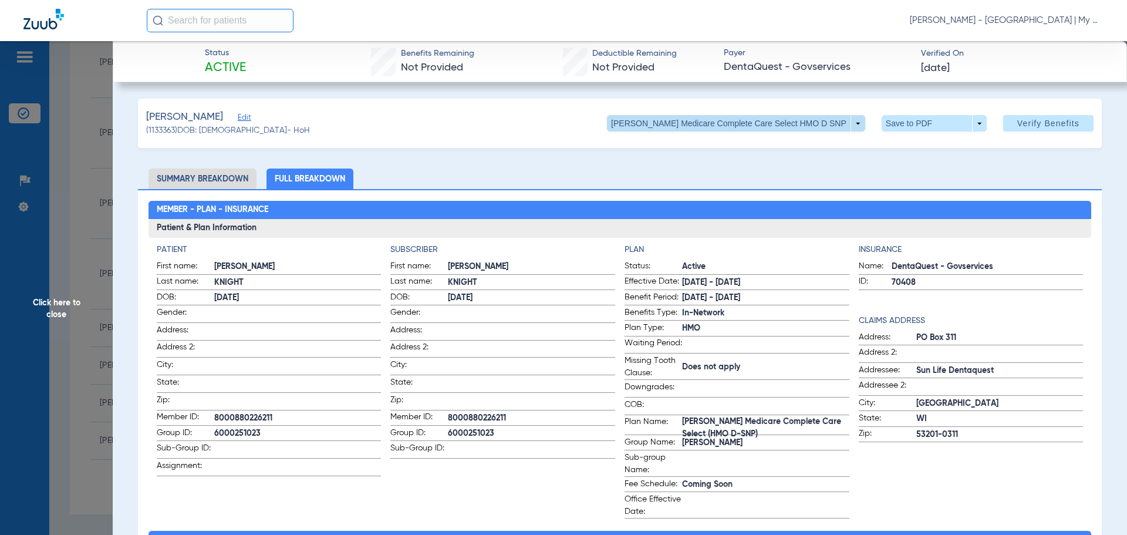
click at [850, 126] on span at bounding box center [736, 123] width 258 height 16
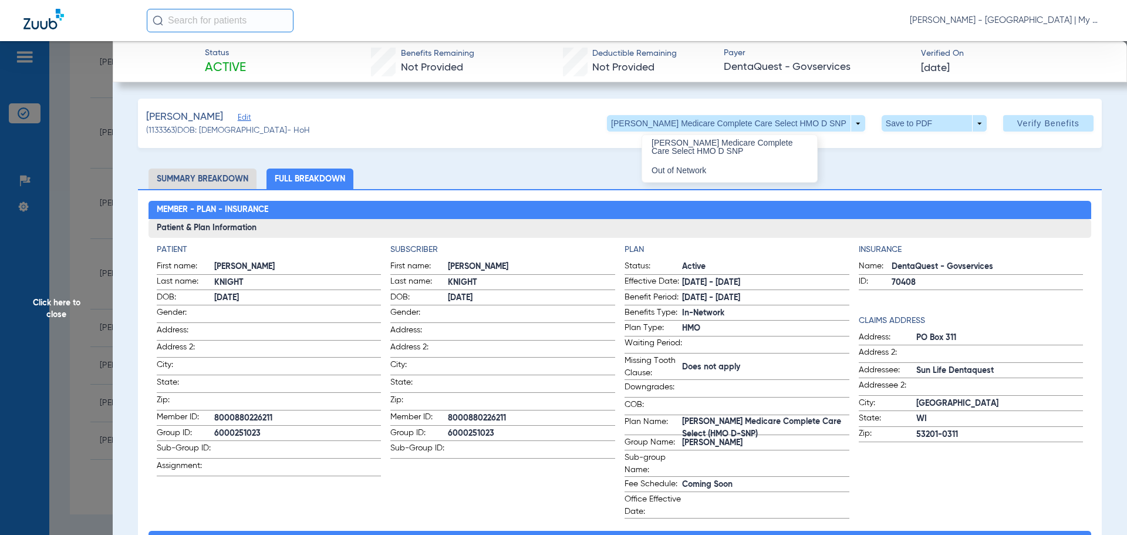
click at [853, 124] on div at bounding box center [563, 267] width 1127 height 535
click at [55, 302] on span "Click here to close" at bounding box center [56, 308] width 113 height 535
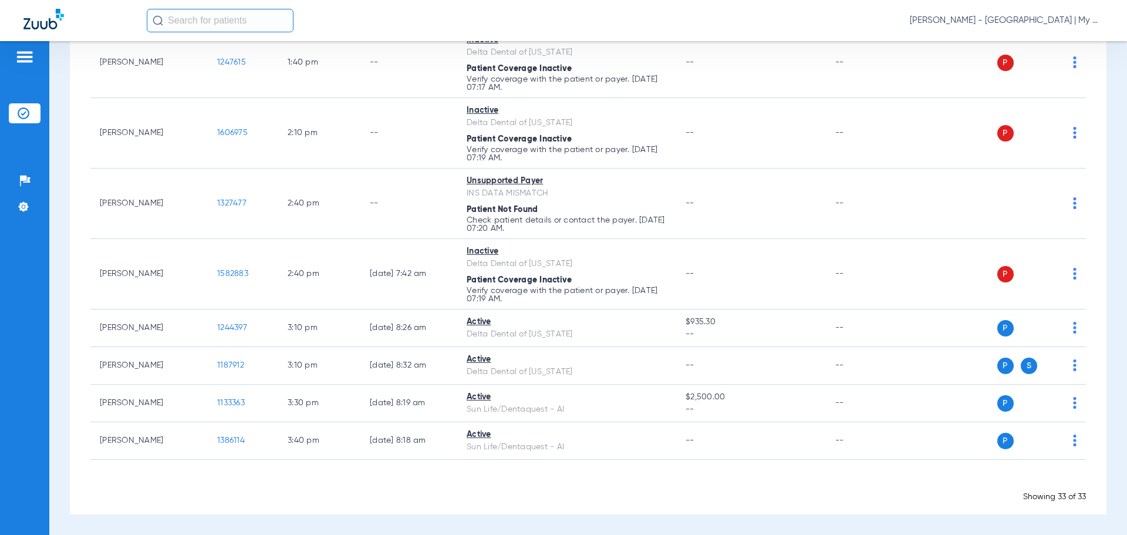
click at [1041, 16] on span "Kayla Robles - Big Rapids | My Community Dental Centers" at bounding box center [1007, 21] width 194 height 12
click at [1052, 35] on button "Account Selection" at bounding box center [1059, 41] width 85 height 23
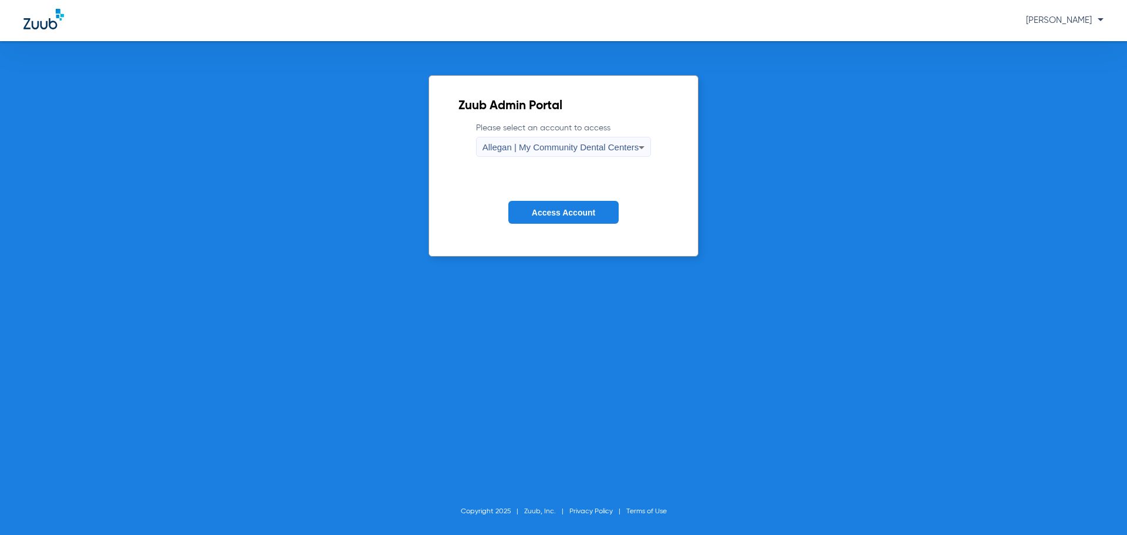
click at [585, 150] on span "Allegan | My Community Dental Centers" at bounding box center [560, 147] width 157 height 10
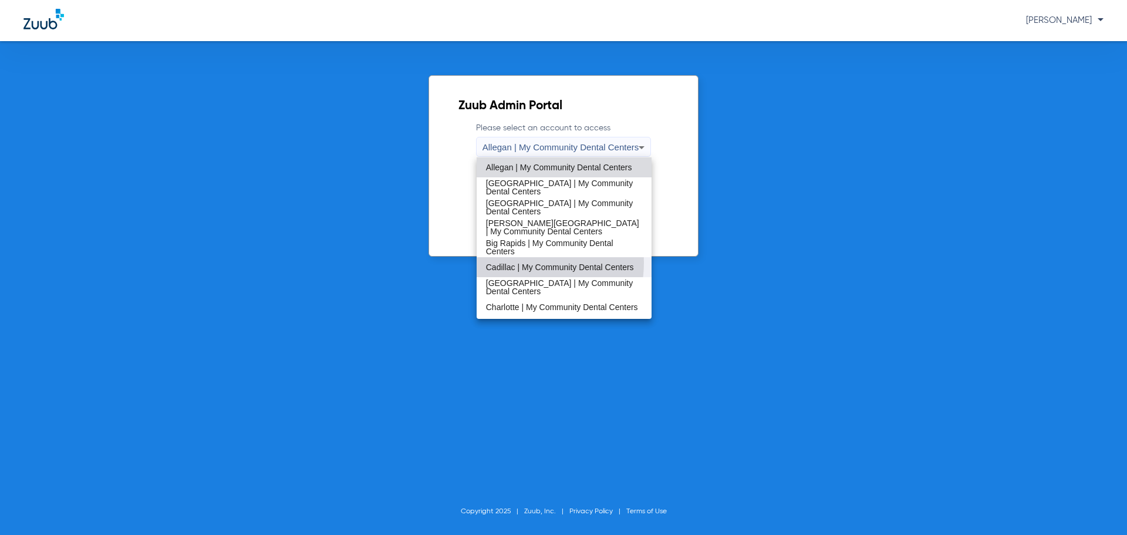
click at [521, 263] on span "Cadillac | My Community Dental Centers" at bounding box center [560, 267] width 148 height 8
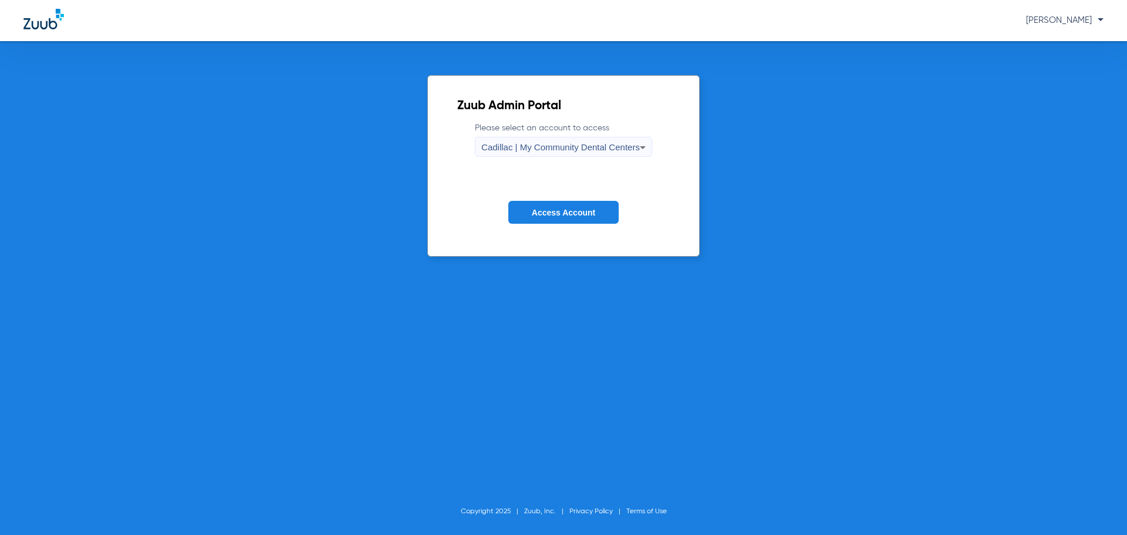
click at [560, 218] on button "Access Account" at bounding box center [563, 212] width 110 height 23
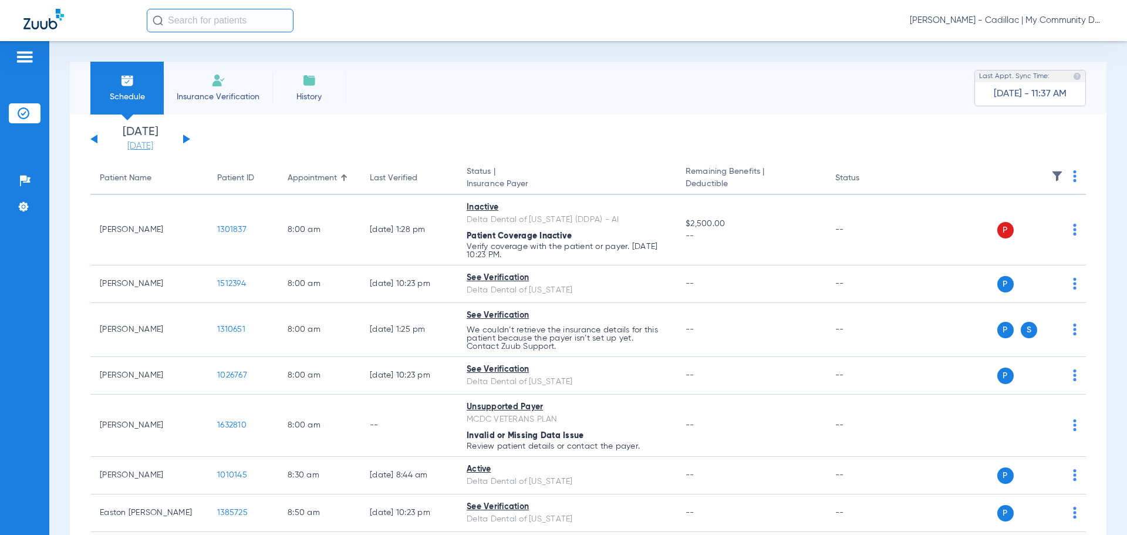
click at [139, 151] on link "[DATE]" at bounding box center [140, 146] width 70 height 12
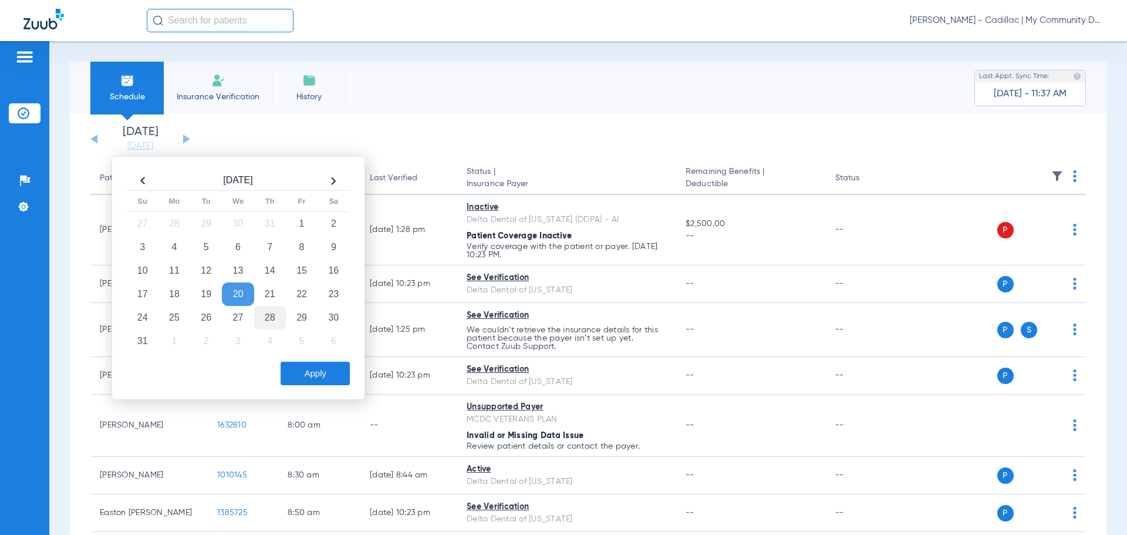
click at [260, 315] on td "28" at bounding box center [270, 317] width 32 height 23
click at [303, 370] on button "Apply" at bounding box center [315, 373] width 69 height 23
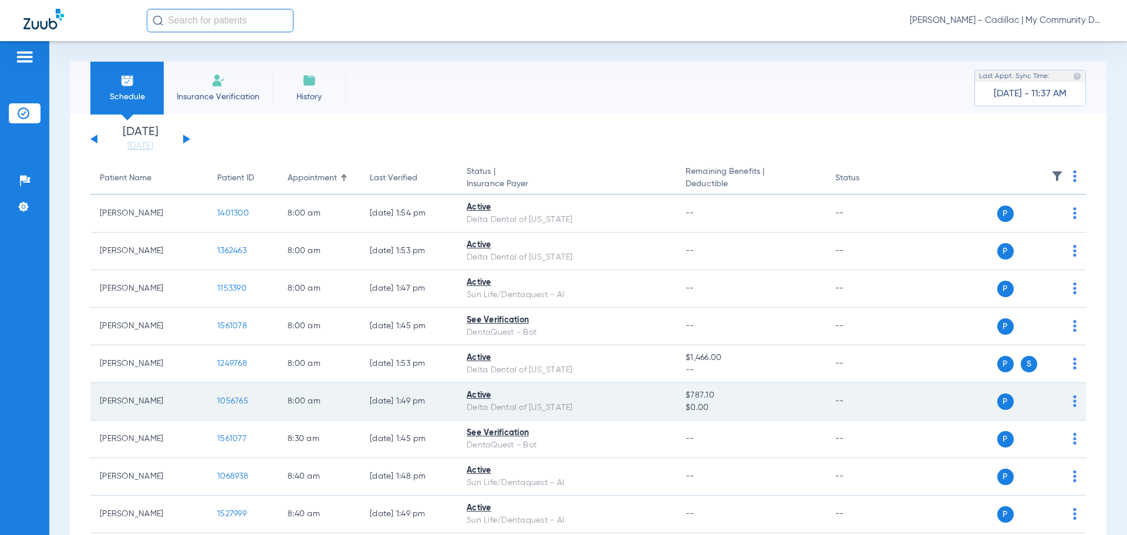
click at [238, 400] on span "1056765" at bounding box center [232, 401] width 31 height 8
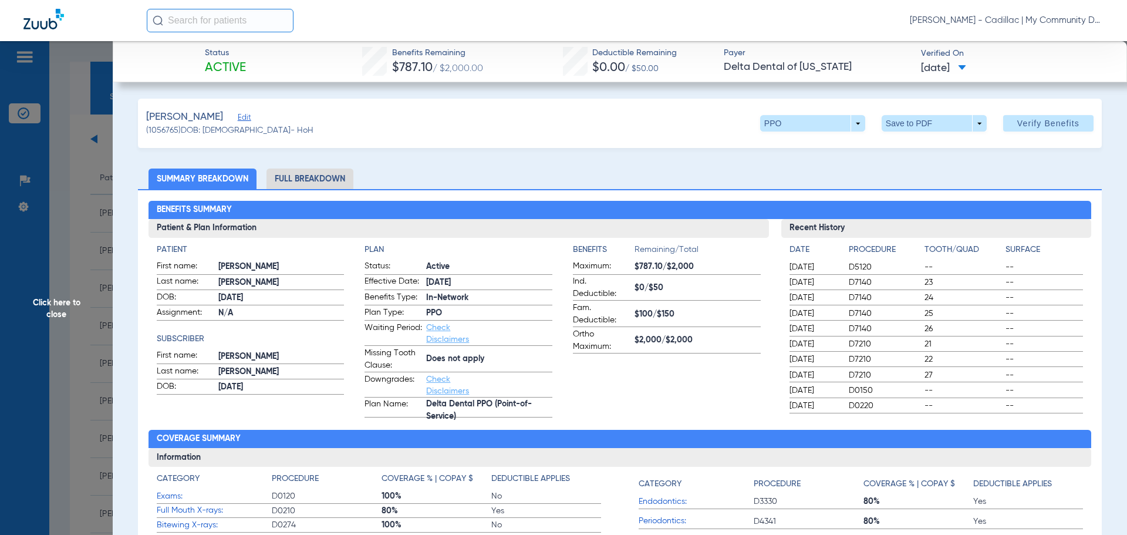
drag, startPoint x: 312, startPoint y: 177, endPoint x: 319, endPoint y: 175, distance: 7.1
click at [312, 177] on li "Full Breakdown" at bounding box center [309, 178] width 87 height 21
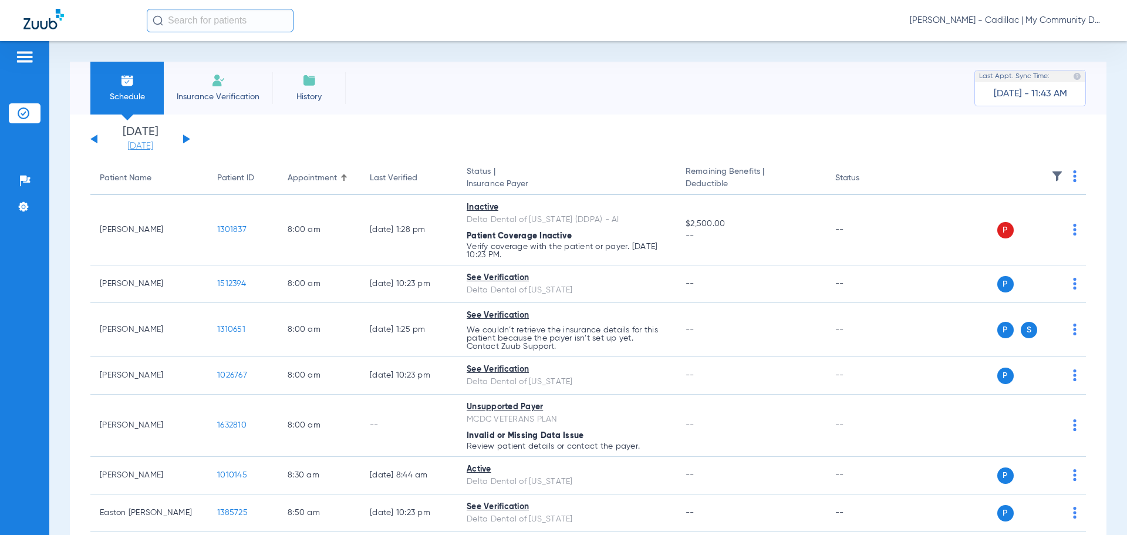
click at [157, 143] on link "[DATE]" at bounding box center [140, 146] width 70 height 12
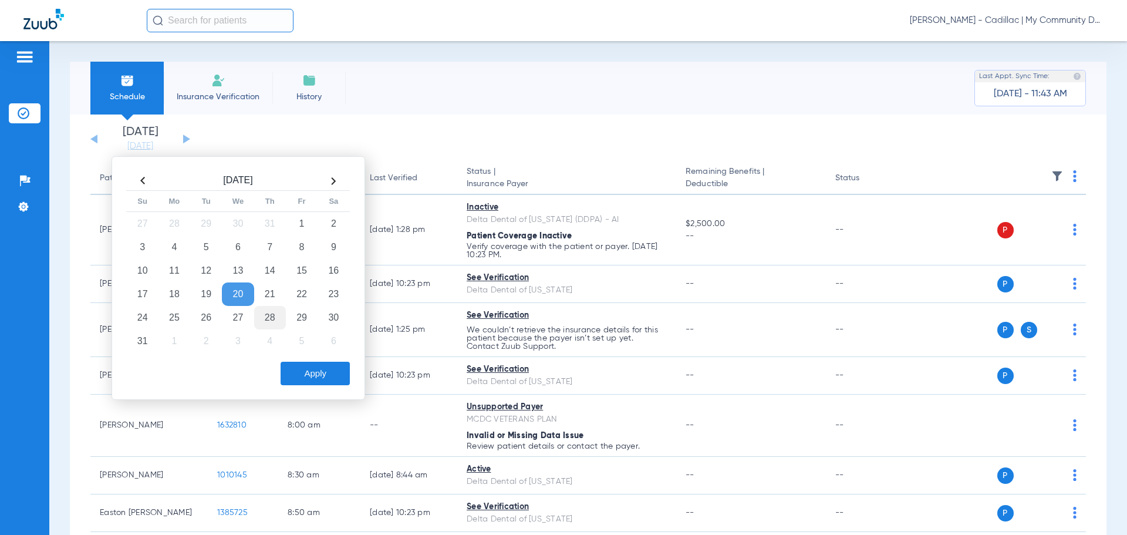
click at [266, 316] on td "28" at bounding box center [270, 317] width 32 height 23
drag, startPoint x: 298, startPoint y: 371, endPoint x: 293, endPoint y: 357, distance: 14.8
click at [298, 371] on button "Apply" at bounding box center [315, 373] width 69 height 23
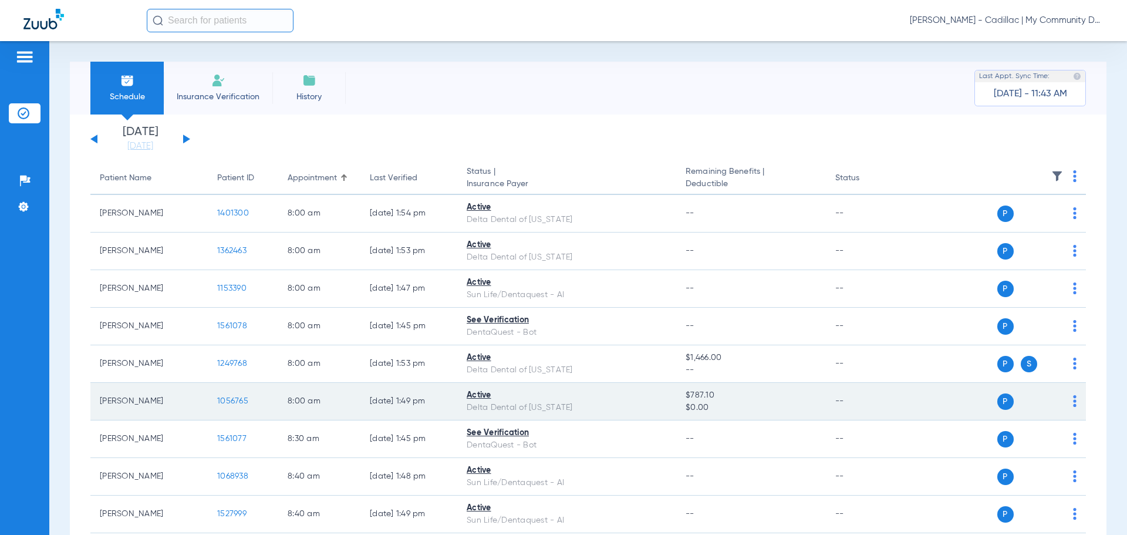
click at [238, 397] on span "1056765" at bounding box center [232, 401] width 31 height 8
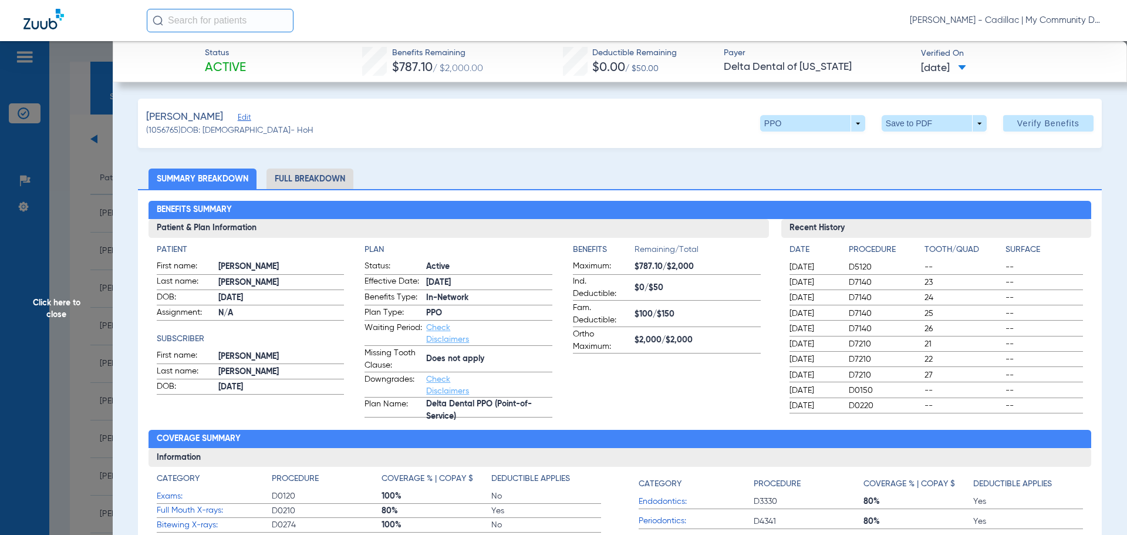
click at [49, 310] on span "Click here to close" at bounding box center [56, 308] width 113 height 535
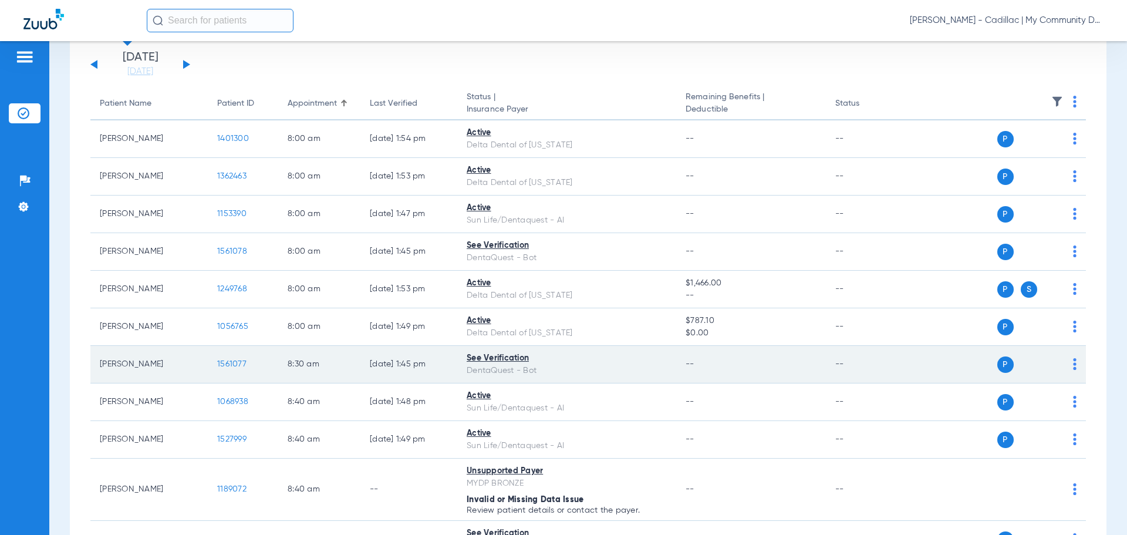
scroll to position [59, 0]
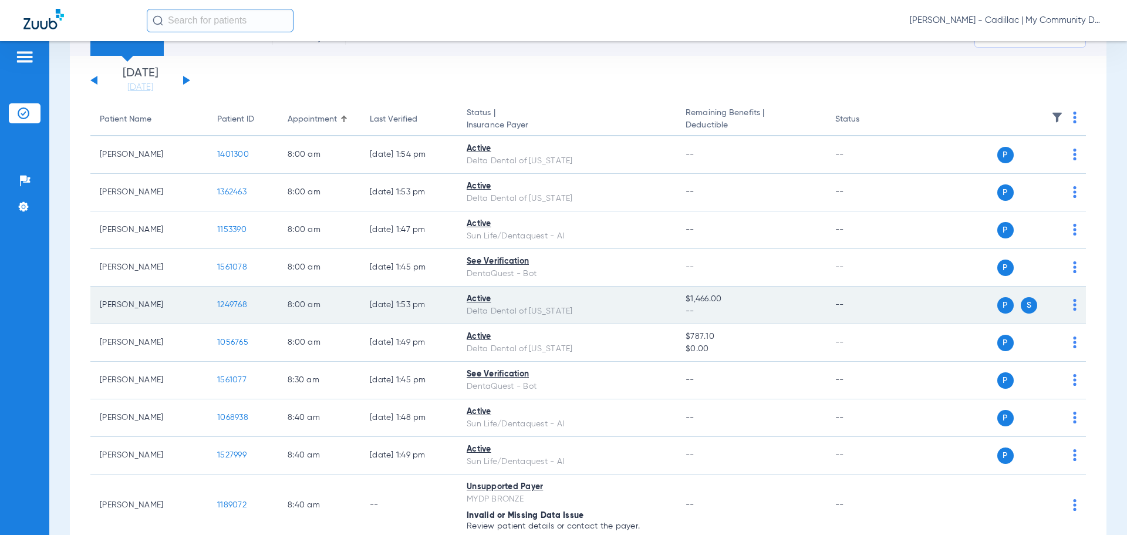
click at [232, 302] on span "1249768" at bounding box center [232, 304] width 30 height 8
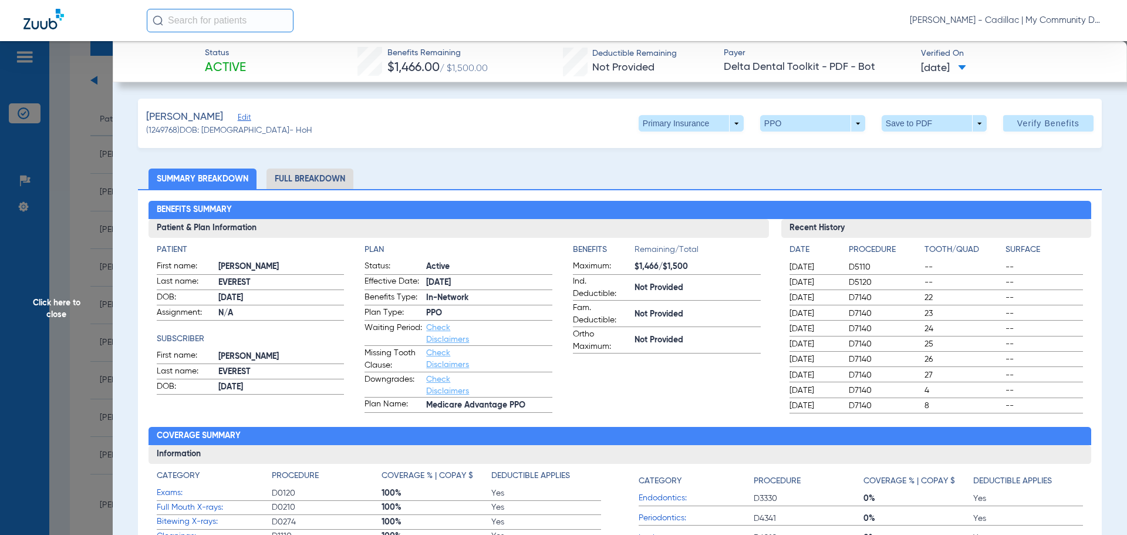
click at [313, 178] on li "Full Breakdown" at bounding box center [309, 178] width 87 height 21
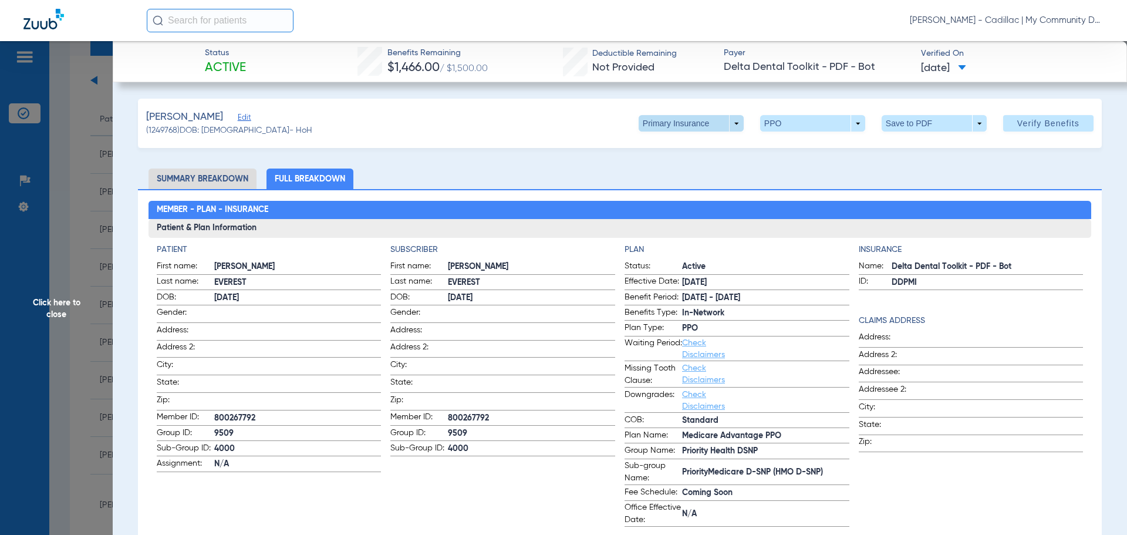
click at [725, 123] on span at bounding box center [691, 123] width 105 height 16
drag, startPoint x: 694, startPoint y: 166, endPoint x: 1091, endPoint y: 124, distance: 398.9
click at [694, 166] on span "Secondary Insurance" at bounding box center [678, 170] width 77 height 8
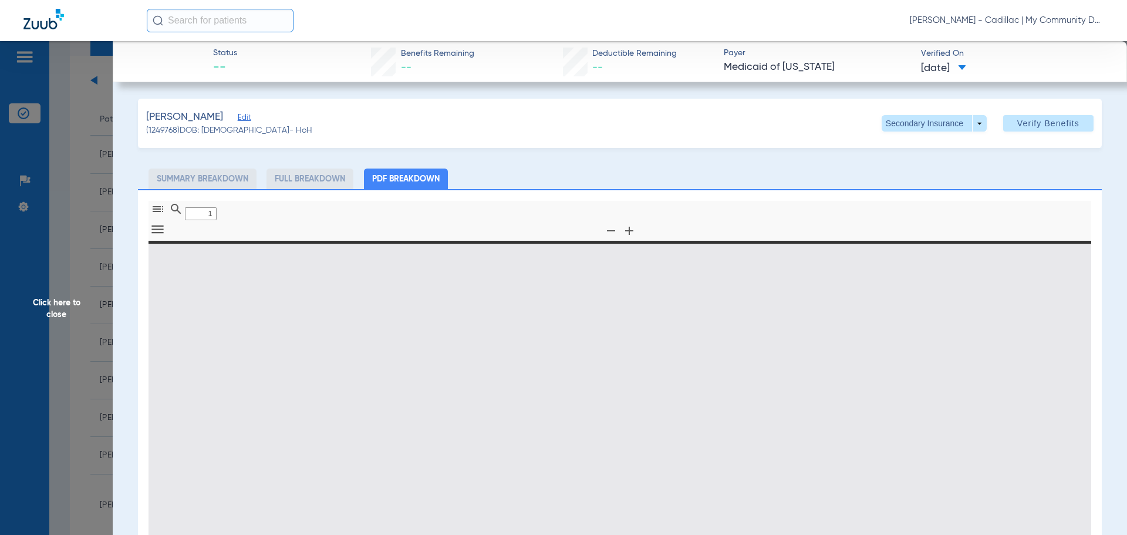
type input "0"
select select "page-width"
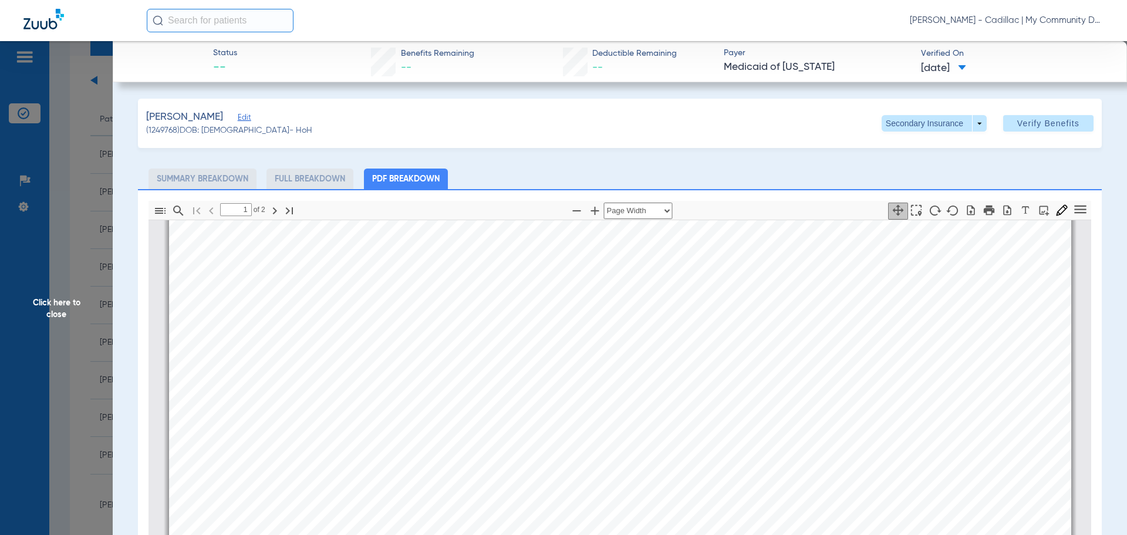
scroll to position [593, 0]
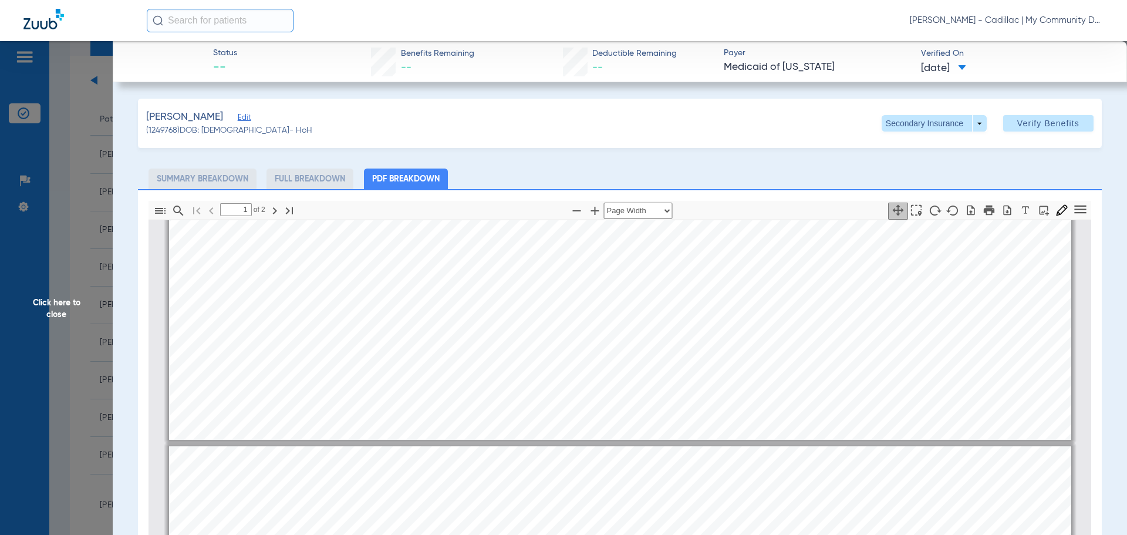
type input "2"
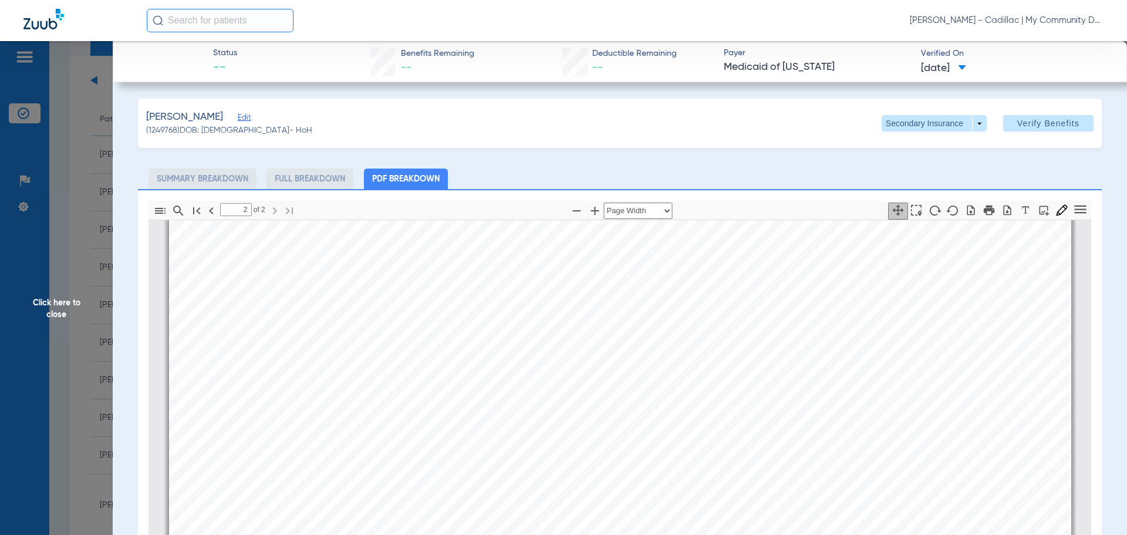
scroll to position [1649, 0]
drag, startPoint x: 67, startPoint y: 314, endPoint x: 621, endPoint y: 522, distance: 591.3
click at [67, 314] on span "Click here to close" at bounding box center [56, 308] width 113 height 535
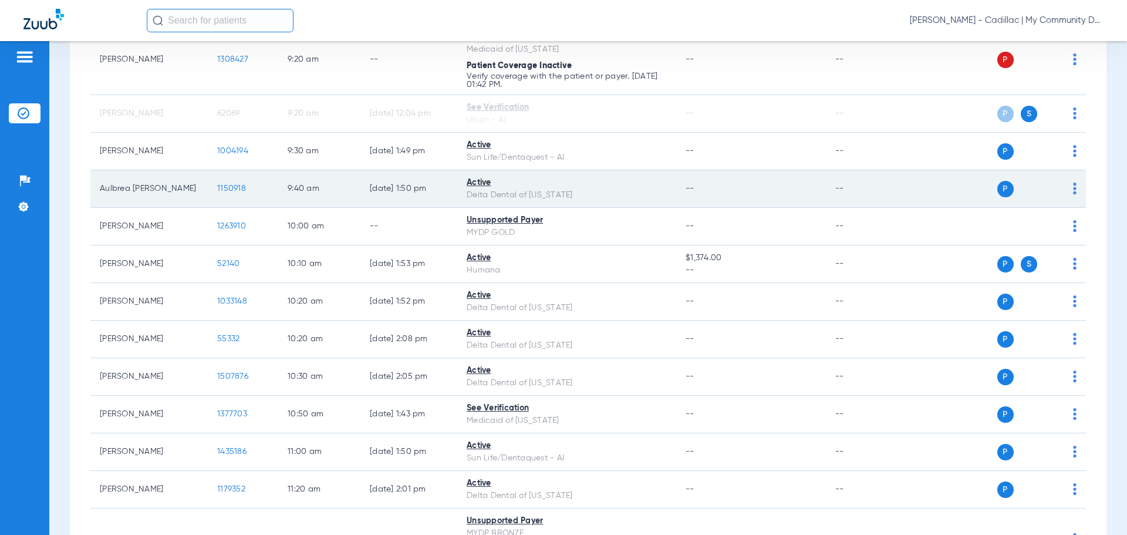
scroll to position [763, 0]
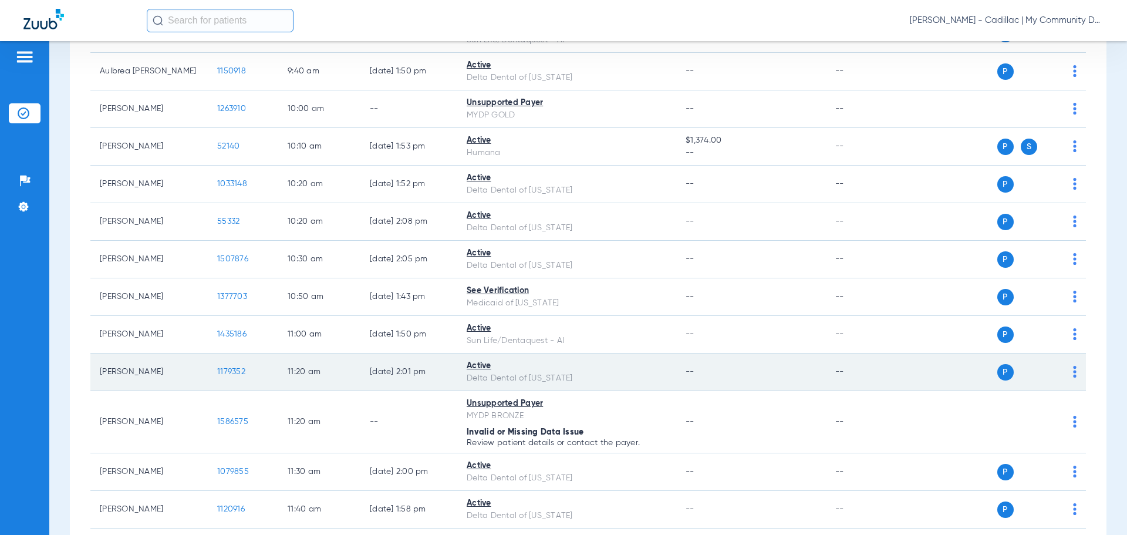
click at [245, 364] on td "1179352" at bounding box center [243, 372] width 70 height 38
click at [242, 369] on span "1179352" at bounding box center [231, 371] width 28 height 8
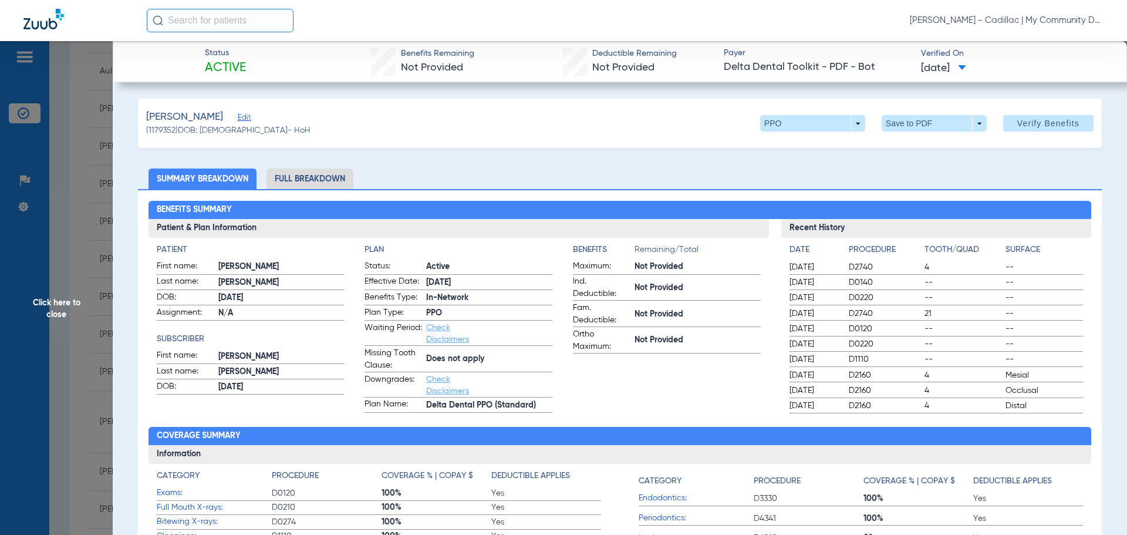
click at [327, 179] on li "Full Breakdown" at bounding box center [309, 178] width 87 height 21
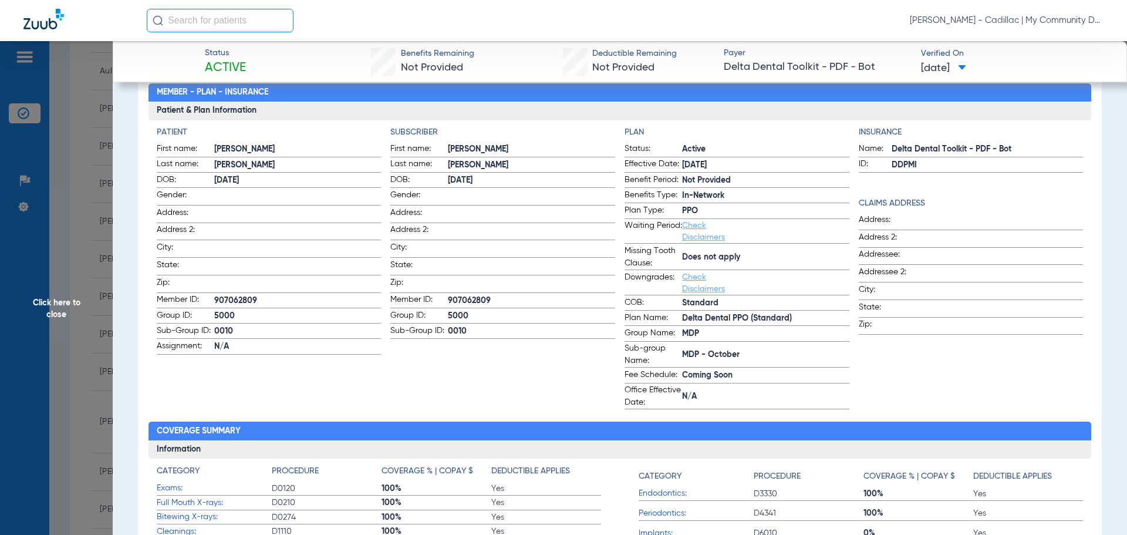
scroll to position [0, 0]
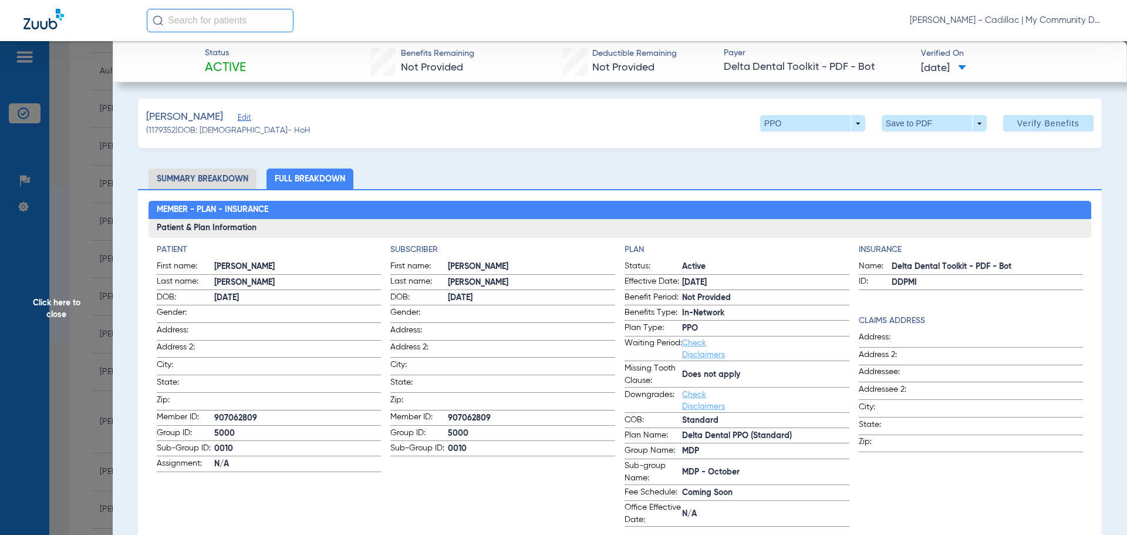
click at [43, 306] on span "Click here to close" at bounding box center [56, 308] width 113 height 535
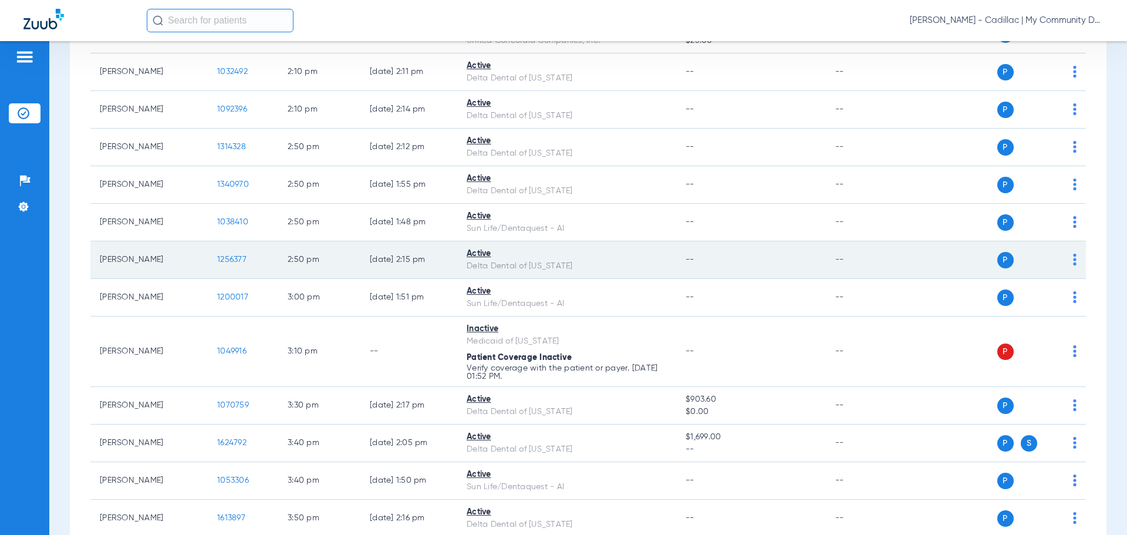
scroll to position [1761, 0]
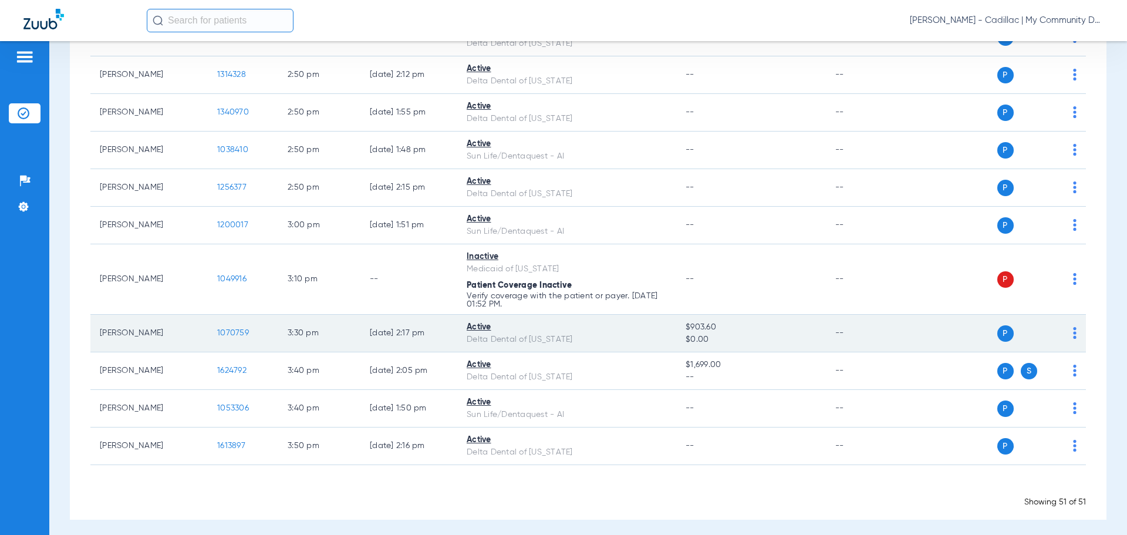
click at [234, 330] on span "1070759" at bounding box center [233, 333] width 32 height 8
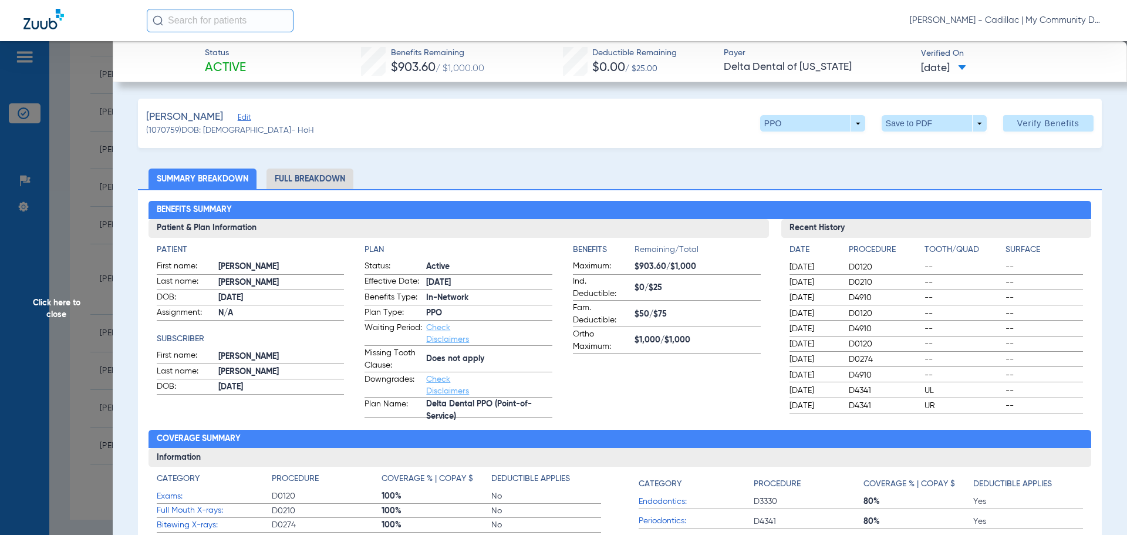
drag, startPoint x: 303, startPoint y: 172, endPoint x: 366, endPoint y: 190, distance: 65.4
click at [303, 173] on li "Full Breakdown" at bounding box center [309, 178] width 87 height 21
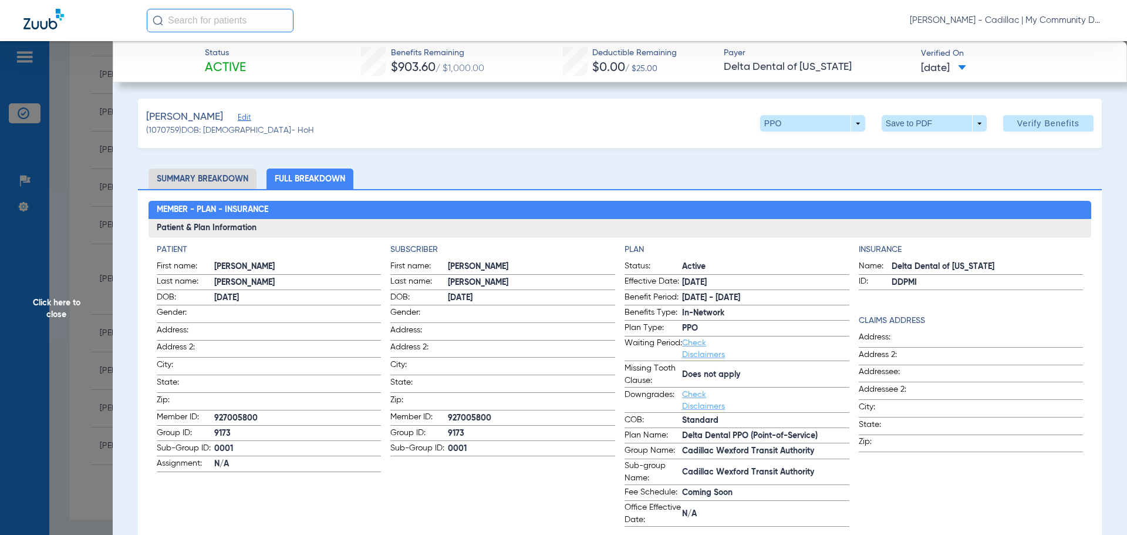
drag, startPoint x: 79, startPoint y: 343, endPoint x: 83, endPoint y: 333, distance: 10.6
click at [78, 342] on span "Click here to close" at bounding box center [56, 308] width 113 height 535
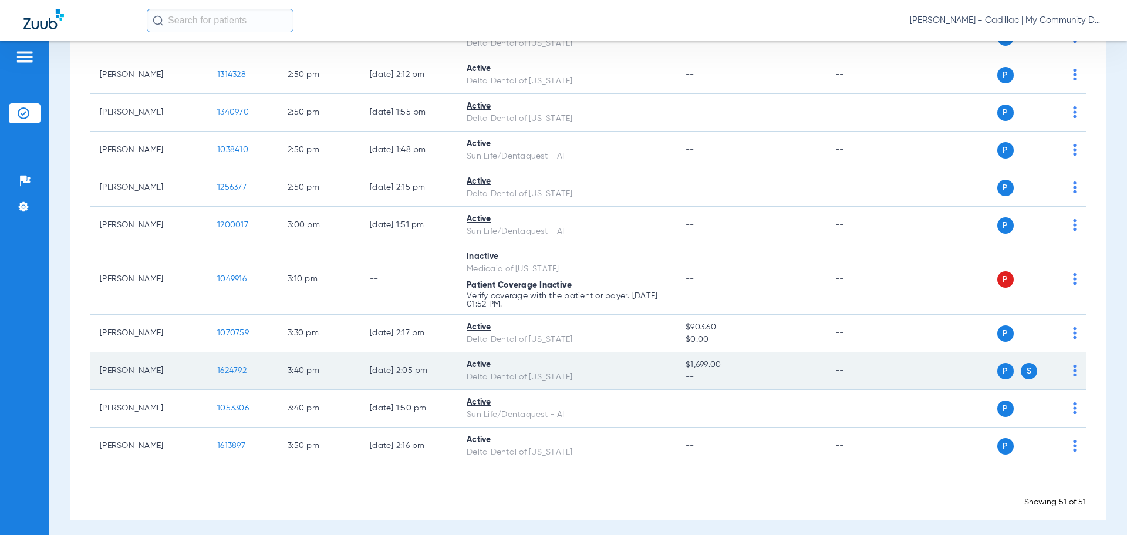
drag, startPoint x: 235, startPoint y: 361, endPoint x: 229, endPoint y: 370, distance: 11.1
click at [235, 362] on td "1624792" at bounding box center [243, 371] width 70 height 38
click at [229, 371] on span "1624792" at bounding box center [231, 370] width 29 height 8
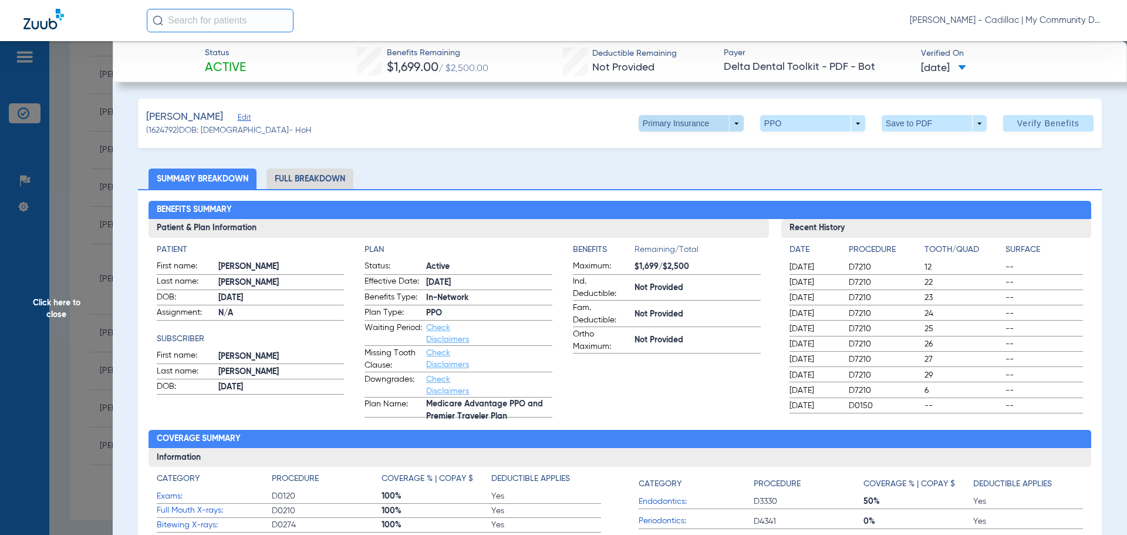
click at [730, 121] on span at bounding box center [691, 123] width 105 height 16
click at [693, 177] on button "Secondary Insurance" at bounding box center [678, 169] width 96 height 23
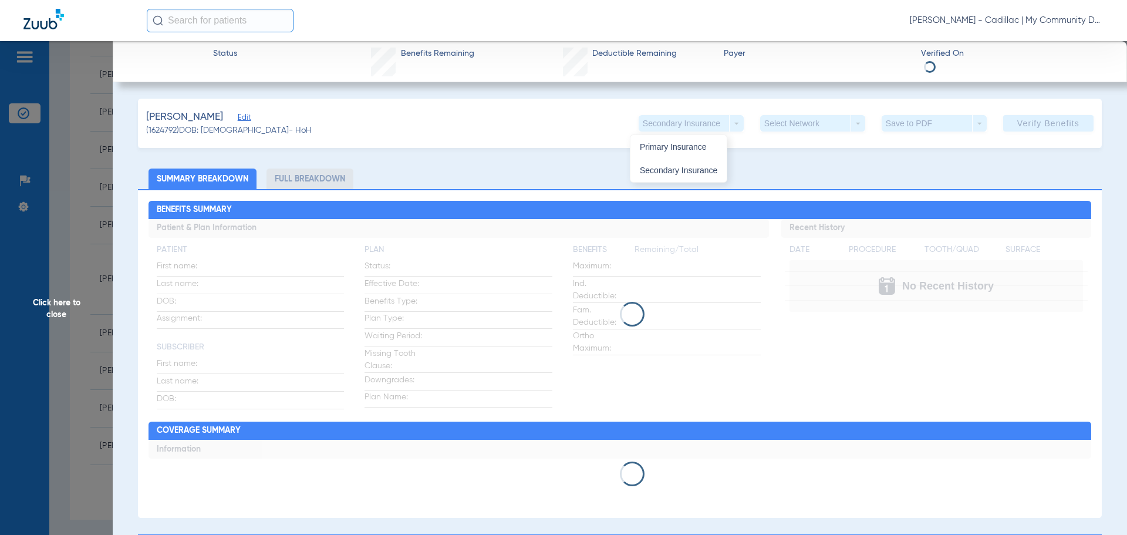
click at [693, 174] on ul "Summary Breakdown Full Breakdown" at bounding box center [620, 178] width 964 height 21
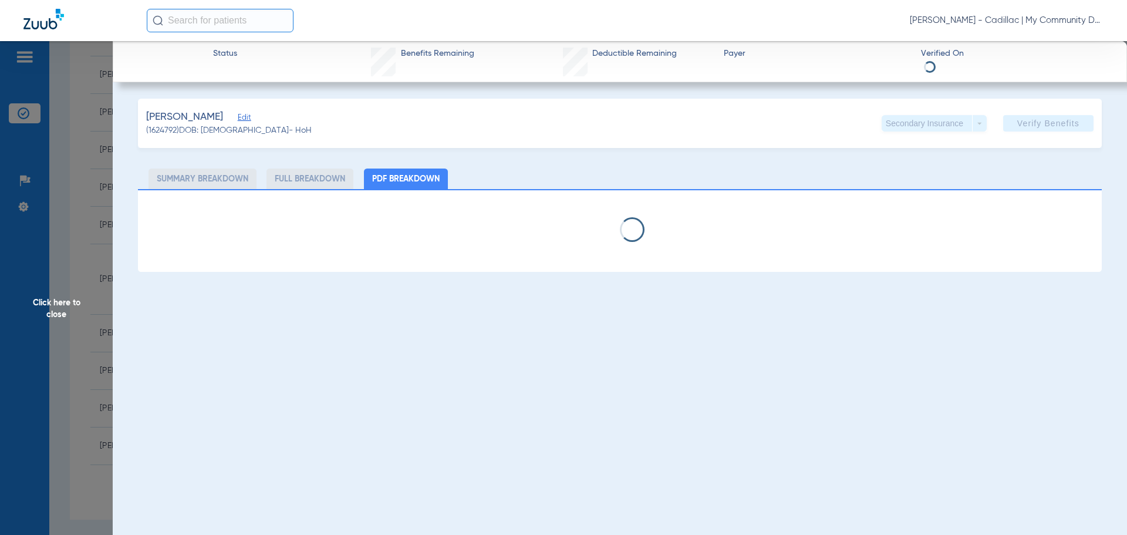
select select "page-width"
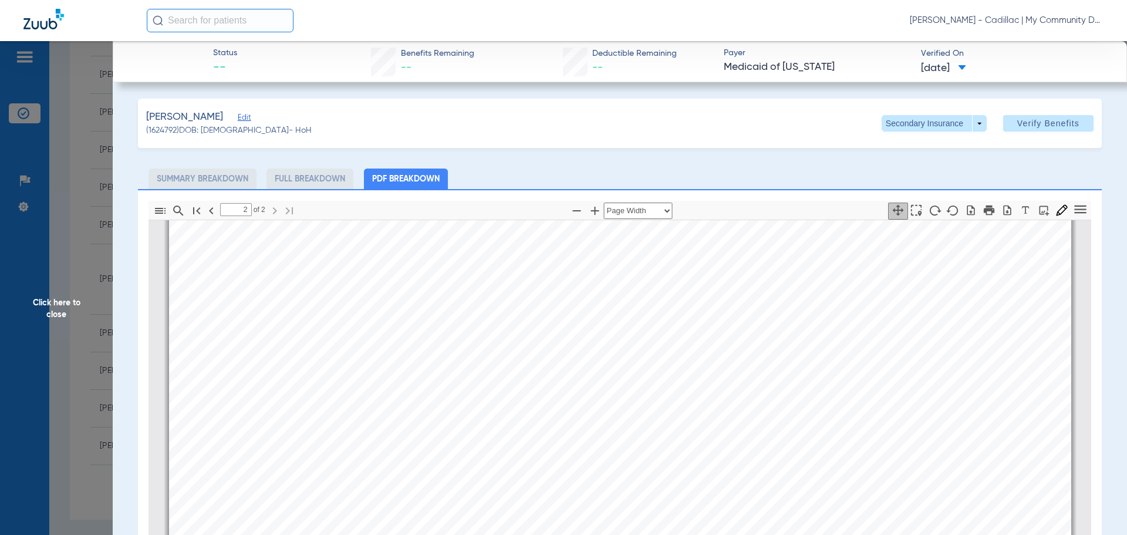
scroll to position [1708, 0]
type input "1"
click at [57, 335] on span "Click here to close" at bounding box center [56, 308] width 113 height 535
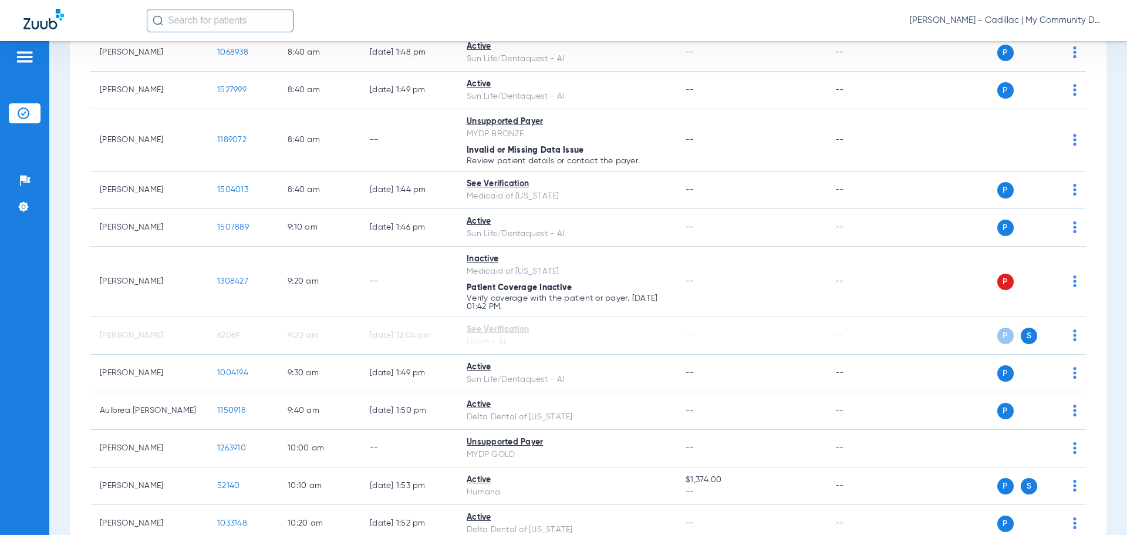
scroll to position [411, 0]
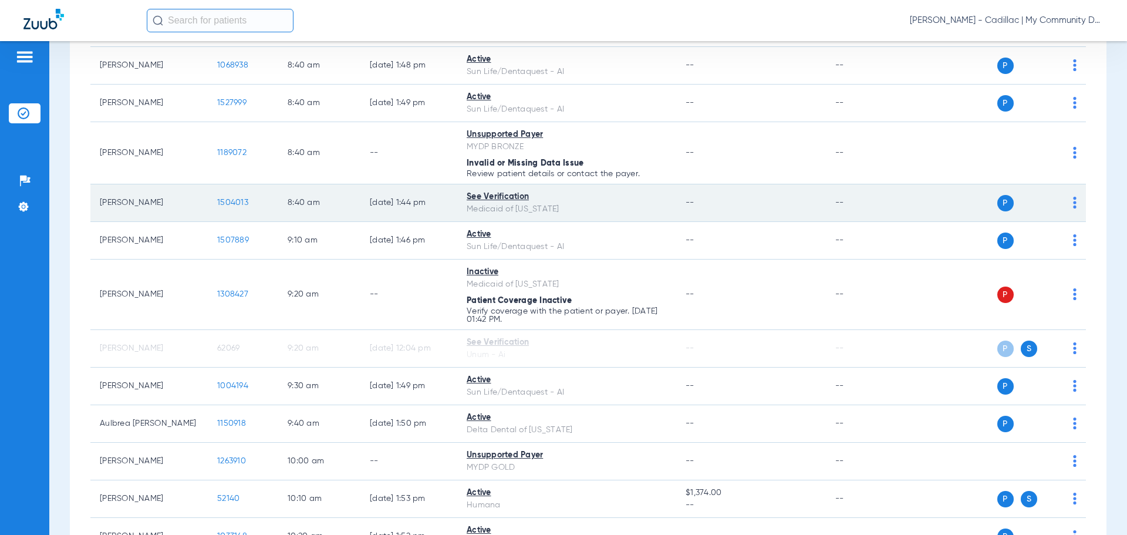
click at [228, 204] on span "1504013" at bounding box center [232, 202] width 31 height 8
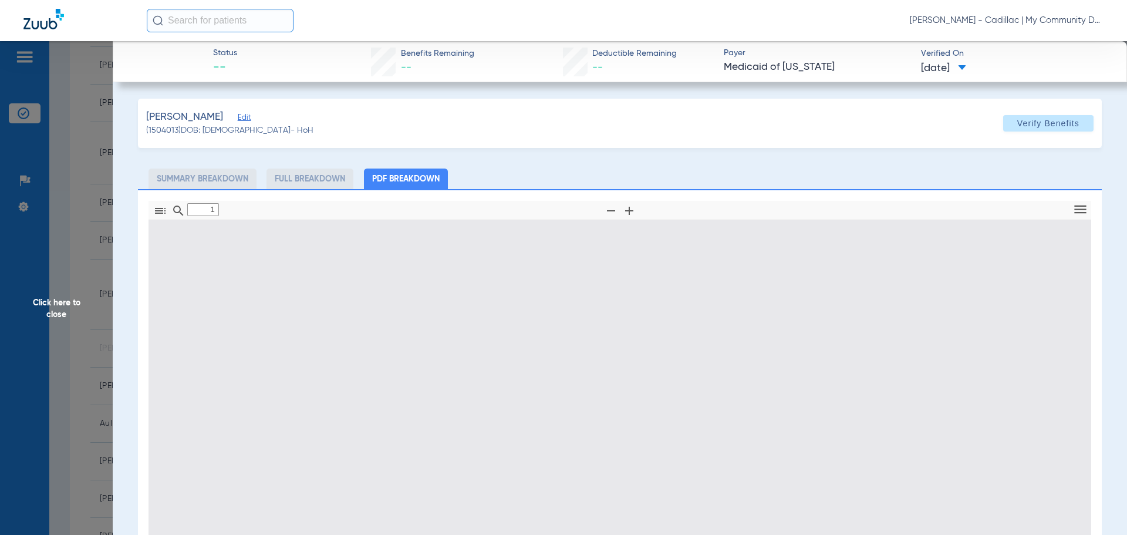
type input "0"
select select "page-width"
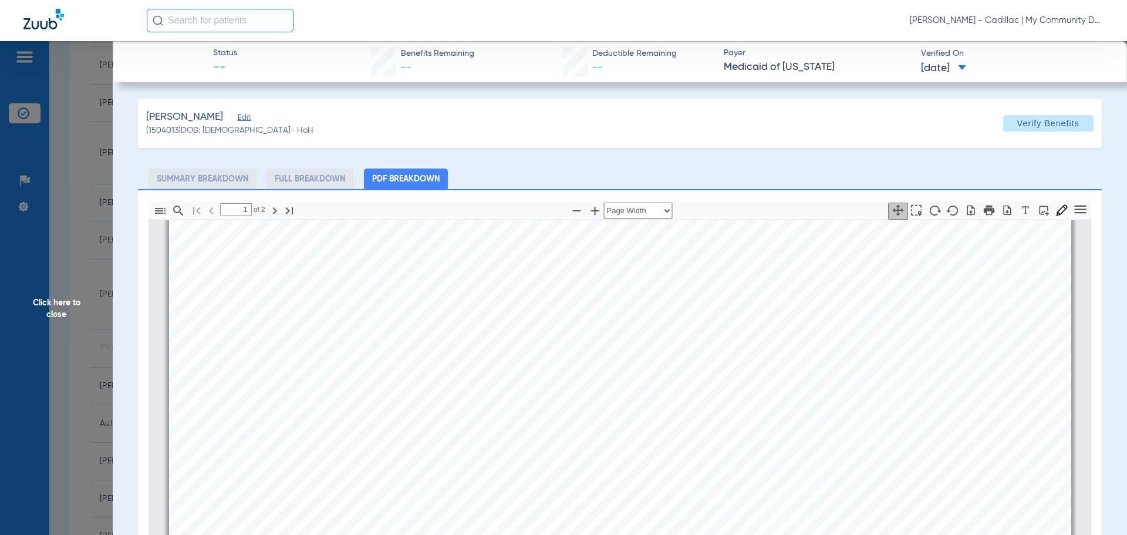
scroll to position [534, 0]
type input "2"
click at [56, 311] on span "Click here to close" at bounding box center [56, 308] width 113 height 535
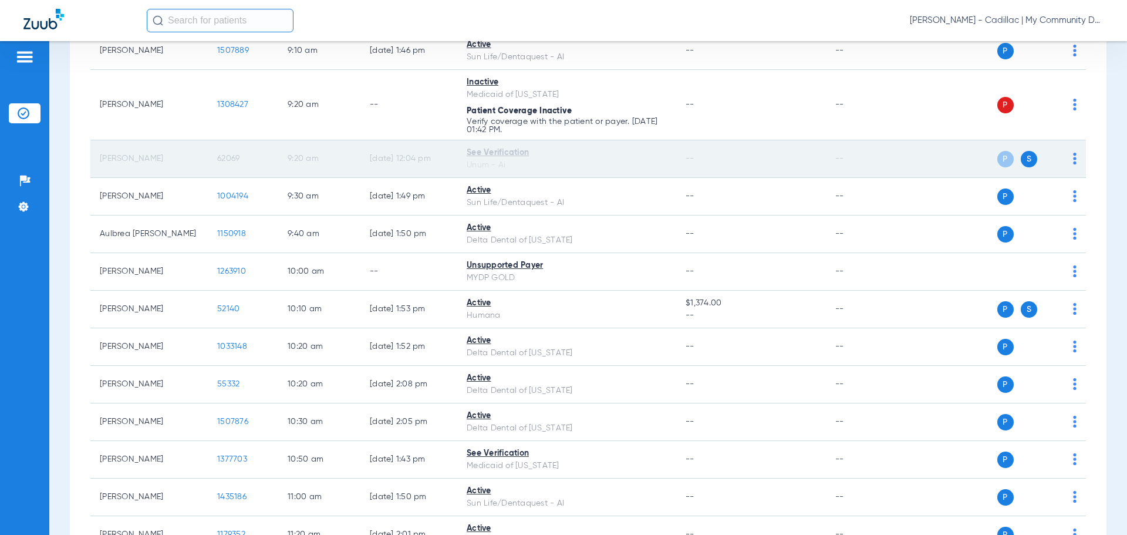
scroll to position [704, 0]
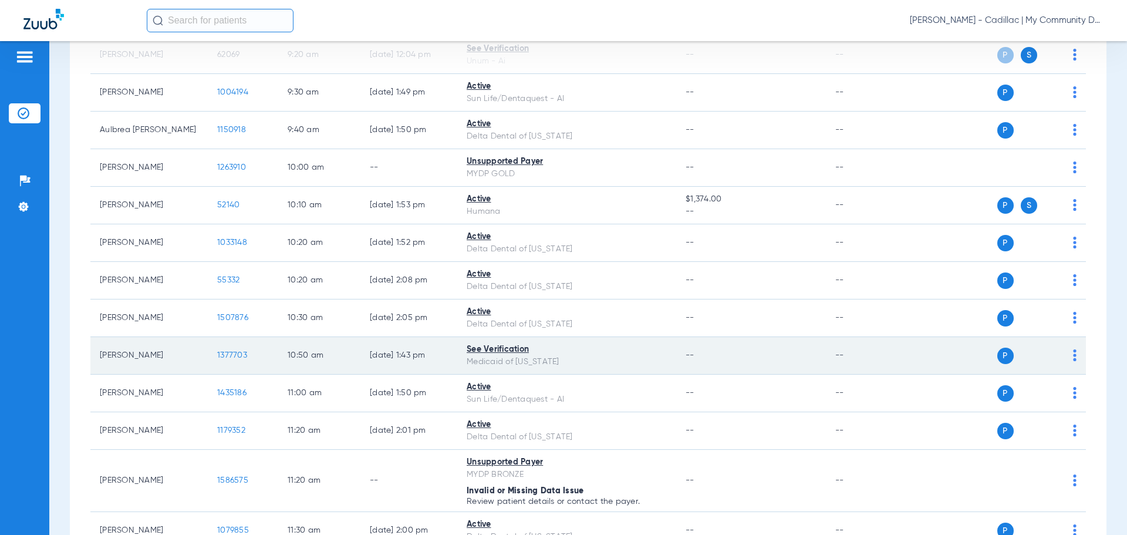
click at [233, 353] on span "1377703" at bounding box center [232, 355] width 30 height 8
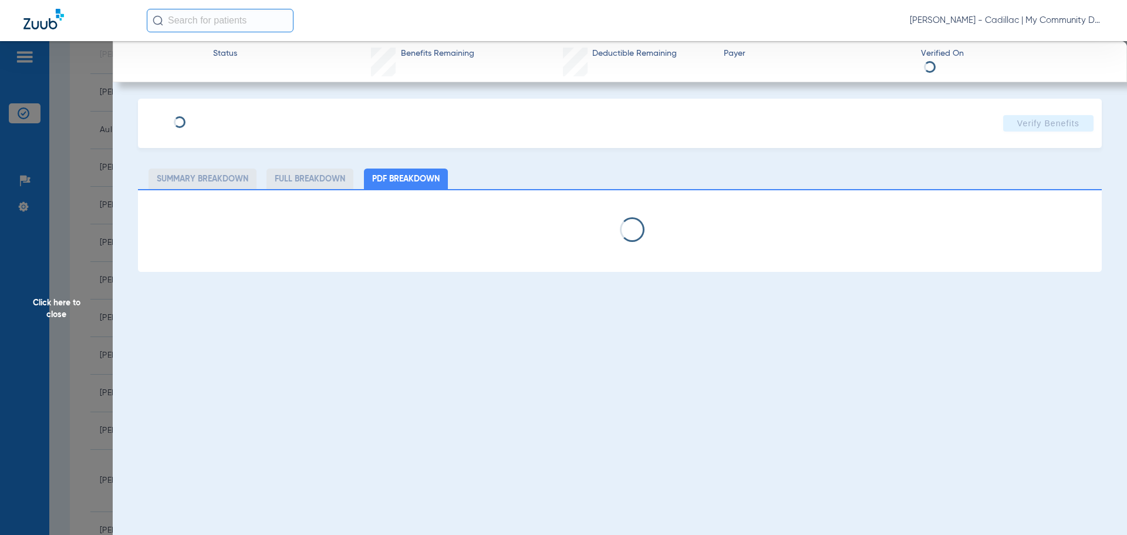
select select "page-width"
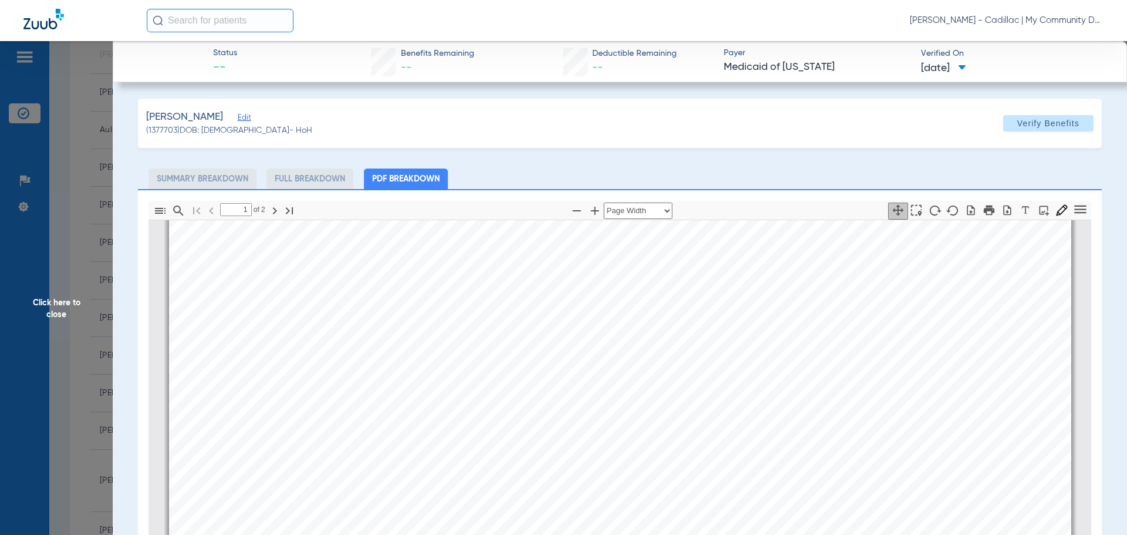
scroll to position [534, 0]
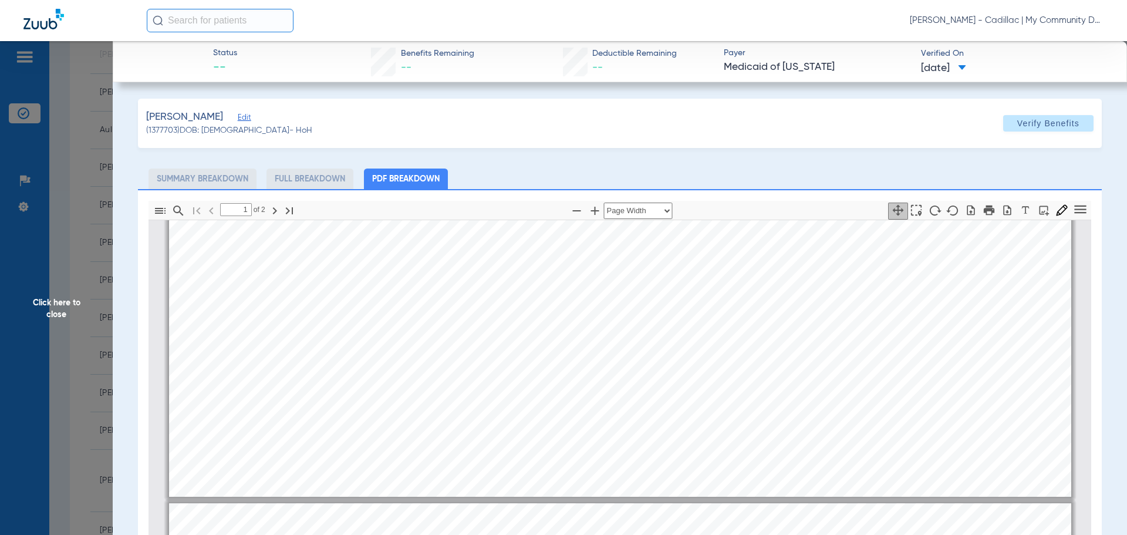
type input "2"
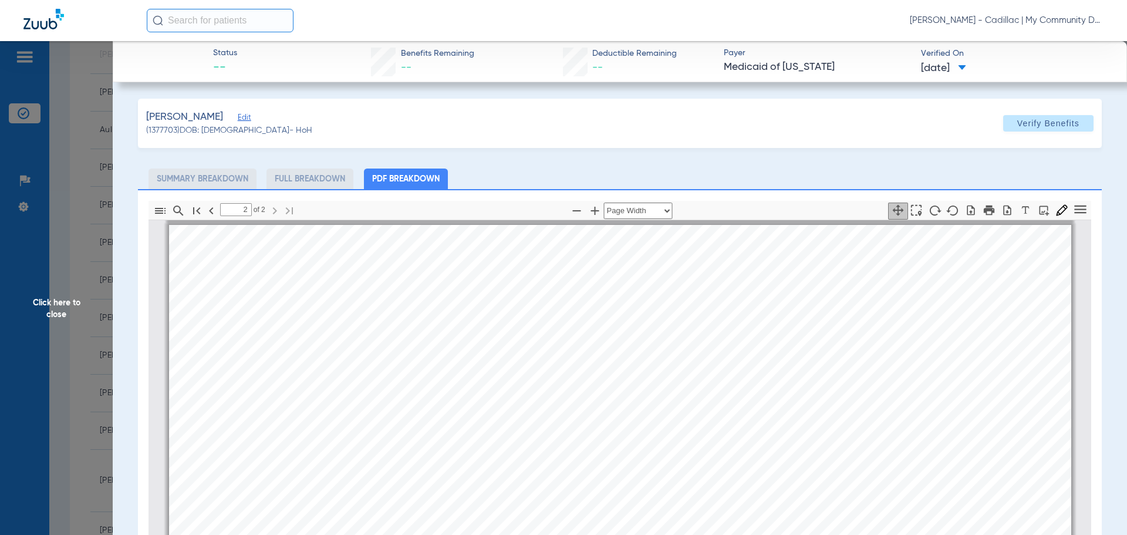
scroll to position [1238, 0]
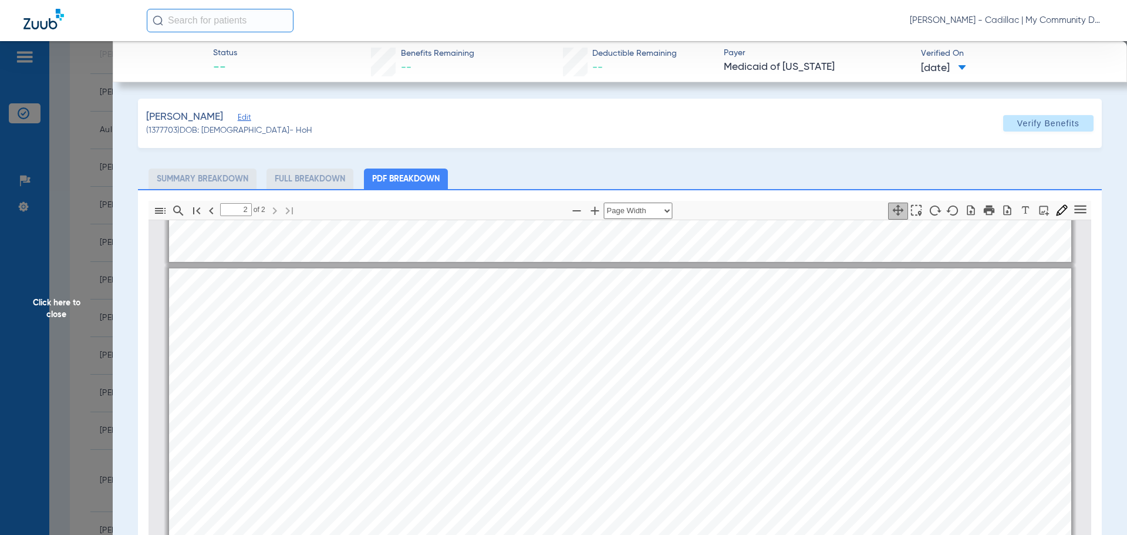
click at [55, 295] on span "Click here to close" at bounding box center [56, 308] width 113 height 535
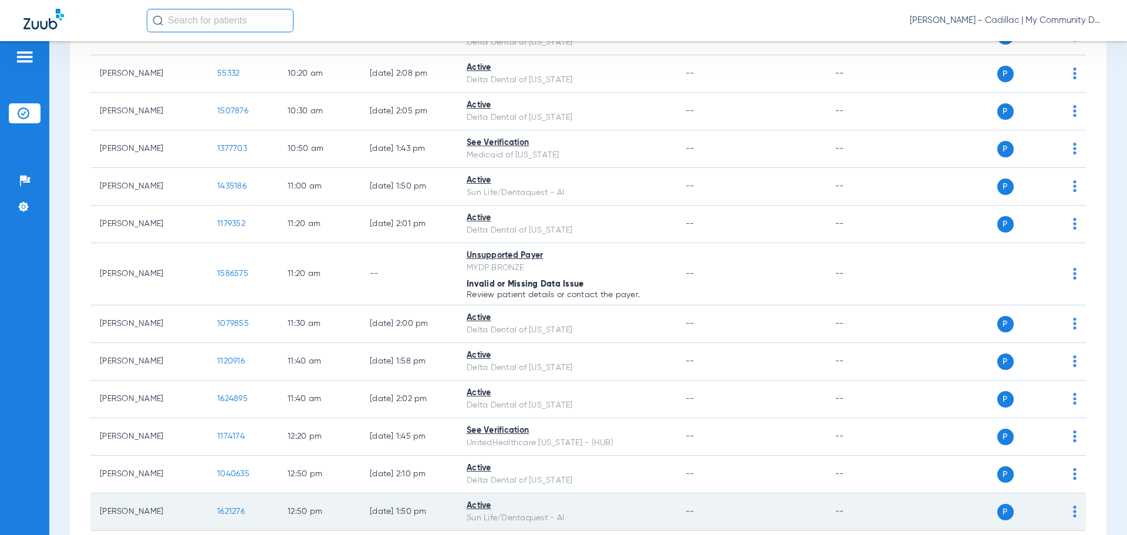
scroll to position [1056, 0]
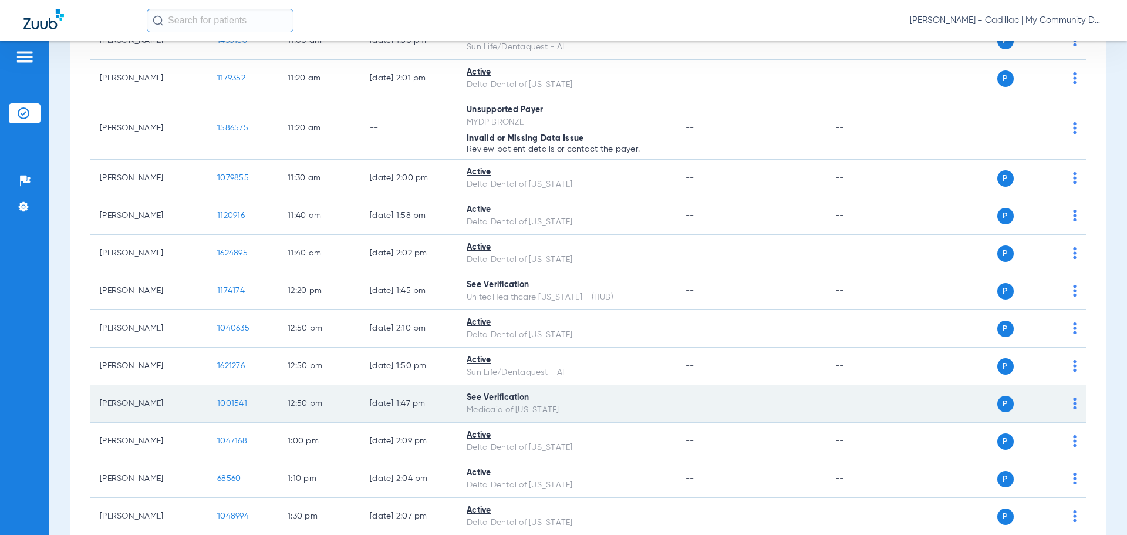
click at [235, 399] on span "1001541" at bounding box center [232, 403] width 30 height 8
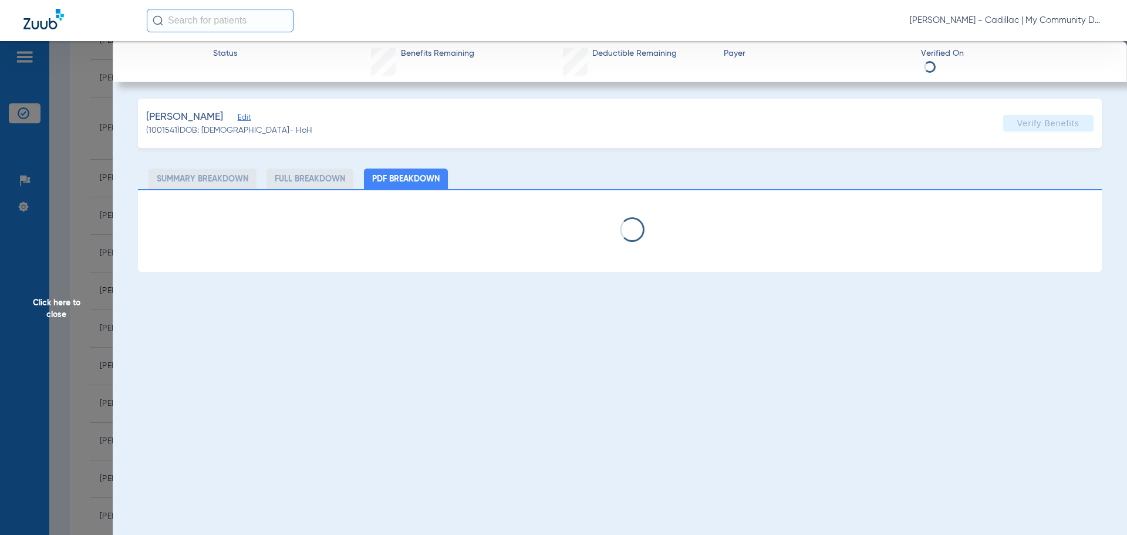
select select "page-width"
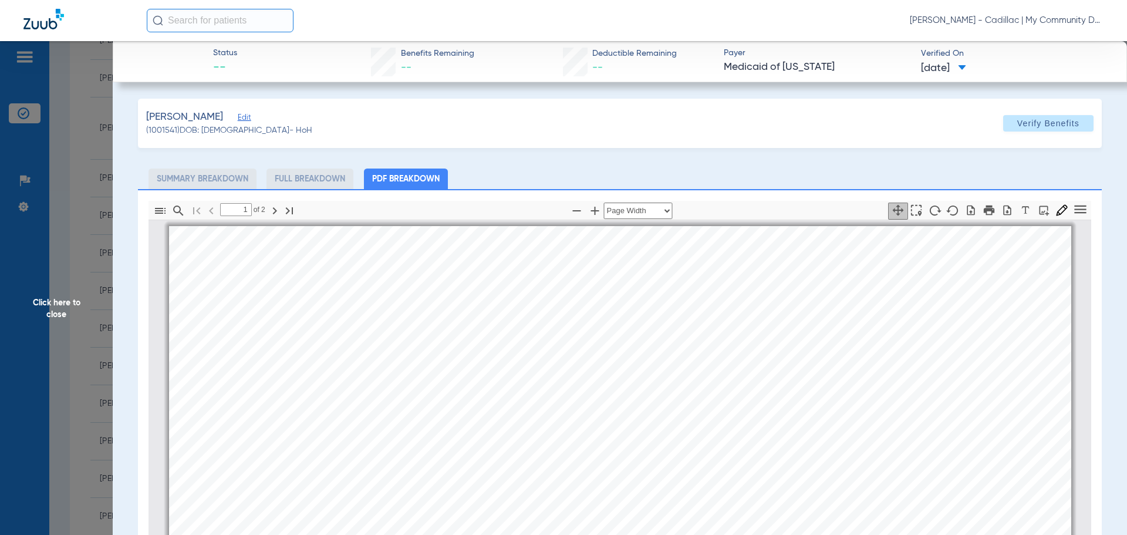
scroll to position [6, 0]
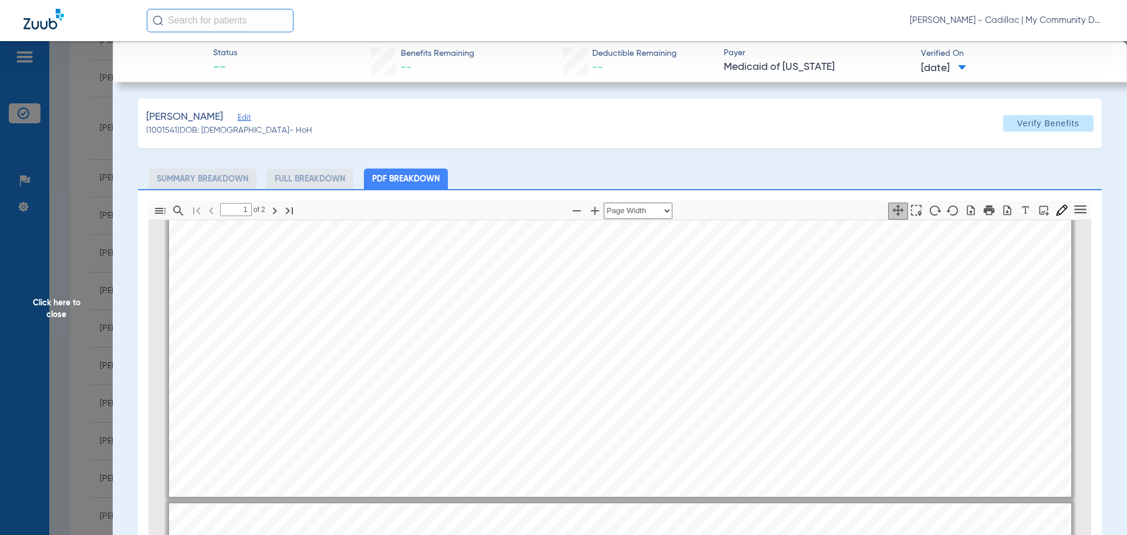
type input "2"
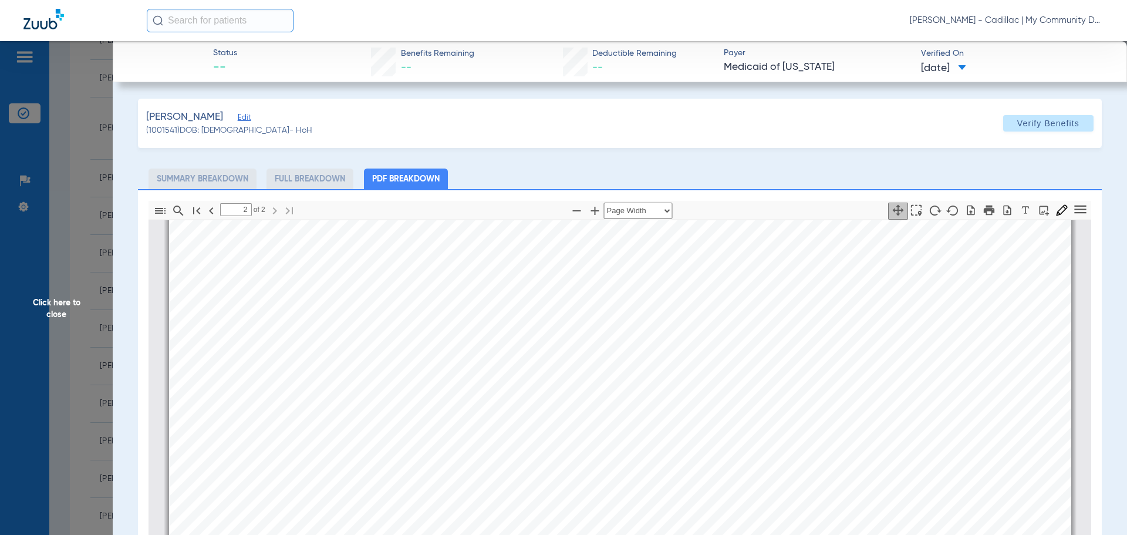
scroll to position [1590, 0]
click at [54, 300] on span "Click here to close" at bounding box center [56, 308] width 113 height 535
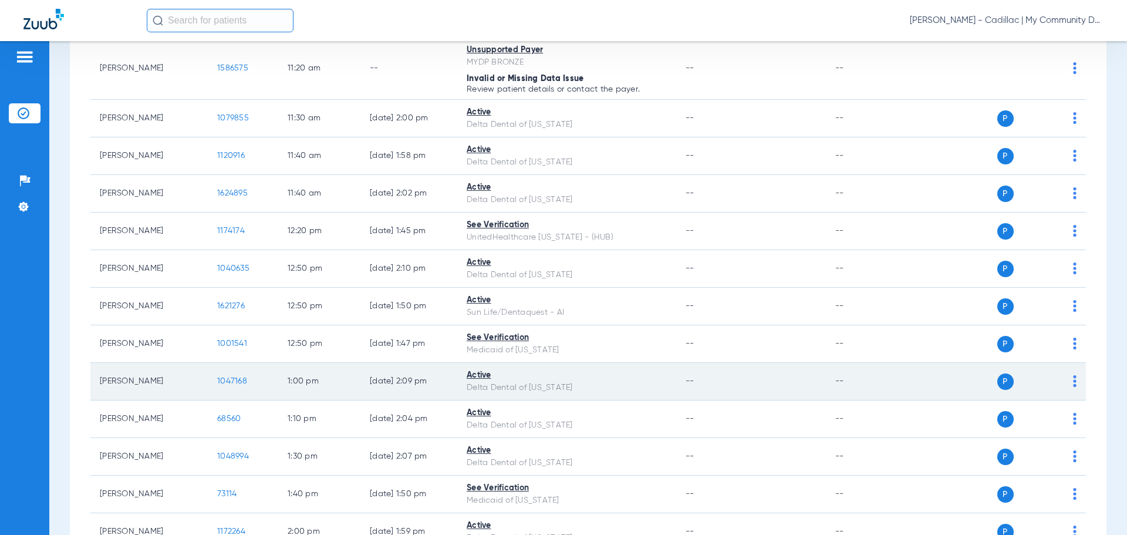
scroll to position [1174, 0]
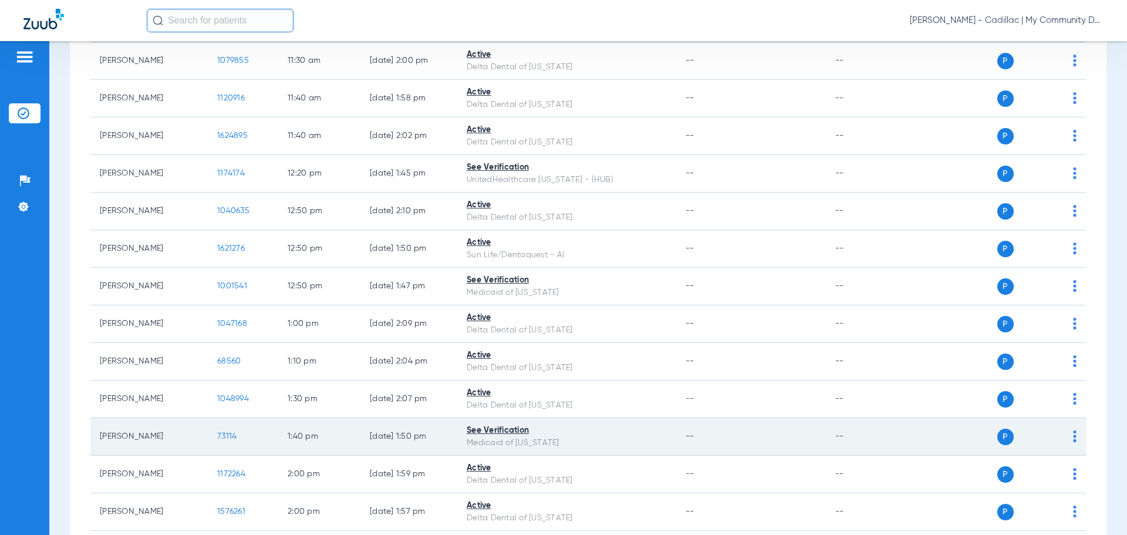
click at [218, 436] on span "73114" at bounding box center [226, 436] width 19 height 8
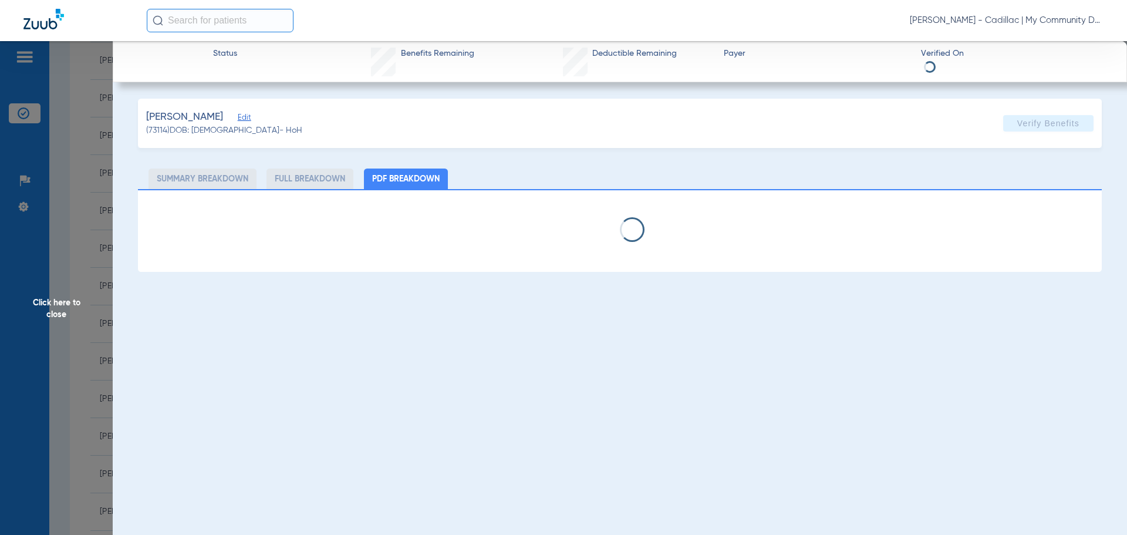
select select "page-width"
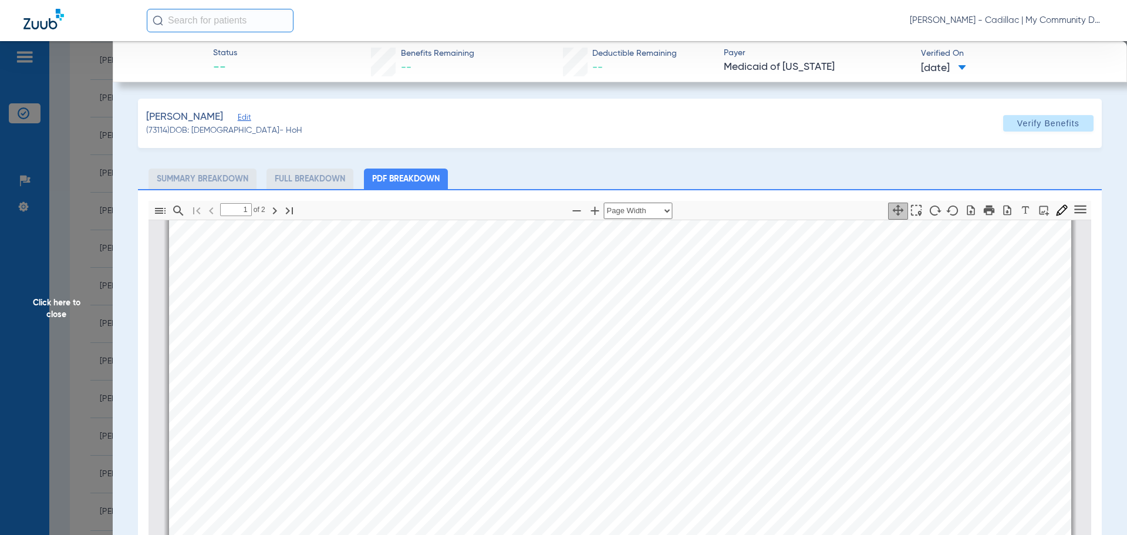
scroll to position [475, 0]
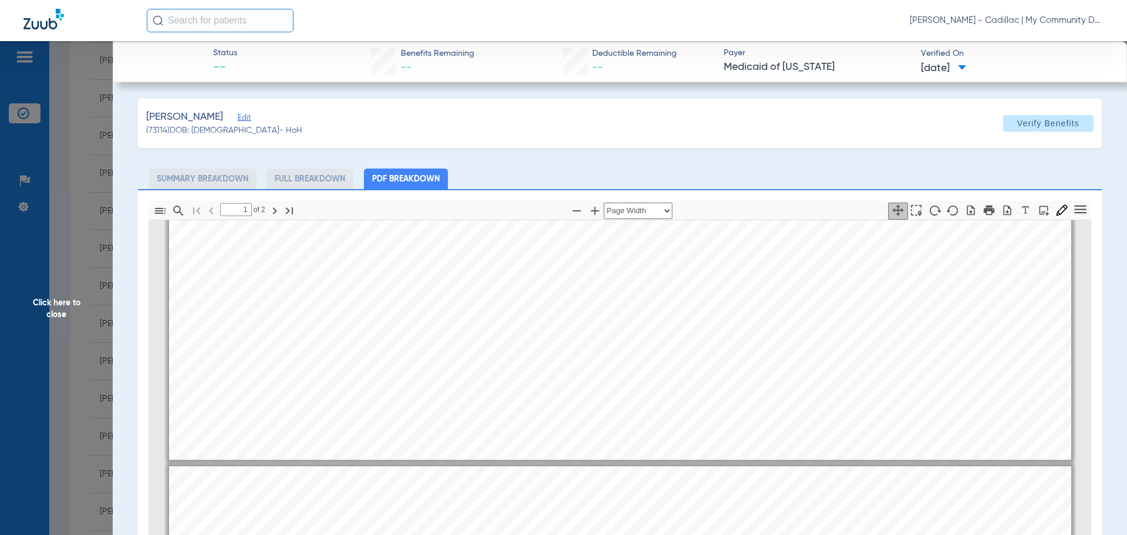
type input "2"
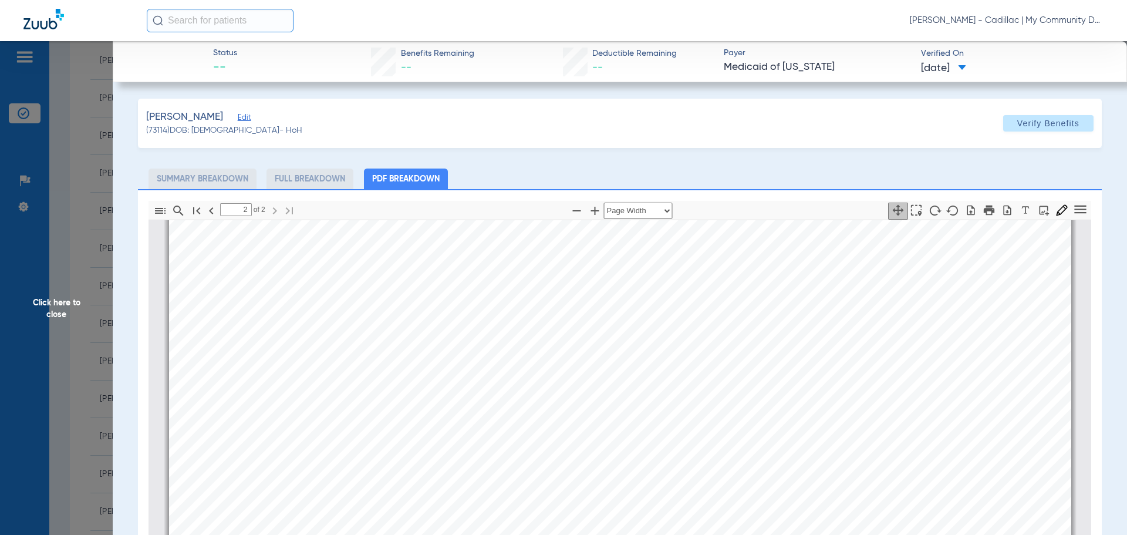
scroll to position [1708, 0]
click at [46, 304] on span "Click here to close" at bounding box center [56, 308] width 113 height 535
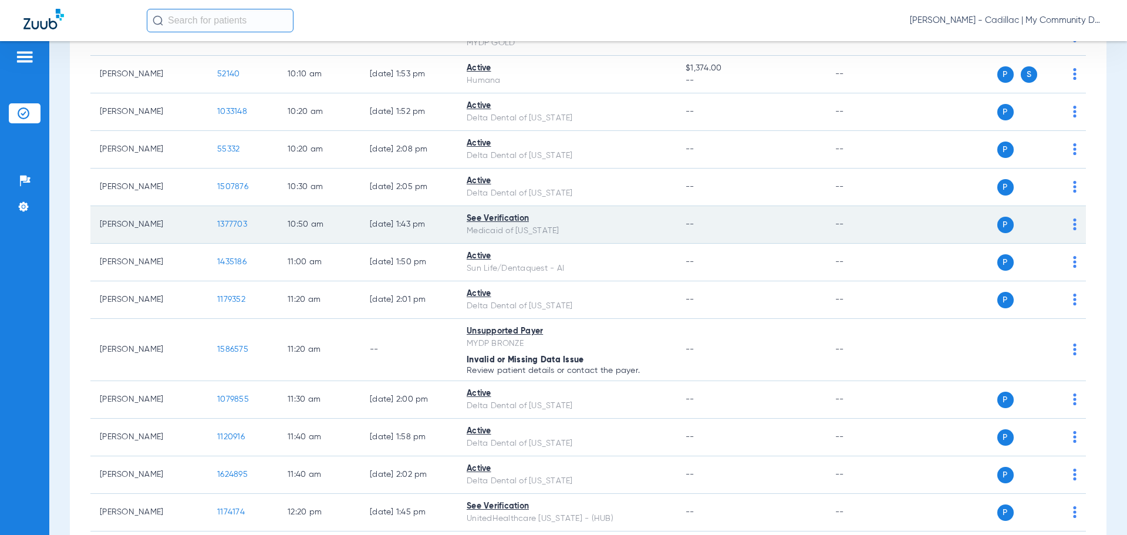
scroll to position [763, 0]
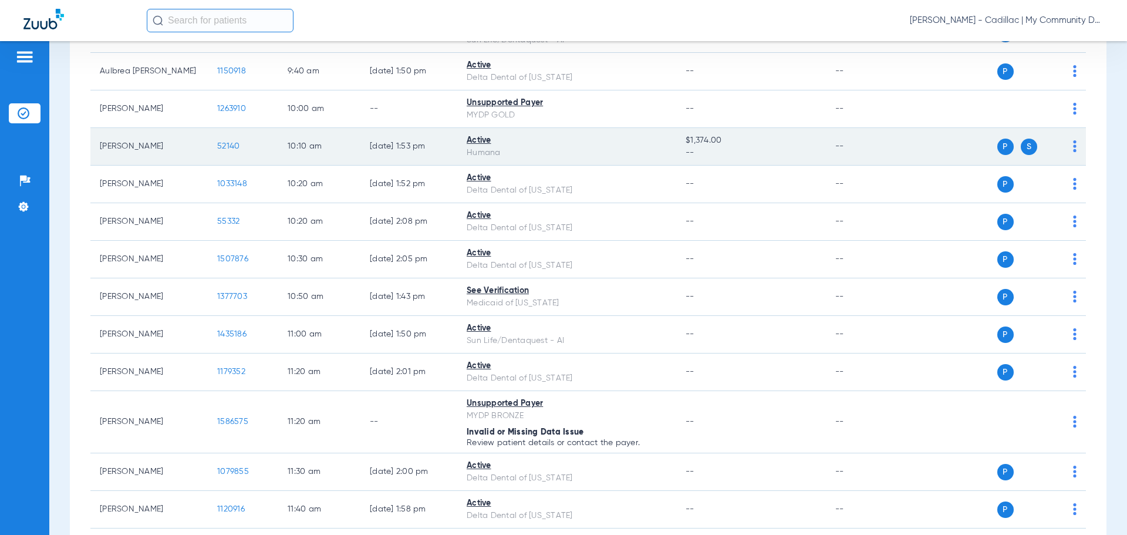
click at [231, 145] on span "52140" at bounding box center [228, 146] width 22 height 8
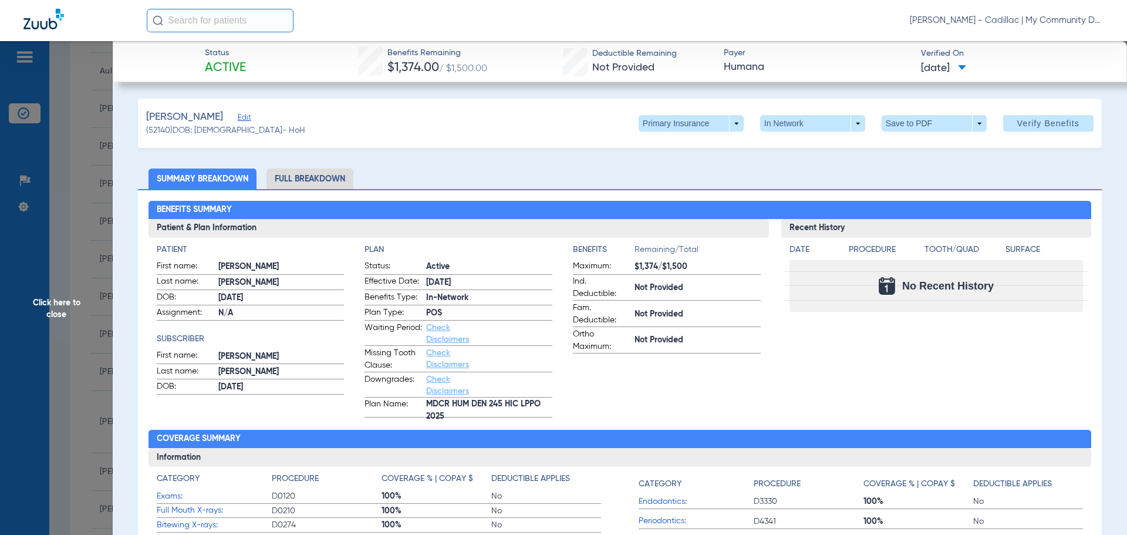
click at [312, 178] on li "Full Breakdown" at bounding box center [309, 178] width 87 height 21
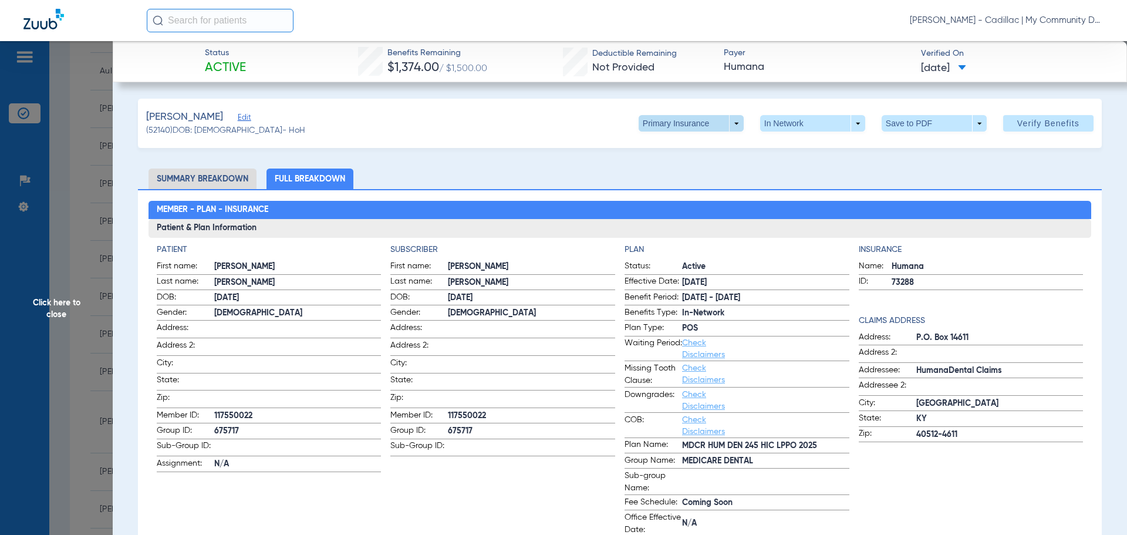
click at [732, 119] on span at bounding box center [691, 123] width 105 height 16
click at [686, 164] on button "Secondary Insurance" at bounding box center [678, 169] width 96 height 23
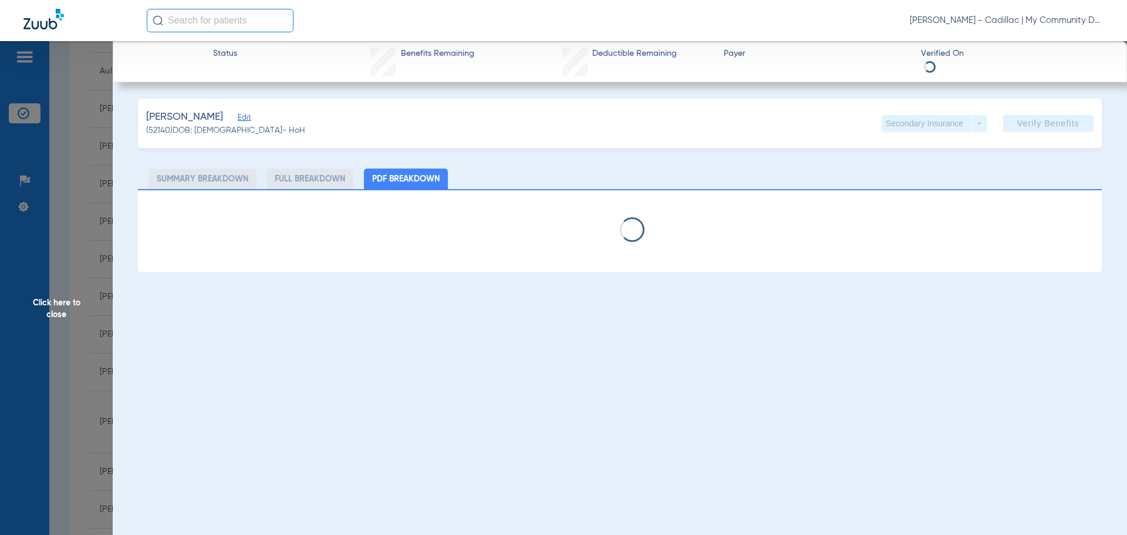
select select "page-width"
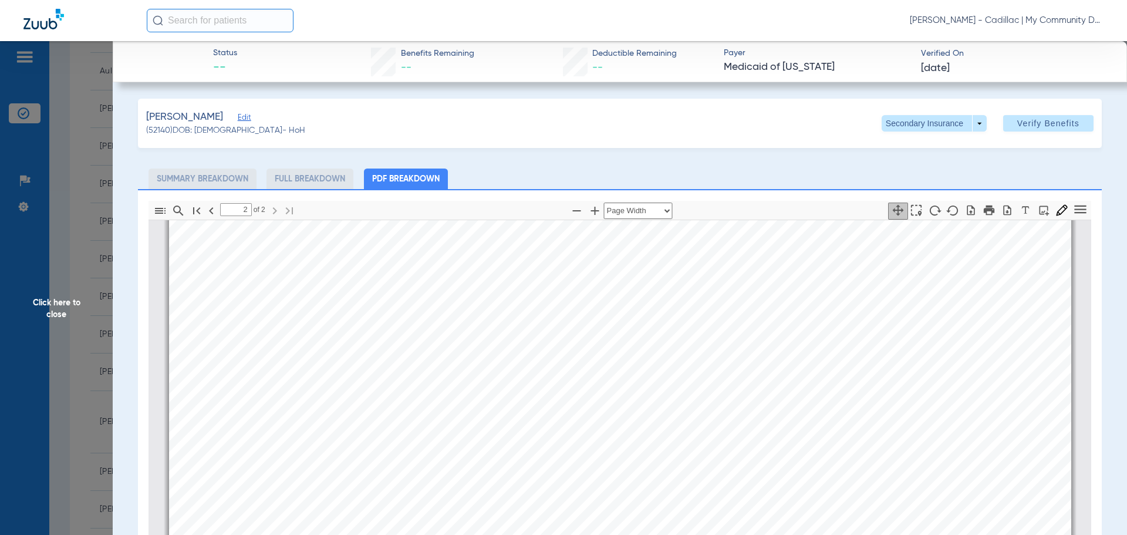
scroll to position [1473, 0]
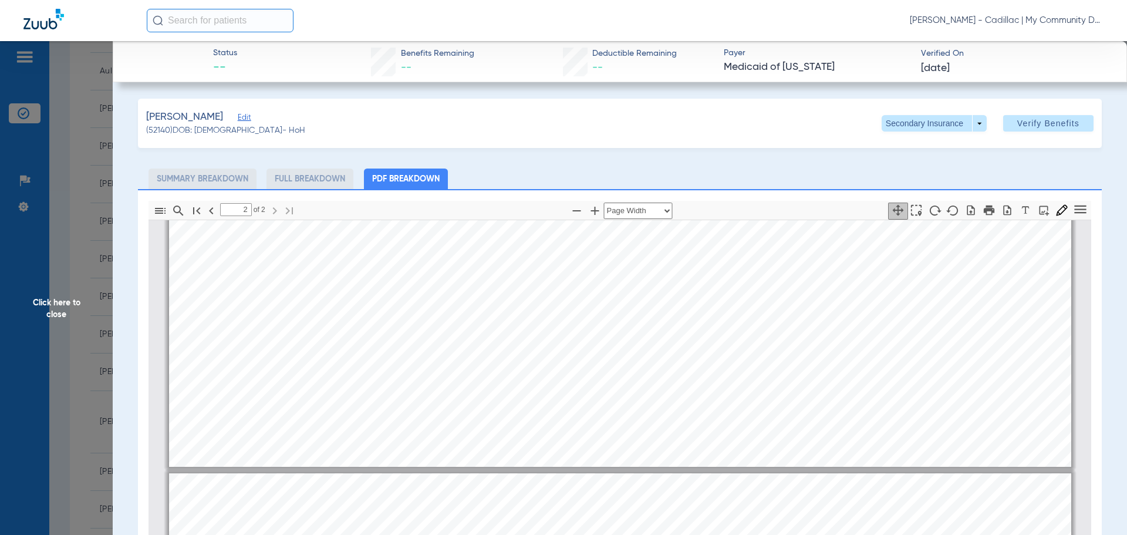
type input "1"
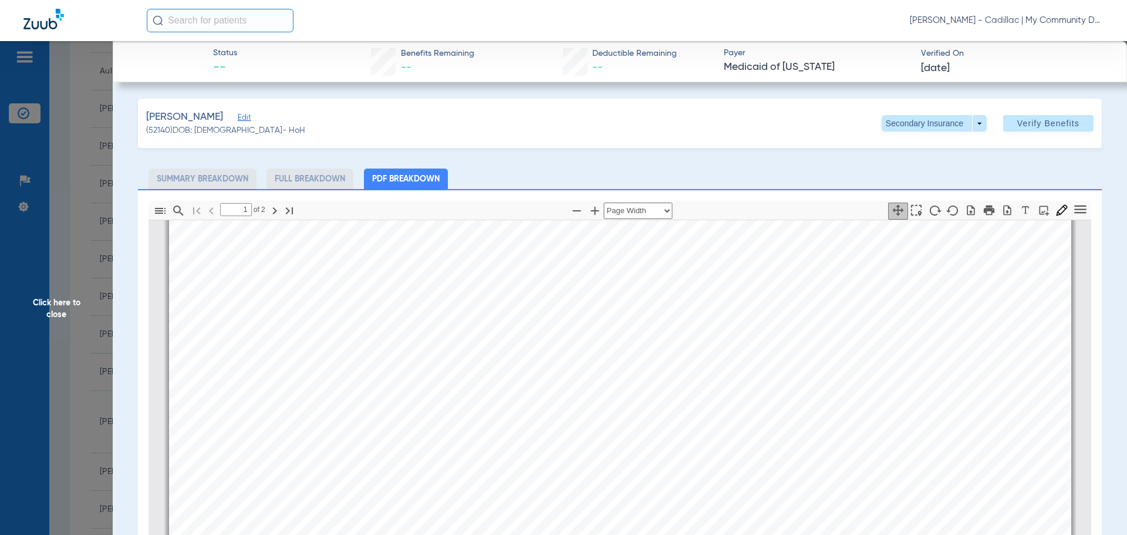
scroll to position [417, 0]
click at [59, 308] on span "Click here to close" at bounding box center [56, 308] width 113 height 535
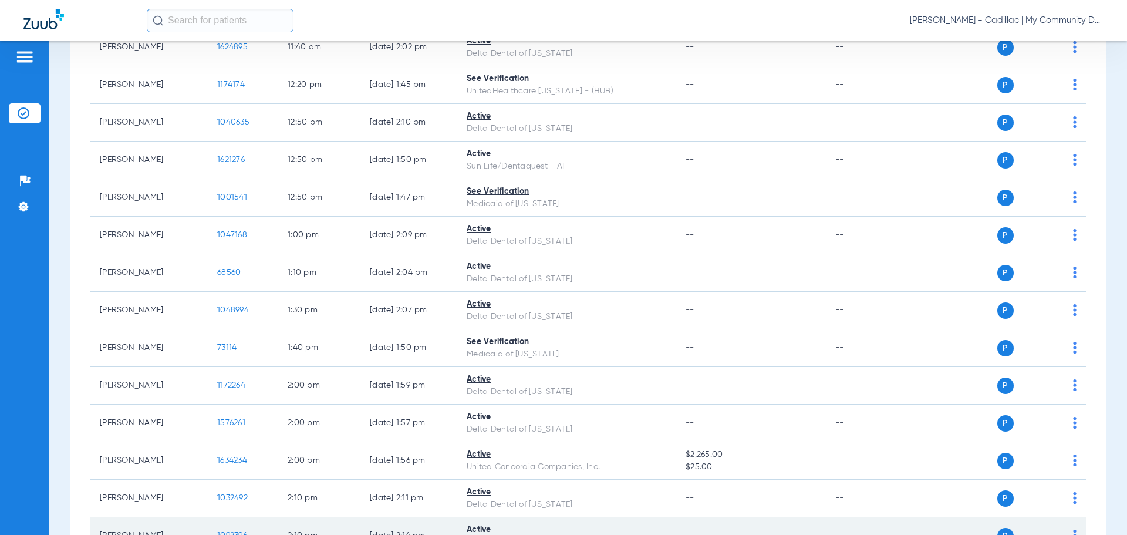
scroll to position [1291, 0]
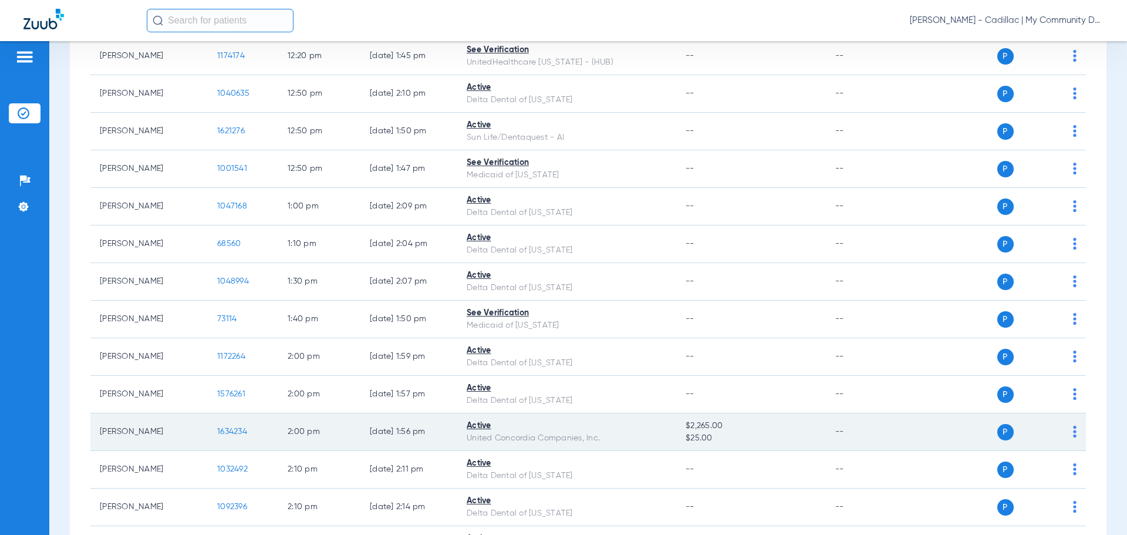
click at [234, 433] on span "1634234" at bounding box center [232, 431] width 30 height 8
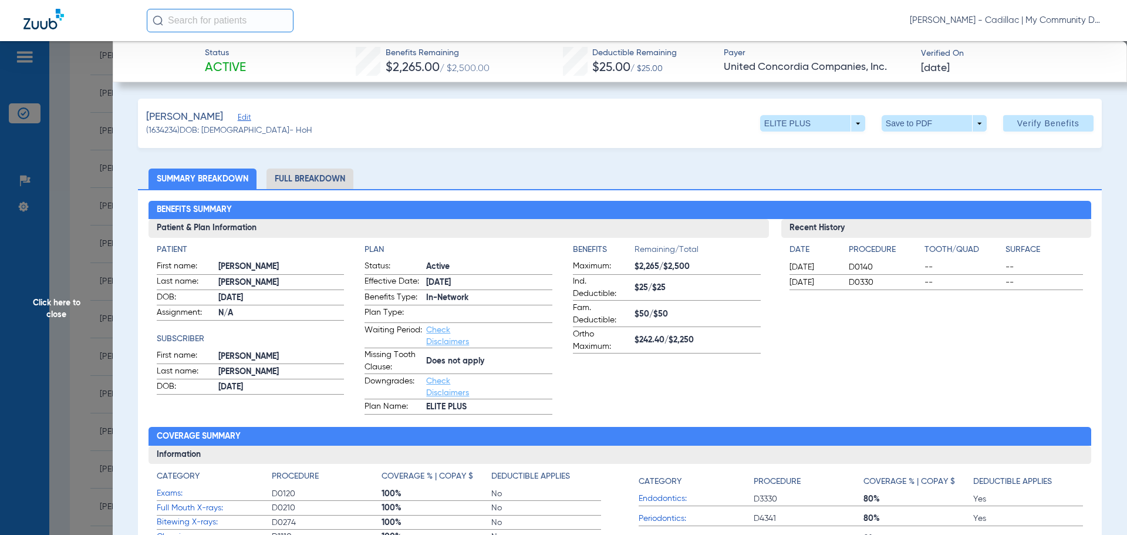
click at [313, 171] on li "Full Breakdown" at bounding box center [309, 178] width 87 height 21
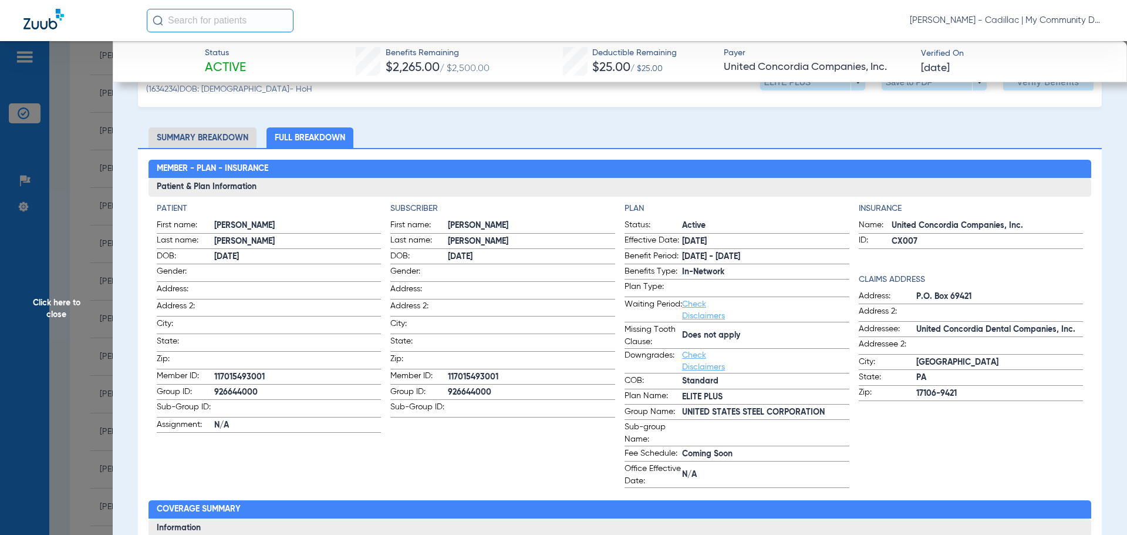
scroll to position [59, 0]
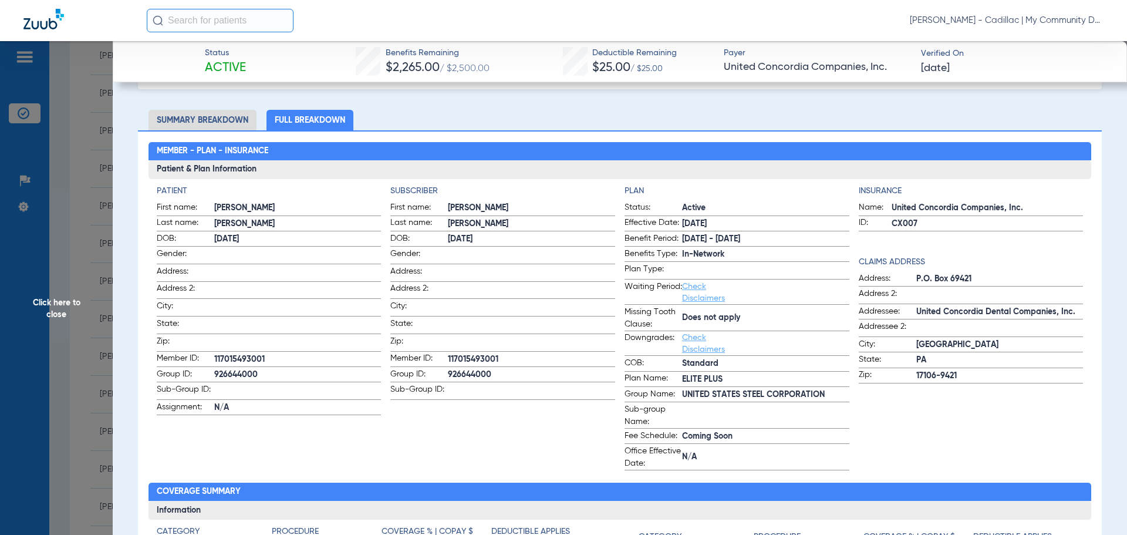
click at [61, 303] on span "Click here to close" at bounding box center [56, 308] width 113 height 535
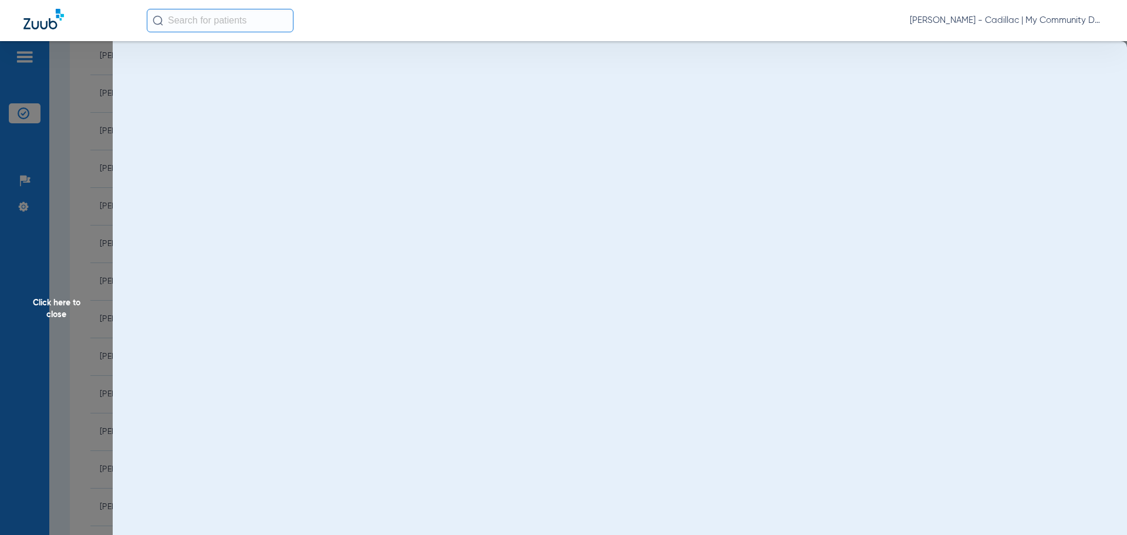
scroll to position [0, 0]
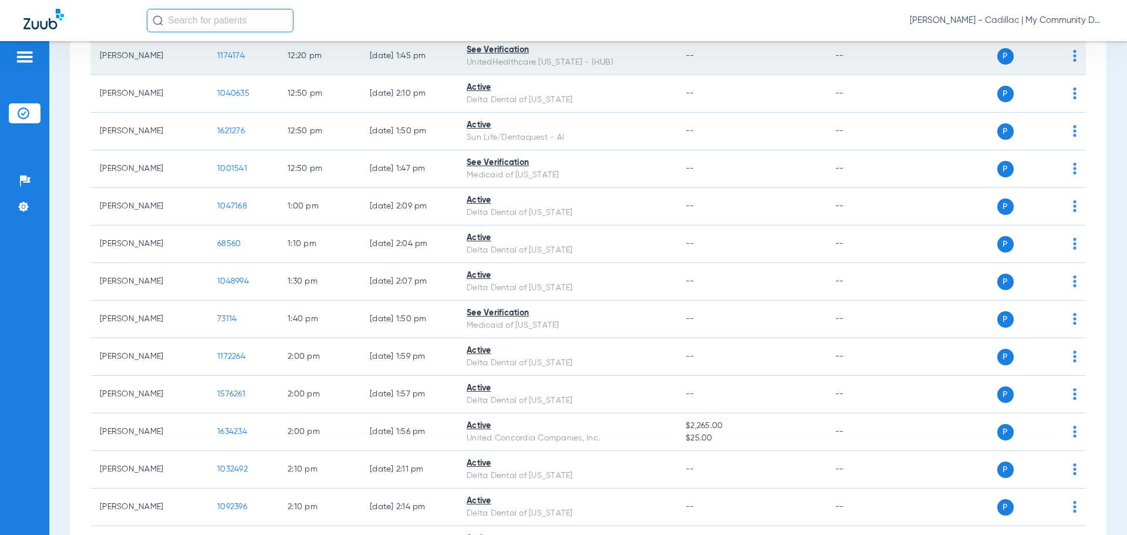
drag, startPoint x: 1038, startPoint y: 22, endPoint x: 957, endPoint y: 67, distance: 93.3
click at [1038, 22] on span "Kayla Robles - Cadillac | My Community Dental Centers" at bounding box center [1007, 21] width 194 height 12
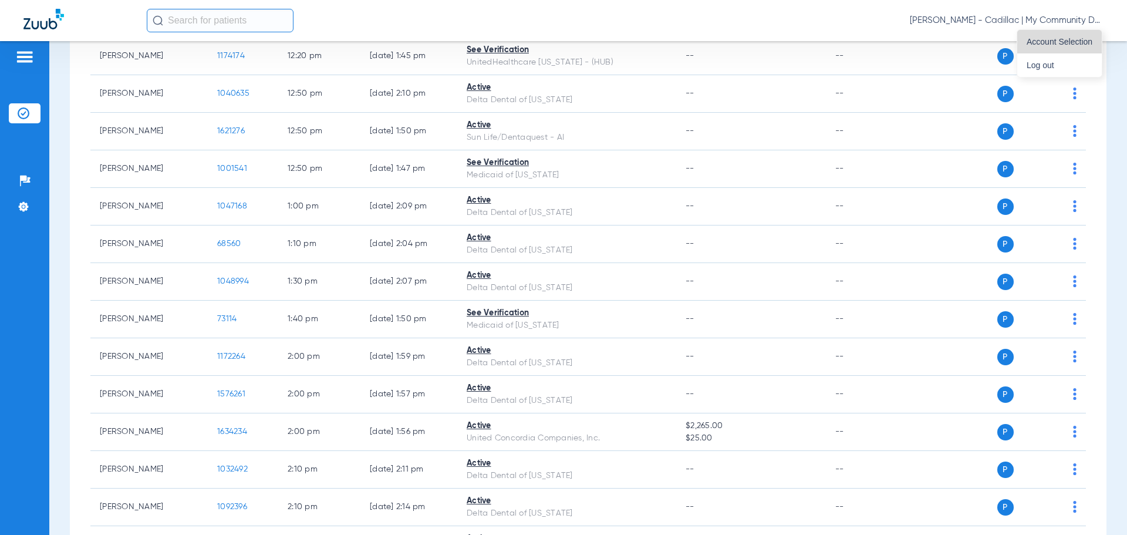
drag, startPoint x: 1073, startPoint y: 43, endPoint x: 1062, endPoint y: 47, distance: 11.1
click at [1062, 47] on button "Account Selection" at bounding box center [1059, 41] width 85 height 23
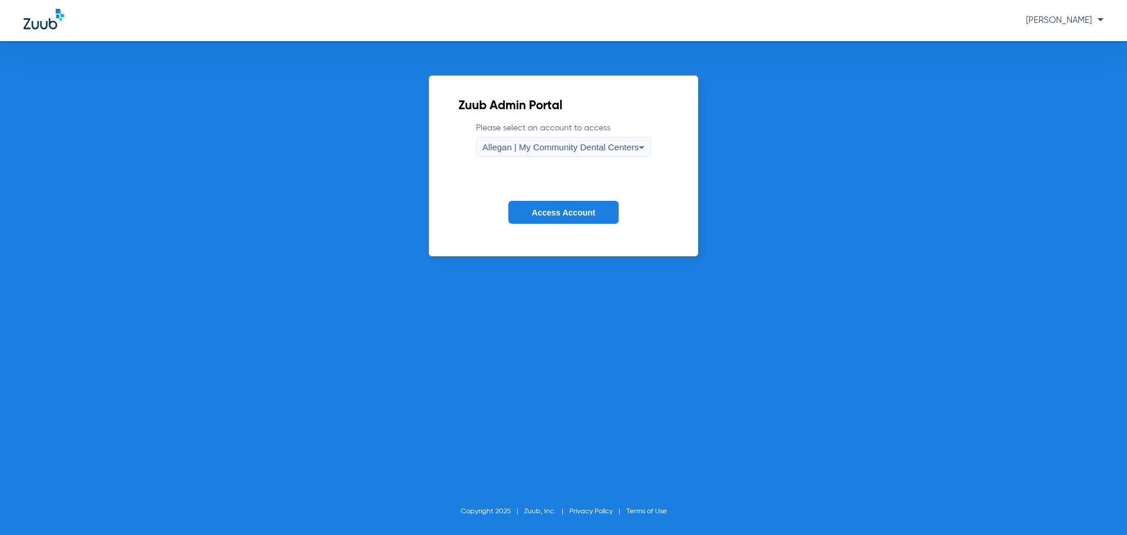
click at [572, 147] on span "Allegan | My Community Dental Centers" at bounding box center [560, 147] width 157 height 10
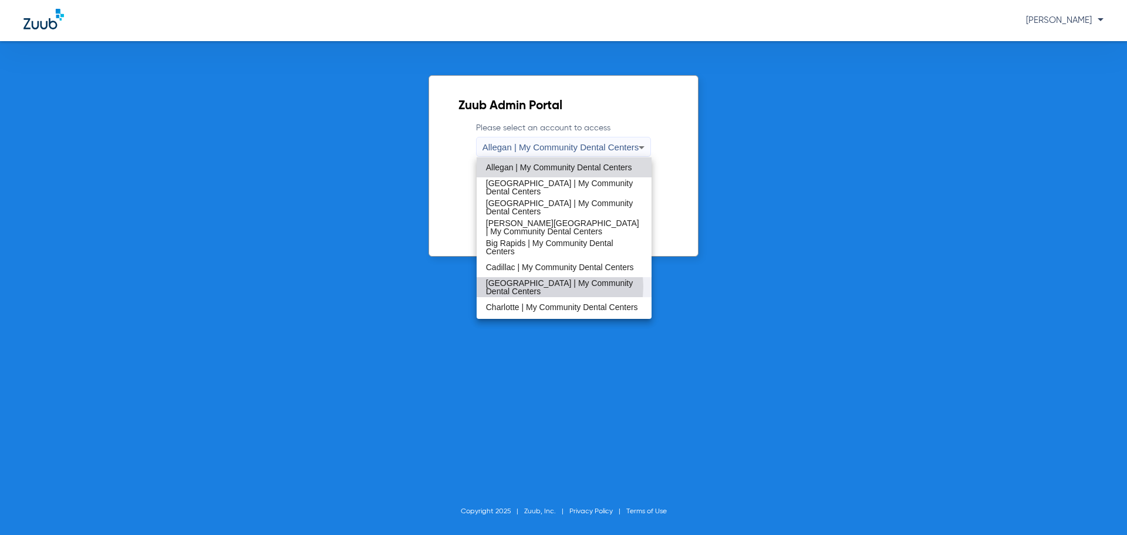
click at [541, 286] on span "Cedar Springs | My Community Dental Centers" at bounding box center [564, 287] width 157 height 16
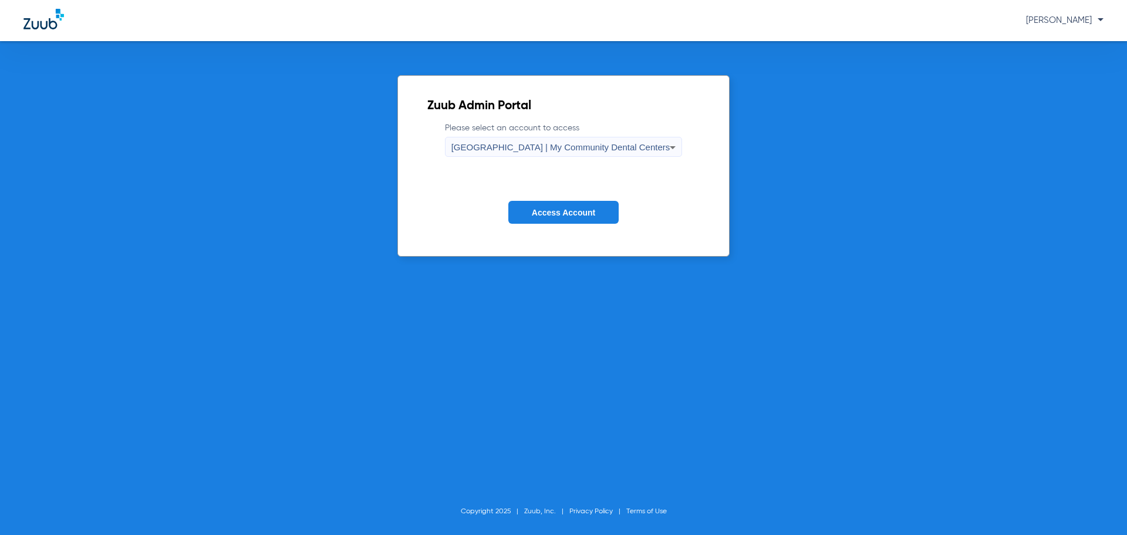
click at [572, 211] on span "Access Account" at bounding box center [563, 212] width 63 height 9
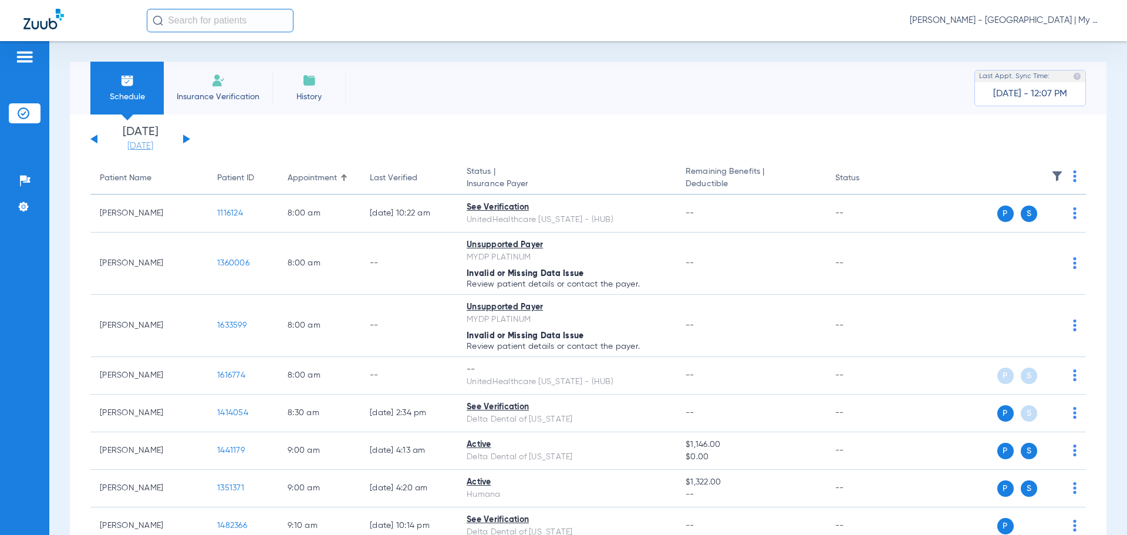
click at [144, 151] on link "[DATE]" at bounding box center [140, 146] width 70 height 12
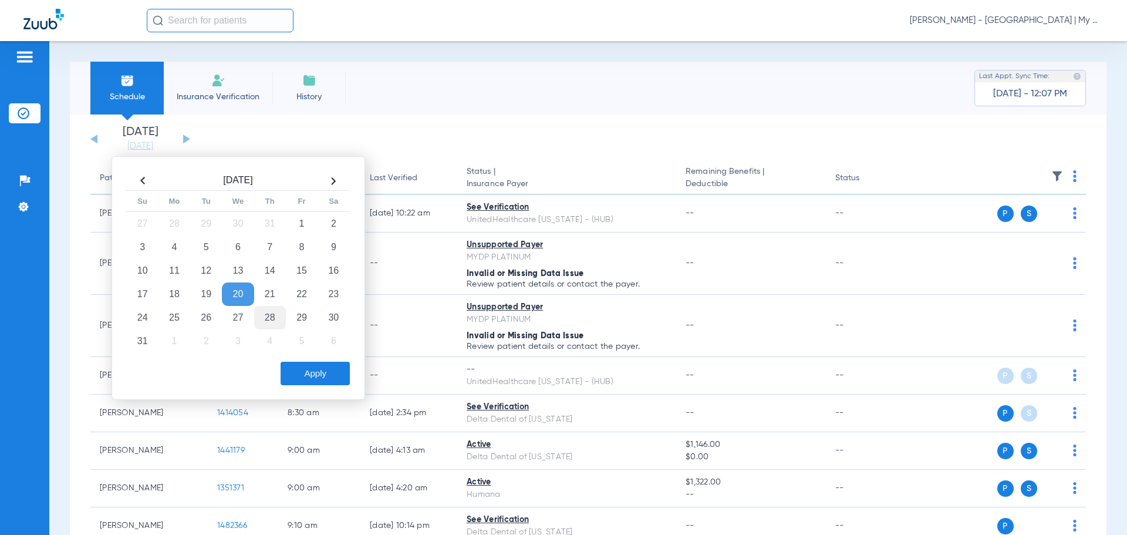
click at [278, 322] on td "28" at bounding box center [270, 317] width 32 height 23
drag, startPoint x: 293, startPoint y: 372, endPoint x: 315, endPoint y: 363, distance: 24.0
click at [292, 370] on button "Apply" at bounding box center [315, 373] width 69 height 23
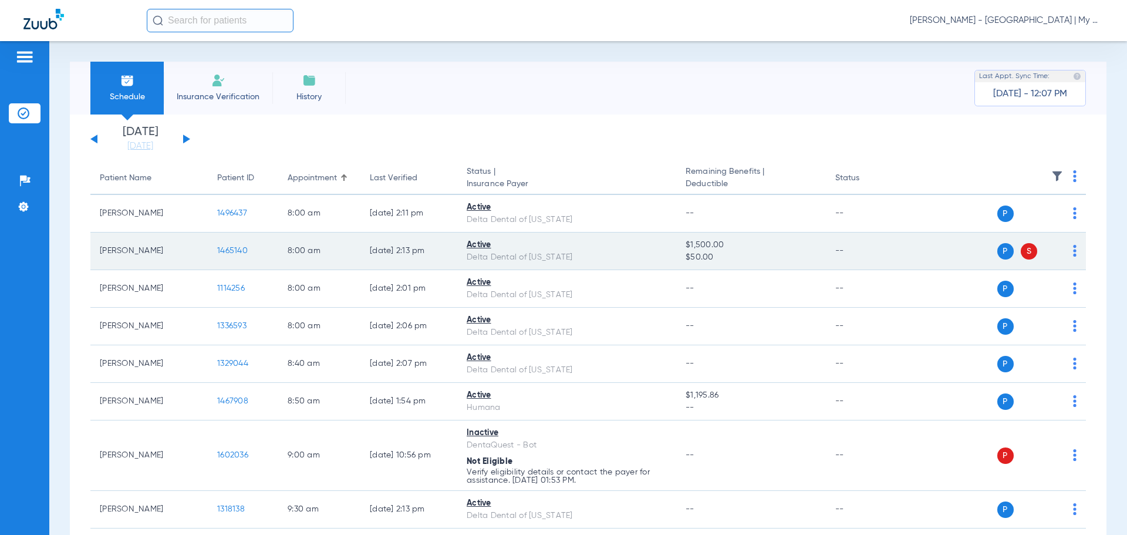
drag, startPoint x: 239, startPoint y: 246, endPoint x: 231, endPoint y: 261, distance: 16.8
click at [238, 245] on td "1465140" at bounding box center [243, 251] width 70 height 38
click at [239, 247] on span "1465140" at bounding box center [232, 250] width 31 height 8
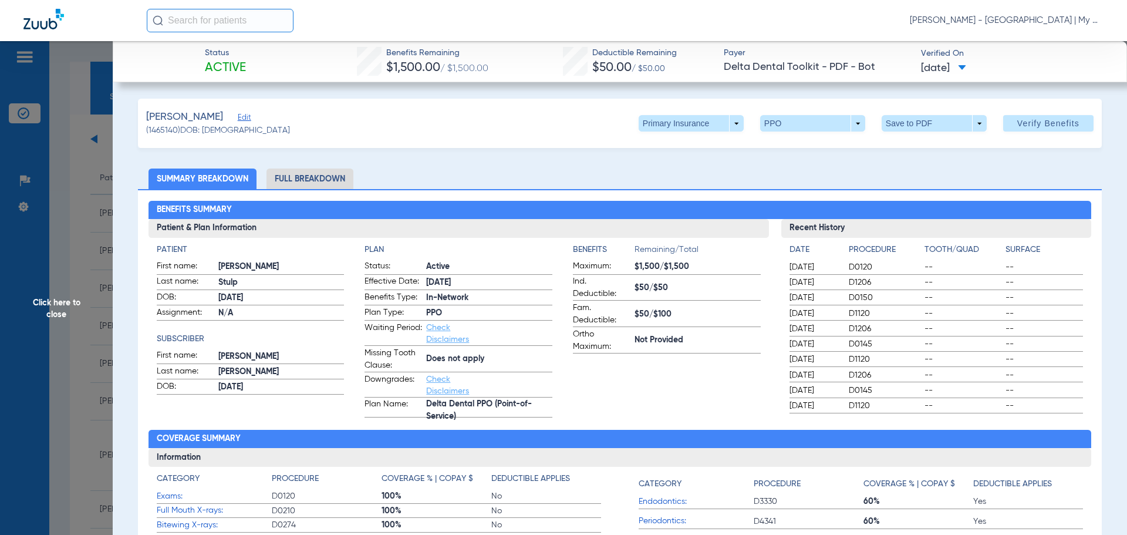
click at [315, 173] on li "Full Breakdown" at bounding box center [309, 178] width 87 height 21
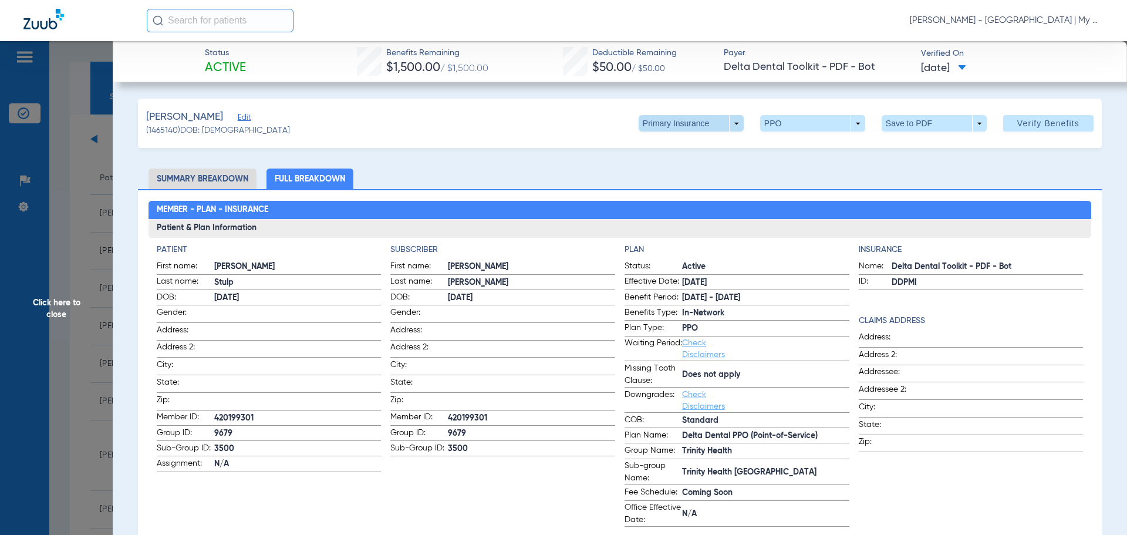
click at [725, 123] on span at bounding box center [691, 123] width 105 height 16
click at [688, 172] on span "Secondary Insurance" at bounding box center [678, 170] width 77 height 8
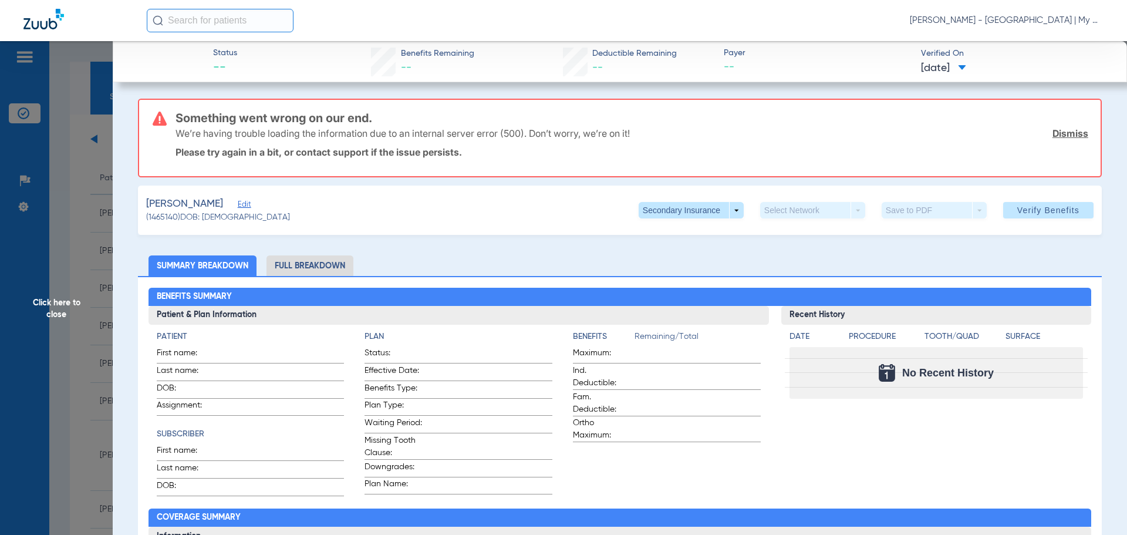
click at [333, 270] on li "Full Breakdown" at bounding box center [309, 265] width 87 height 21
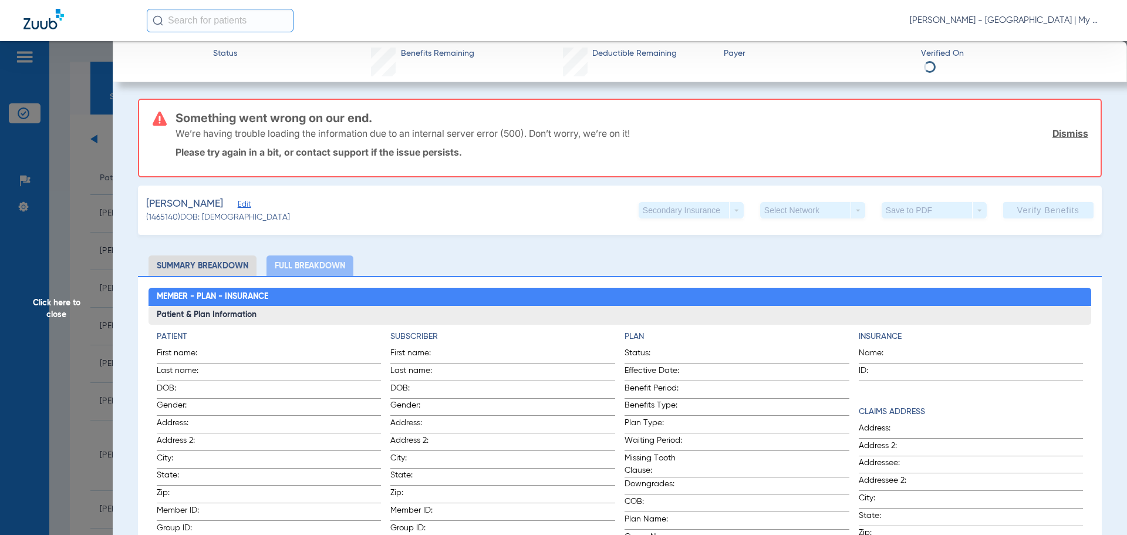
click at [69, 317] on span "Click here to close" at bounding box center [56, 308] width 113 height 535
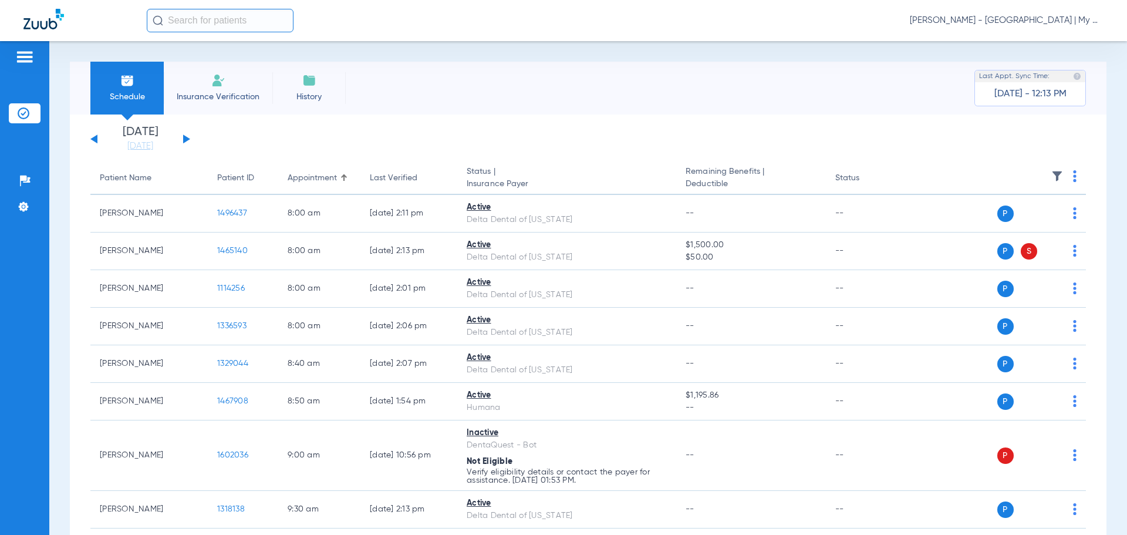
scroll to position [293, 0]
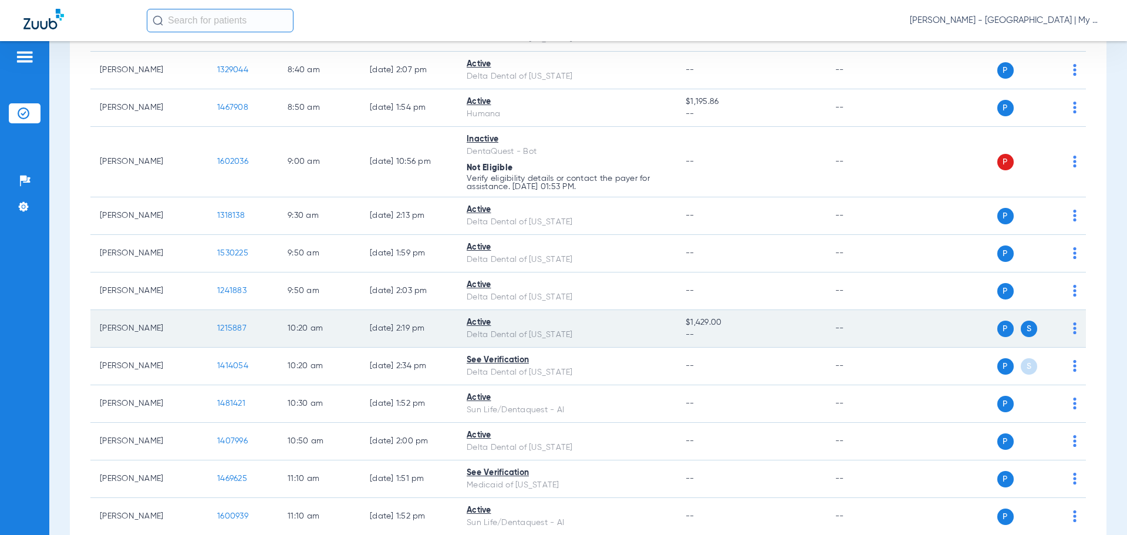
click at [231, 326] on span "1215887" at bounding box center [231, 328] width 29 height 8
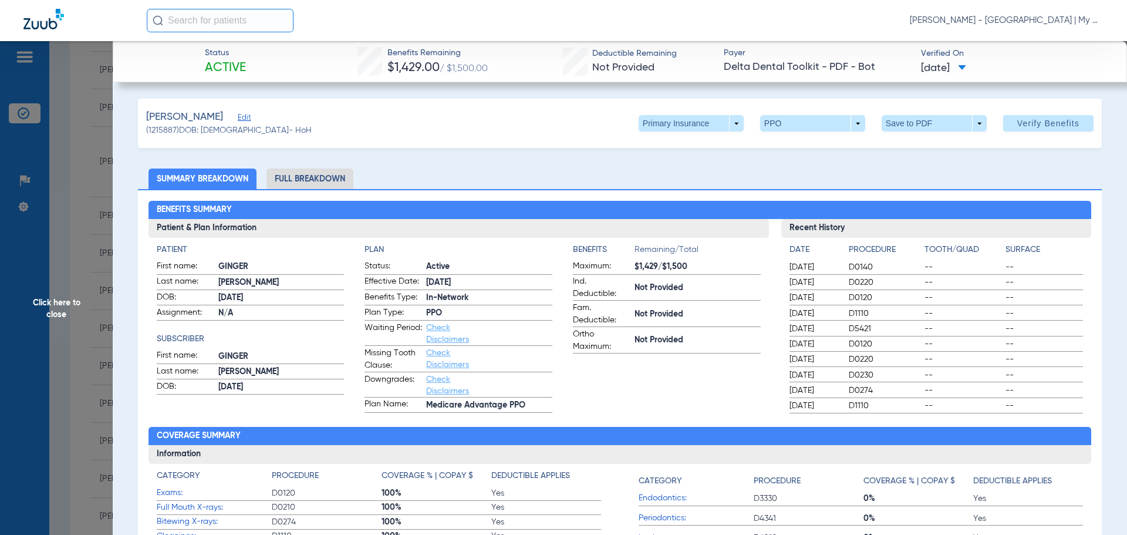
click at [311, 182] on li "Full Breakdown" at bounding box center [309, 178] width 87 height 21
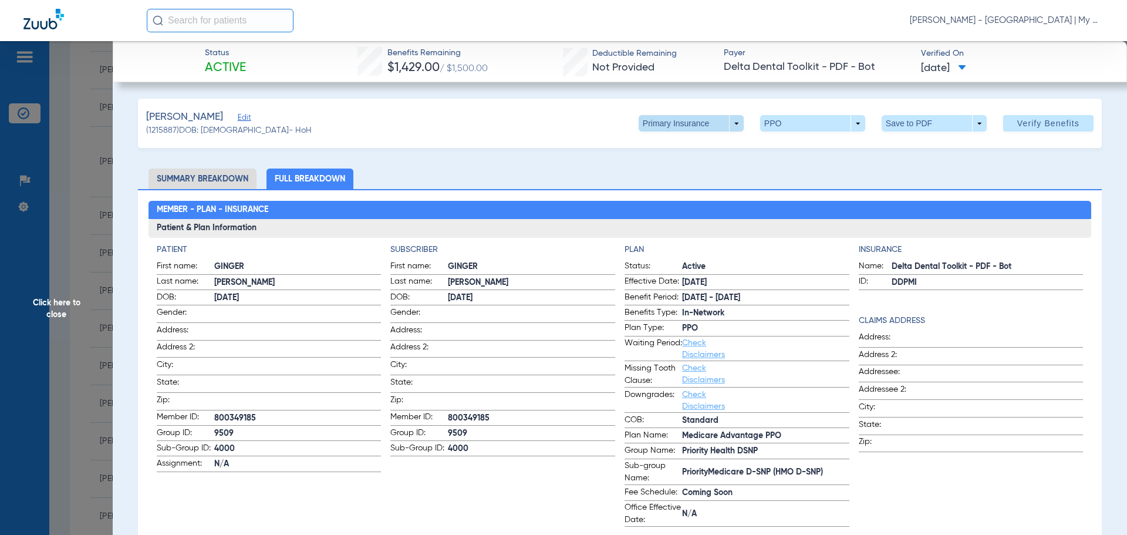
click at [726, 126] on span at bounding box center [691, 123] width 105 height 16
drag, startPoint x: 677, startPoint y: 168, endPoint x: 872, endPoint y: 170, distance: 194.9
click at [676, 169] on span "Secondary Insurance" at bounding box center [678, 170] width 77 height 8
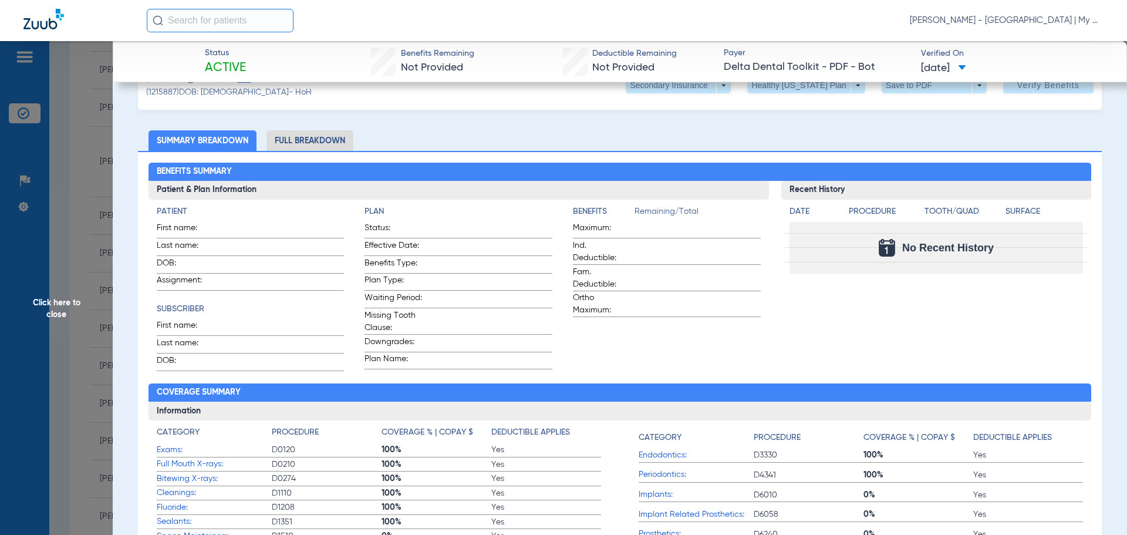
scroll to position [59, 0]
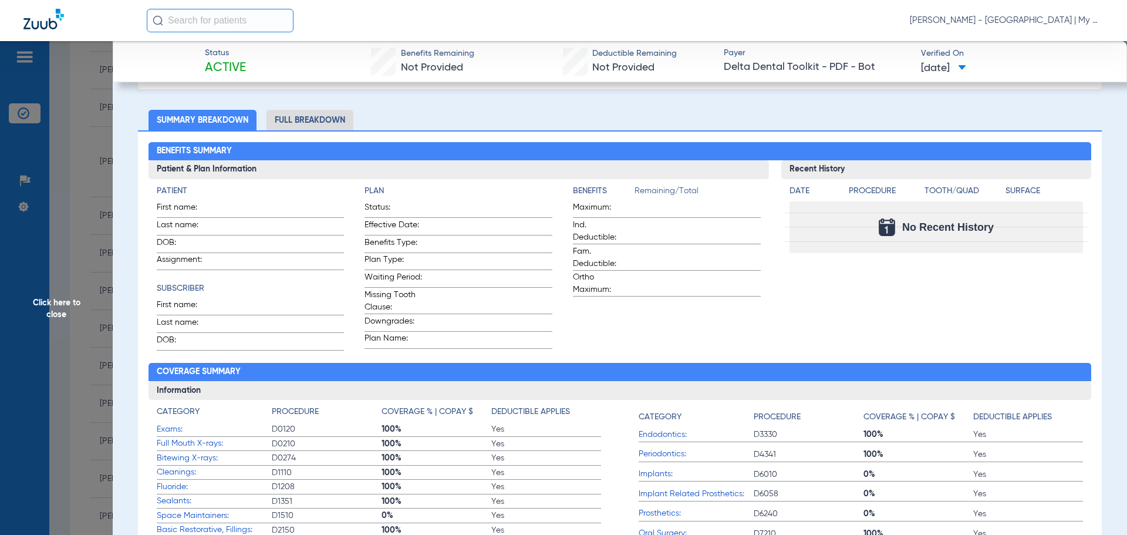
click at [326, 117] on li "Full Breakdown" at bounding box center [309, 120] width 87 height 21
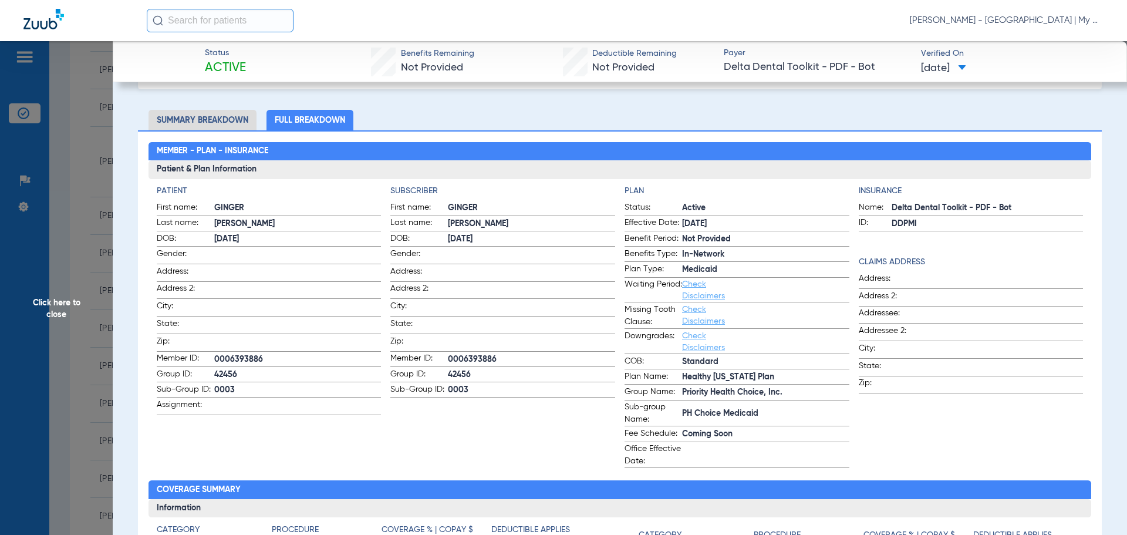
drag, startPoint x: 103, startPoint y: 294, endPoint x: 94, endPoint y: 294, distance: 8.2
click at [100, 294] on span "Click here to close" at bounding box center [56, 308] width 113 height 535
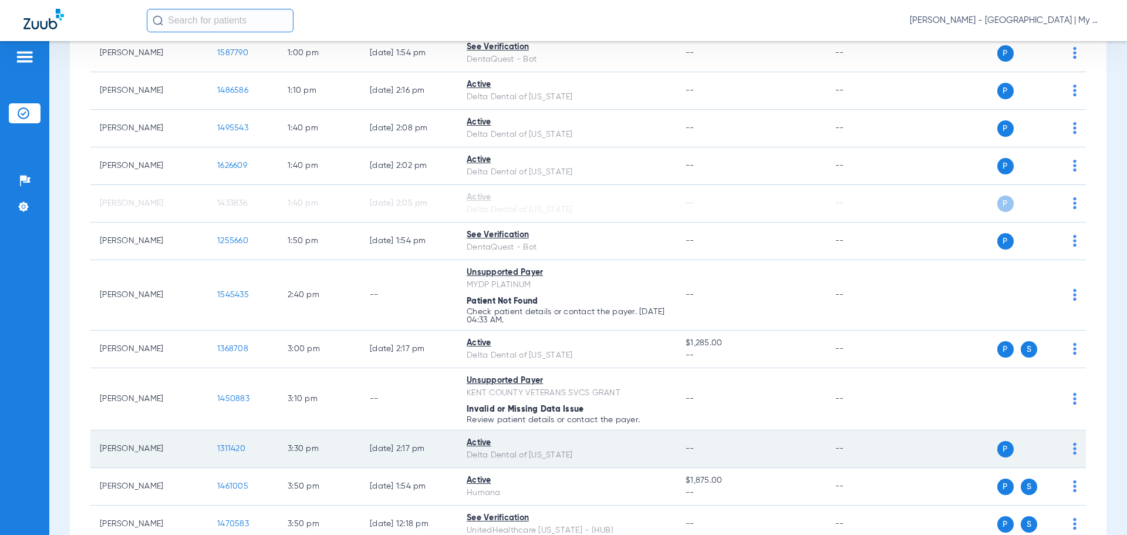
scroll to position [1028, 0]
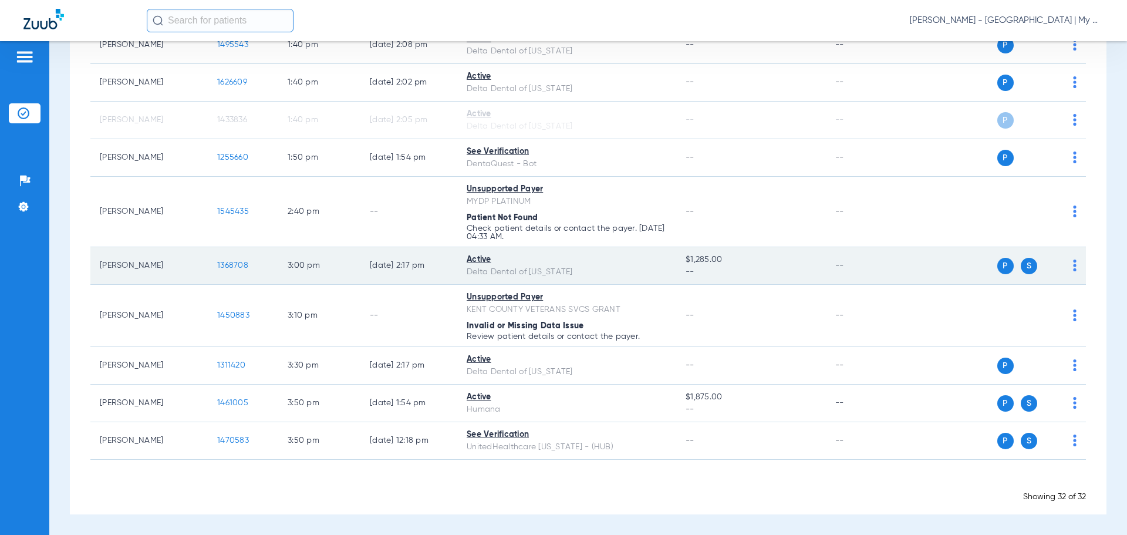
click at [224, 264] on span "1368708" at bounding box center [232, 265] width 31 height 8
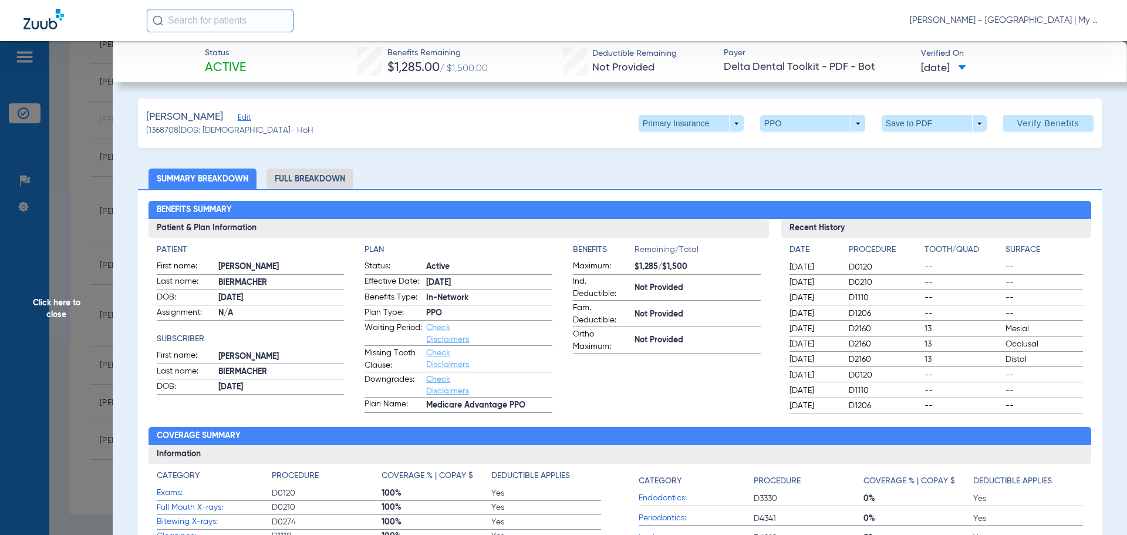
drag, startPoint x: 312, startPoint y: 184, endPoint x: 306, endPoint y: 180, distance: 8.0
click at [306, 180] on li "Full Breakdown" at bounding box center [309, 178] width 87 height 21
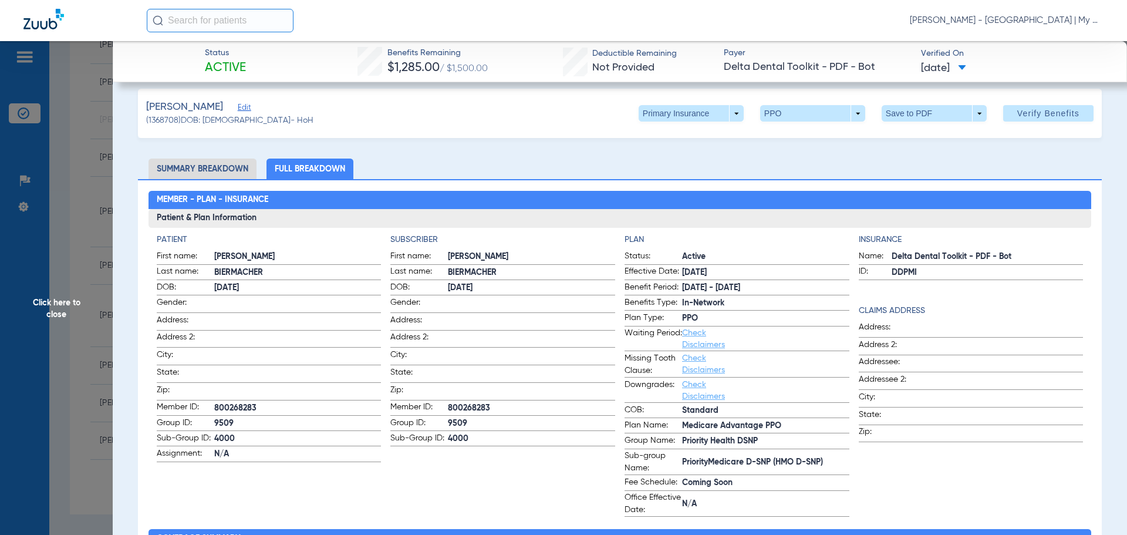
scroll to position [0, 0]
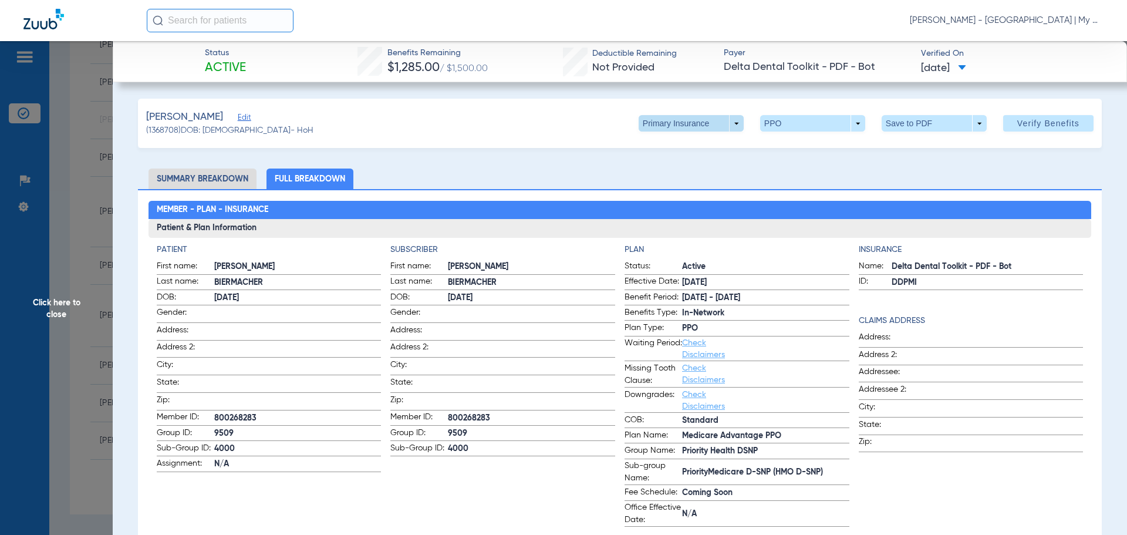
click at [721, 123] on span at bounding box center [691, 123] width 105 height 16
click at [678, 165] on button "Secondary Insurance" at bounding box center [678, 169] width 96 height 23
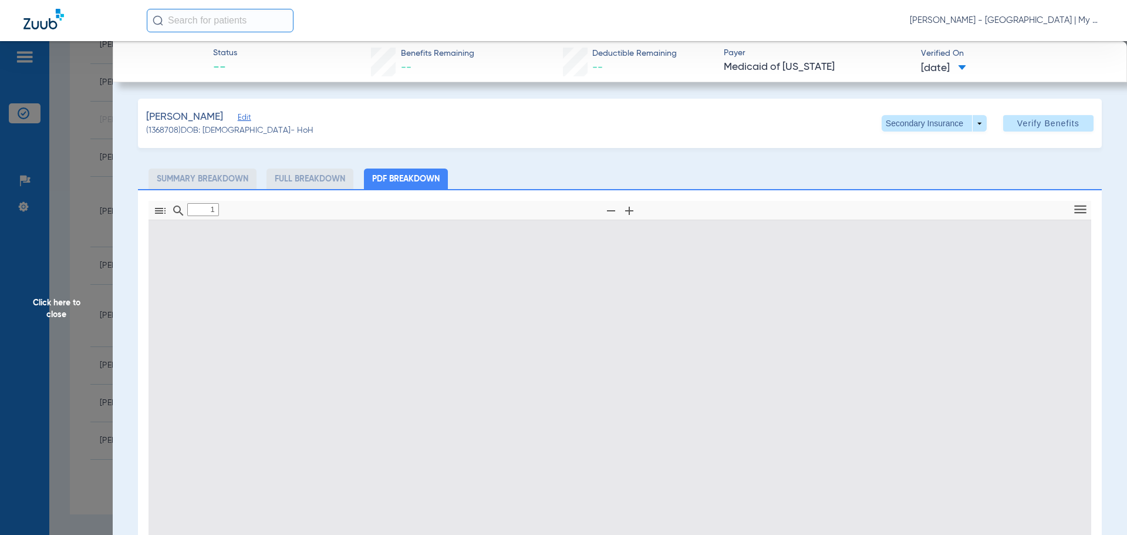
type input "0"
select select "page-width"
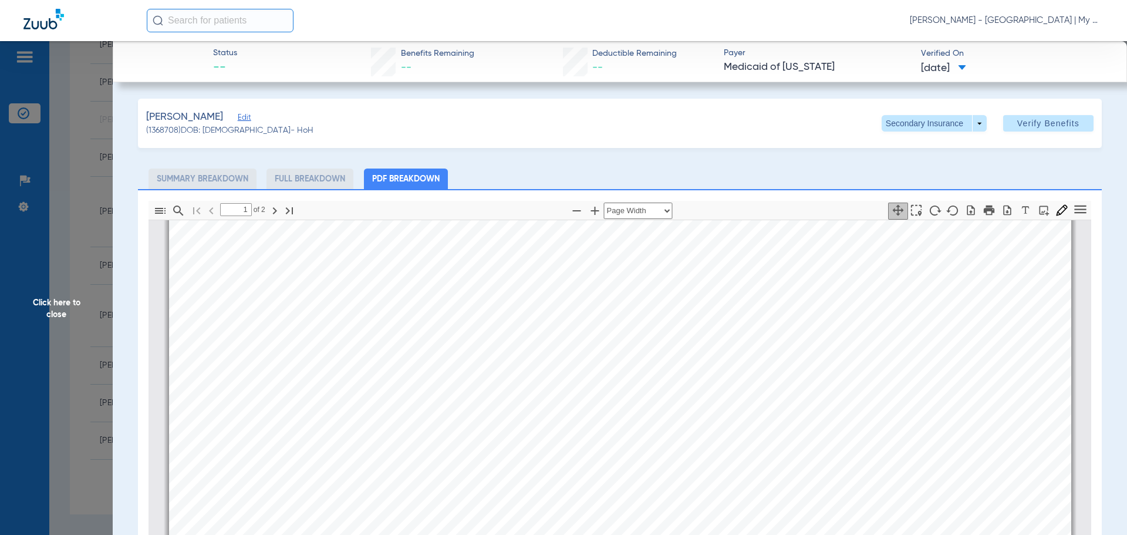
scroll to position [534, 0]
click at [711, 381] on div "Info : Fee for Service Dental Coverage (Note: Refer to Medicaid Provider Manual…" at bounding box center [620, 329] width 902 height 1274
type input "2"
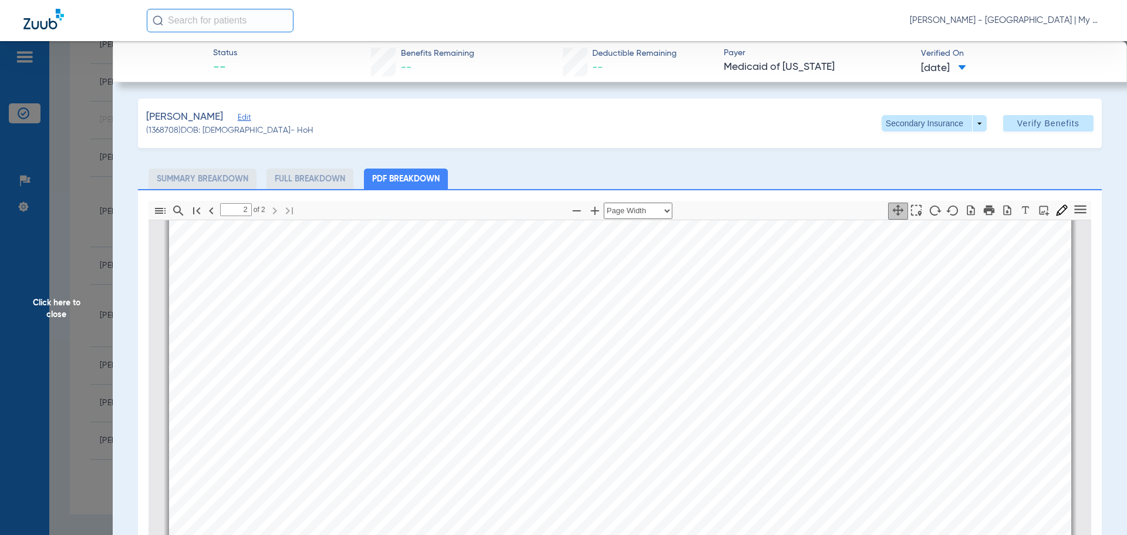
drag, startPoint x: 63, startPoint y: 316, endPoint x: 87, endPoint y: 312, distance: 24.4
click at [64, 316] on span "Click here to close" at bounding box center [56, 308] width 113 height 535
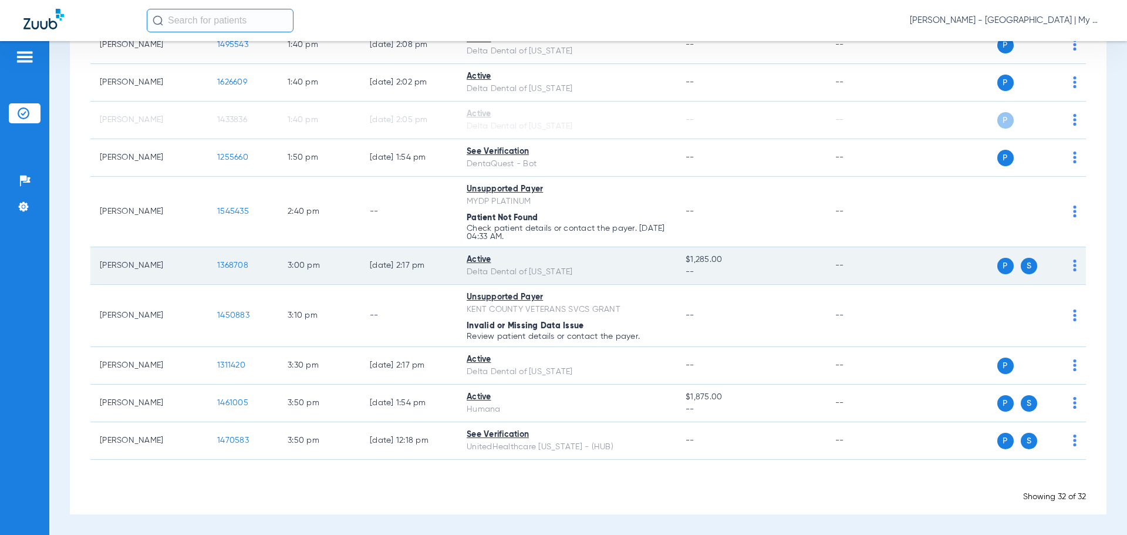
click at [293, 265] on td "3:00 PM" at bounding box center [319, 266] width 82 height 38
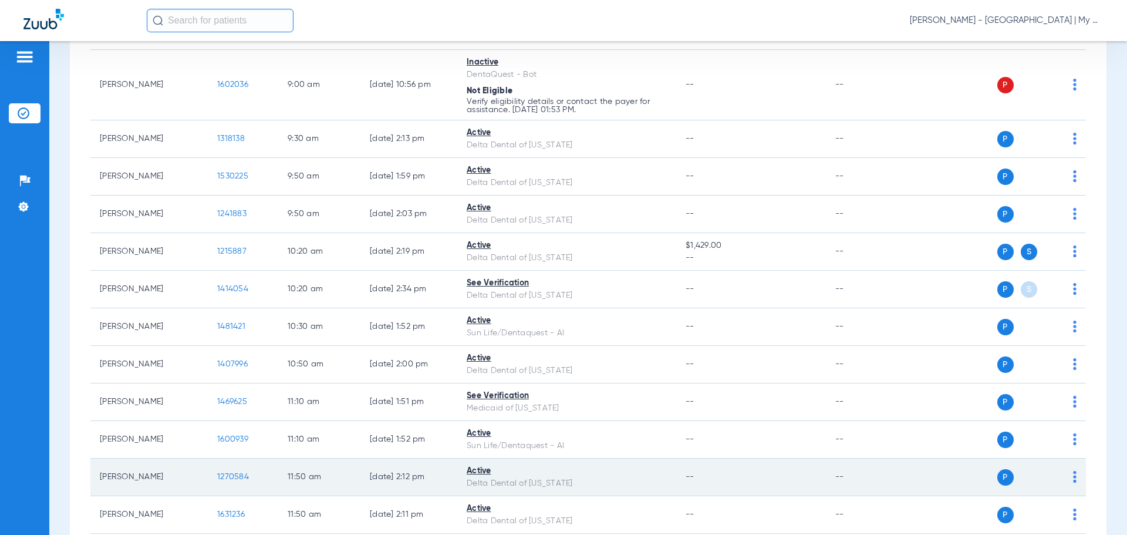
scroll to position [382, 0]
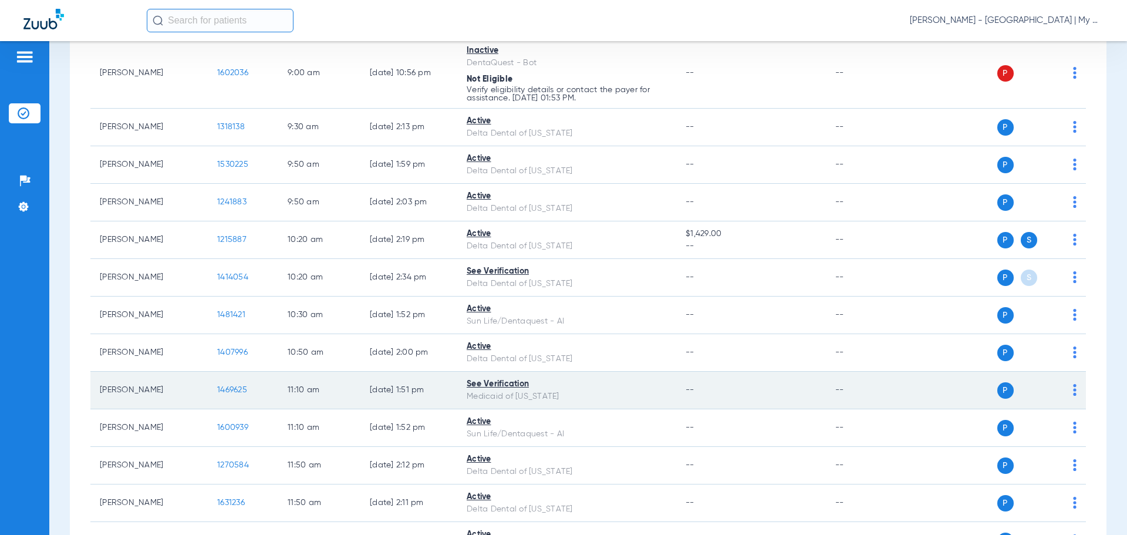
click at [237, 389] on span "1469625" at bounding box center [232, 390] width 30 height 8
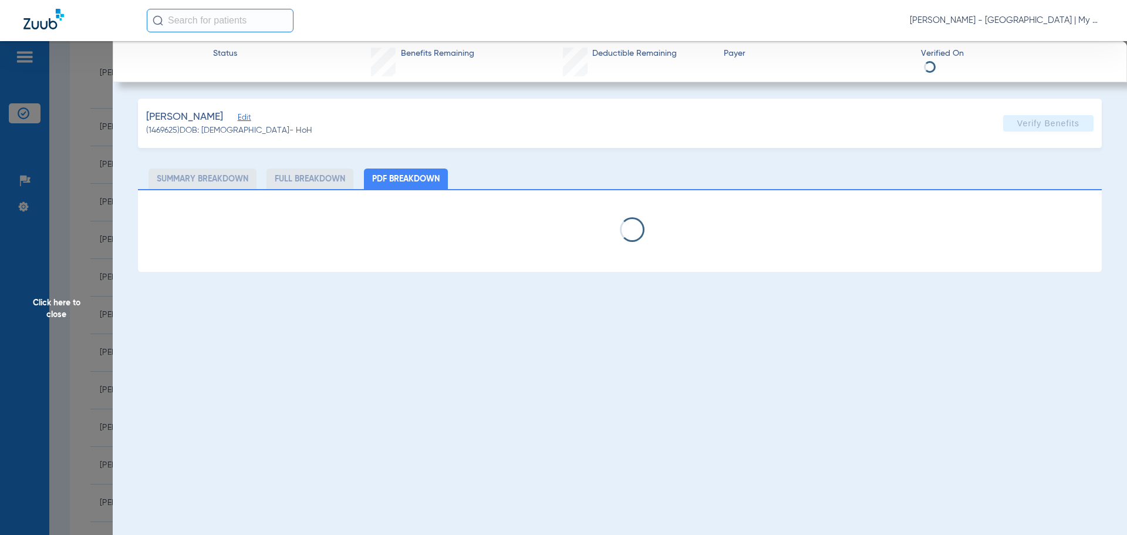
select select "page-width"
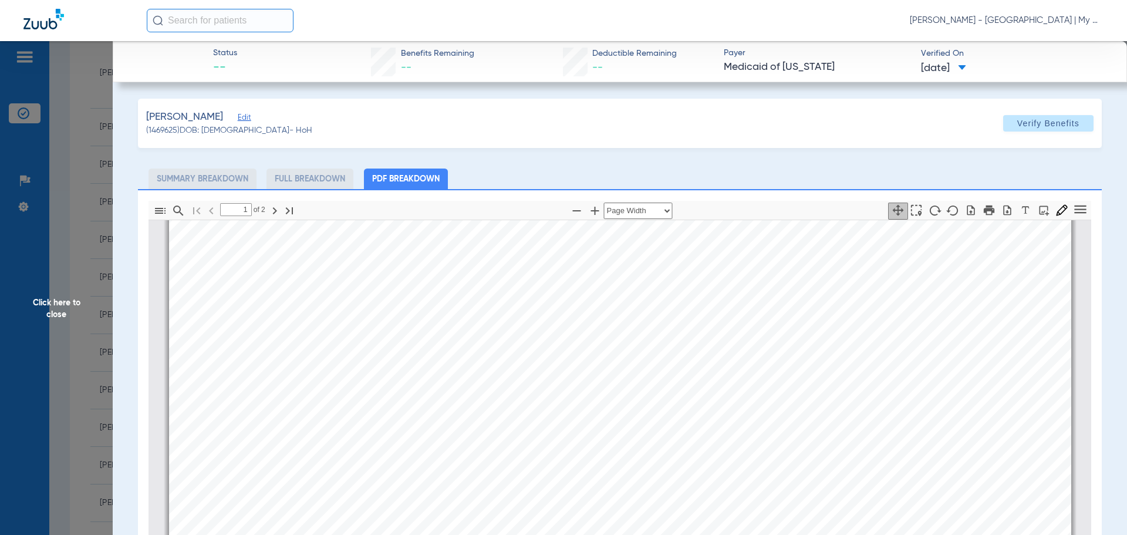
scroll to position [534, 0]
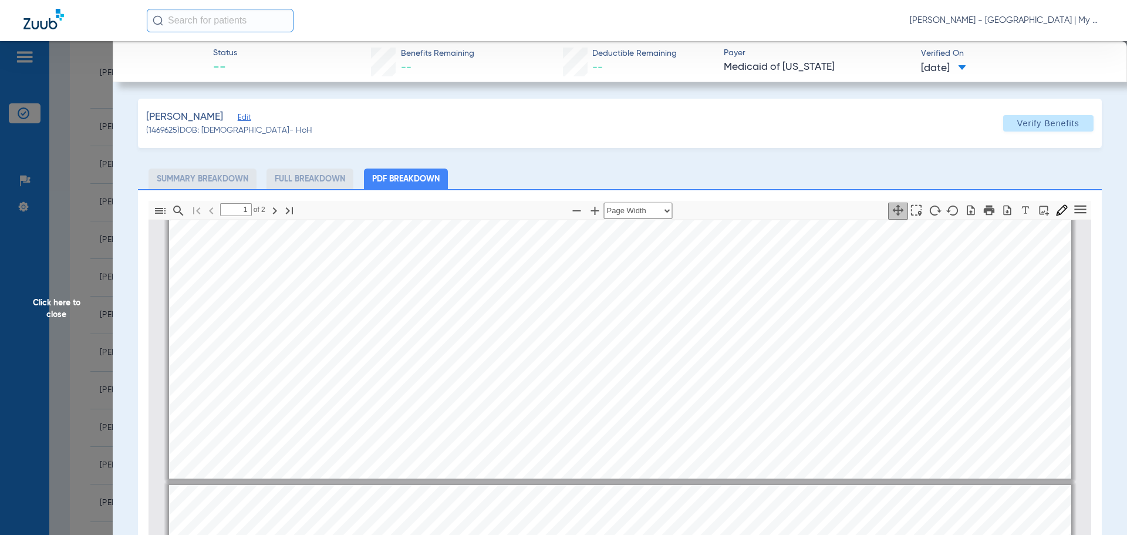
type input "2"
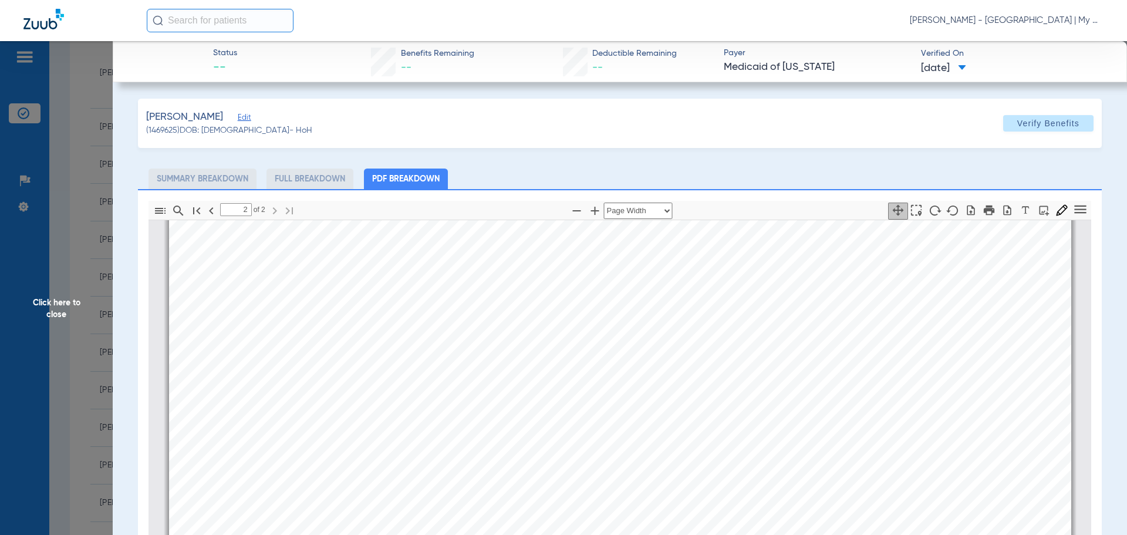
scroll to position [1649, 0]
click at [75, 295] on span "Click here to close" at bounding box center [56, 308] width 113 height 535
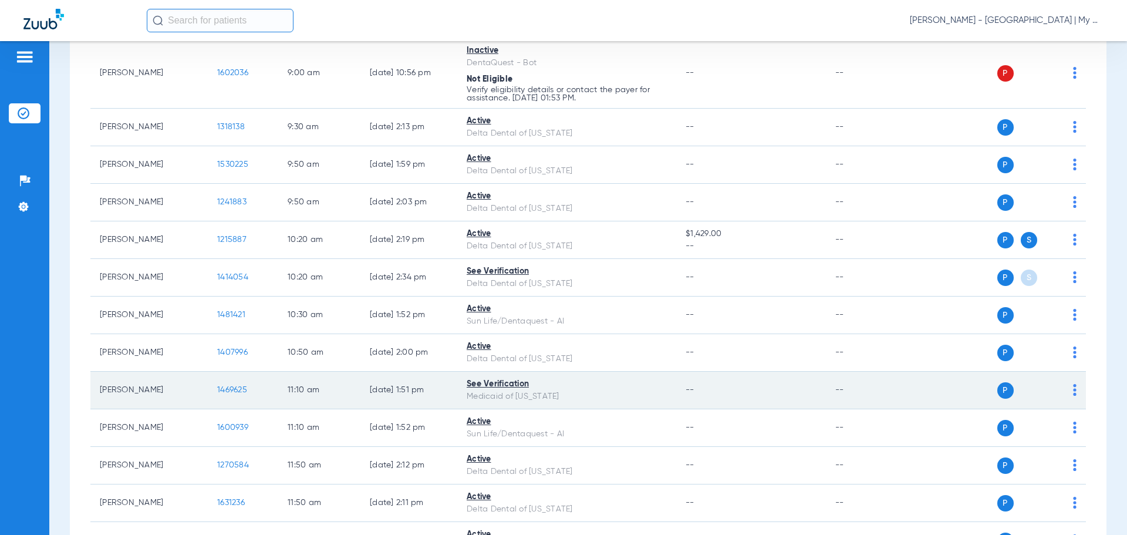
scroll to position [675, 0]
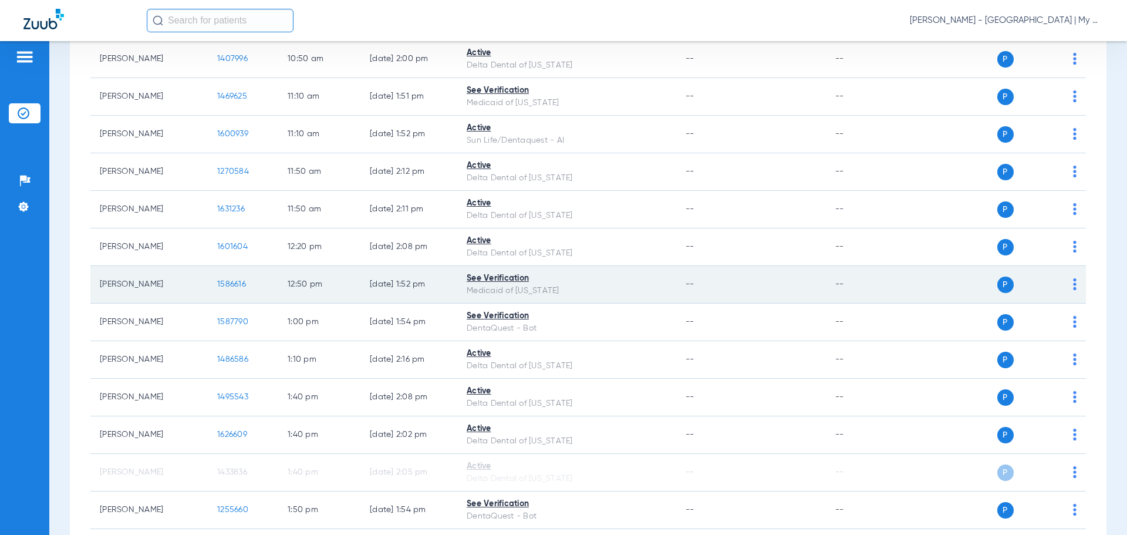
click at [226, 281] on span "1586616" at bounding box center [231, 284] width 29 height 8
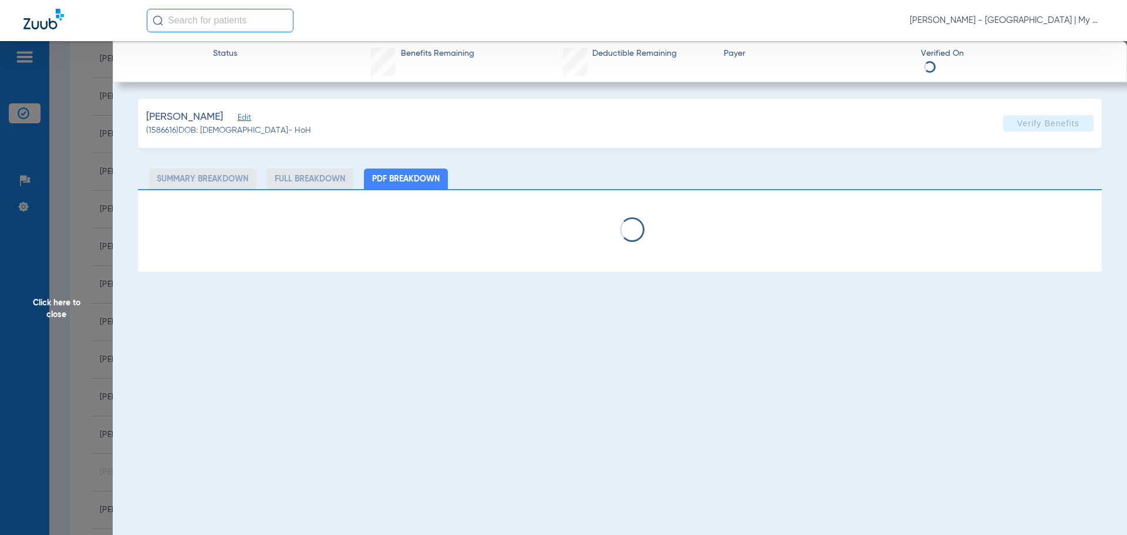
select select "page-width"
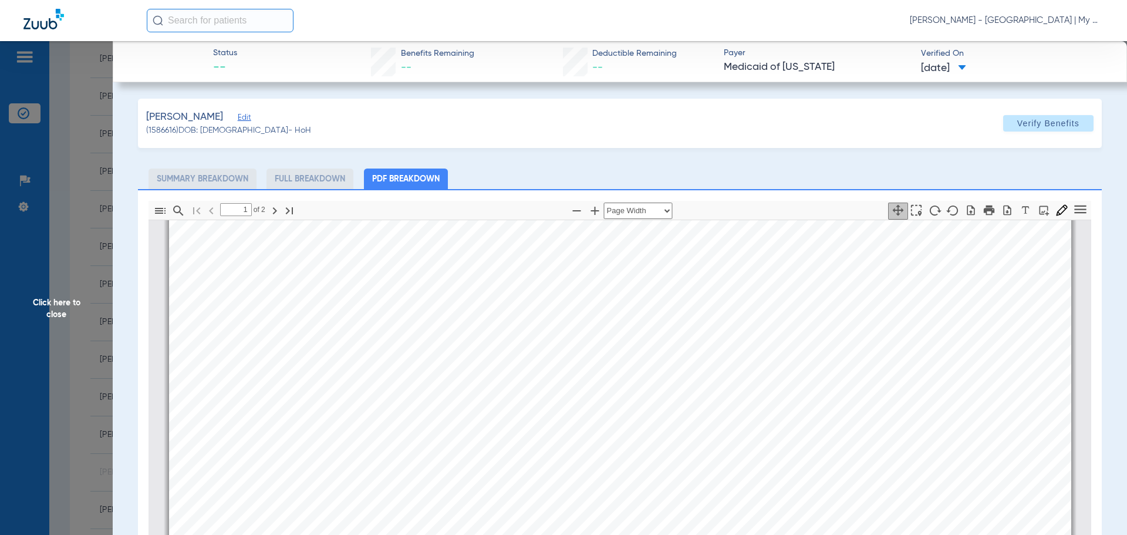
scroll to position [417, 0]
type input "2"
click at [67, 299] on span "Click here to close" at bounding box center [56, 308] width 113 height 535
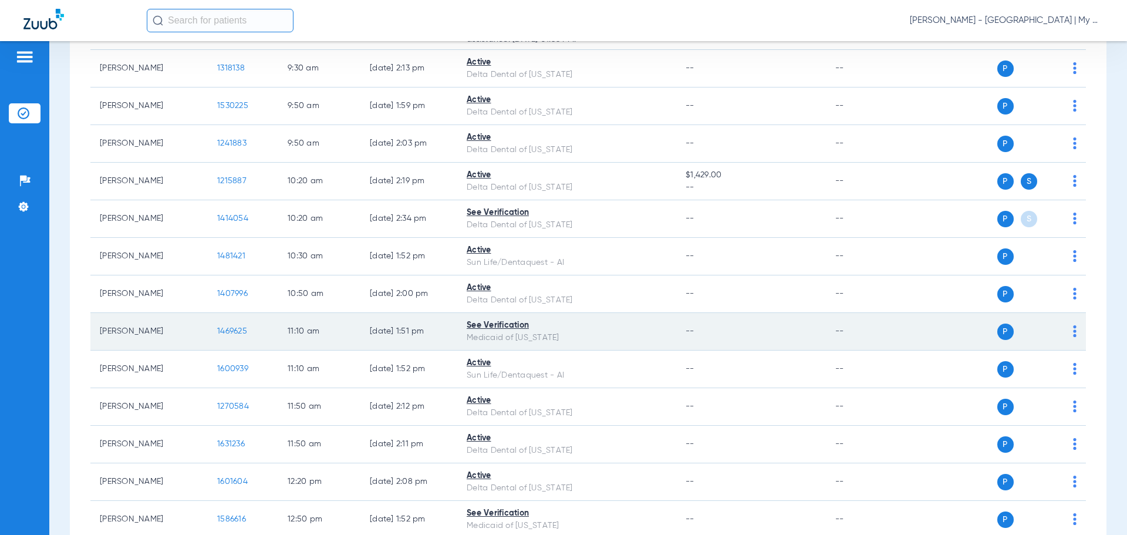
scroll to position [265, 0]
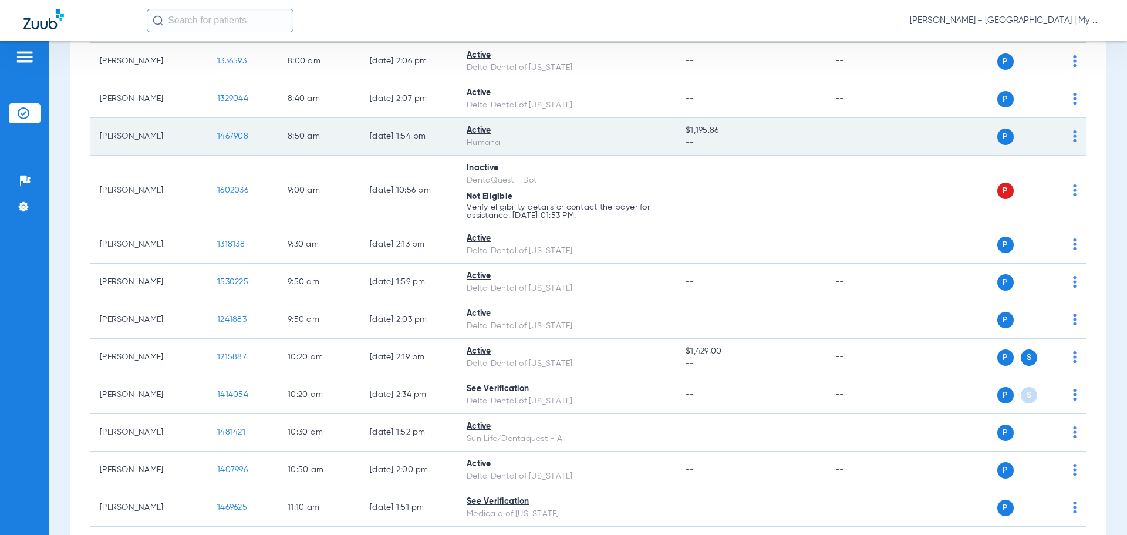
click at [229, 137] on span "1467908" at bounding box center [232, 136] width 31 height 8
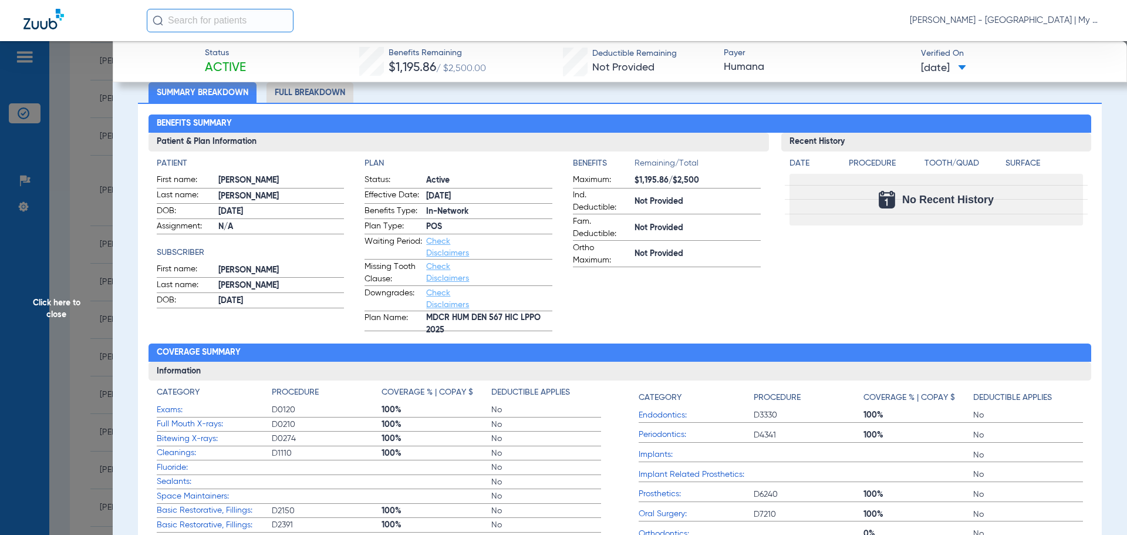
scroll to position [0, 0]
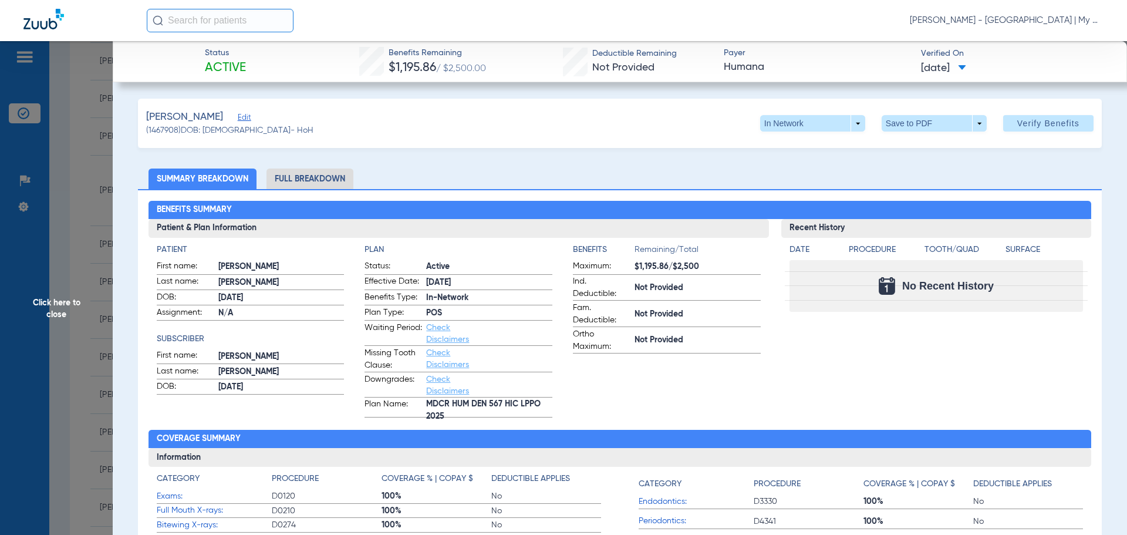
drag, startPoint x: 306, startPoint y: 169, endPoint x: 868, endPoint y: 185, distance: 561.9
click at [326, 180] on li "Full Breakdown" at bounding box center [309, 178] width 87 height 21
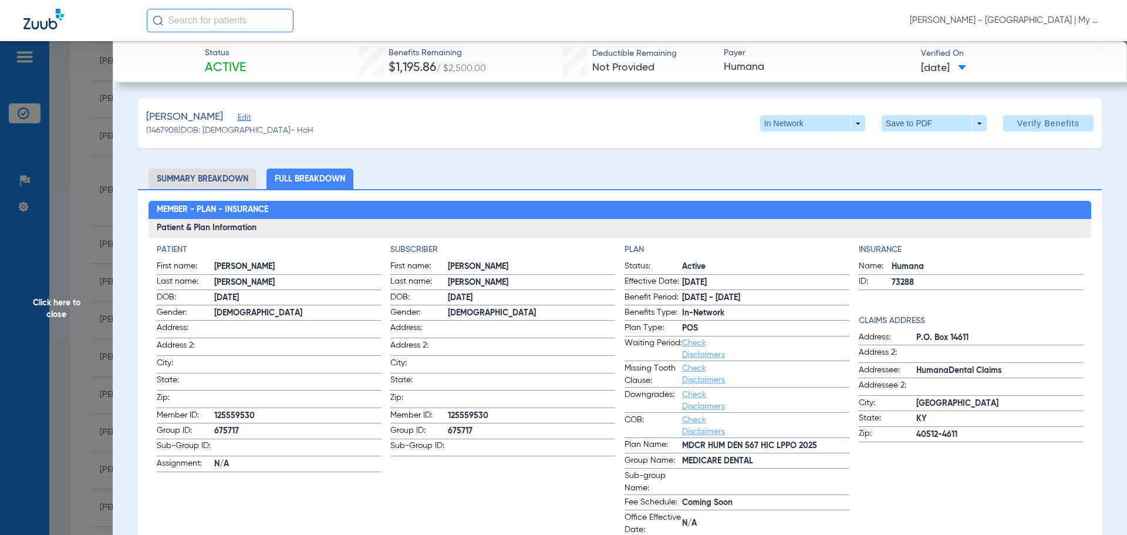
drag, startPoint x: 65, startPoint y: 313, endPoint x: 55, endPoint y: 305, distance: 13.4
click at [63, 312] on span "Click here to close" at bounding box center [56, 308] width 113 height 535
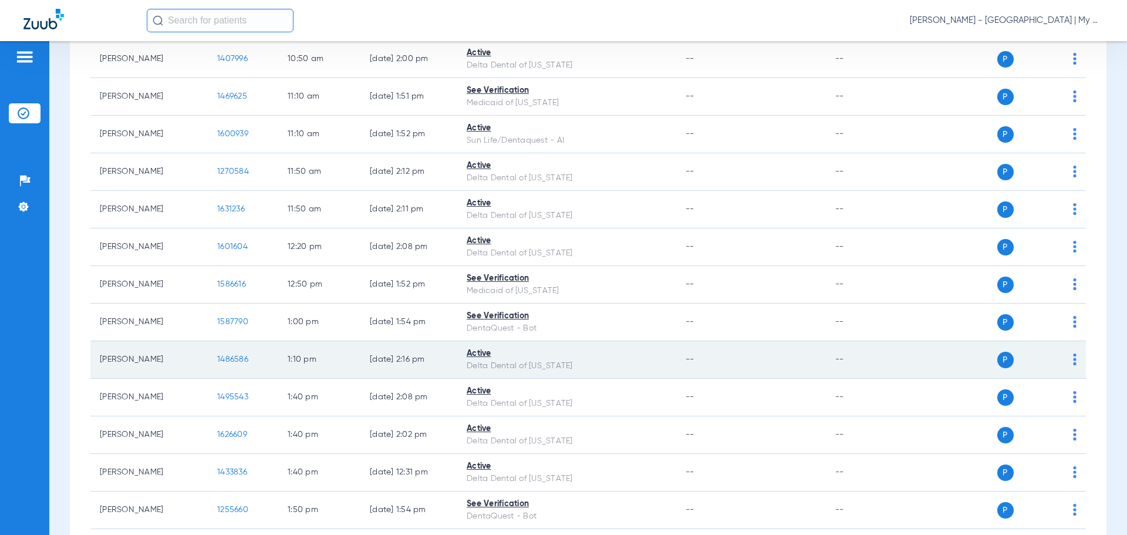
scroll to position [969, 0]
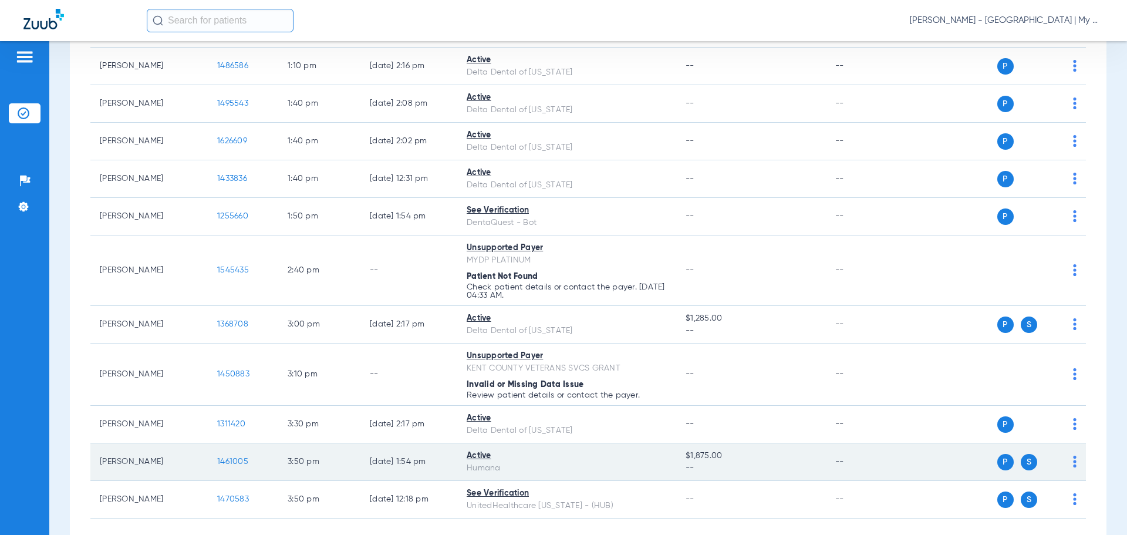
click at [234, 460] on span "1461005" at bounding box center [232, 461] width 31 height 8
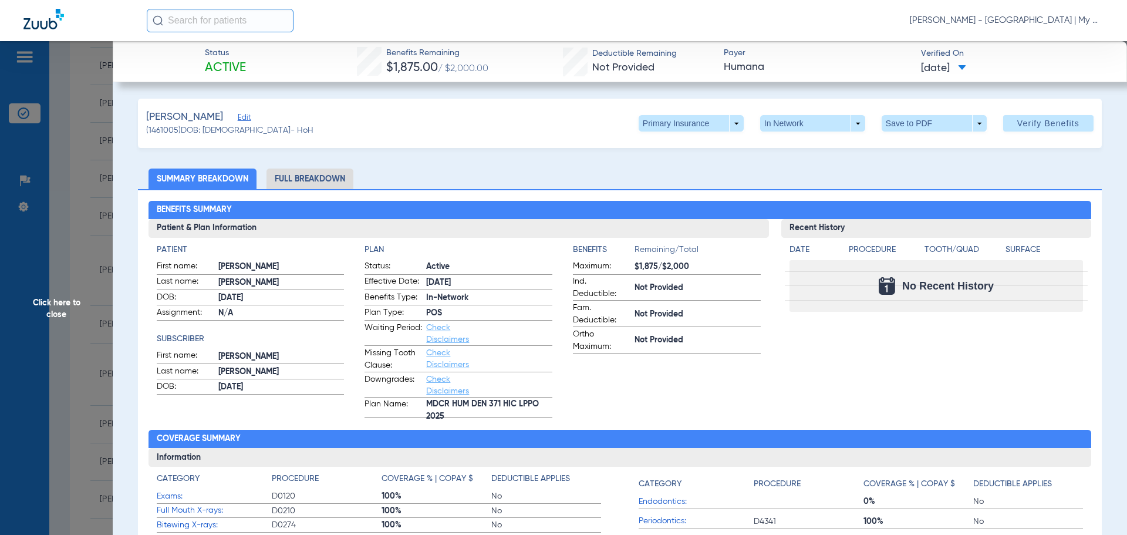
click at [293, 178] on li "Full Breakdown" at bounding box center [309, 178] width 87 height 21
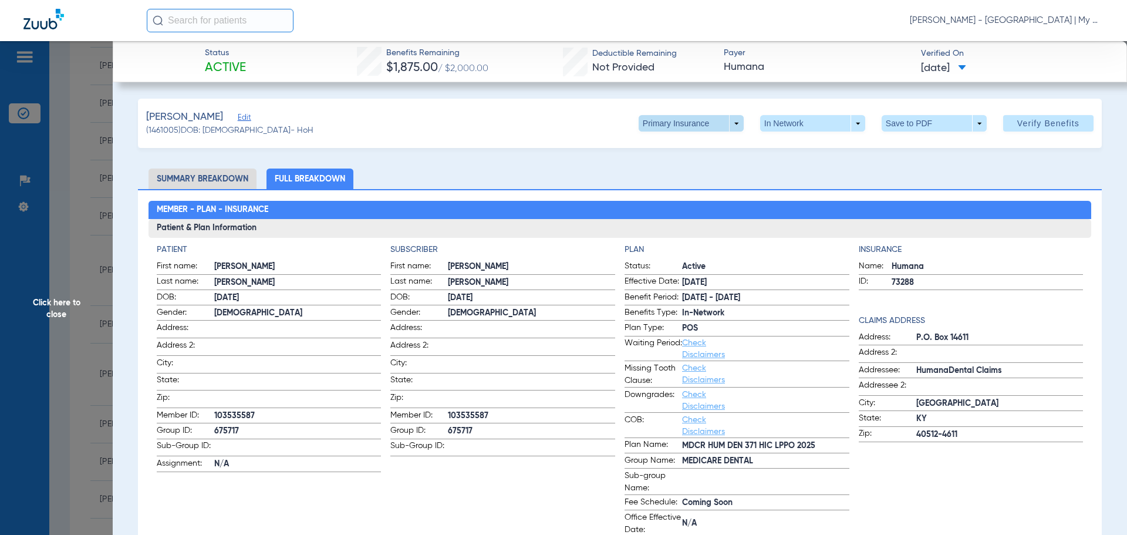
click at [728, 119] on span at bounding box center [691, 123] width 105 height 16
click at [668, 171] on span "Secondary Insurance" at bounding box center [678, 170] width 77 height 8
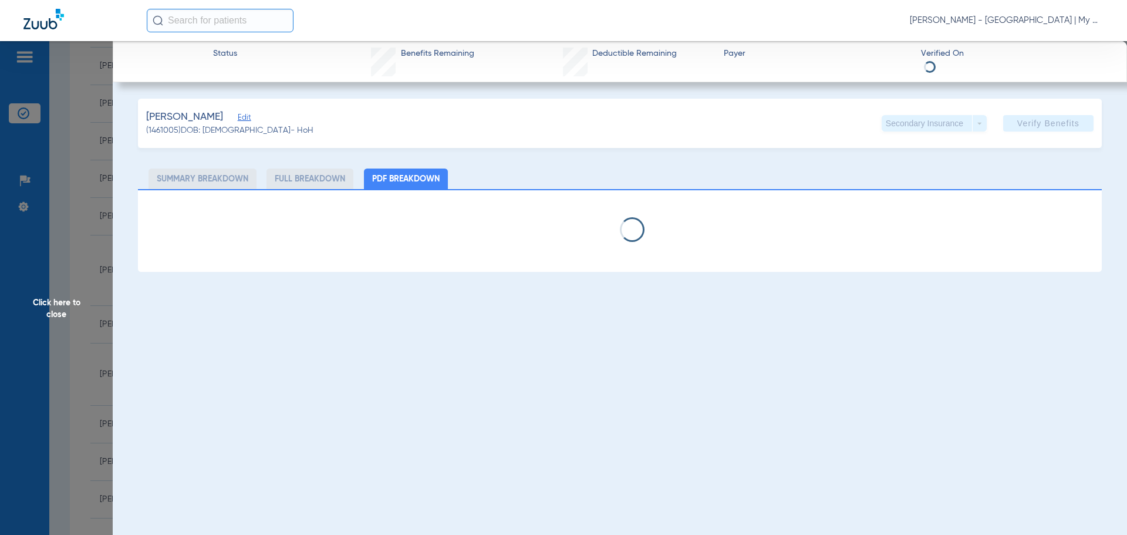
select select "page-width"
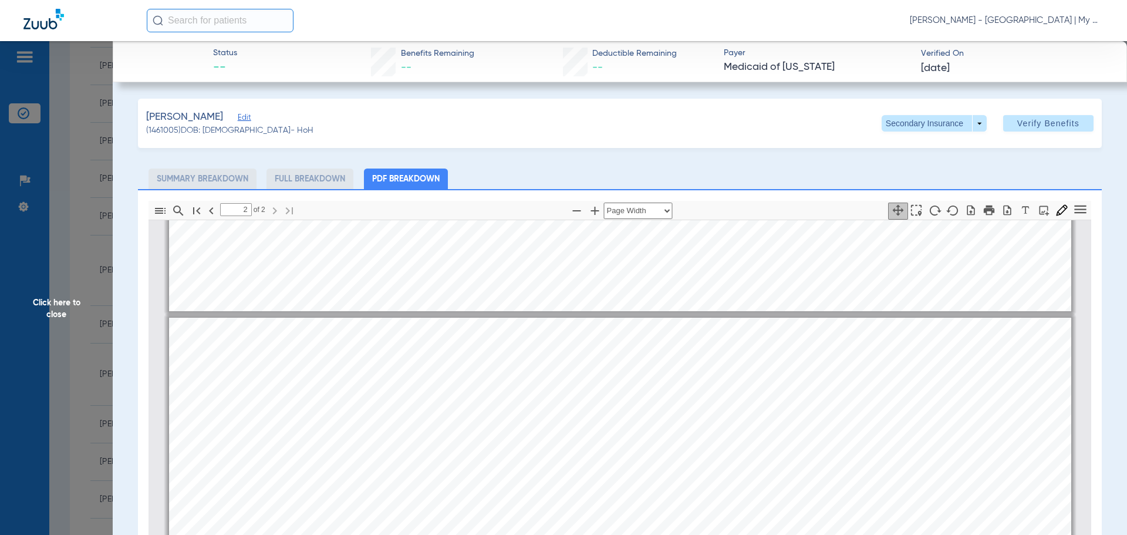
type input "1"
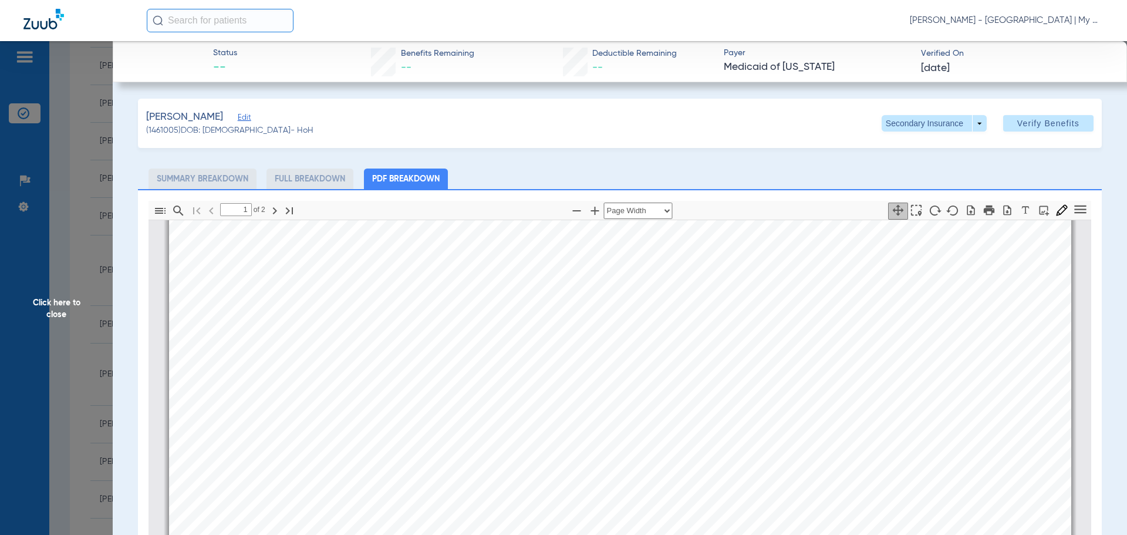
scroll to position [534, 0]
click at [52, 276] on span "Click here to close" at bounding box center [56, 308] width 113 height 535
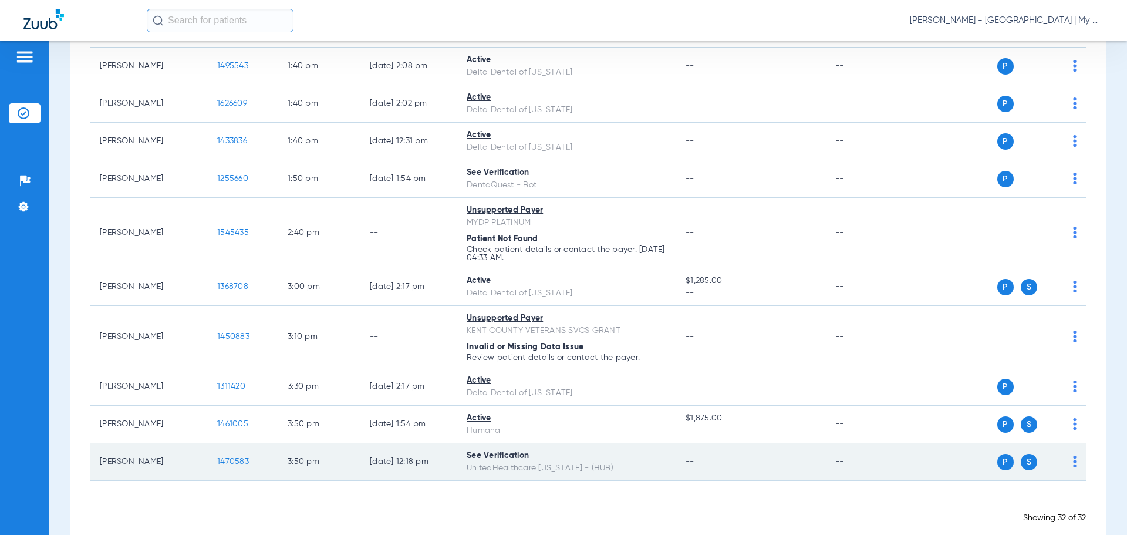
scroll to position [1028, 0]
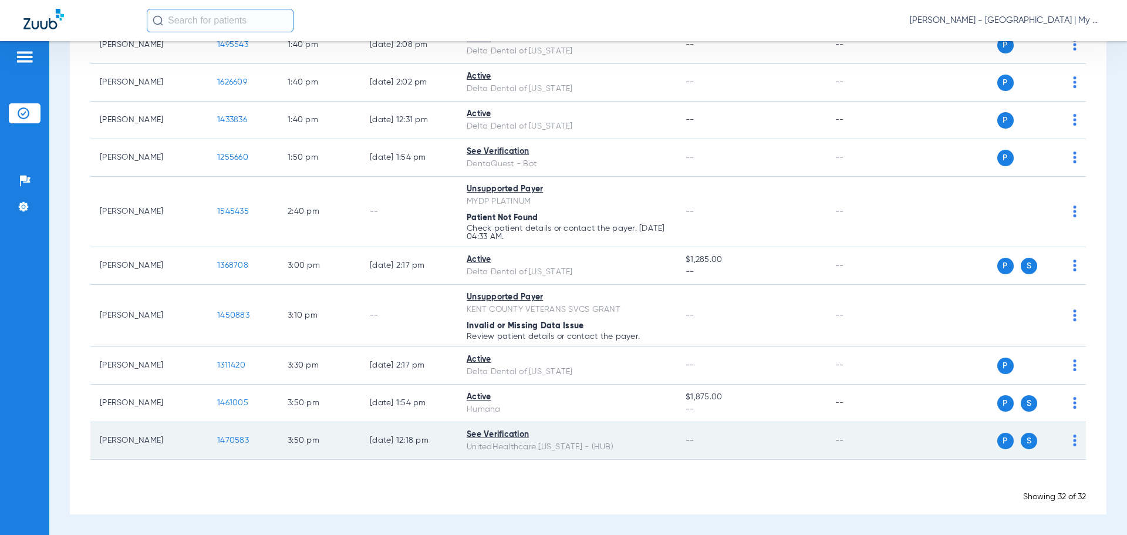
click at [225, 435] on td "1470583" at bounding box center [243, 441] width 70 height 38
click at [227, 444] on span "1470583" at bounding box center [233, 440] width 32 height 8
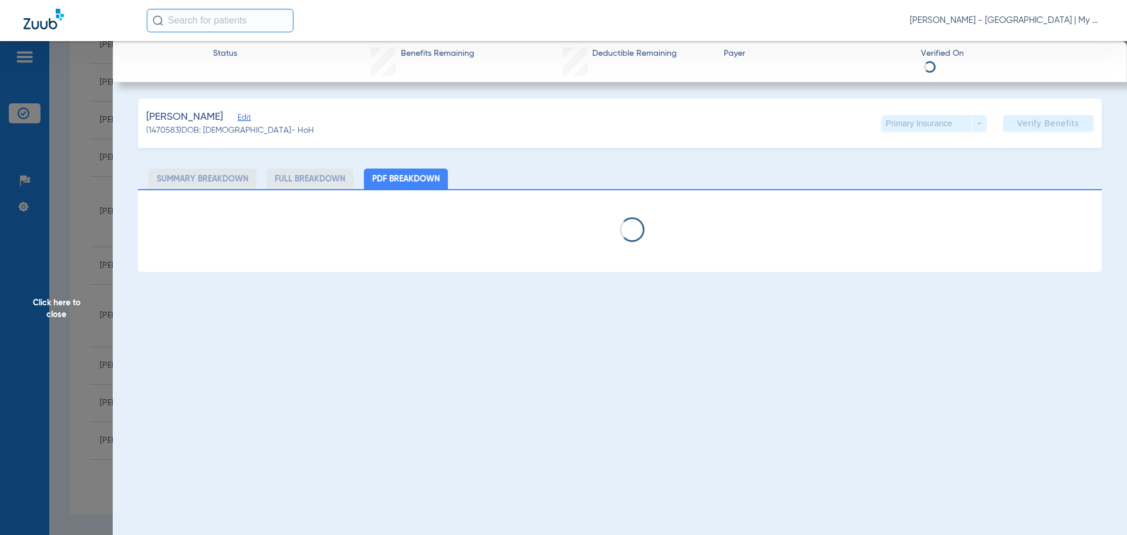
select select "page-width"
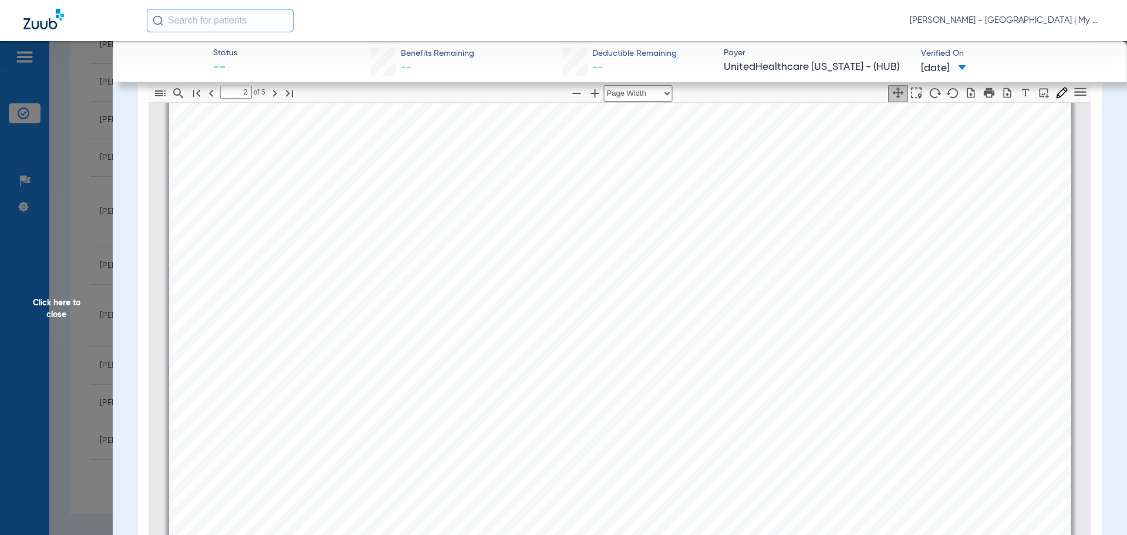
scroll to position [1356, 0]
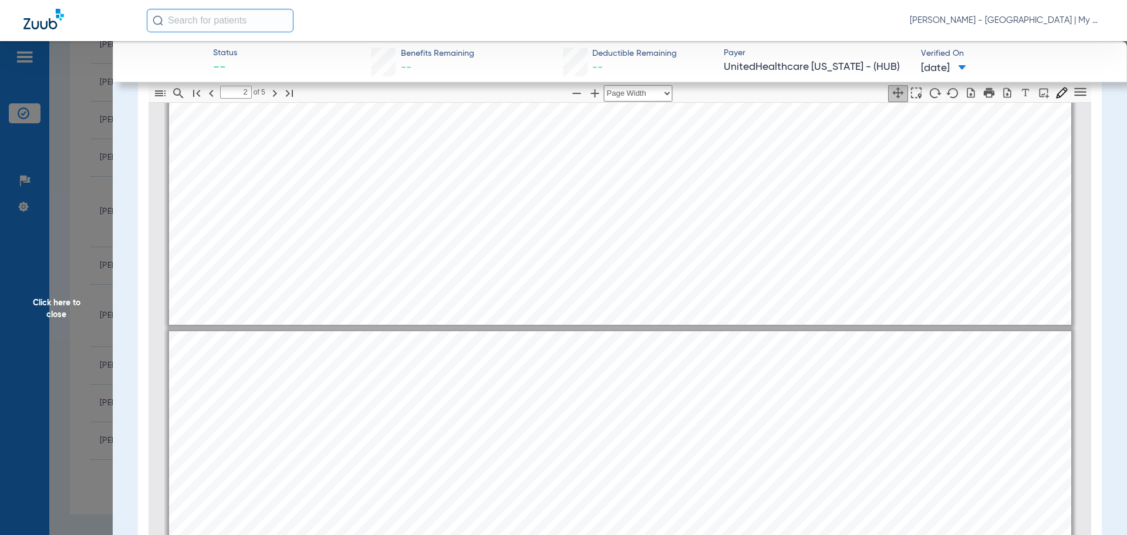
type input "1"
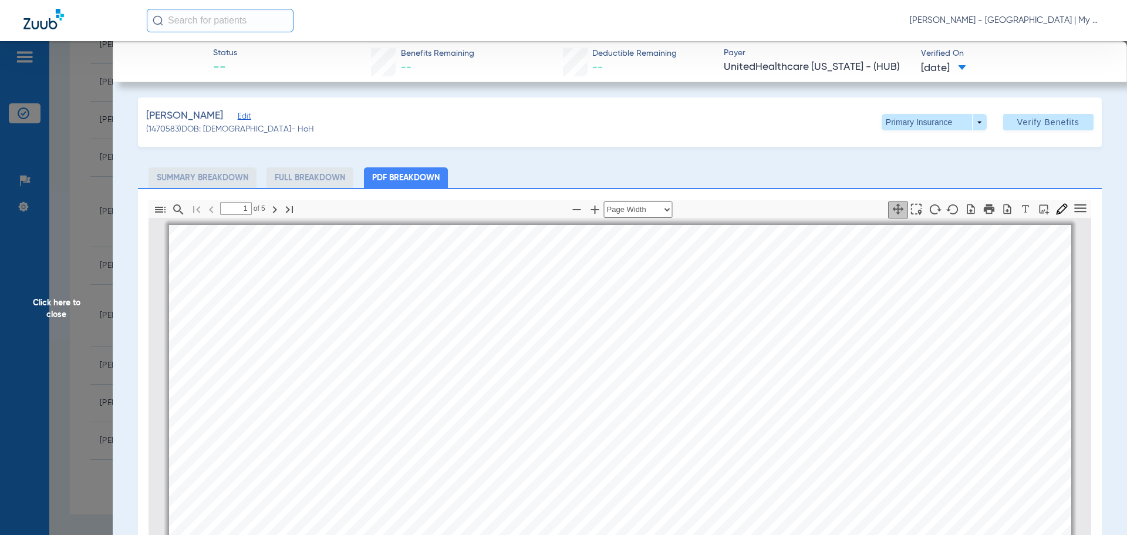
scroll to position [0, 0]
click at [974, 119] on span at bounding box center [933, 123] width 105 height 16
click at [910, 168] on span "Secondary Insurance" at bounding box center [921, 170] width 77 height 8
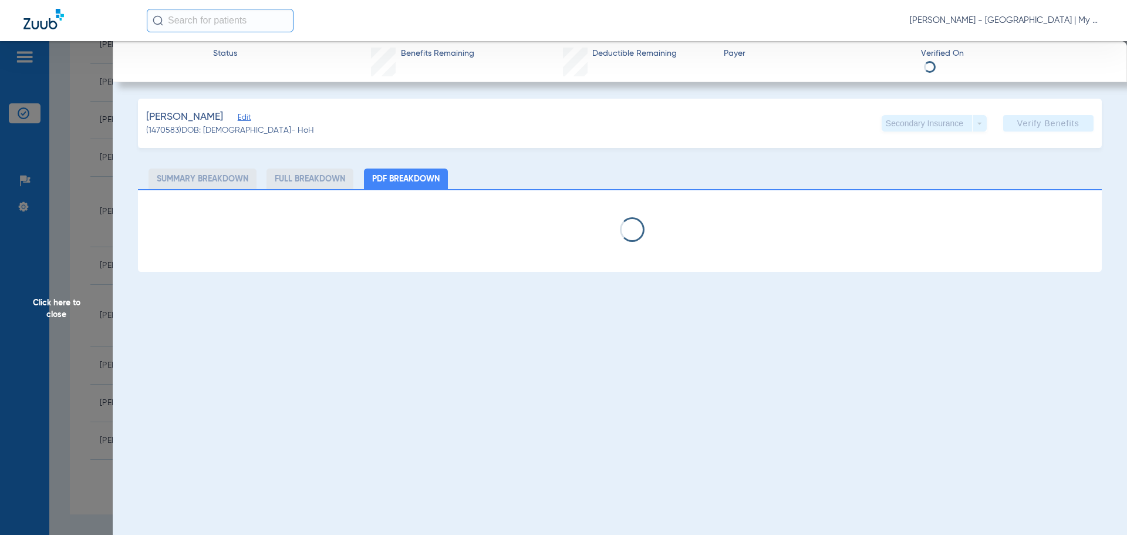
select select "page-width"
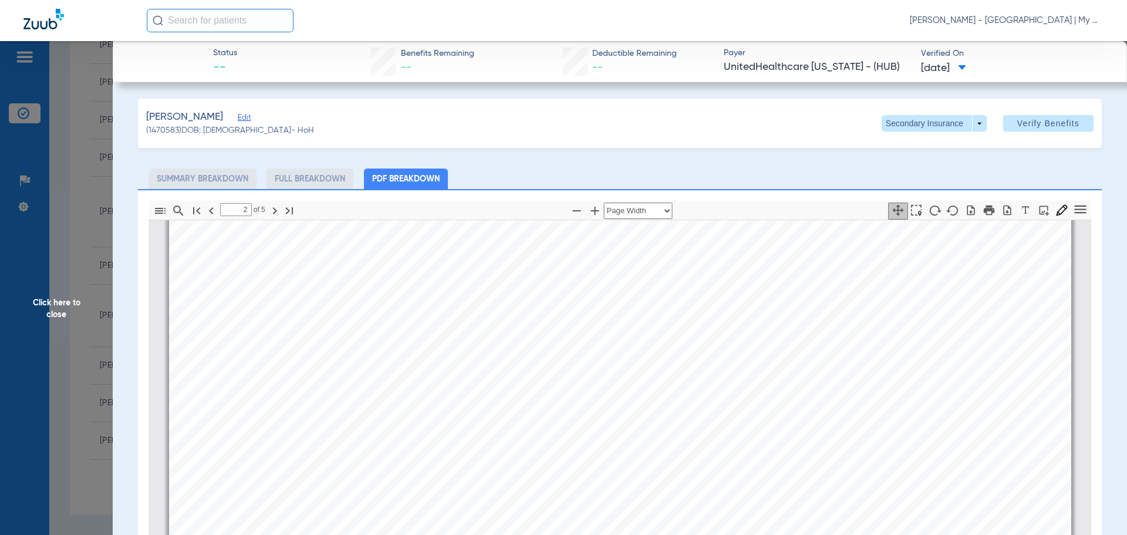
scroll to position [1532, 0]
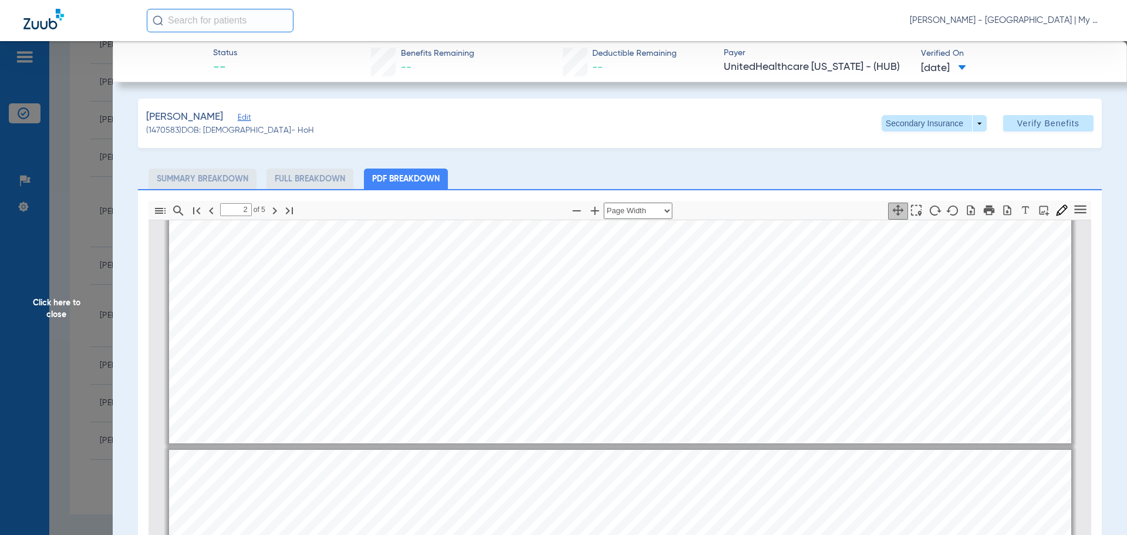
type input "1"
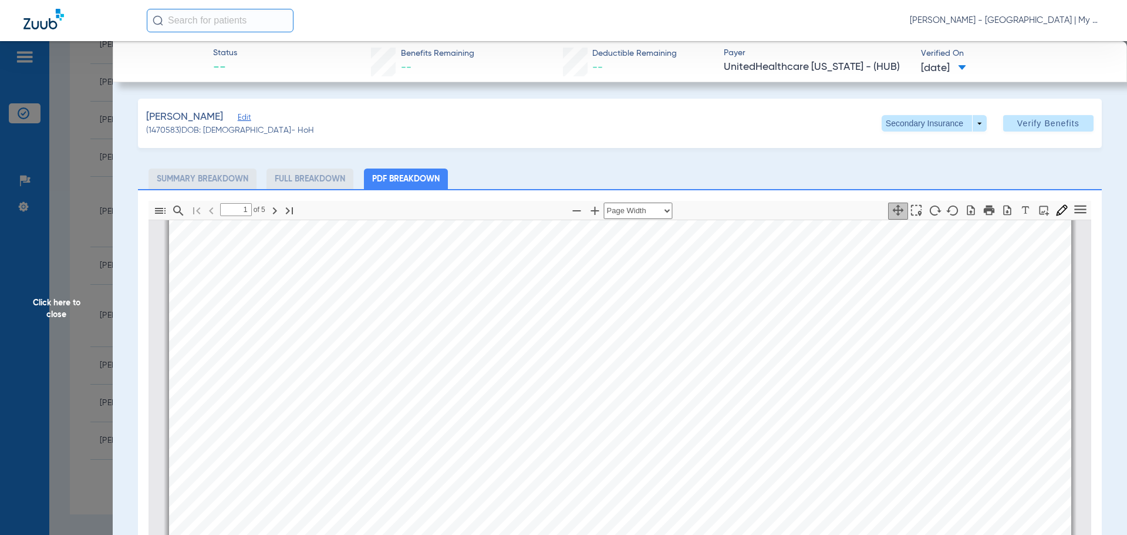
scroll to position [59, 0]
click at [341, 174] on li "Full Breakdown" at bounding box center [309, 178] width 87 height 21
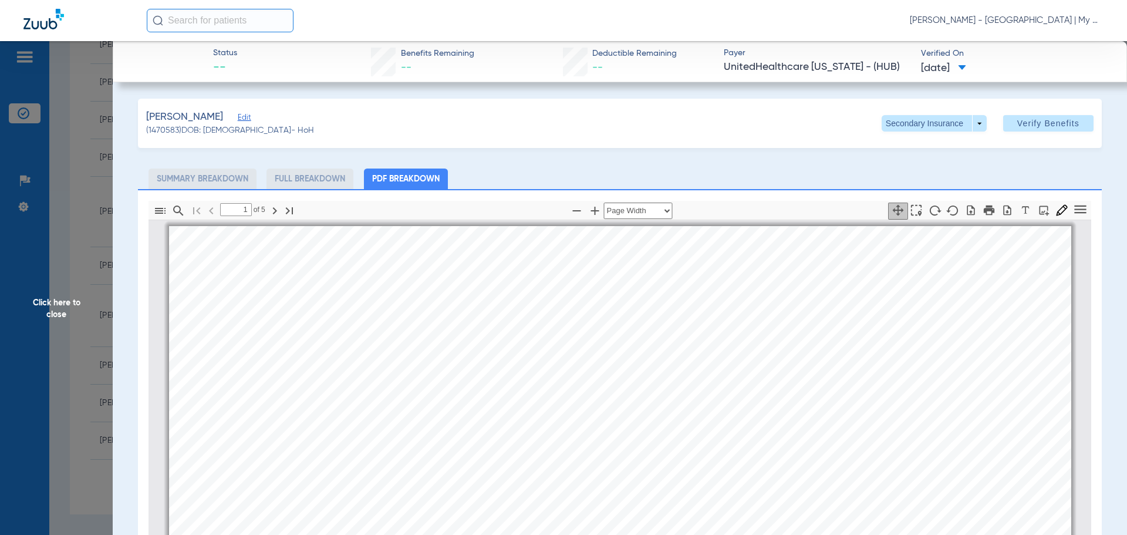
scroll to position [176, 0]
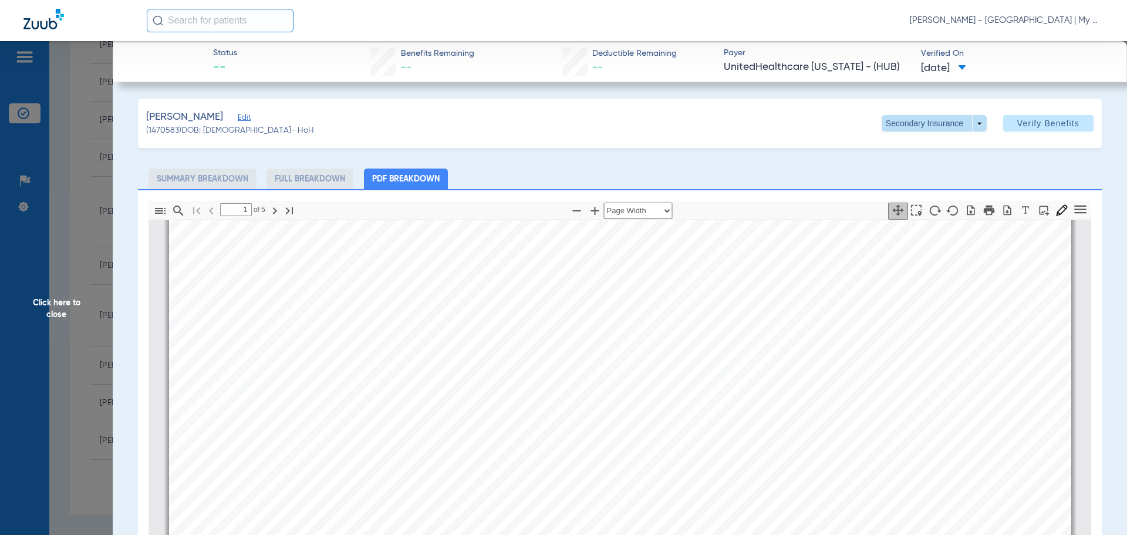
click at [974, 122] on span at bounding box center [933, 123] width 105 height 16
click at [935, 147] on span "Primary Insurance" at bounding box center [921, 147] width 77 height 8
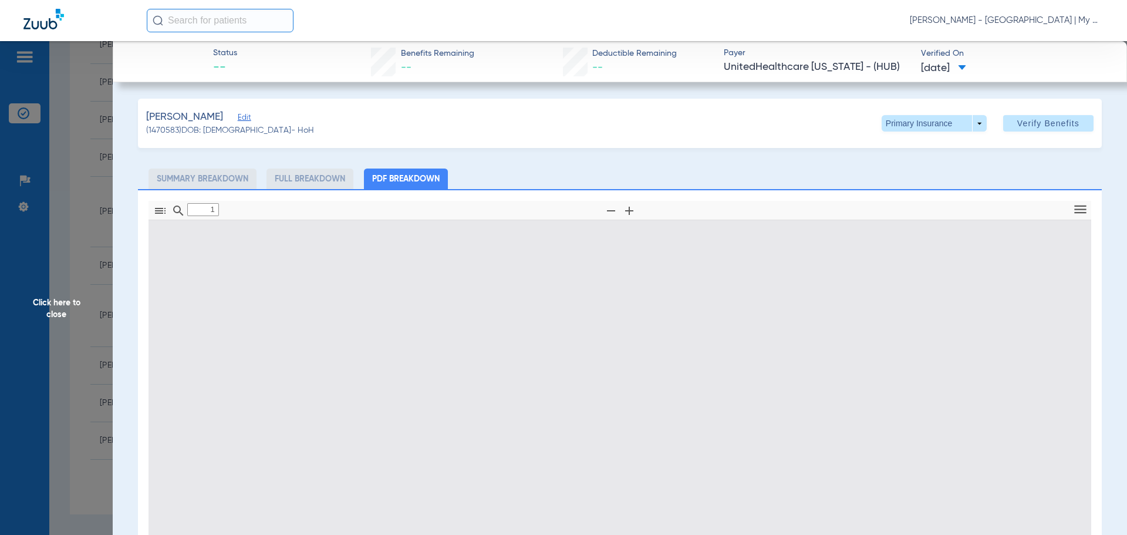
type input "0"
select select "page-width"
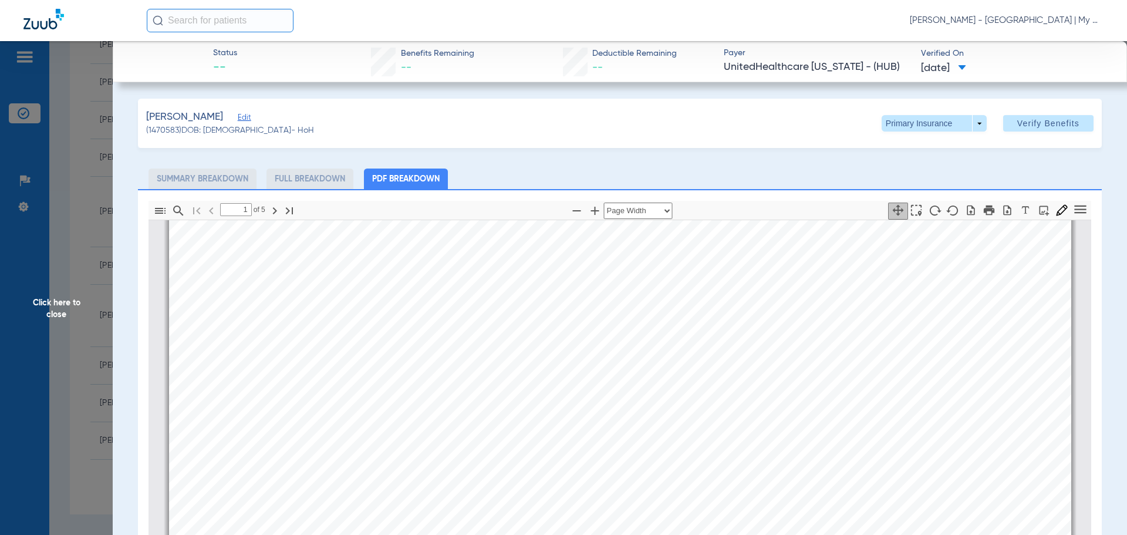
scroll to position [299, 0]
type input "2"
click at [969, 122] on span at bounding box center [933, 123] width 105 height 16
click at [921, 165] on button "Secondary Insurance" at bounding box center [921, 169] width 96 height 23
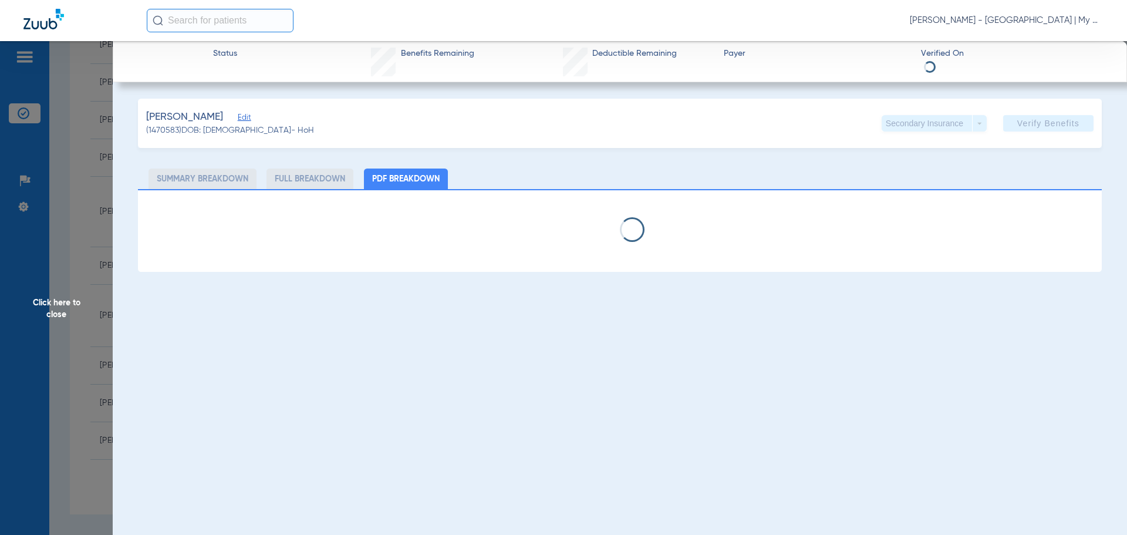
select select "page-width"
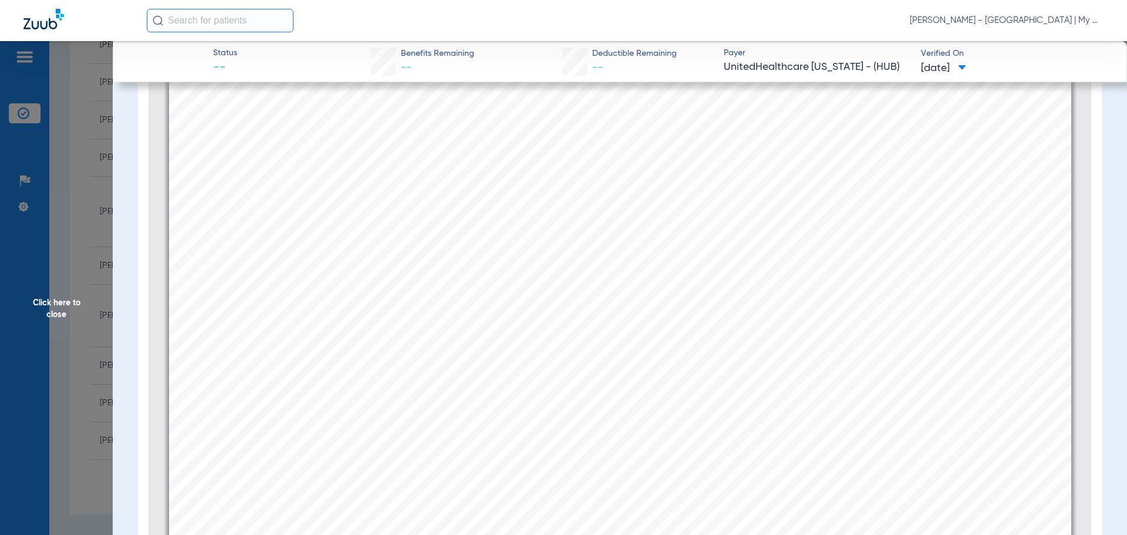
scroll to position [0, 0]
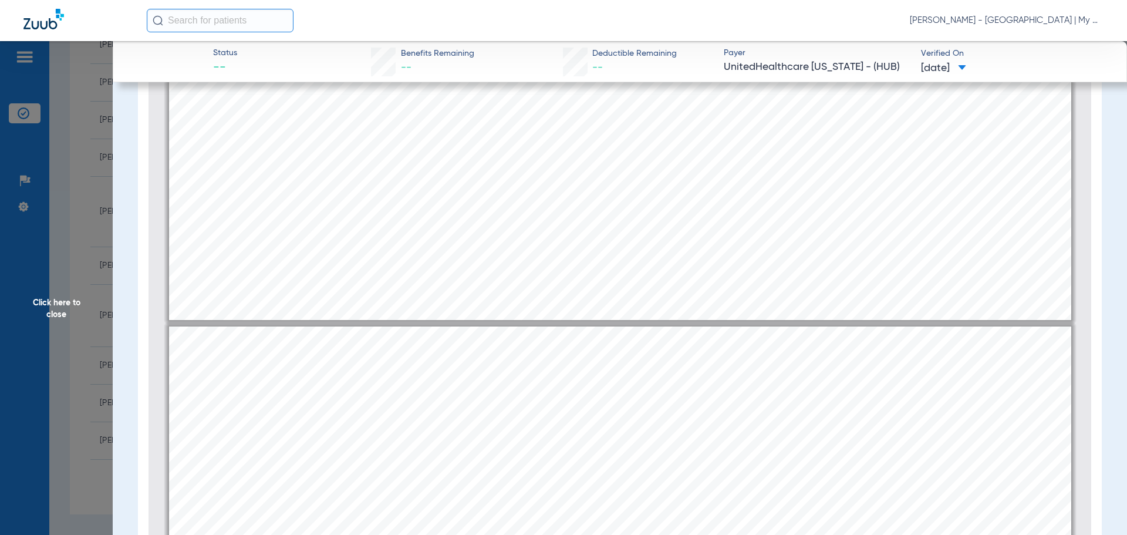
type input "3"
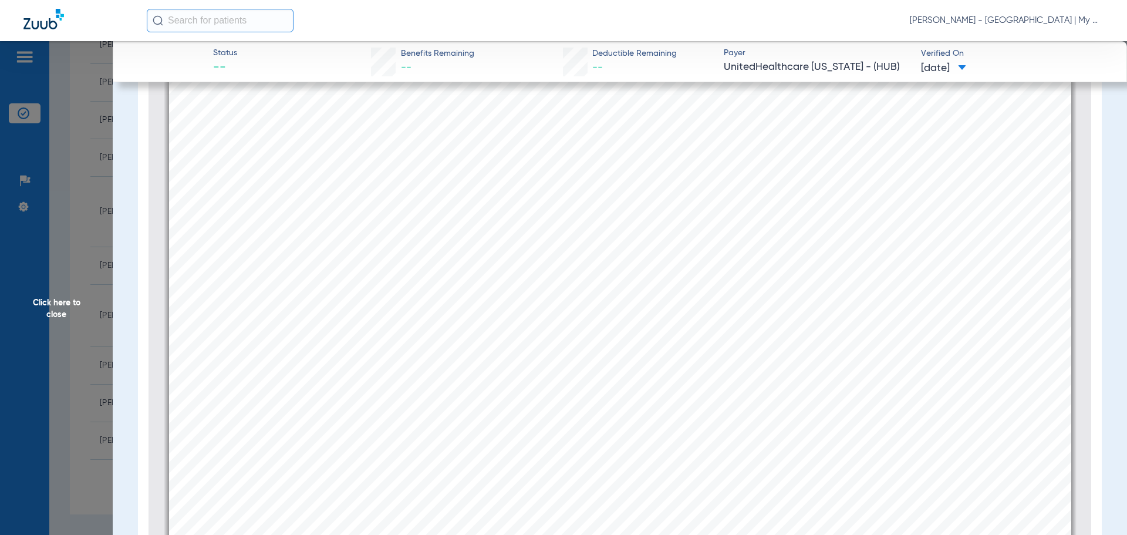
scroll to position [2582, 0]
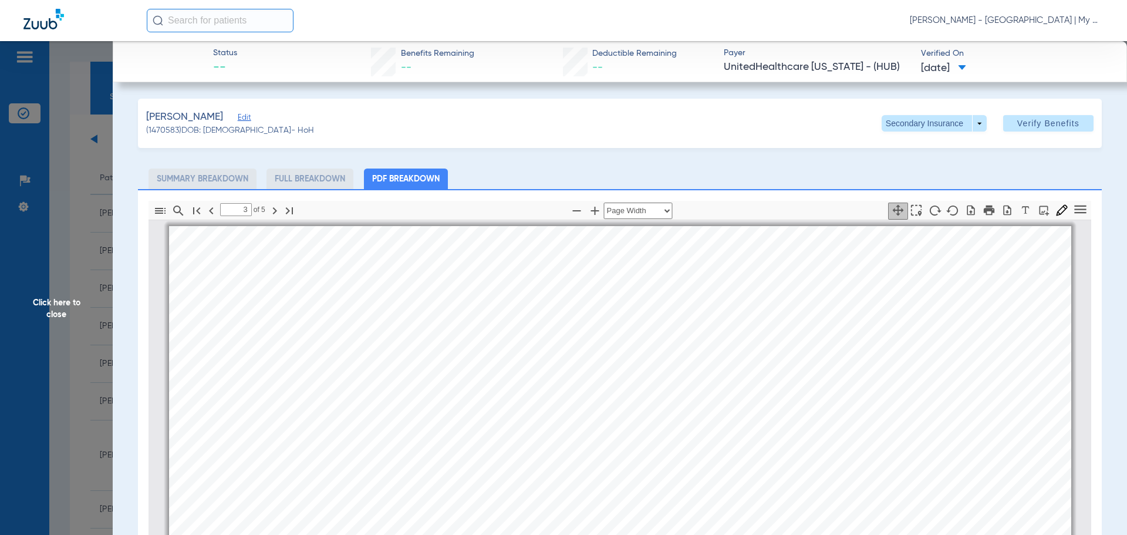
select select "page-width"
